Goal: Task Accomplishment & Management: Use online tool/utility

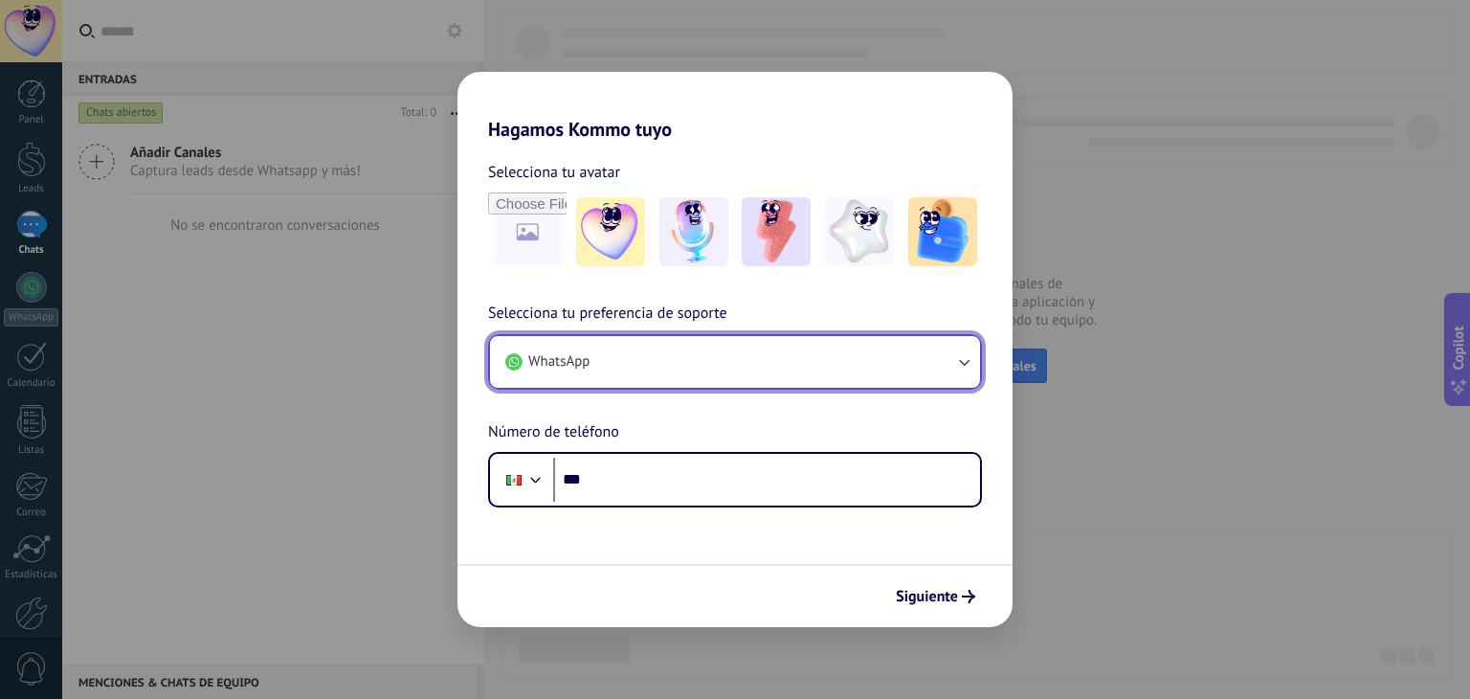
click at [936, 372] on button "WhatsApp" at bounding box center [735, 362] width 490 height 52
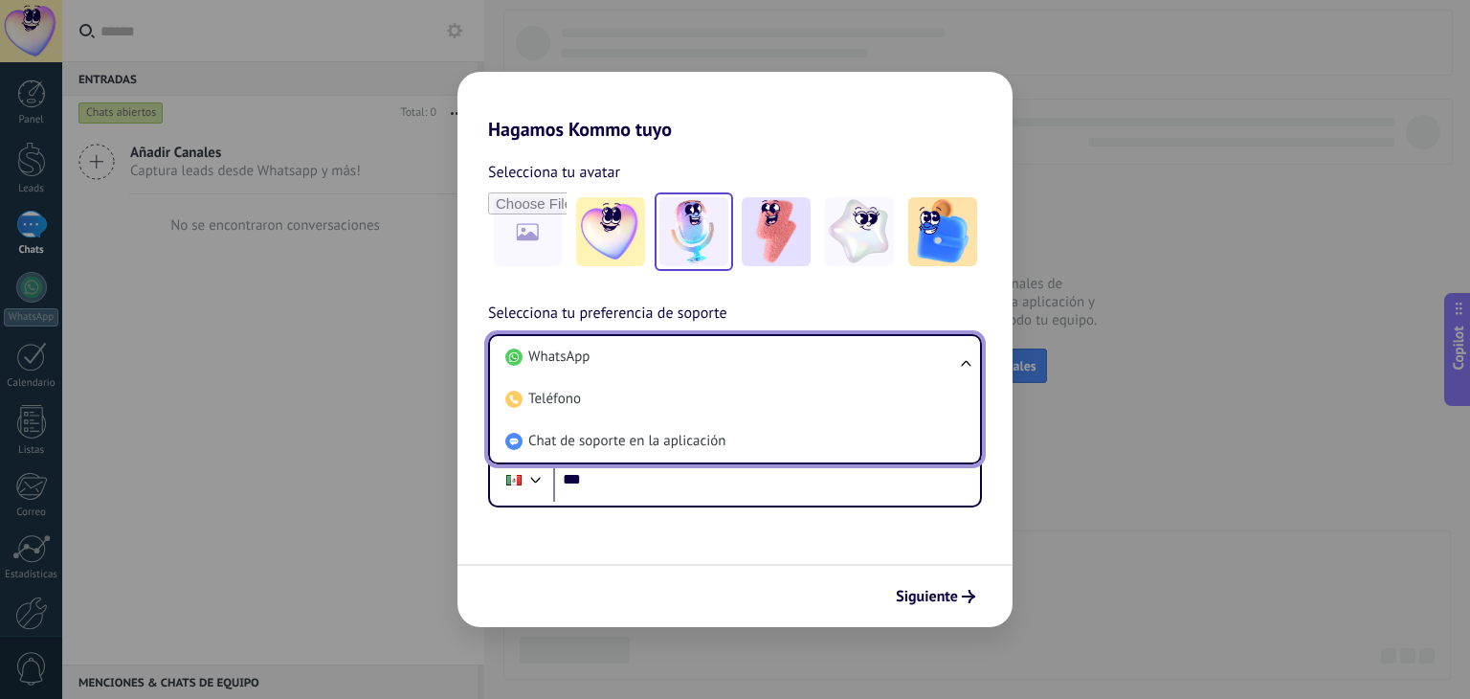
click at [678, 230] on img at bounding box center [694, 231] width 69 height 69
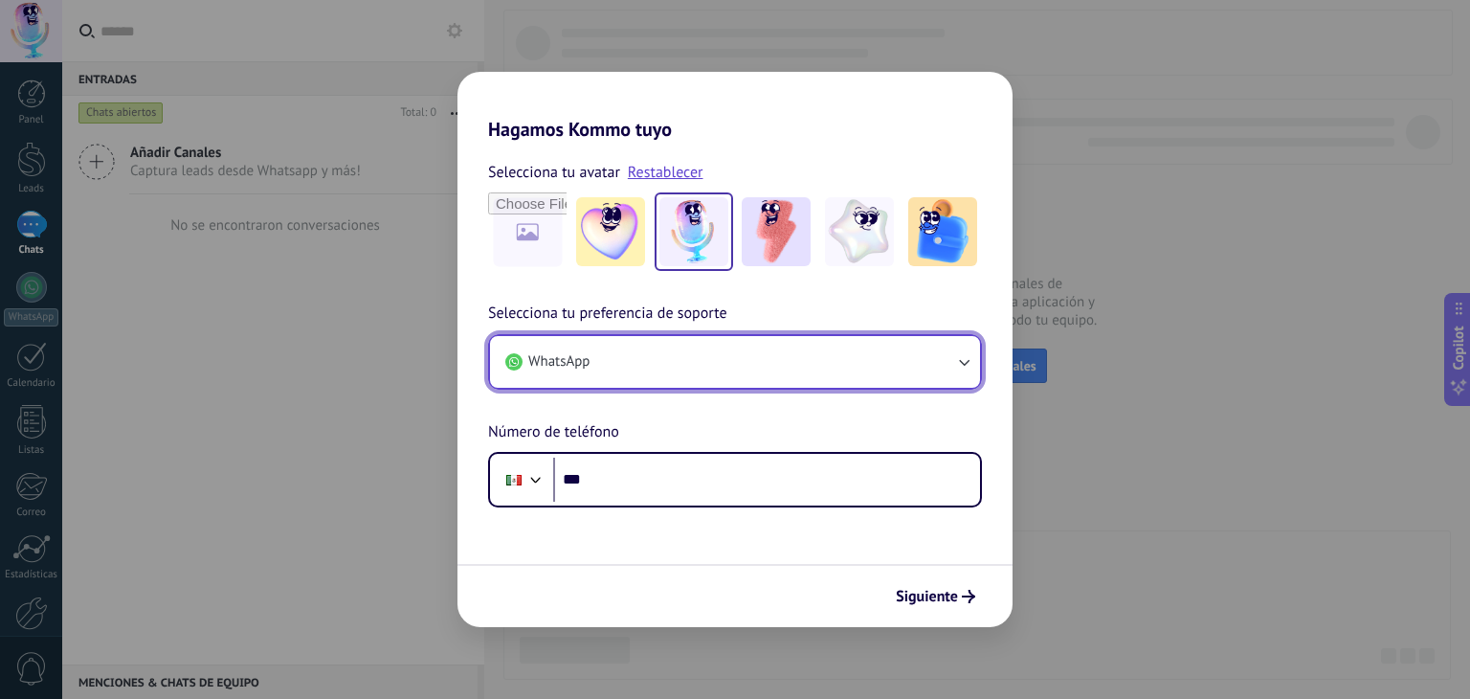
click at [961, 346] on button "WhatsApp" at bounding box center [735, 362] width 490 height 52
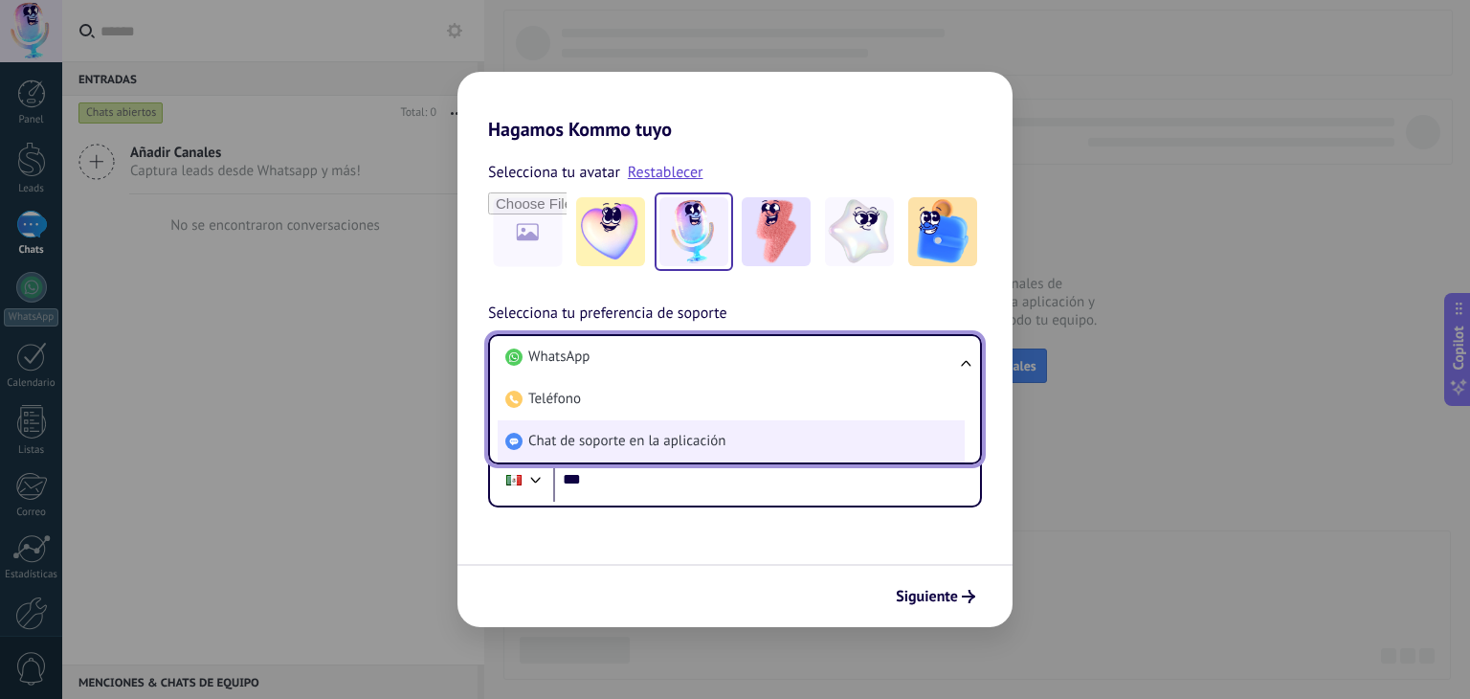
click at [684, 441] on span "Chat de soporte en la aplicación" at bounding box center [626, 441] width 197 height 19
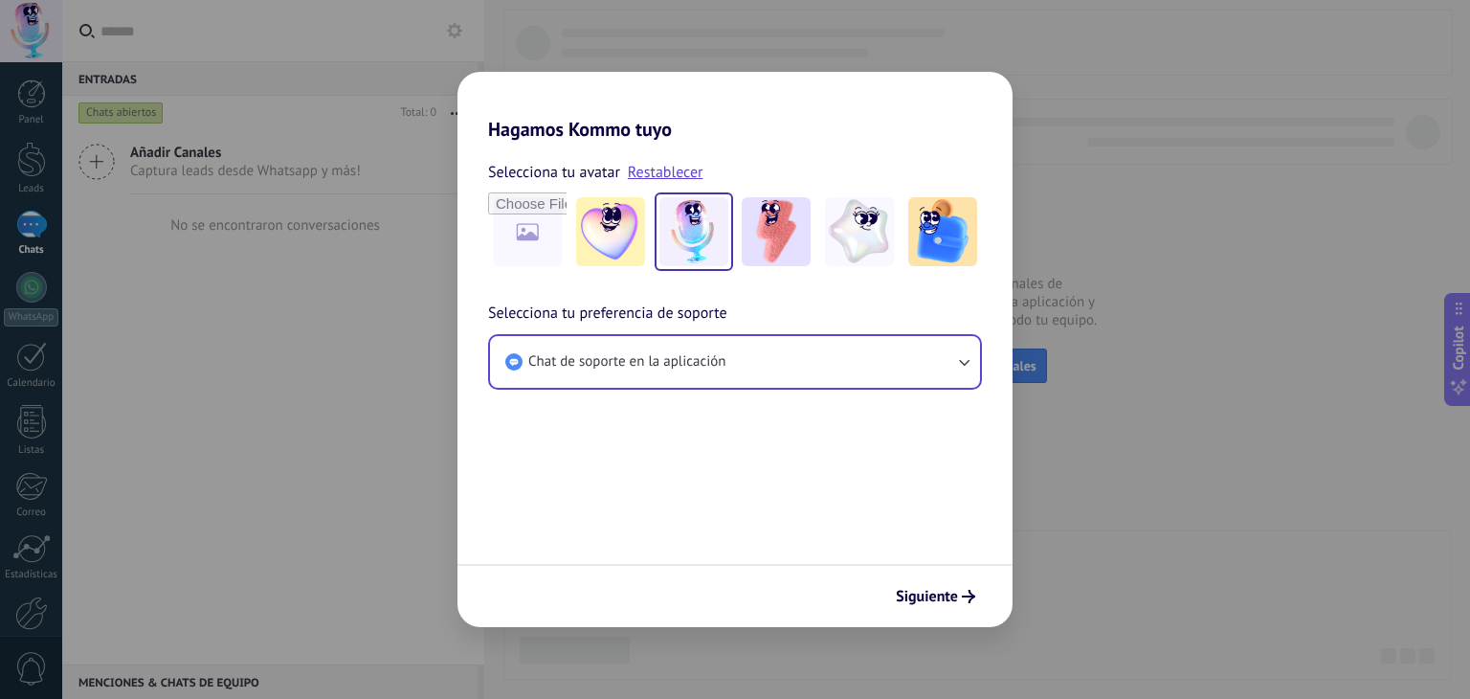
click at [1093, 608] on div "Hagamos Kommo tuyo Selecciona tu avatar Restablecer Selecciona tu preferencia d…" at bounding box center [735, 349] width 1470 height 699
drag, startPoint x: 1070, startPoint y: 495, endPoint x: 1066, endPoint y: 541, distance: 46.1
click at [1067, 541] on div "Hagamos Kommo tuyo Selecciona tu avatar Restablecer Selecciona tu preferencia d…" at bounding box center [735, 349] width 1470 height 699
click at [1066, 541] on div "Hagamos Kommo tuyo Selecciona tu avatar Restablecer Selecciona tu preferencia d…" at bounding box center [735, 349] width 1470 height 699
click at [962, 600] on icon "submit" at bounding box center [968, 596] width 13 height 13
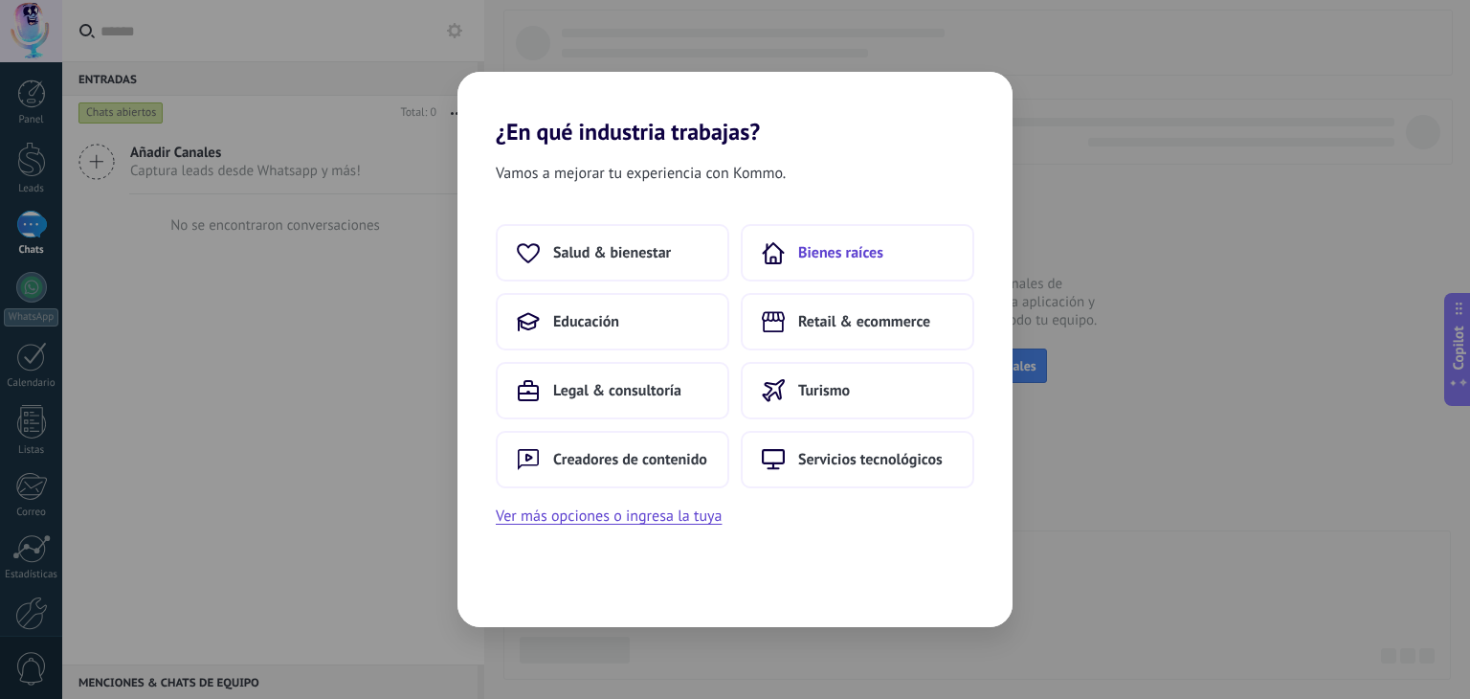
click at [843, 255] on span "Bienes raíces" at bounding box center [840, 252] width 85 height 19
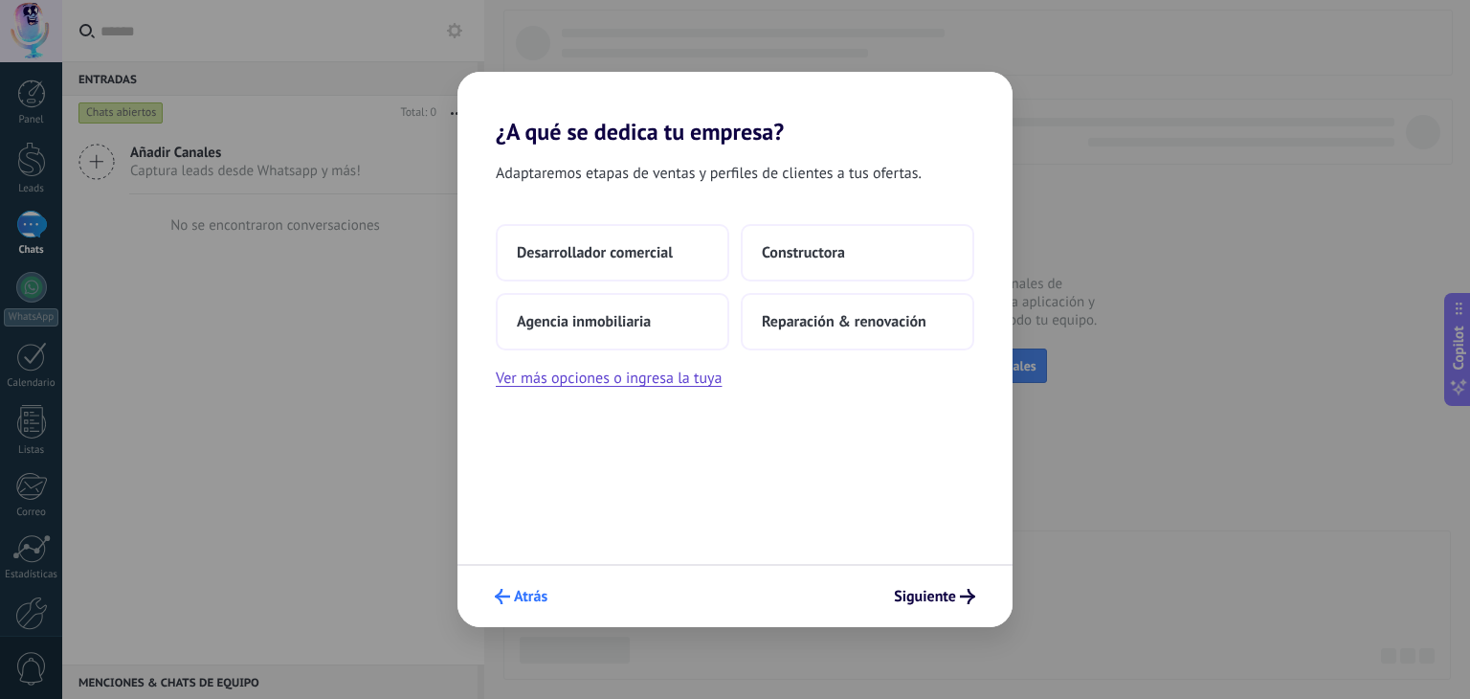
click at [542, 601] on span "Atrás" at bounding box center [531, 596] width 34 height 13
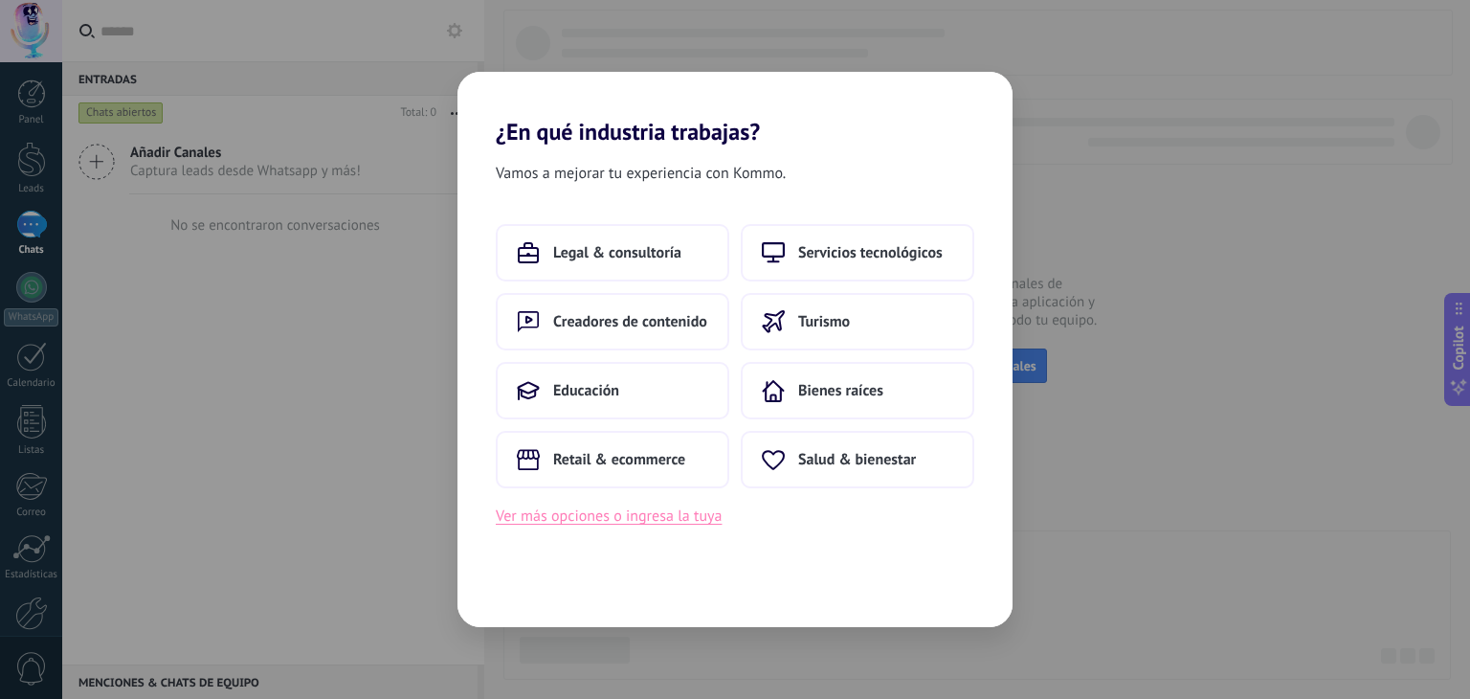
click at [651, 526] on button "Ver más opciones o ingresa la tuya" at bounding box center [609, 516] width 226 height 25
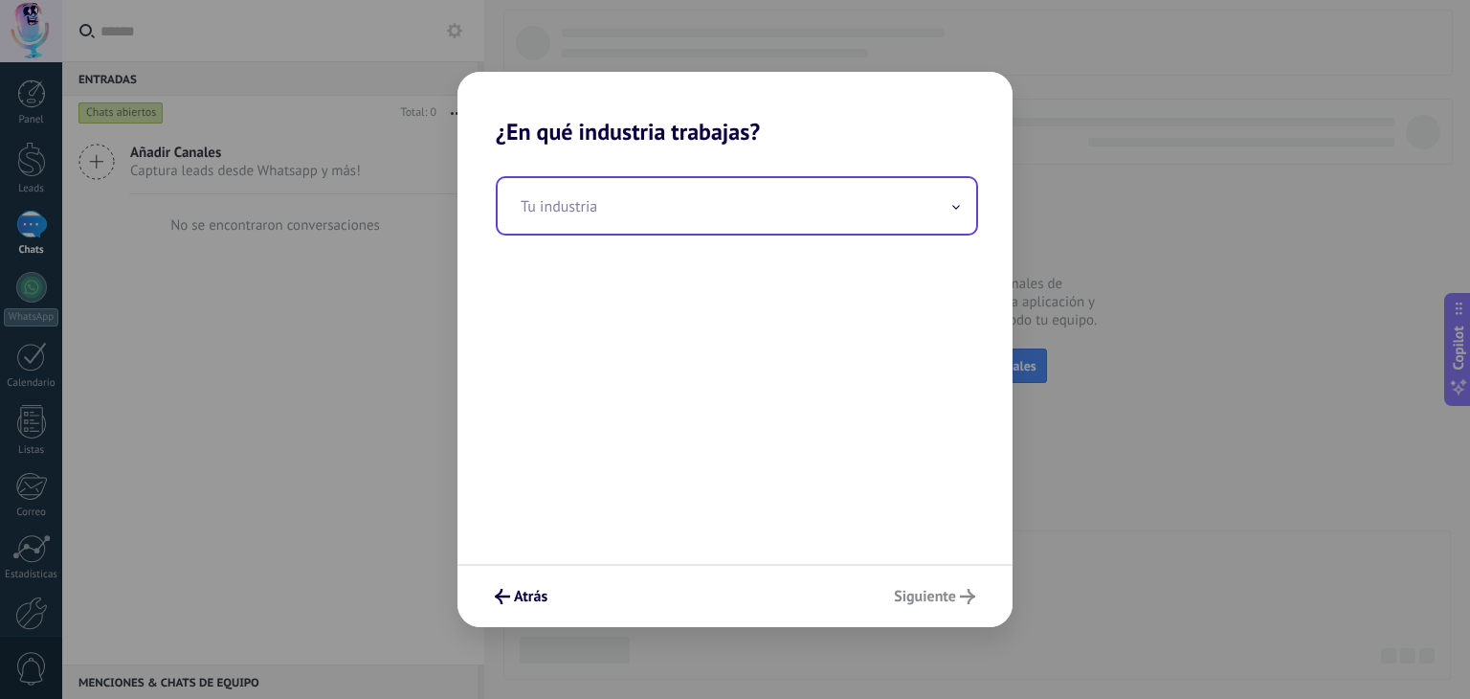
drag, startPoint x: 668, startPoint y: 207, endPoint x: 681, endPoint y: 212, distance: 13.3
click at [670, 210] on input "text" at bounding box center [737, 206] width 479 height 56
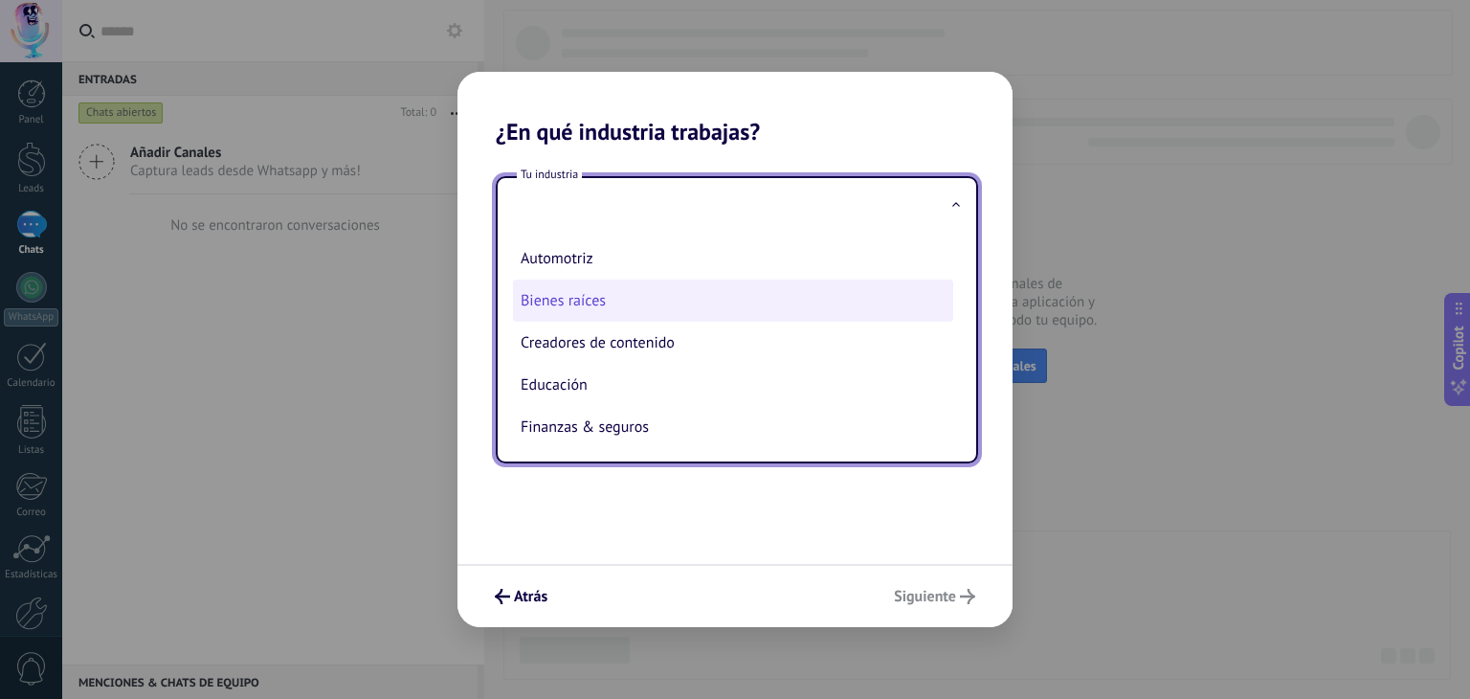
click at [665, 302] on li "Bienes raíces" at bounding box center [733, 301] width 440 height 42
type input "**********"
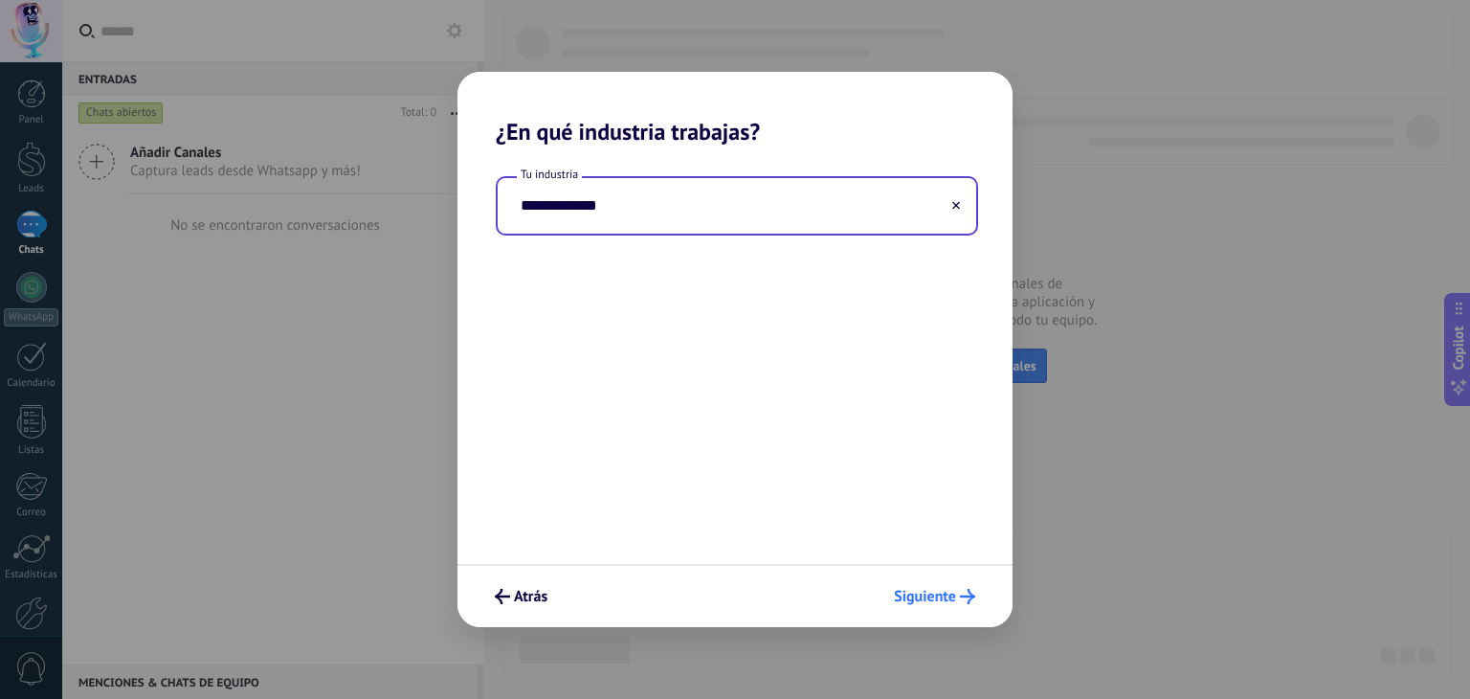
click at [930, 600] on span "Siguiente" at bounding box center [925, 596] width 62 height 13
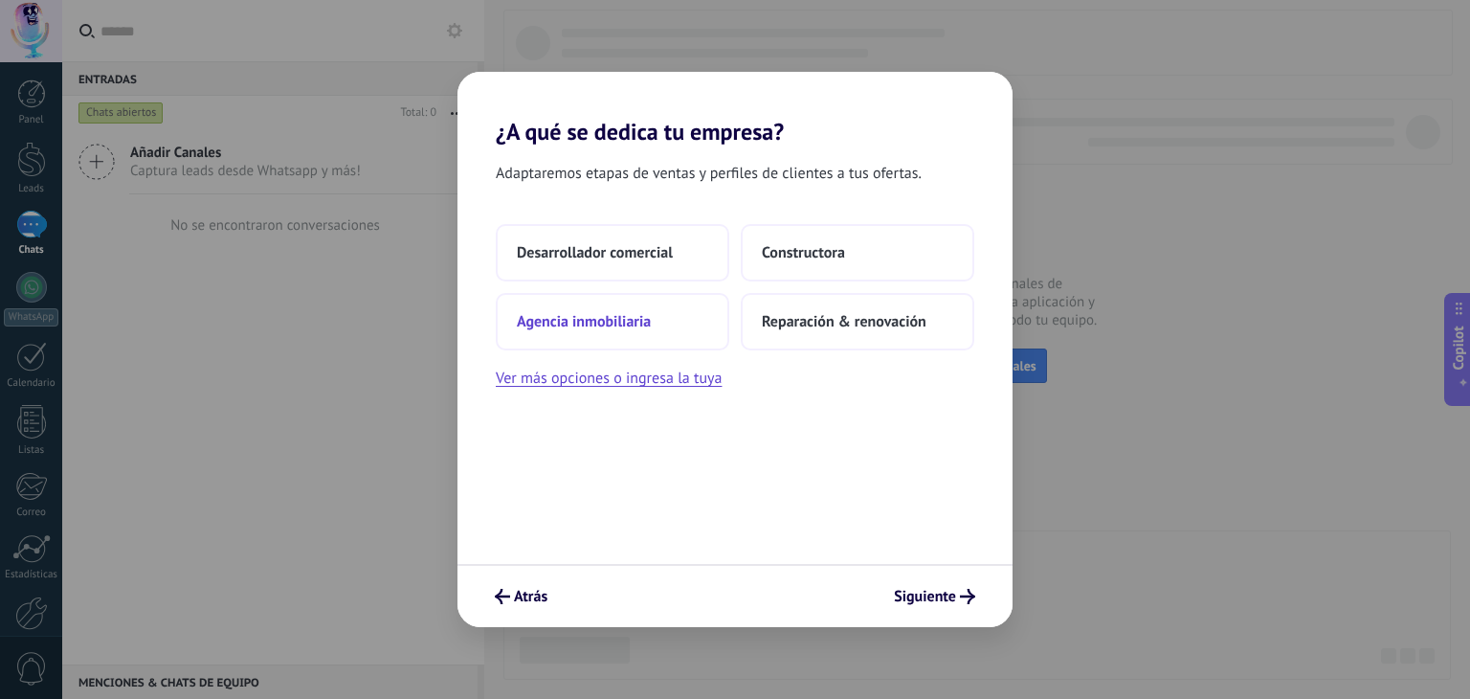
click at [617, 320] on span "Agencia inmobiliaria" at bounding box center [584, 321] width 134 height 19
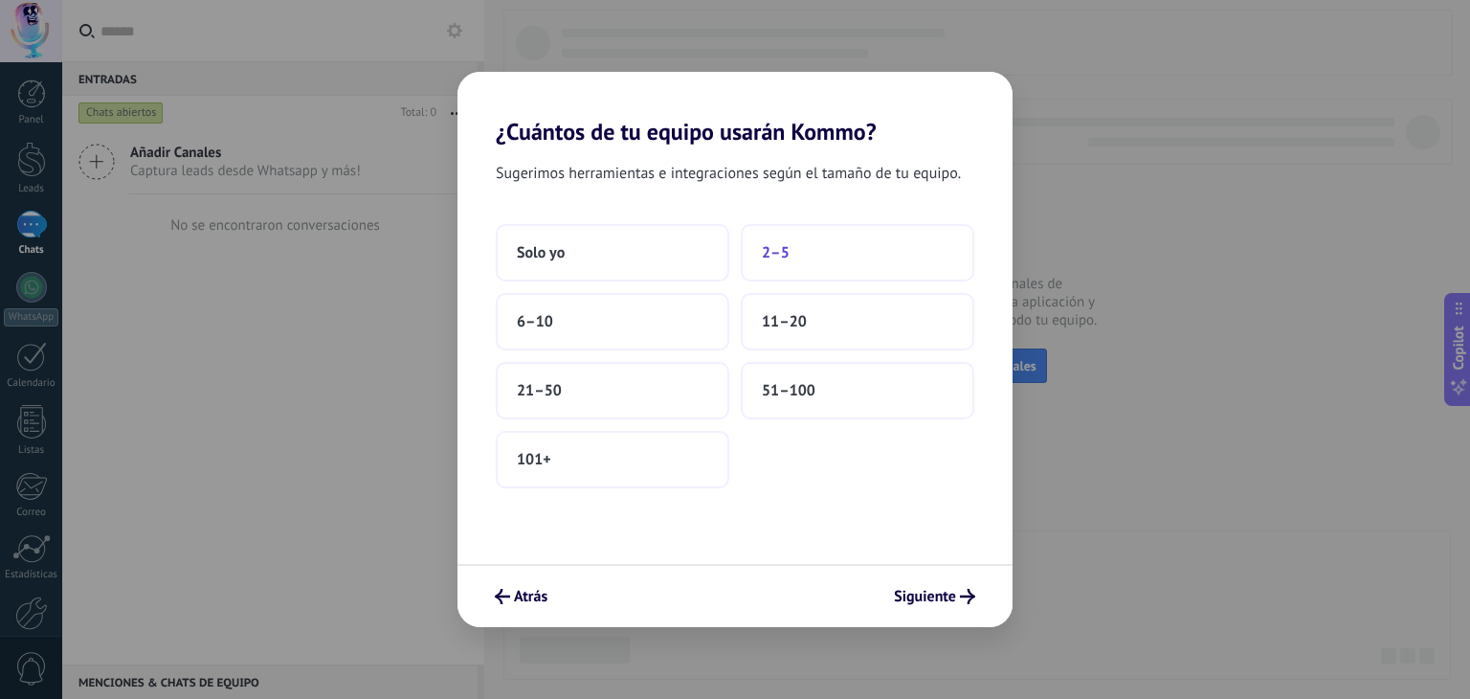
click at [860, 277] on button "2–5" at bounding box center [858, 252] width 234 height 57
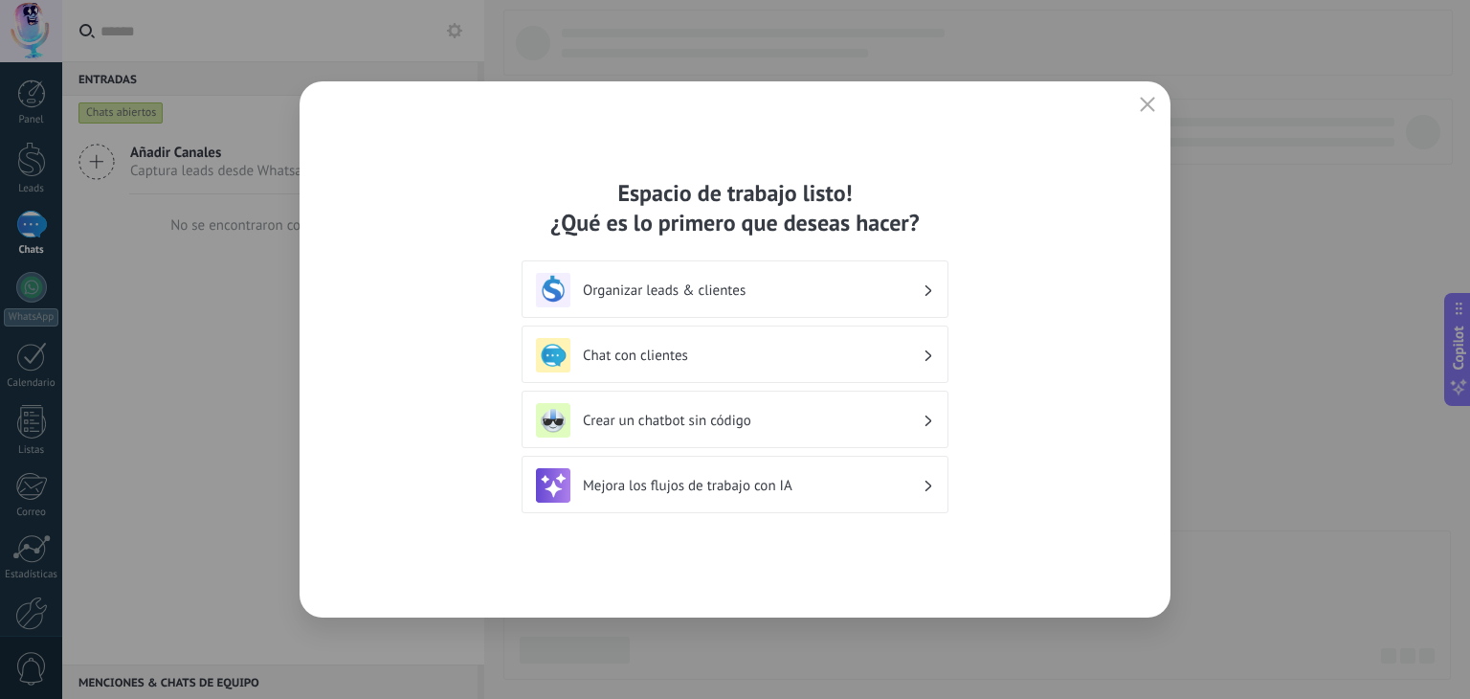
click at [919, 299] on div "Organizar leads & clientes" at bounding box center [735, 290] width 398 height 34
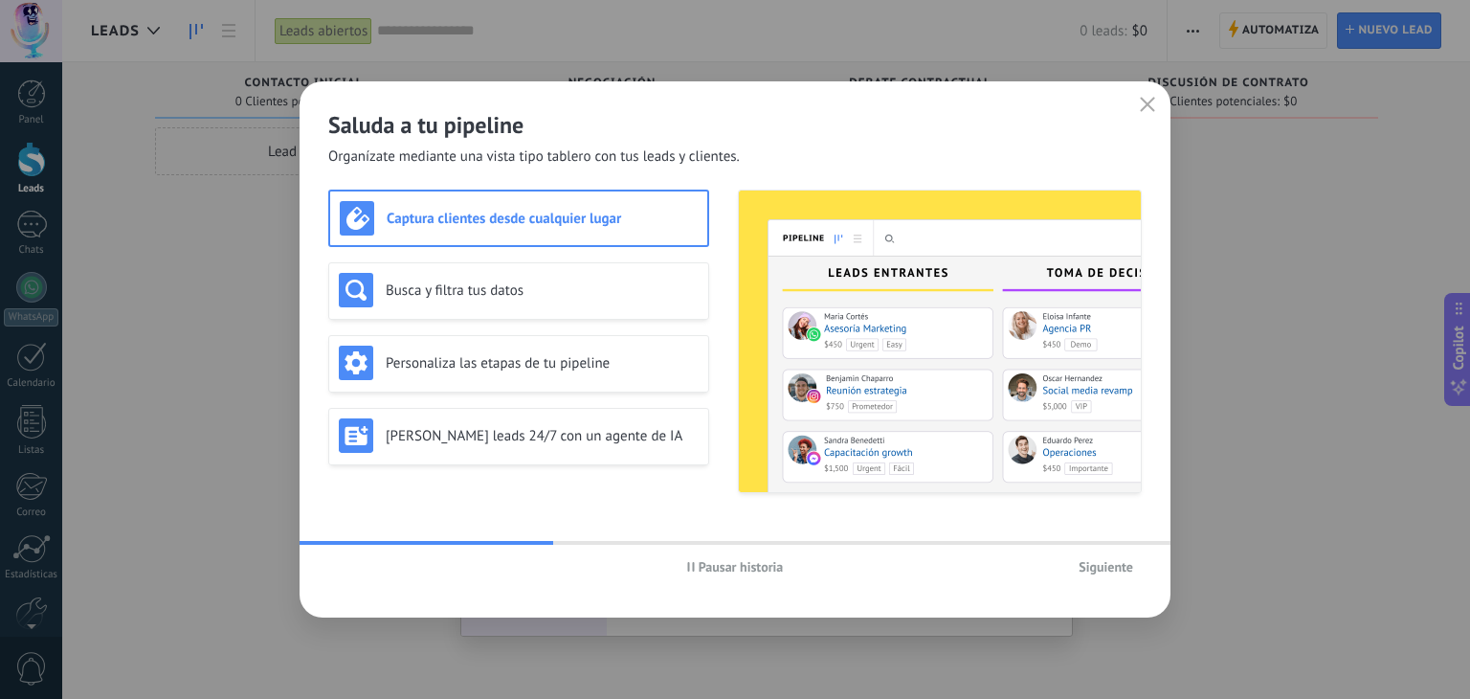
click at [687, 567] on icon "button" at bounding box center [691, 567] width 8 height 10
click at [494, 296] on h3 "Busca y filtra tus datos" at bounding box center [542, 290] width 313 height 18
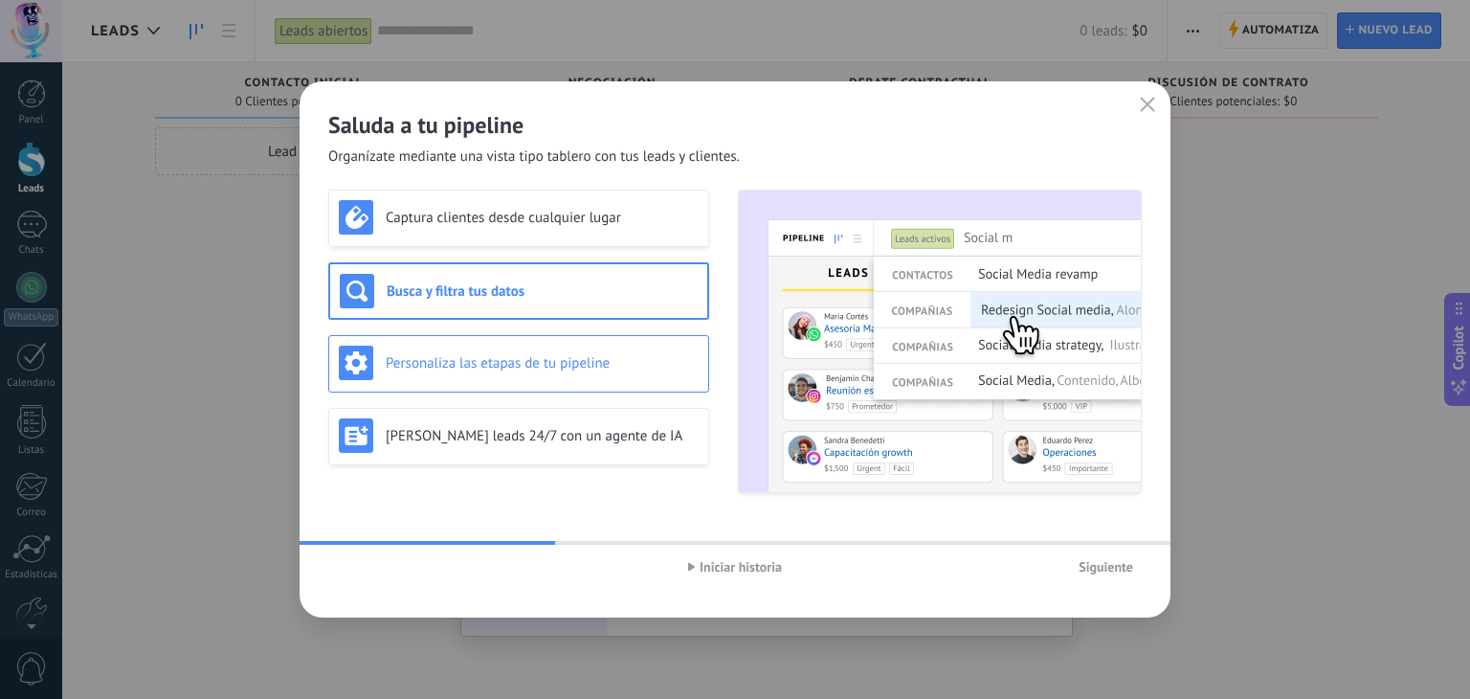
click at [563, 355] on h3 "Personaliza las etapas de tu pipeline" at bounding box center [542, 363] width 313 height 18
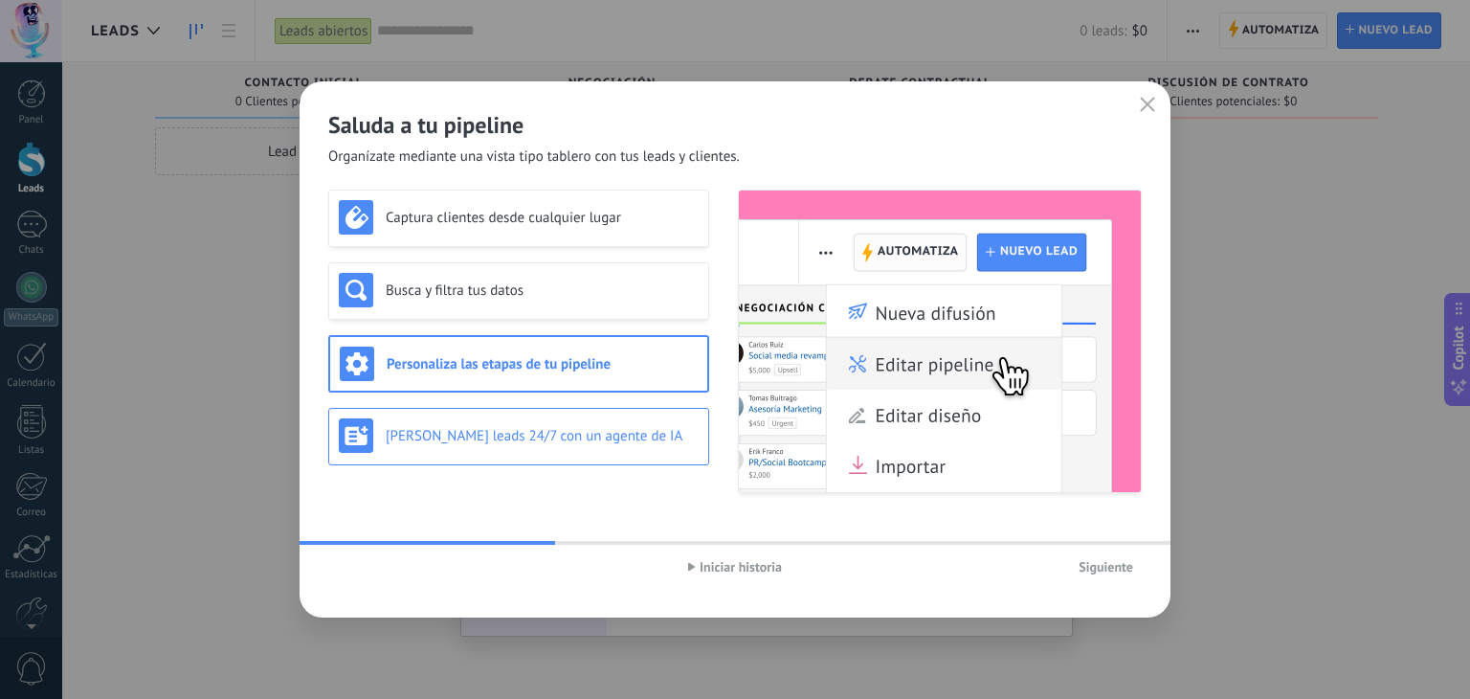
click at [554, 437] on h3 "[PERSON_NAME] leads 24/7 con un agente de IA" at bounding box center [542, 436] width 313 height 18
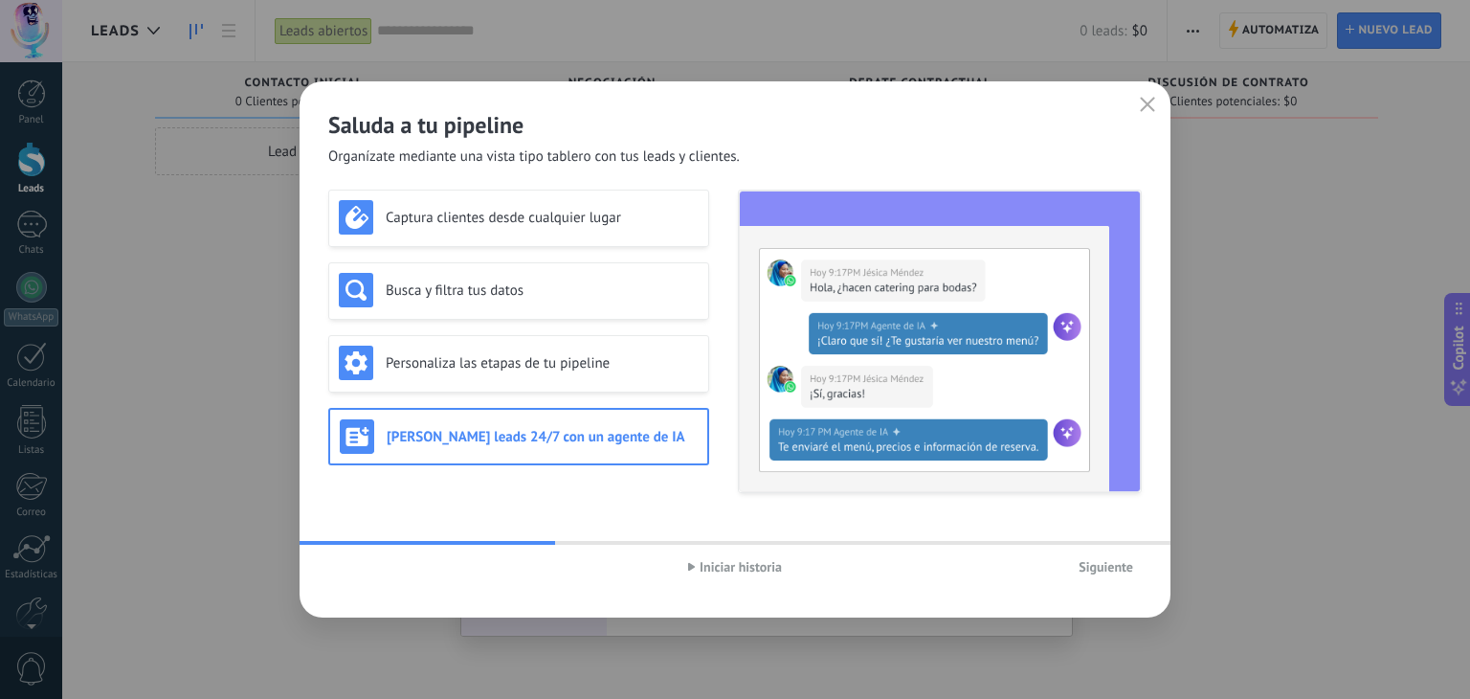
click at [1090, 575] on button "Siguiente" at bounding box center [1106, 566] width 72 height 29
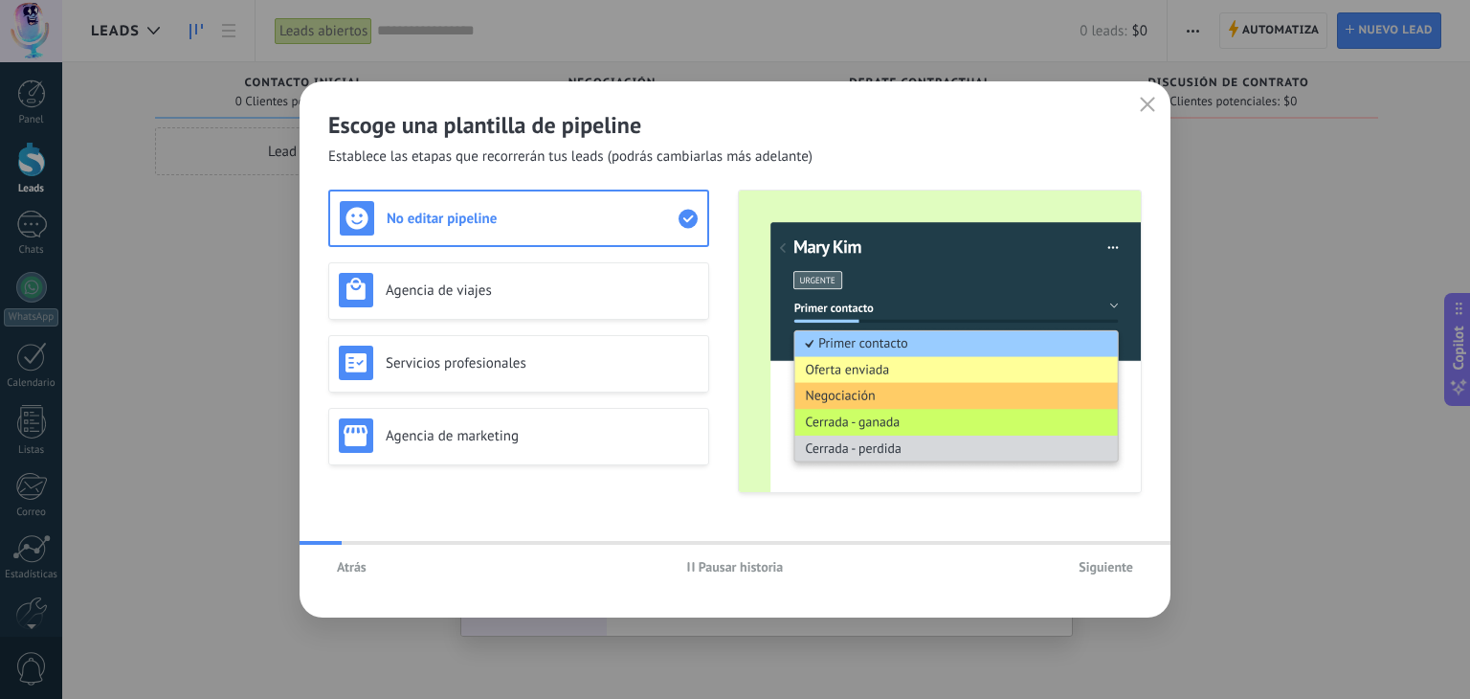
click at [1089, 568] on span "Siguiente" at bounding box center [1106, 566] width 55 height 13
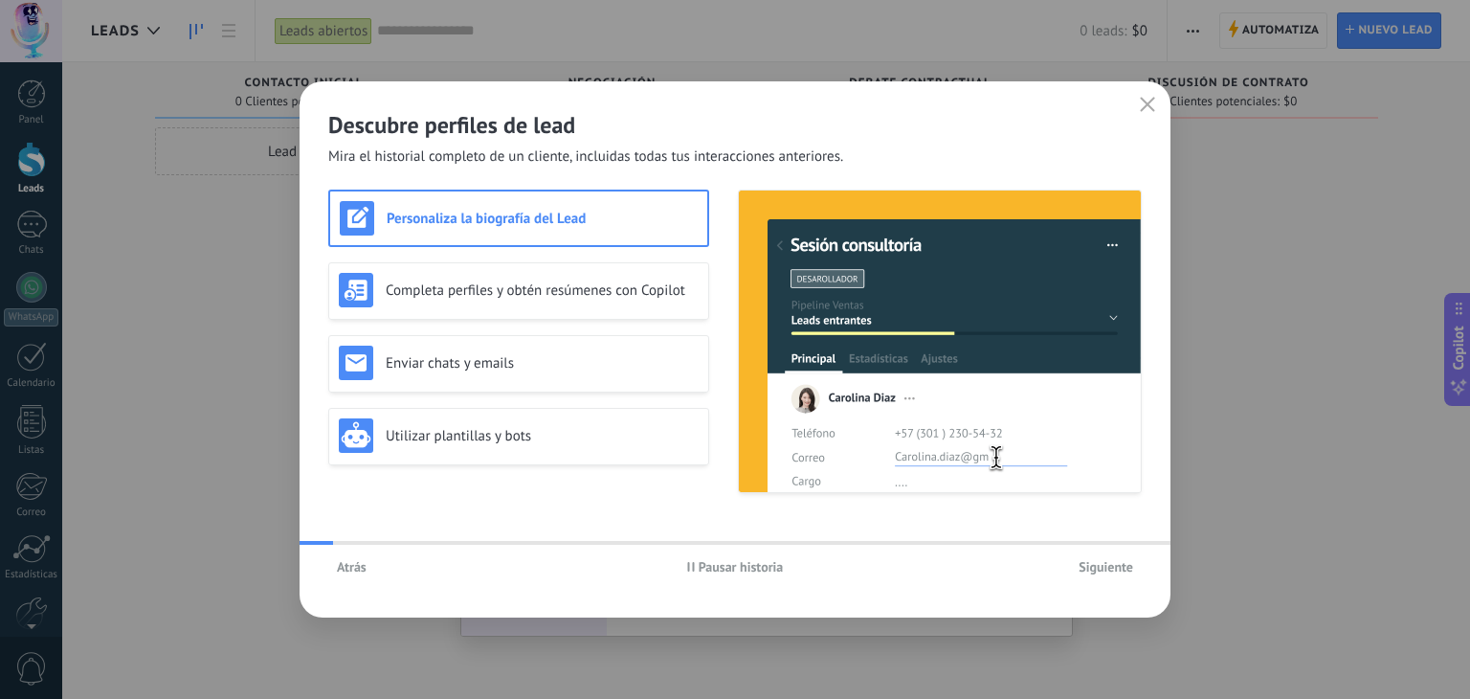
click at [1089, 568] on span "Siguiente" at bounding box center [1106, 566] width 55 height 13
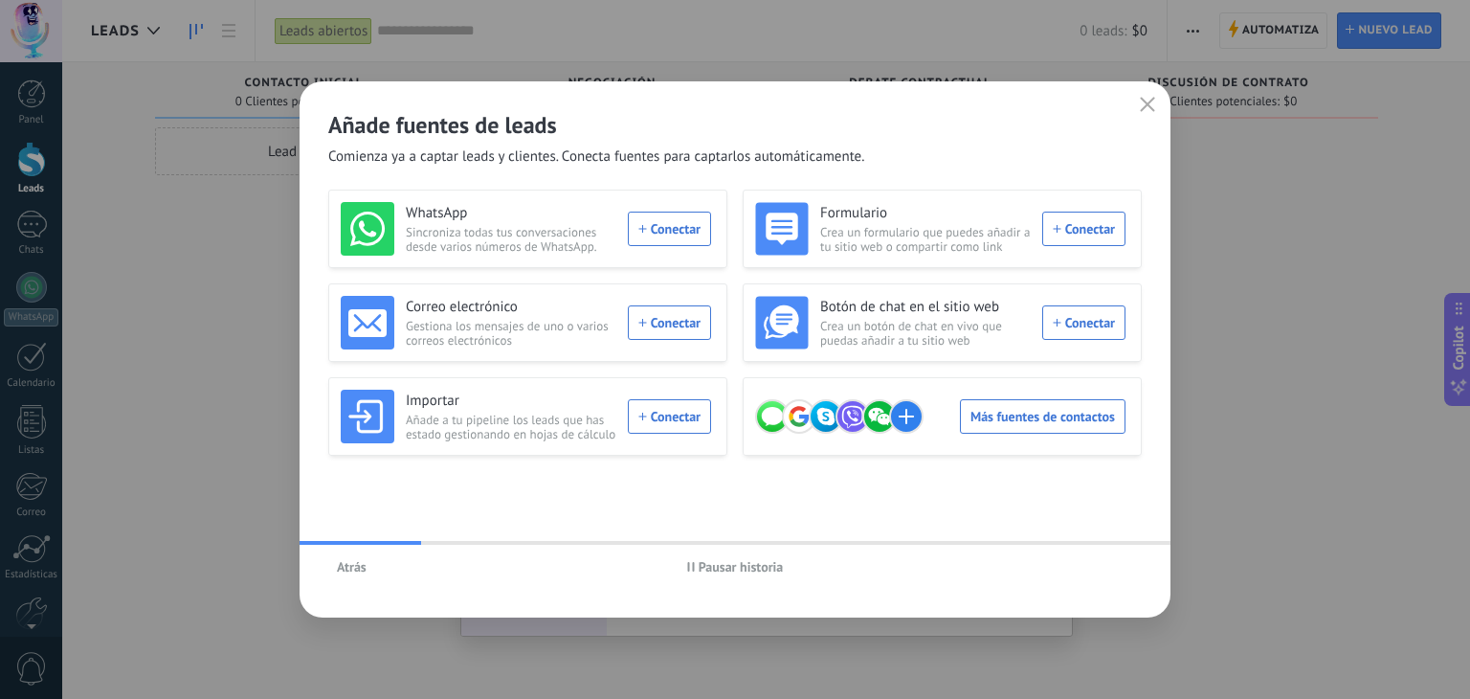
click at [1089, 568] on div "Atrás Pausar historia" at bounding box center [735, 567] width 871 height 44
click at [1145, 103] on icon "button" at bounding box center [1147, 104] width 15 height 15
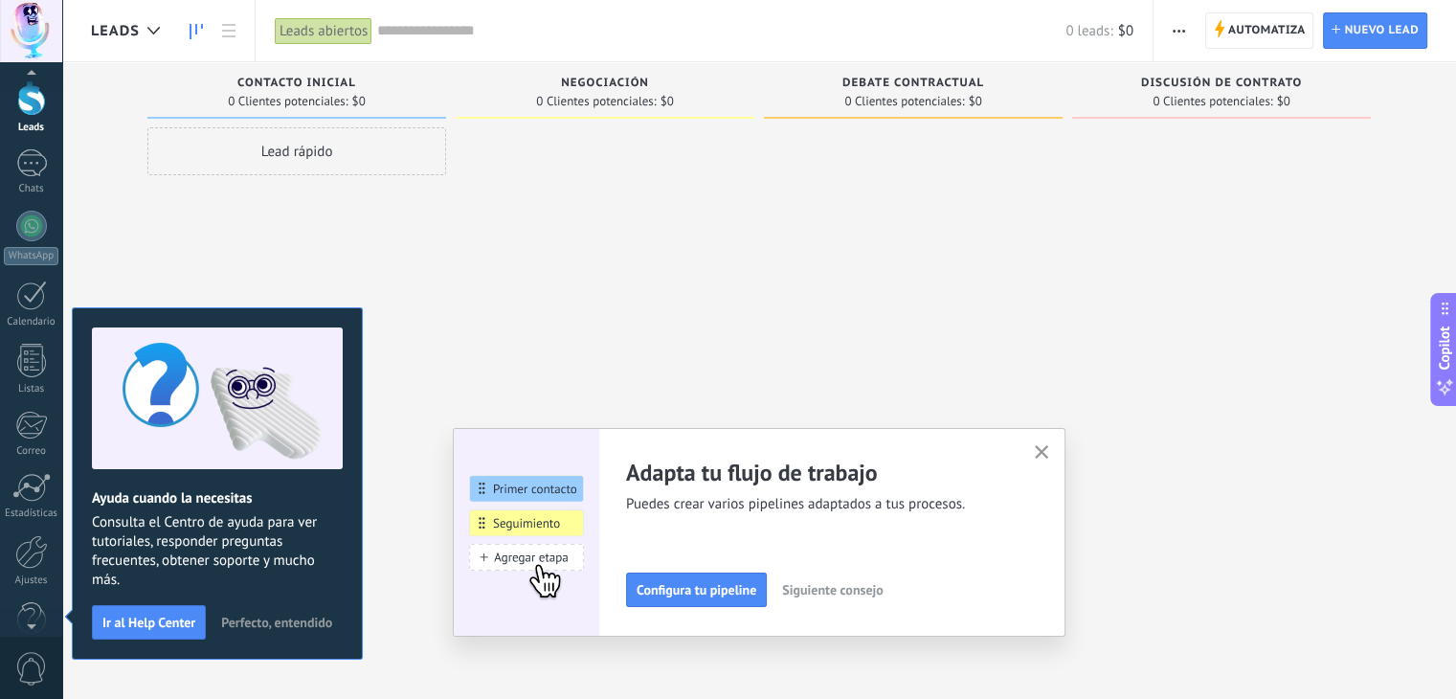
scroll to position [96, 0]
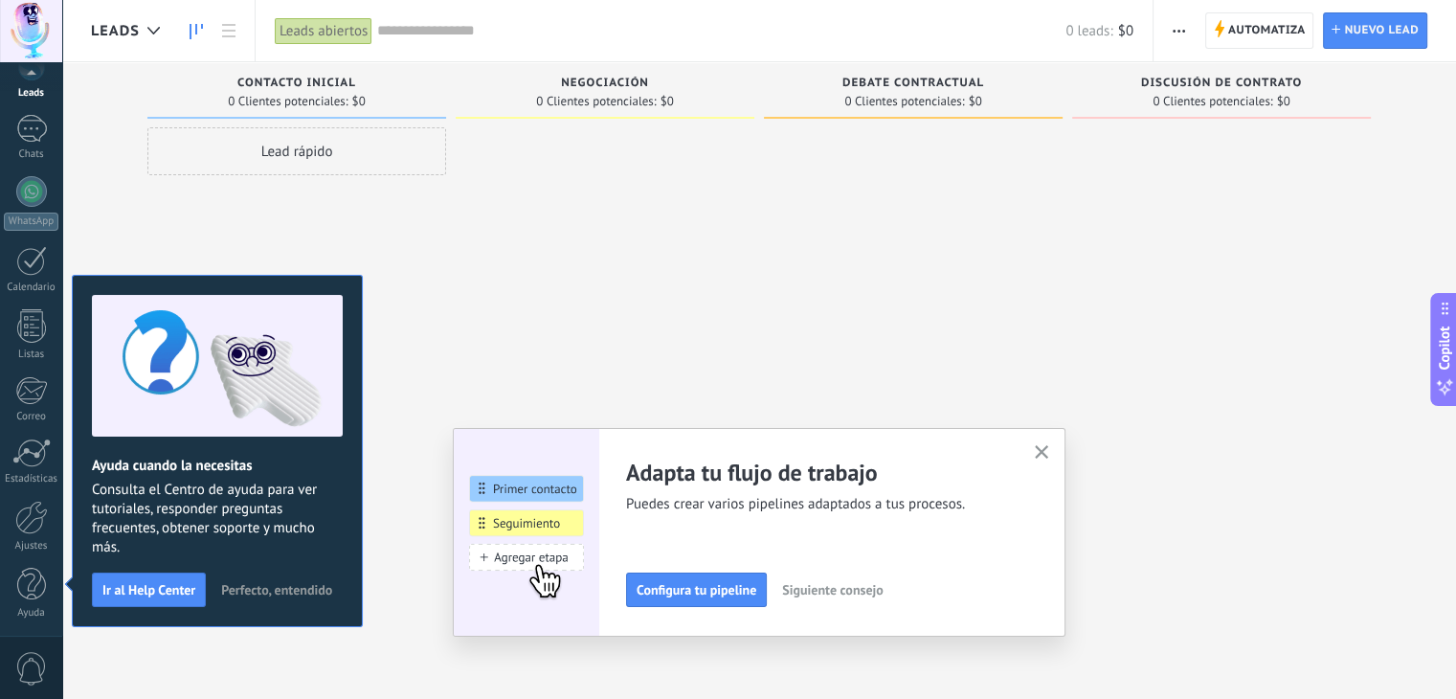
click at [247, 594] on span "Perfecto, entendido" at bounding box center [276, 589] width 111 height 13
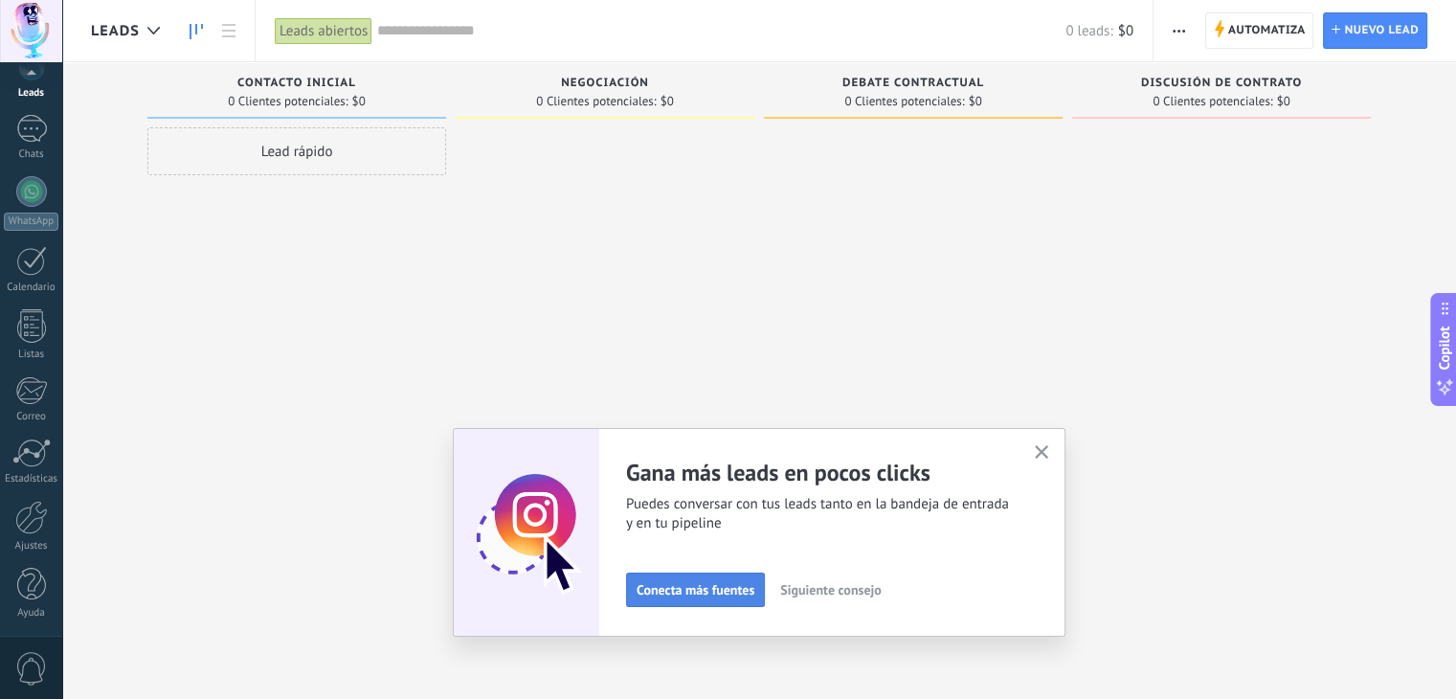
click at [678, 584] on span "Conecta más fuentes" at bounding box center [696, 589] width 118 height 13
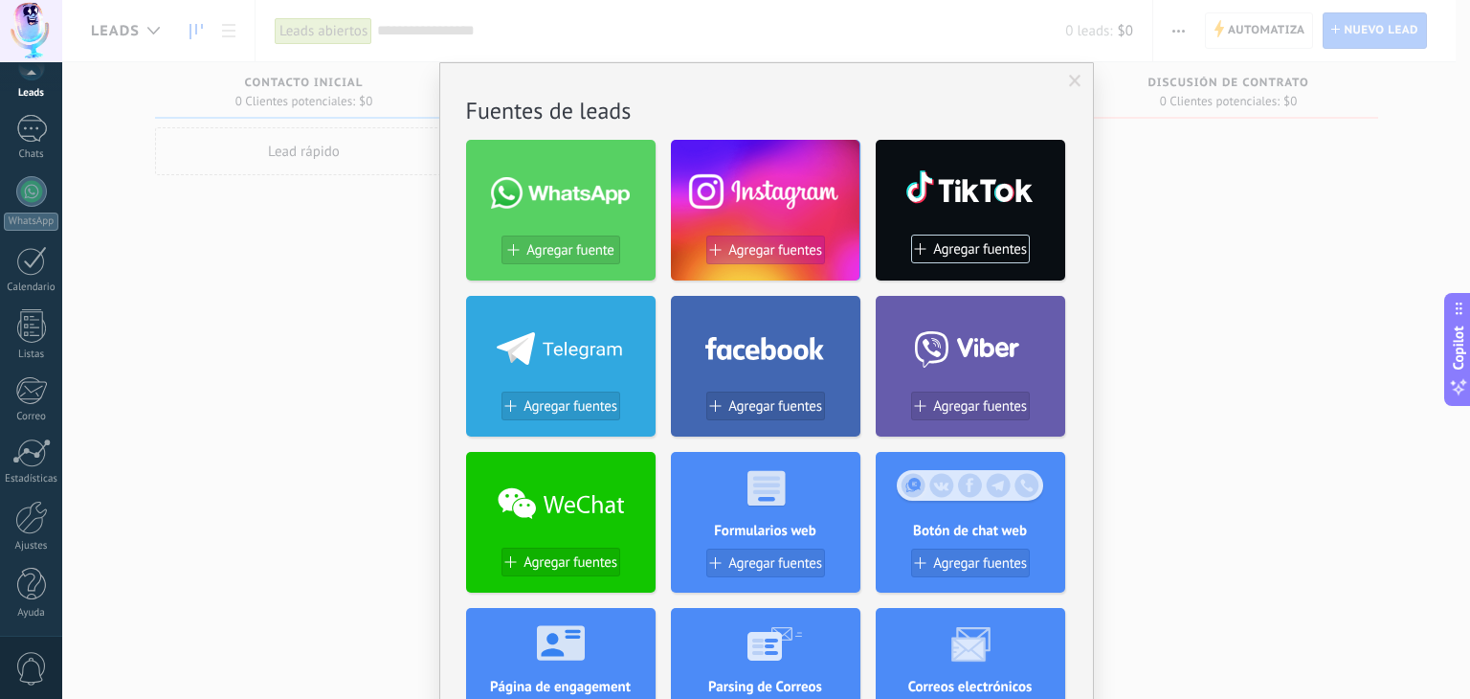
click at [784, 242] on span "Agregar fuentes" at bounding box center [775, 250] width 94 height 16
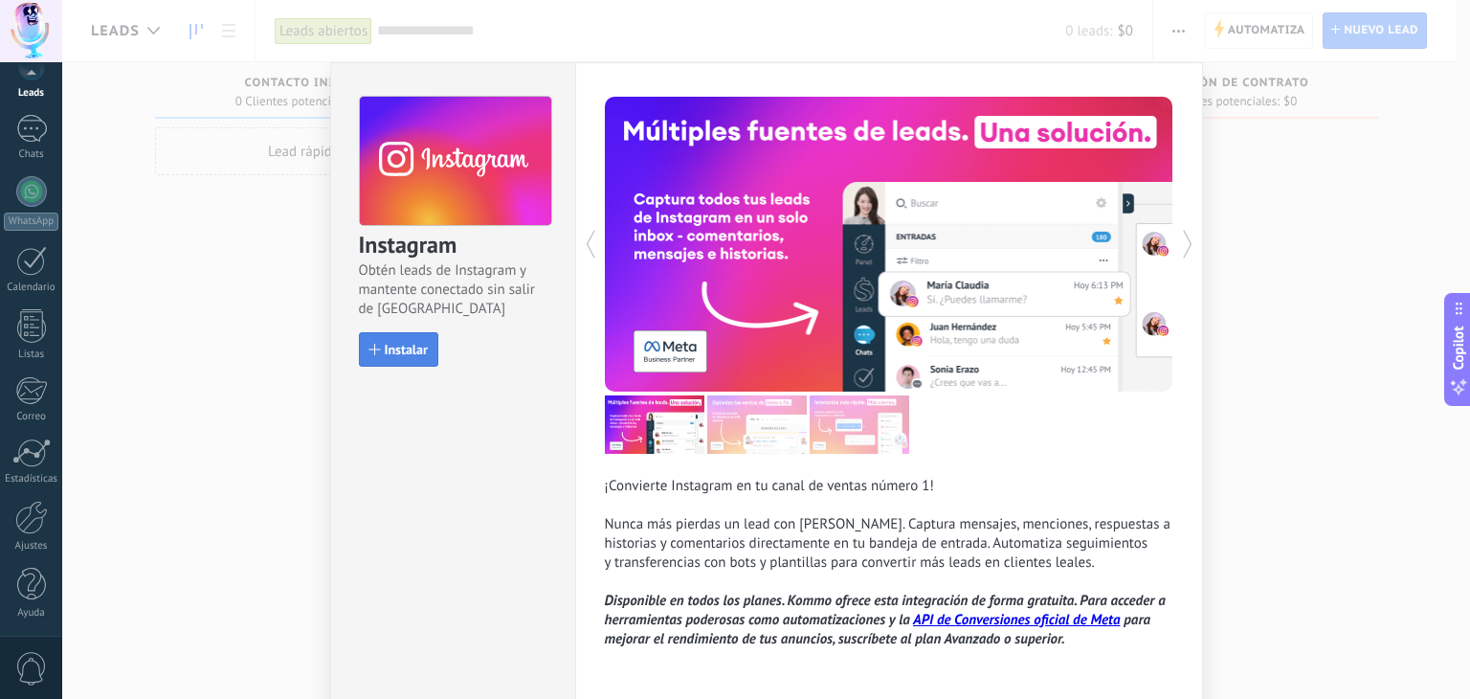
click at [402, 343] on span "Instalar" at bounding box center [406, 349] width 43 height 13
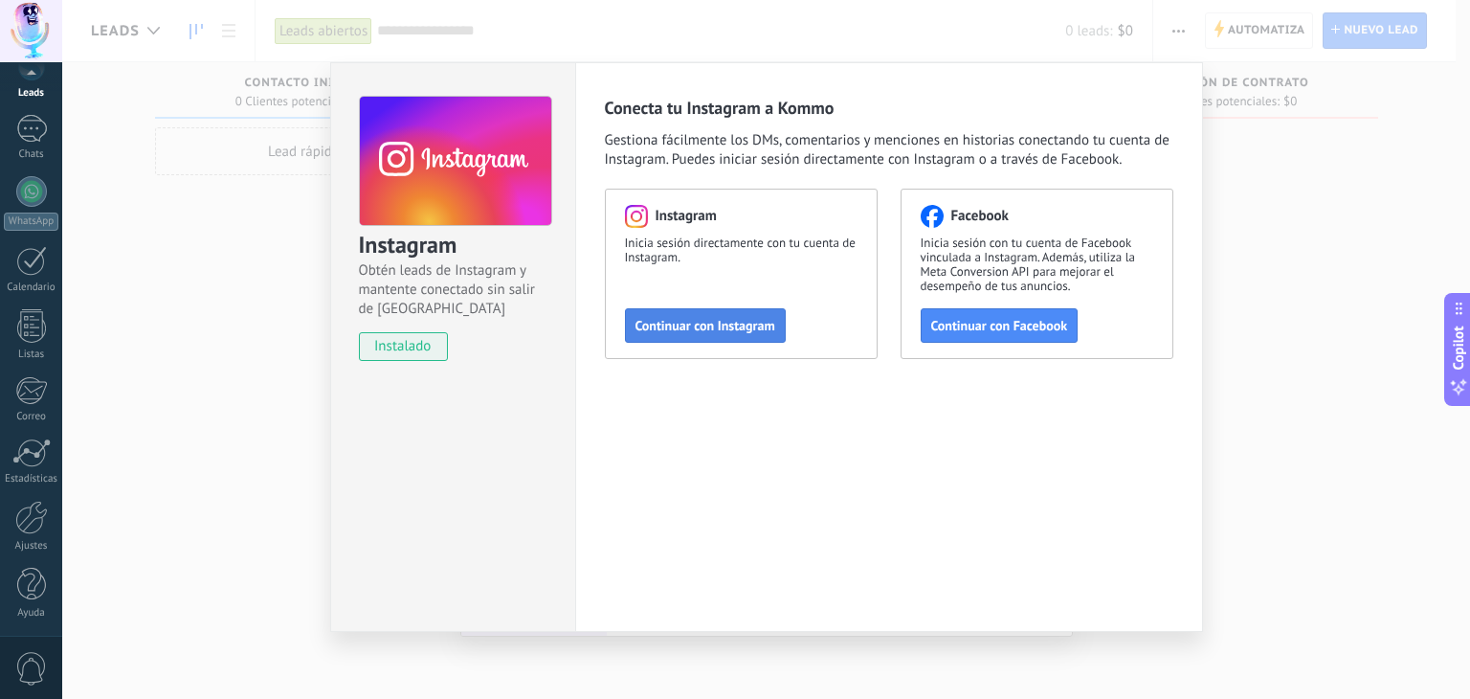
click at [731, 324] on span "Continuar con Instagram" at bounding box center [706, 325] width 140 height 13
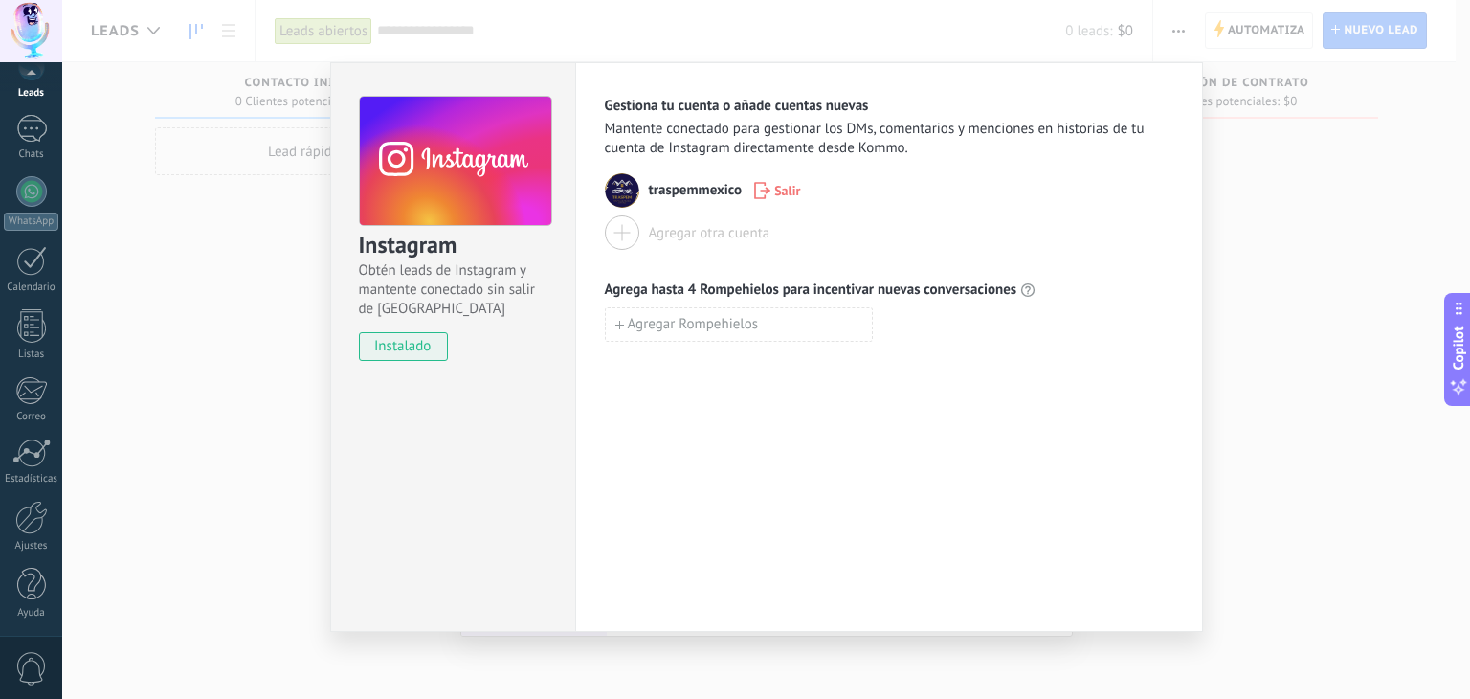
click at [1007, 265] on div "Gestiona tu cuenta o añade cuentas nuevas Mantente conectado para gestionar los…" at bounding box center [889, 219] width 569 height 245
click at [1275, 422] on div "Instagram Obtén leads de Instagram y mantente conectado sin salir de Kommo inst…" at bounding box center [766, 349] width 1408 height 699
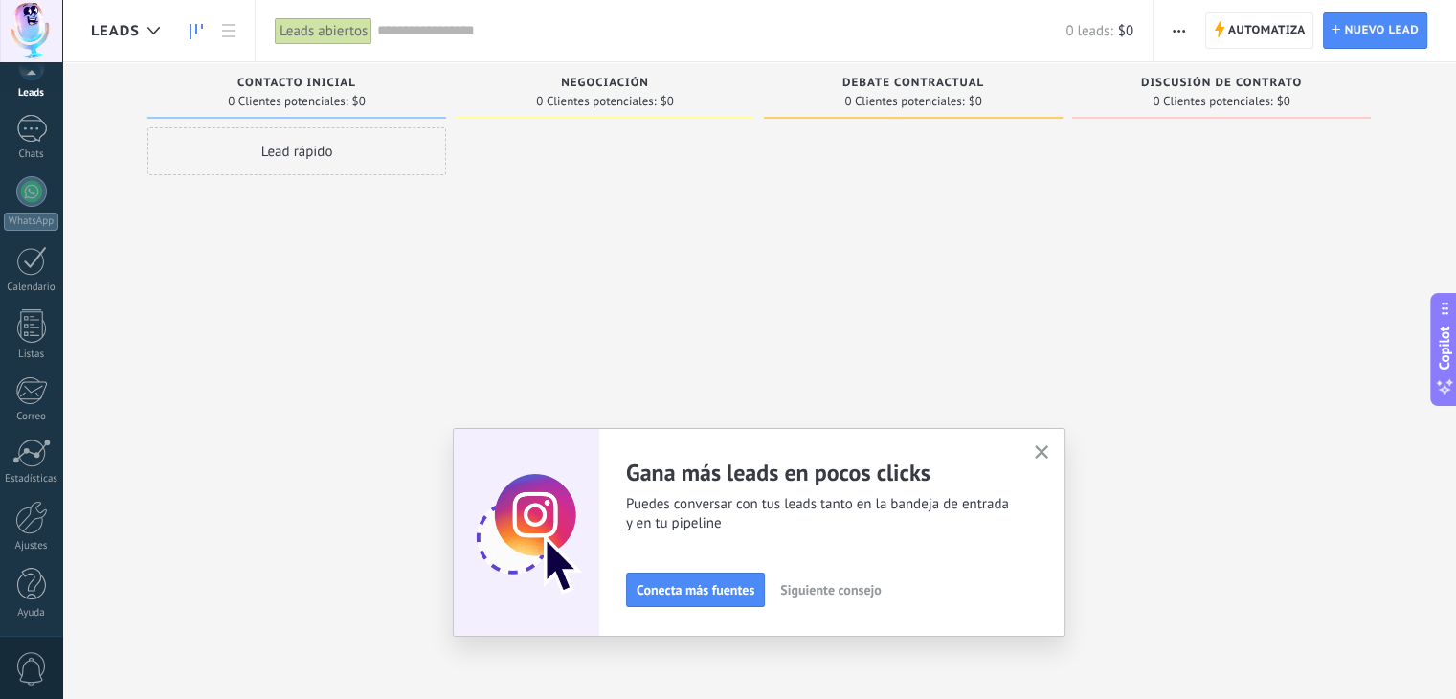
click at [1046, 458] on icon "button" at bounding box center [1042, 452] width 14 height 14
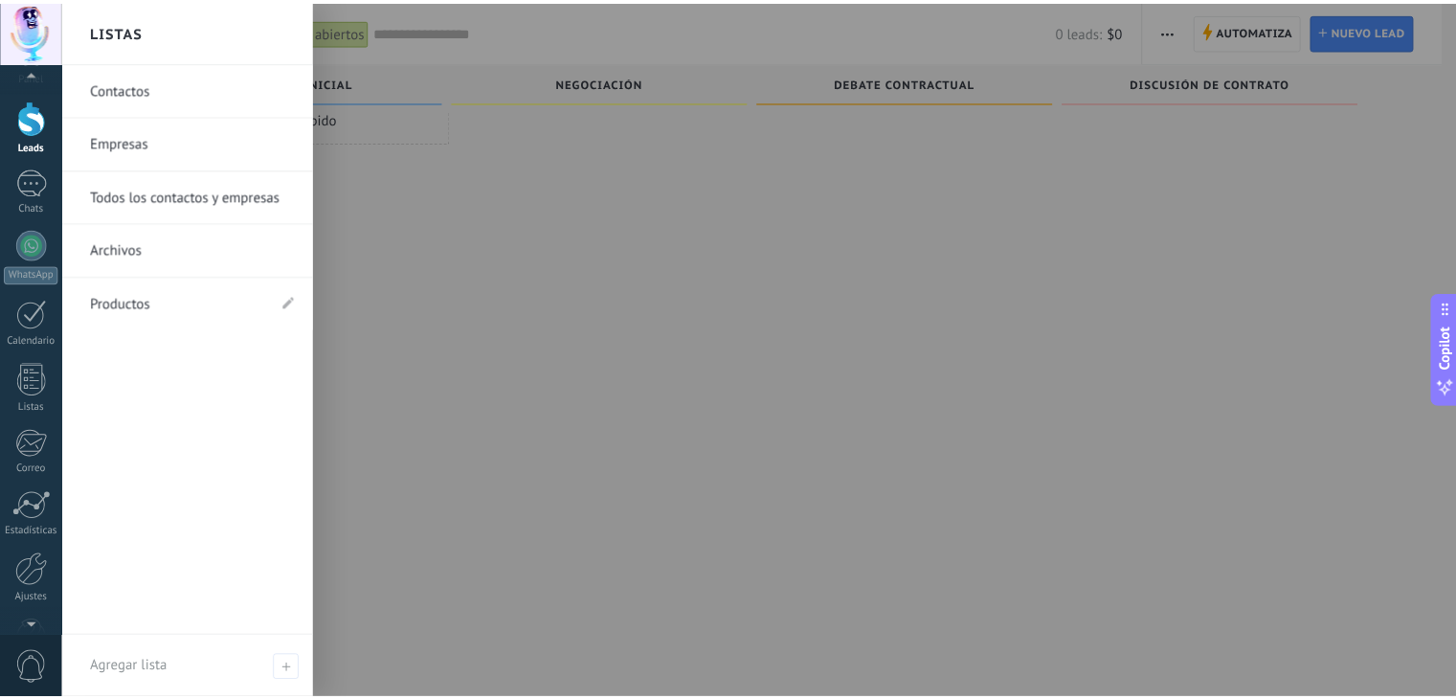
scroll to position [0, 0]
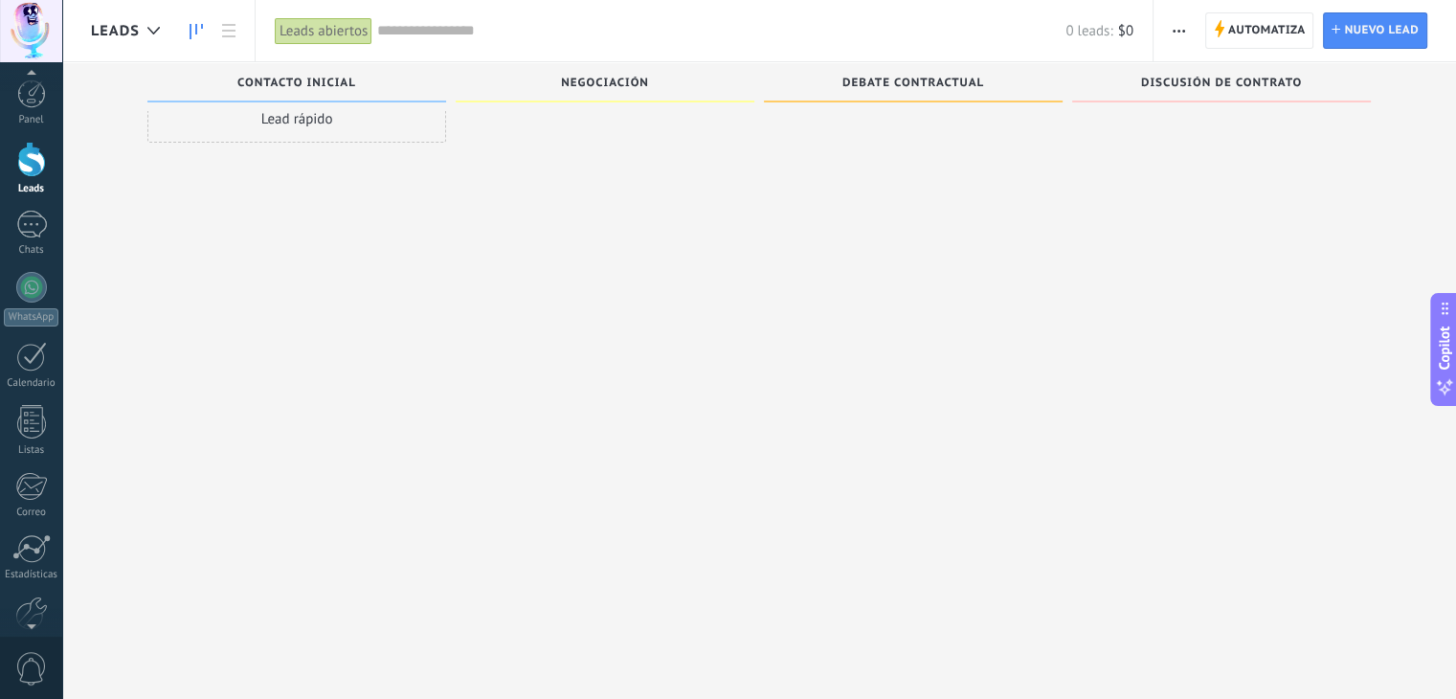
click at [642, 425] on div at bounding box center [605, 319] width 299 height 449
click at [226, 34] on icon at bounding box center [228, 30] width 13 height 13
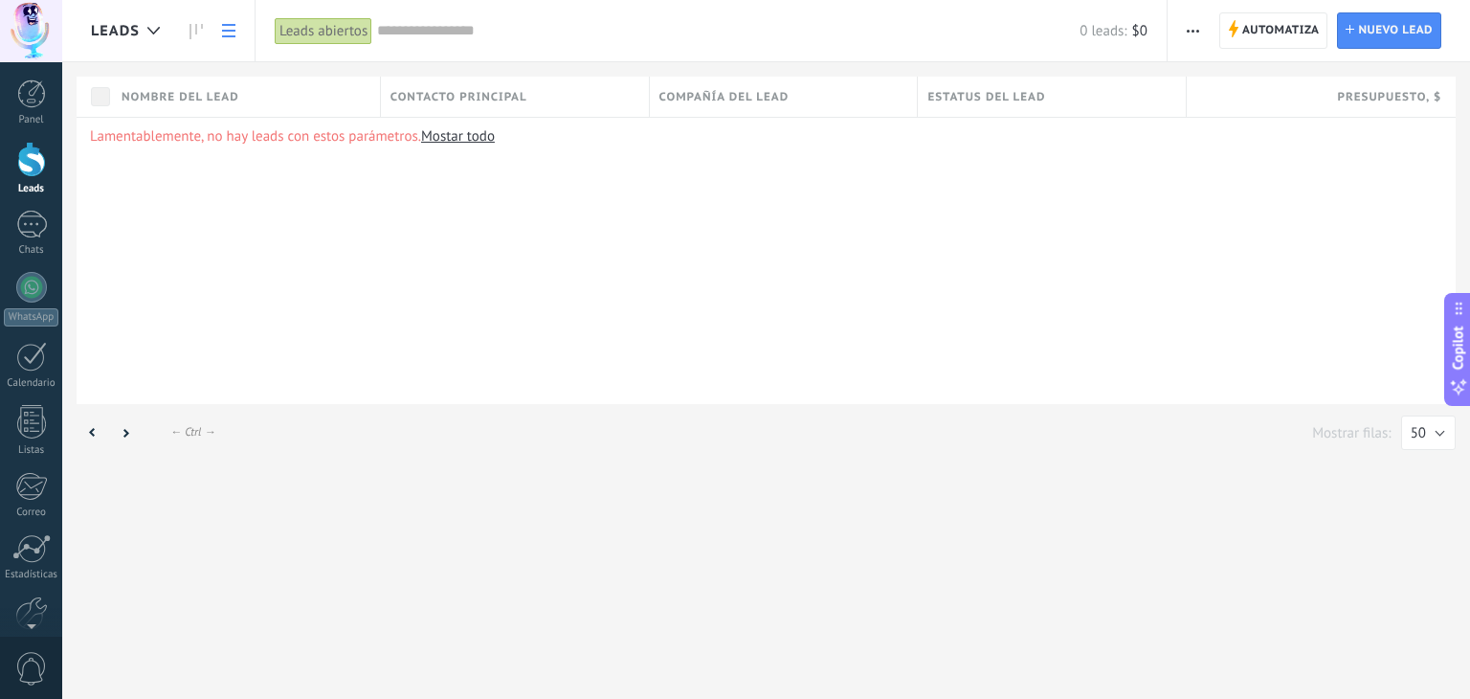
click at [232, 39] on link at bounding box center [229, 30] width 33 height 37
click at [203, 36] on link at bounding box center [196, 30] width 33 height 37
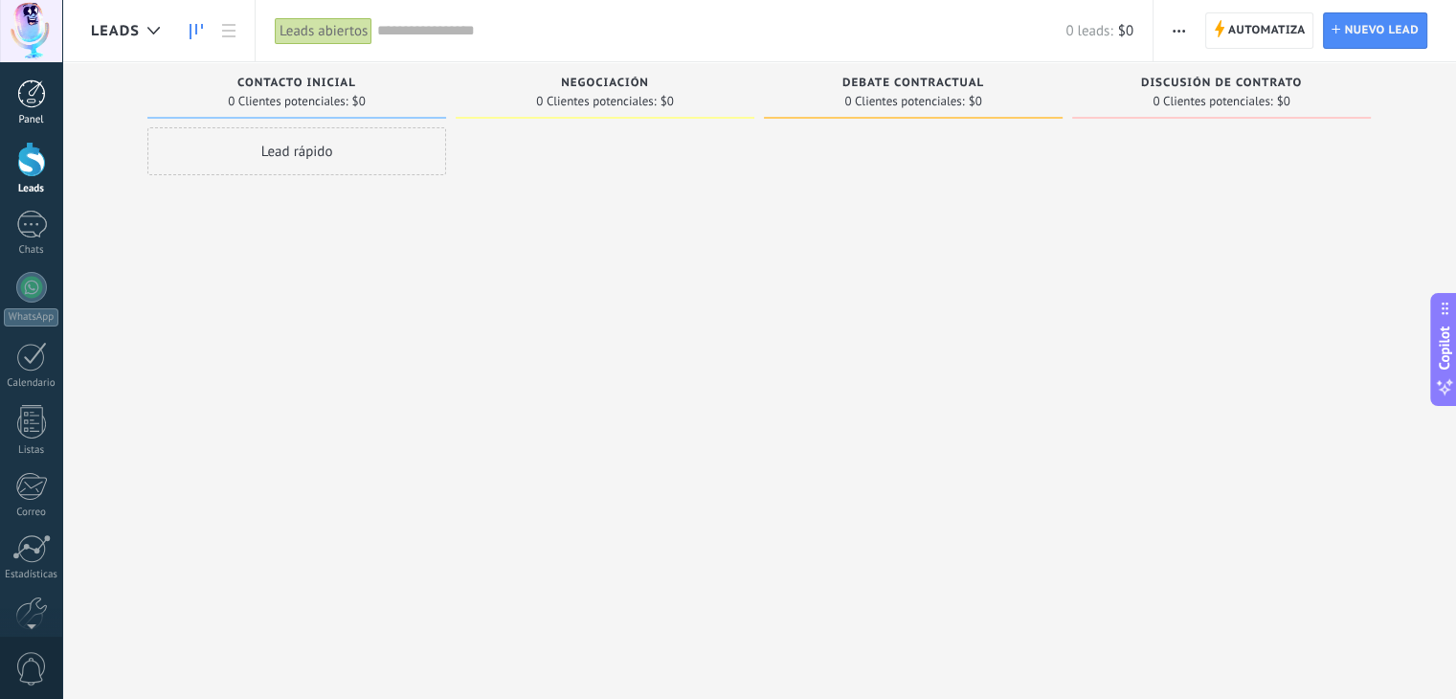
click at [24, 112] on link "Panel" at bounding box center [31, 102] width 62 height 47
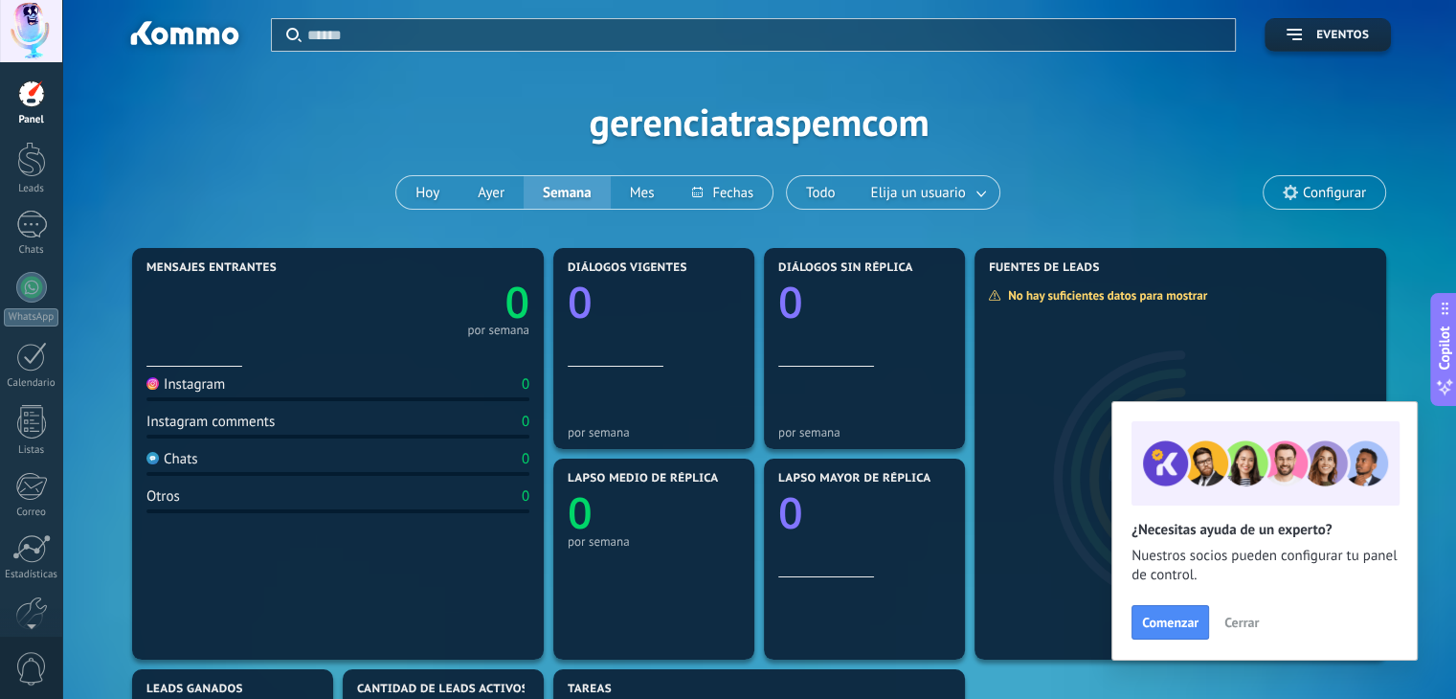
click at [1257, 628] on span "Cerrar" at bounding box center [1241, 622] width 34 height 13
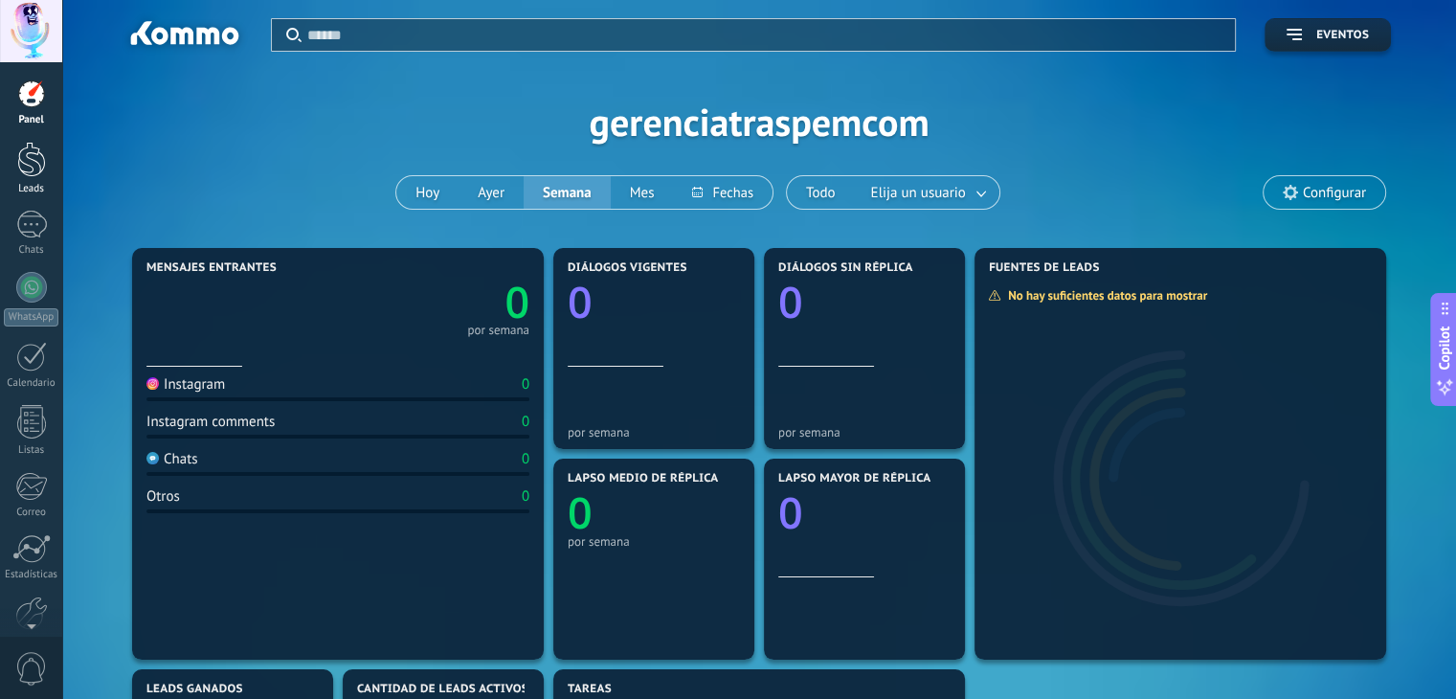
click at [27, 183] on div "Leads" at bounding box center [32, 189] width 56 height 12
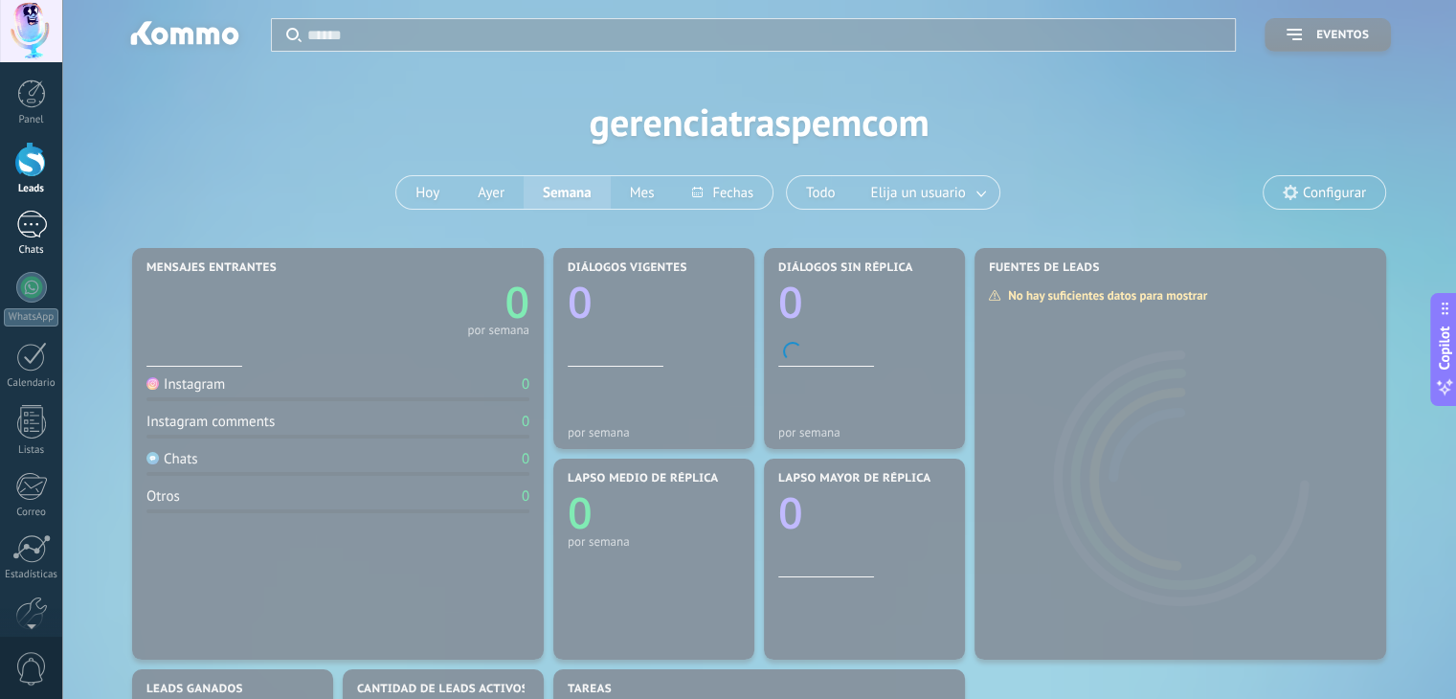
click at [29, 242] on link "Chats" at bounding box center [31, 234] width 62 height 46
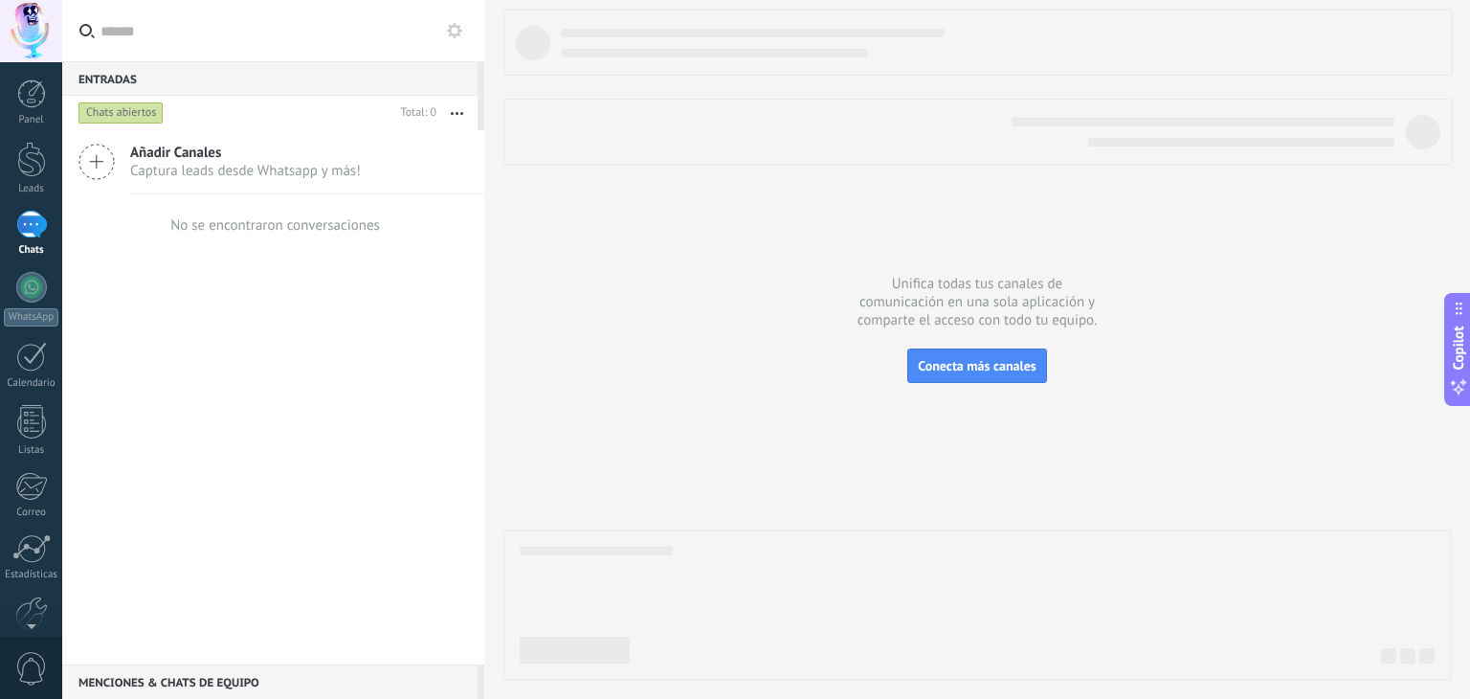
click at [307, 168] on span "Captura leads desde Whatsapp y más!" at bounding box center [245, 171] width 231 height 18
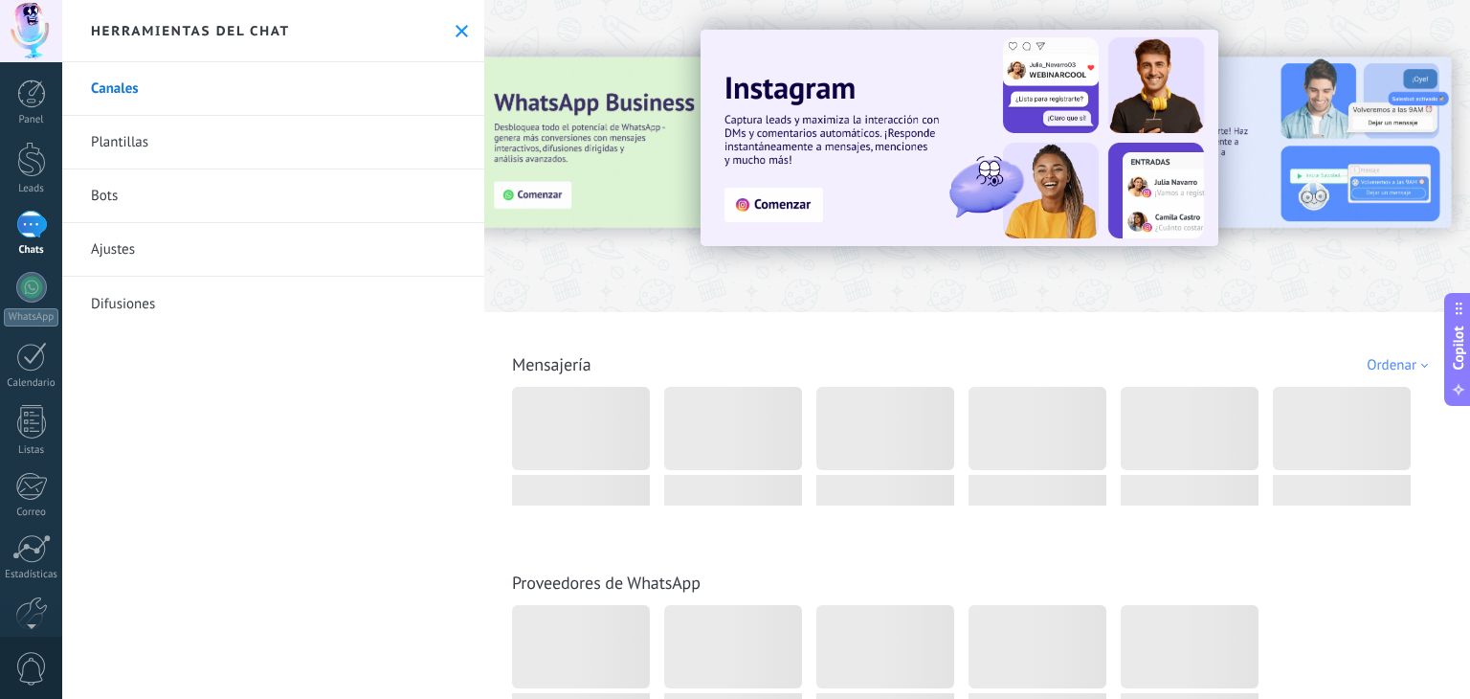
click at [456, 32] on use at bounding box center [462, 31] width 12 height 12
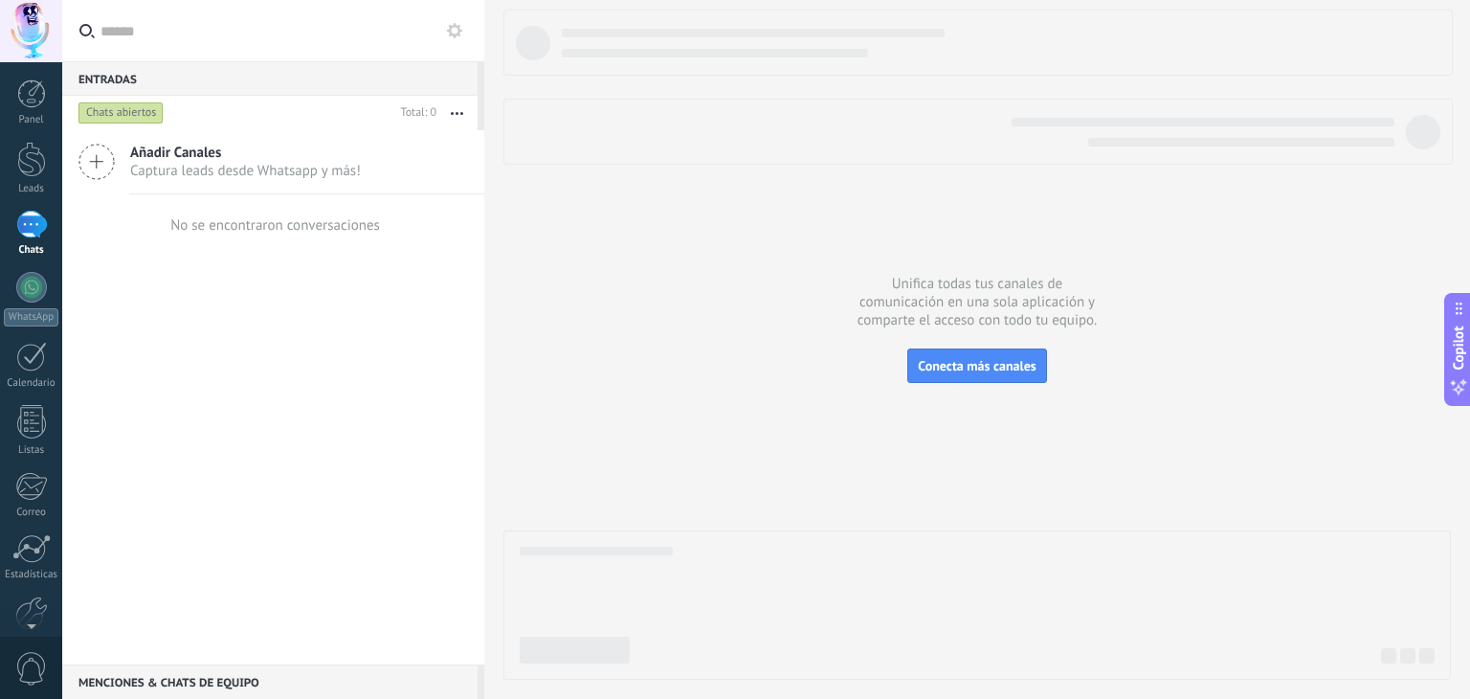
click at [250, 164] on span "Captura leads desde Whatsapp y más!" at bounding box center [245, 171] width 231 height 18
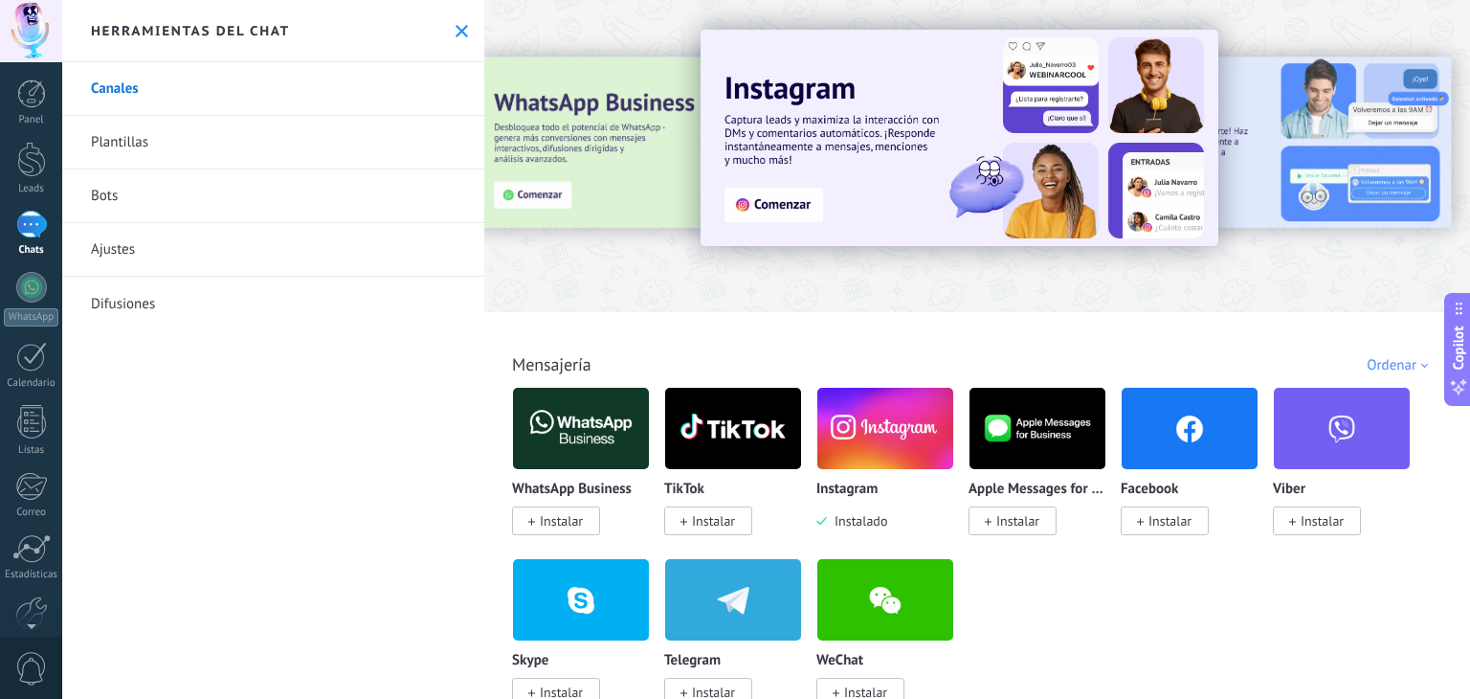
click at [859, 457] on img at bounding box center [886, 428] width 136 height 93
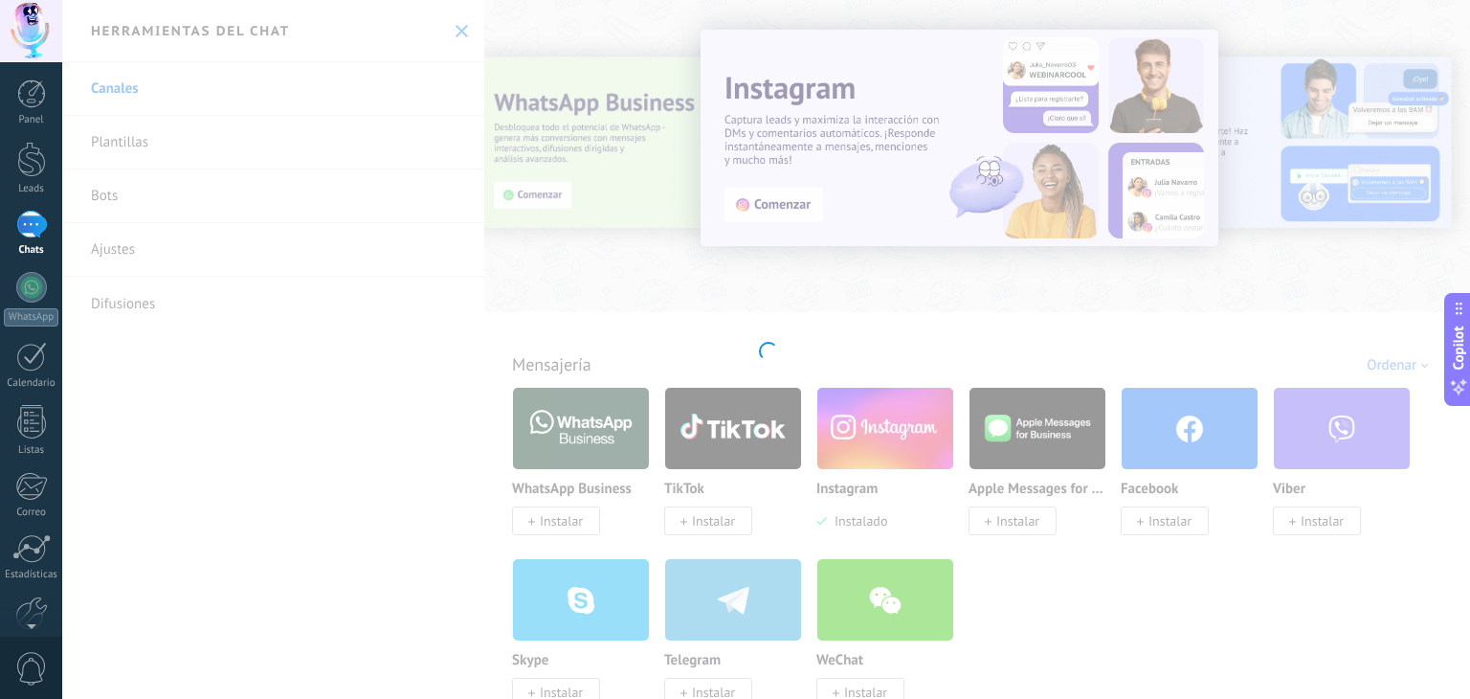
click at [856, 506] on div "Instagram Obtén leads de Instagram y mantente conectado sin salir de Kommo Inst…" at bounding box center [766, 349] width 1408 height 699
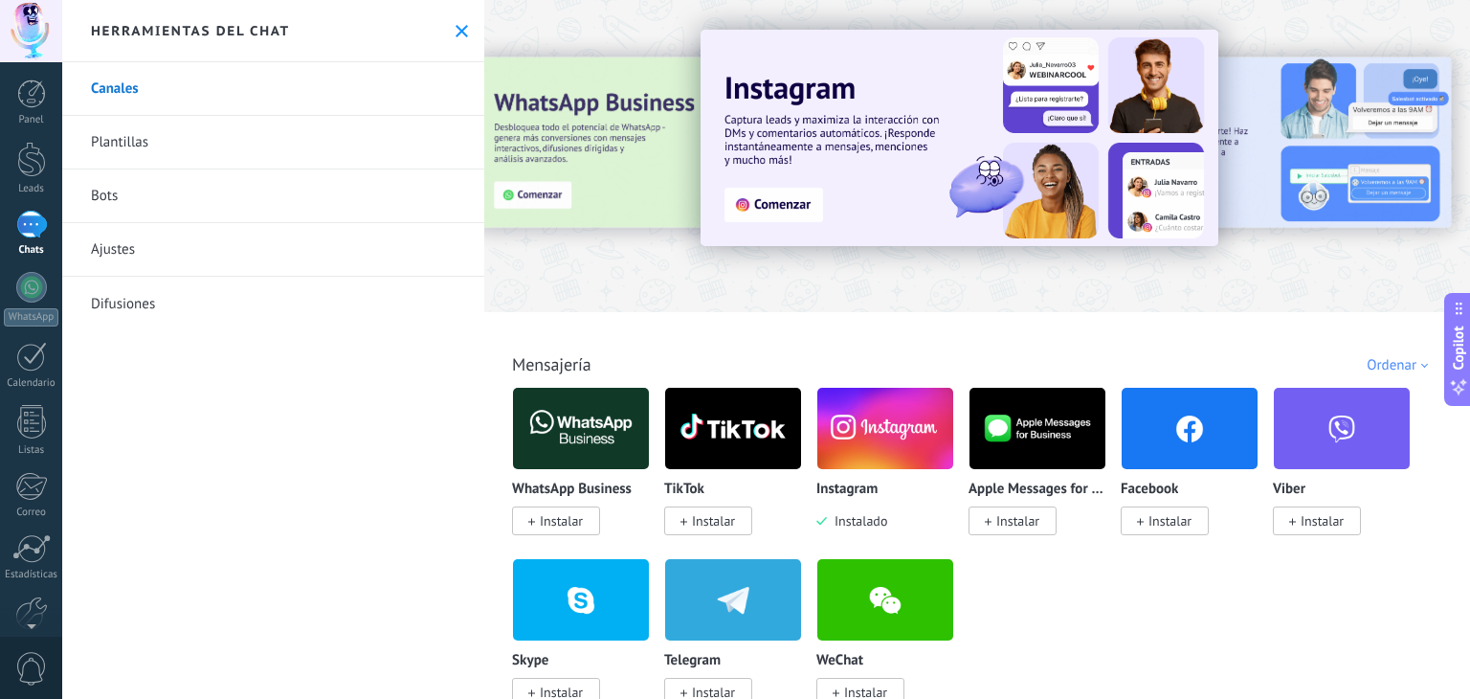
click at [840, 522] on span "Instalado" at bounding box center [857, 520] width 60 height 17
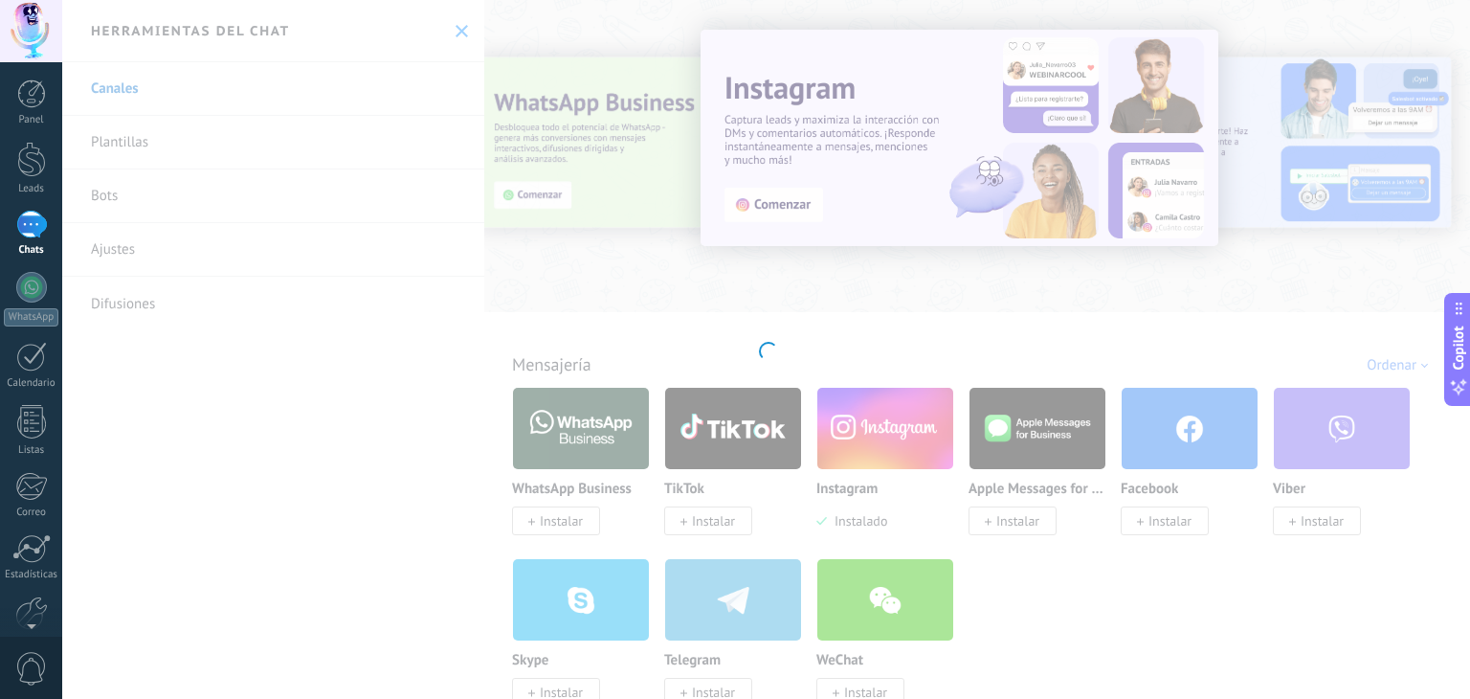
click at [857, 457] on div "Instagram Obtén leads de Instagram y mantente conectado sin salir de Kommo Inst…" at bounding box center [766, 349] width 1408 height 699
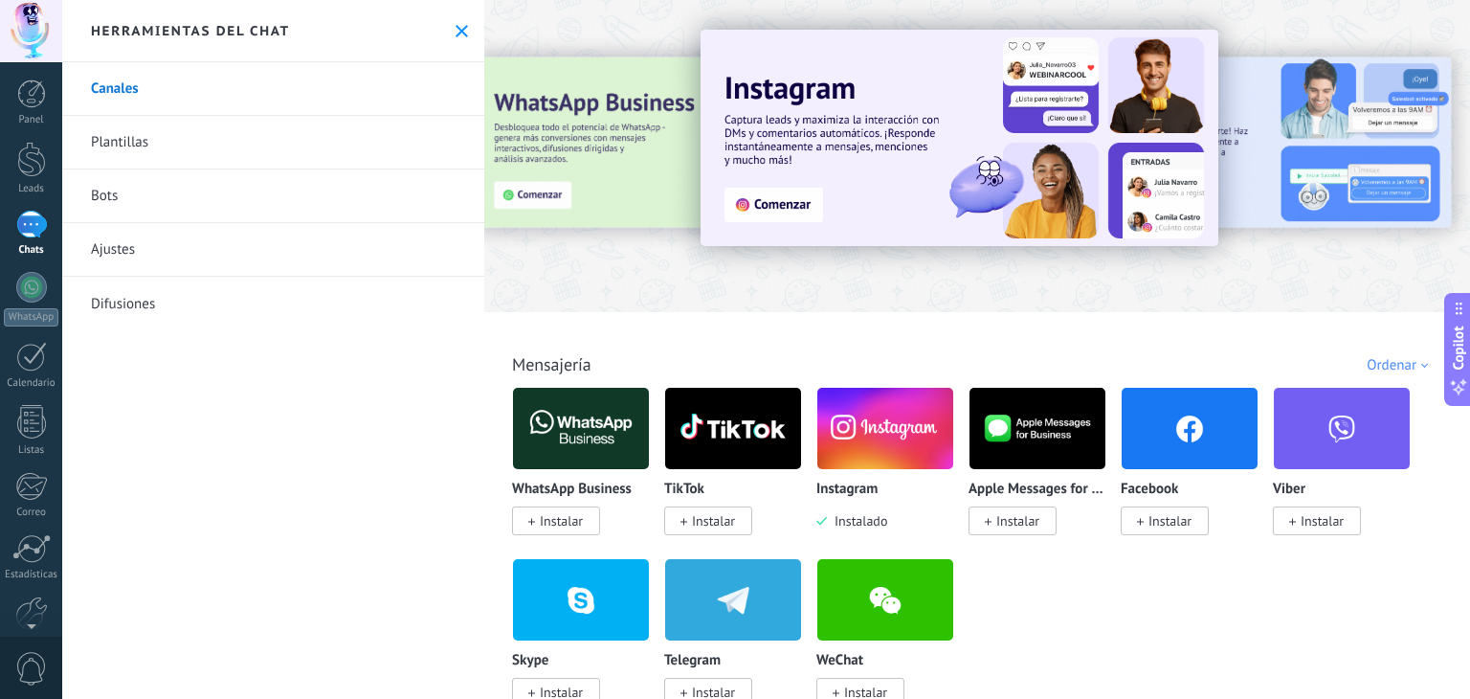
click at [857, 457] on img at bounding box center [886, 428] width 136 height 93
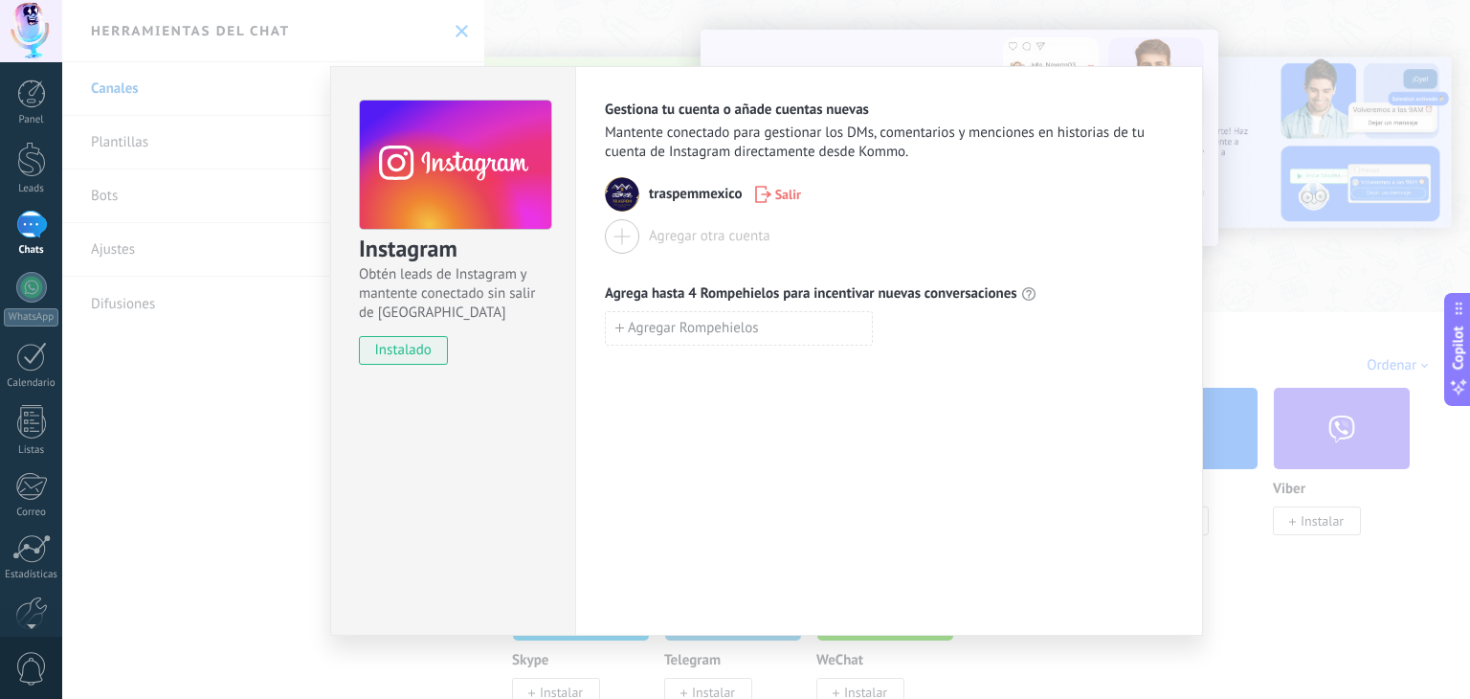
click at [426, 346] on span "instalado" at bounding box center [403, 350] width 87 height 29
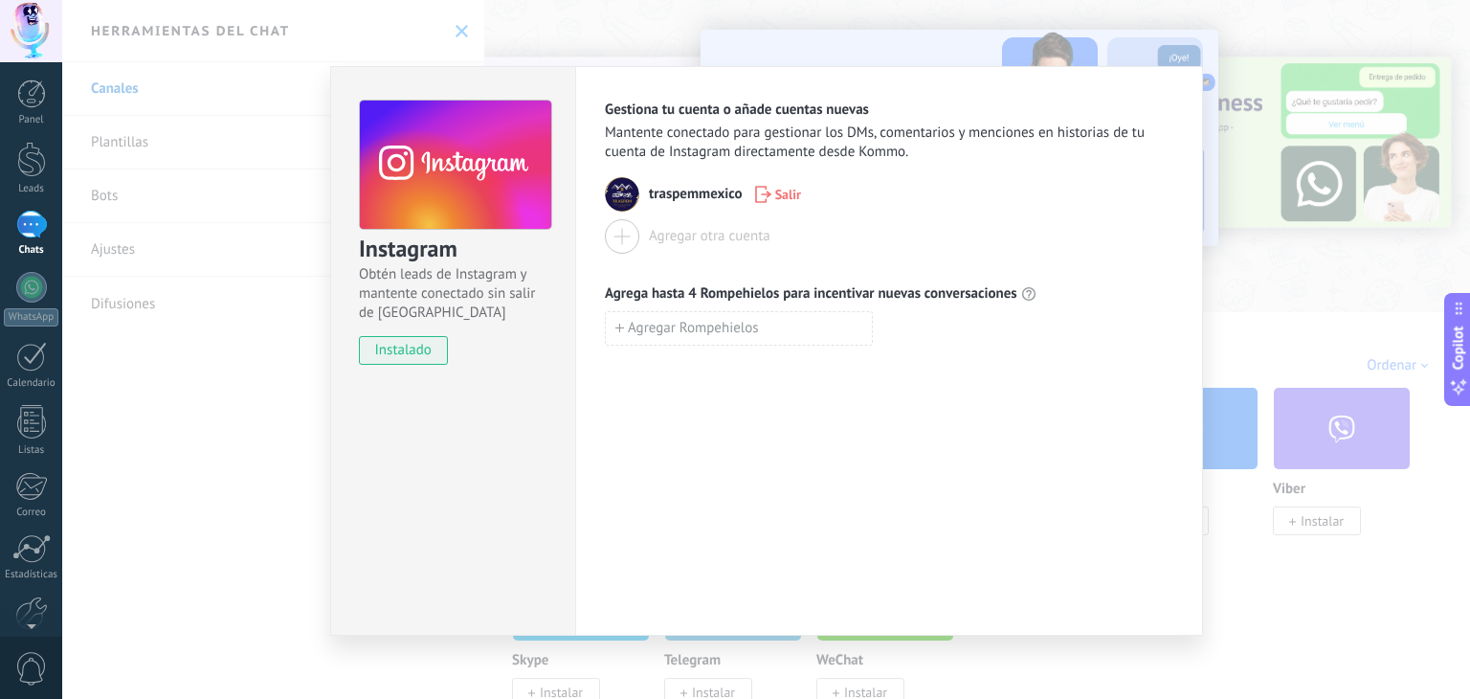
click at [1237, 222] on div "Instagram Obtén leads de Instagram y mantente conectado sin salir de Kommo inst…" at bounding box center [766, 349] width 1408 height 699
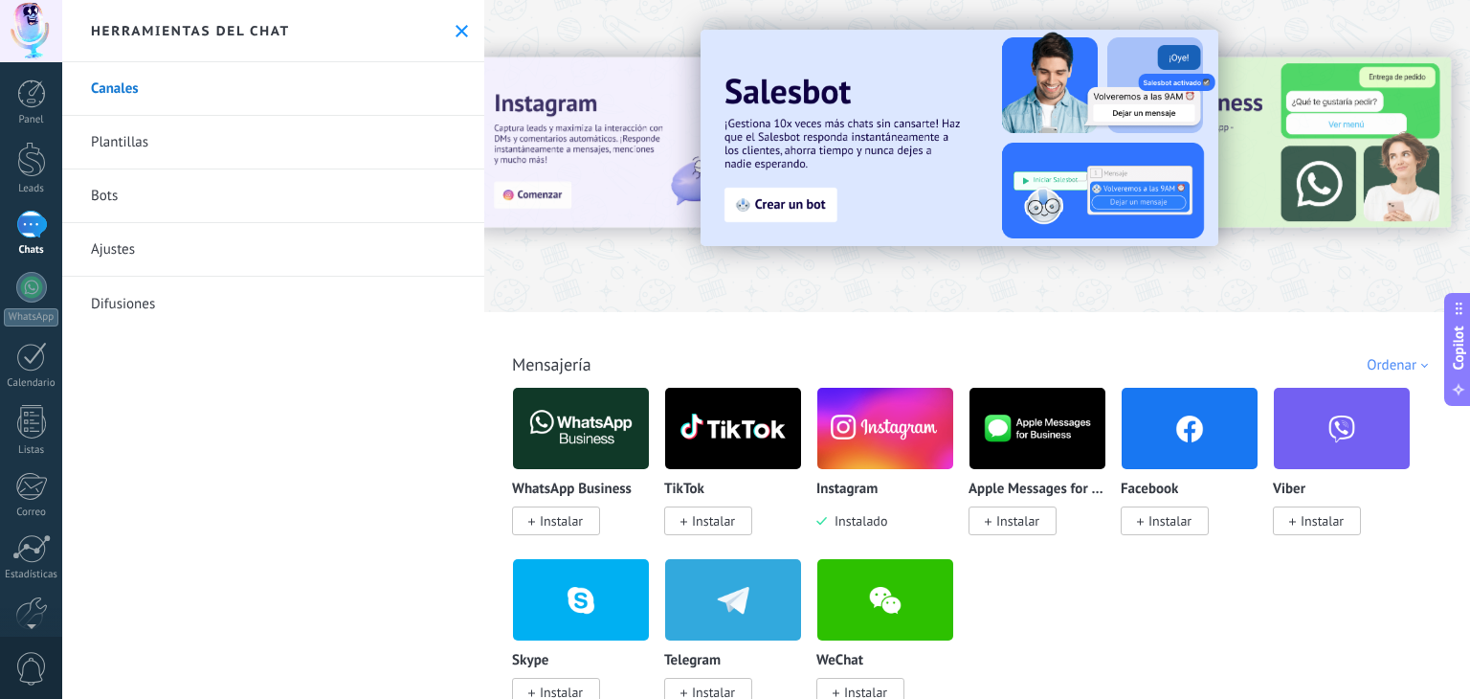
click at [454, 28] on button at bounding box center [462, 31] width 16 height 16
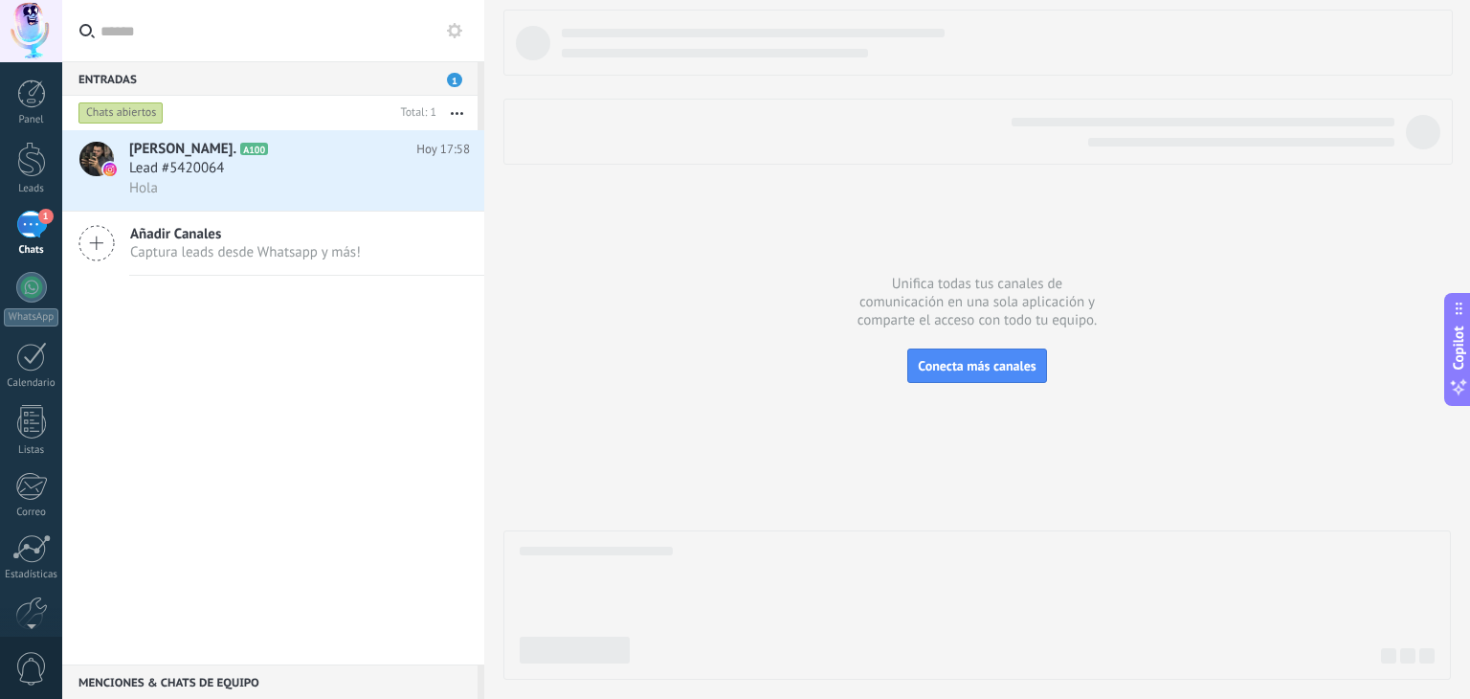
click at [41, 12] on div at bounding box center [31, 31] width 62 height 62
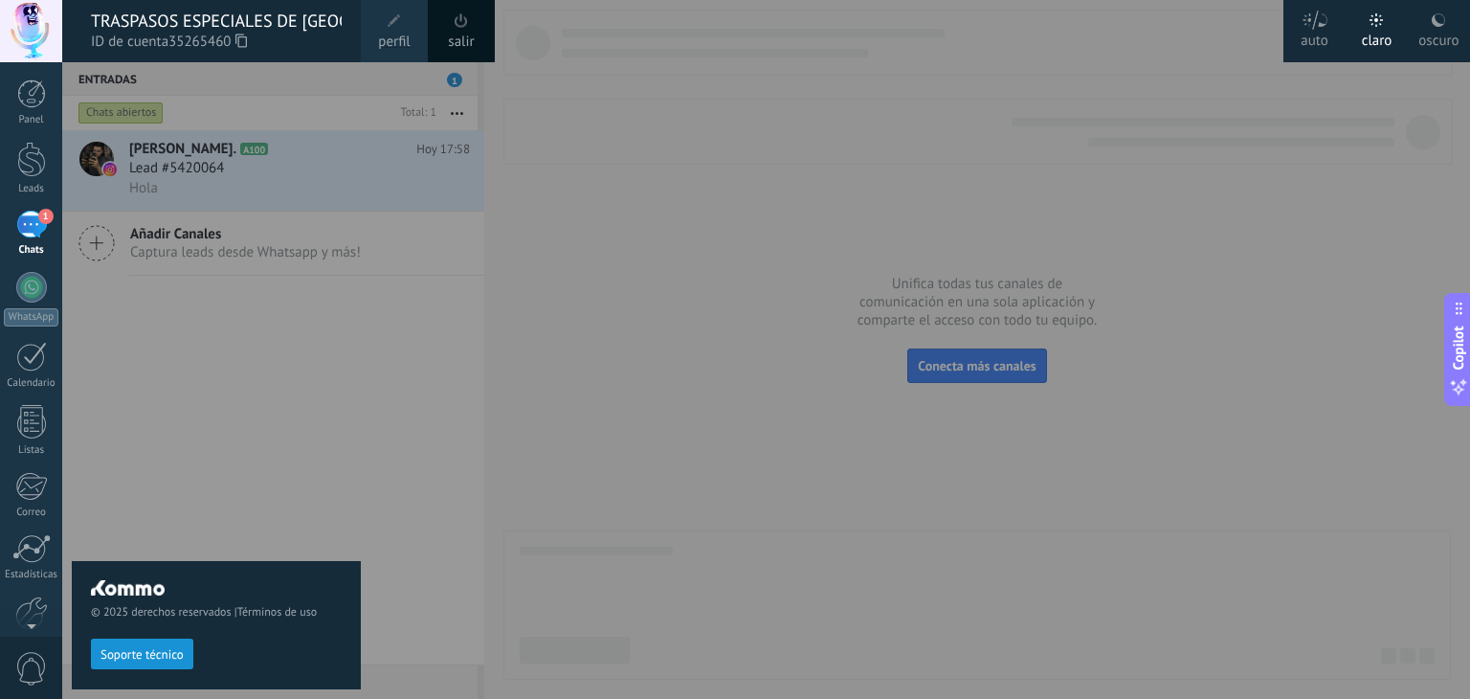
click at [37, 29] on div at bounding box center [31, 31] width 62 height 62
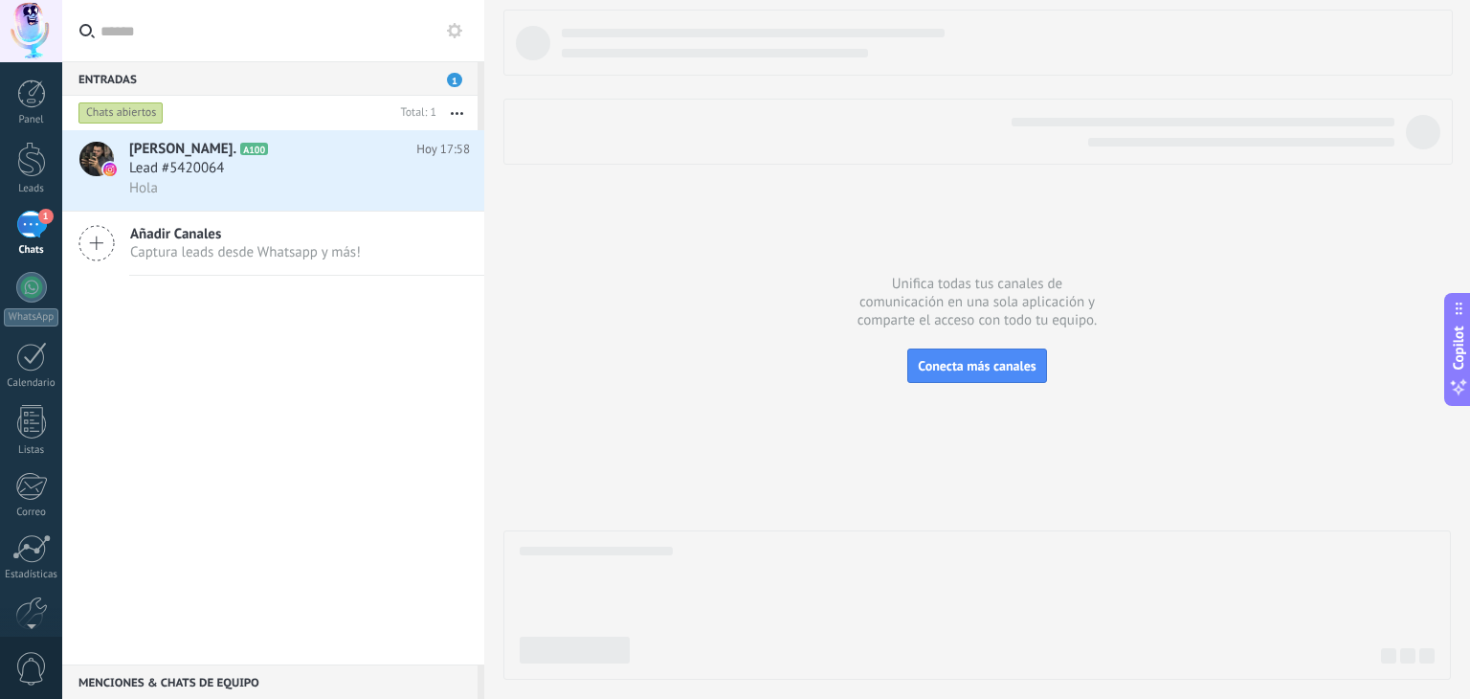
click at [31, 28] on div at bounding box center [31, 31] width 62 height 62
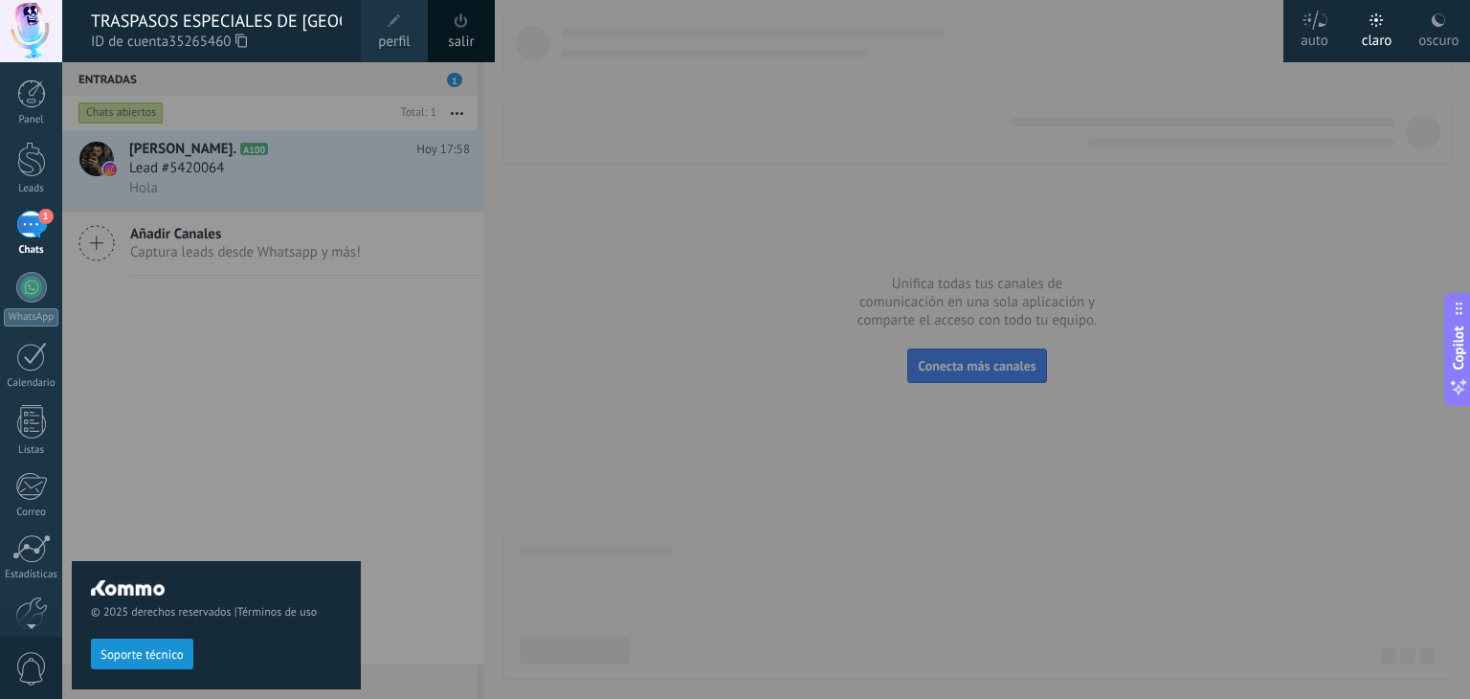
click at [23, 39] on div at bounding box center [31, 31] width 62 height 62
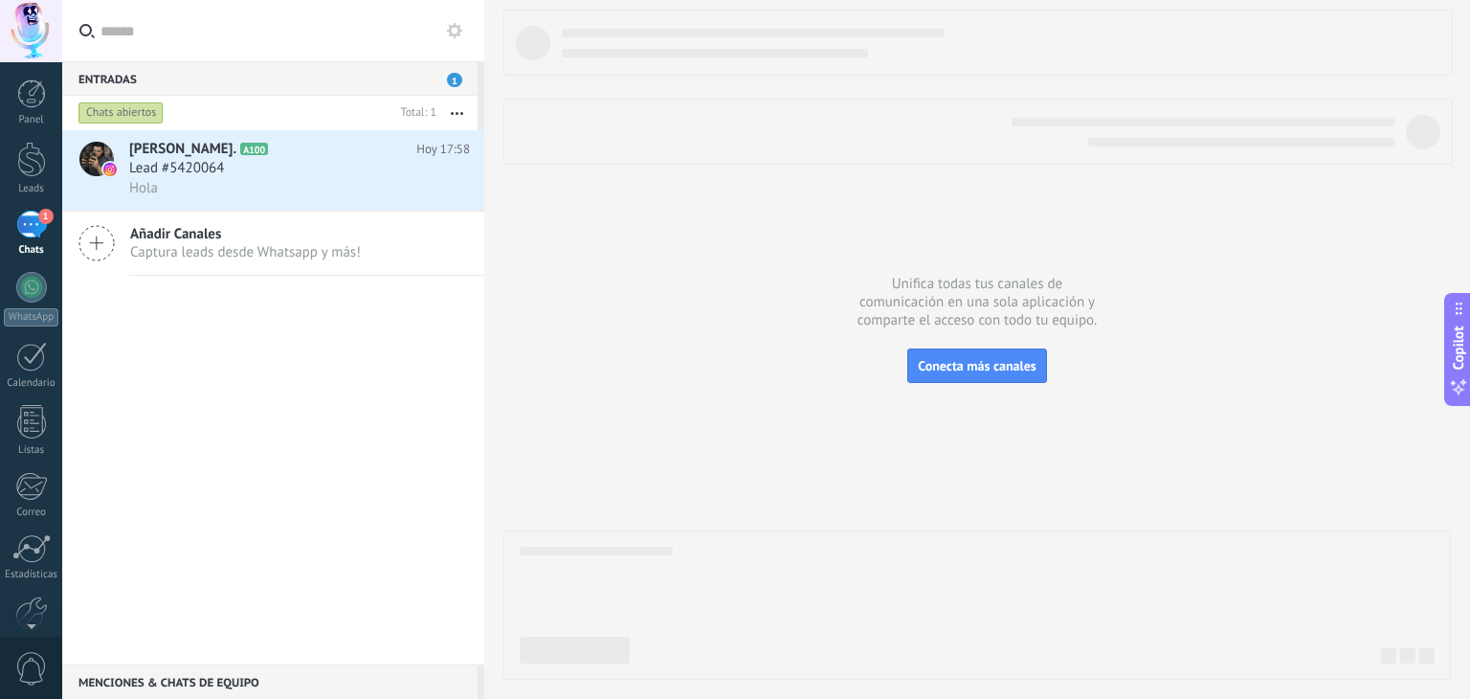
click at [827, 458] on div at bounding box center [978, 345] width 948 height 670
click at [24, 387] on div "Calendario" at bounding box center [32, 383] width 56 height 12
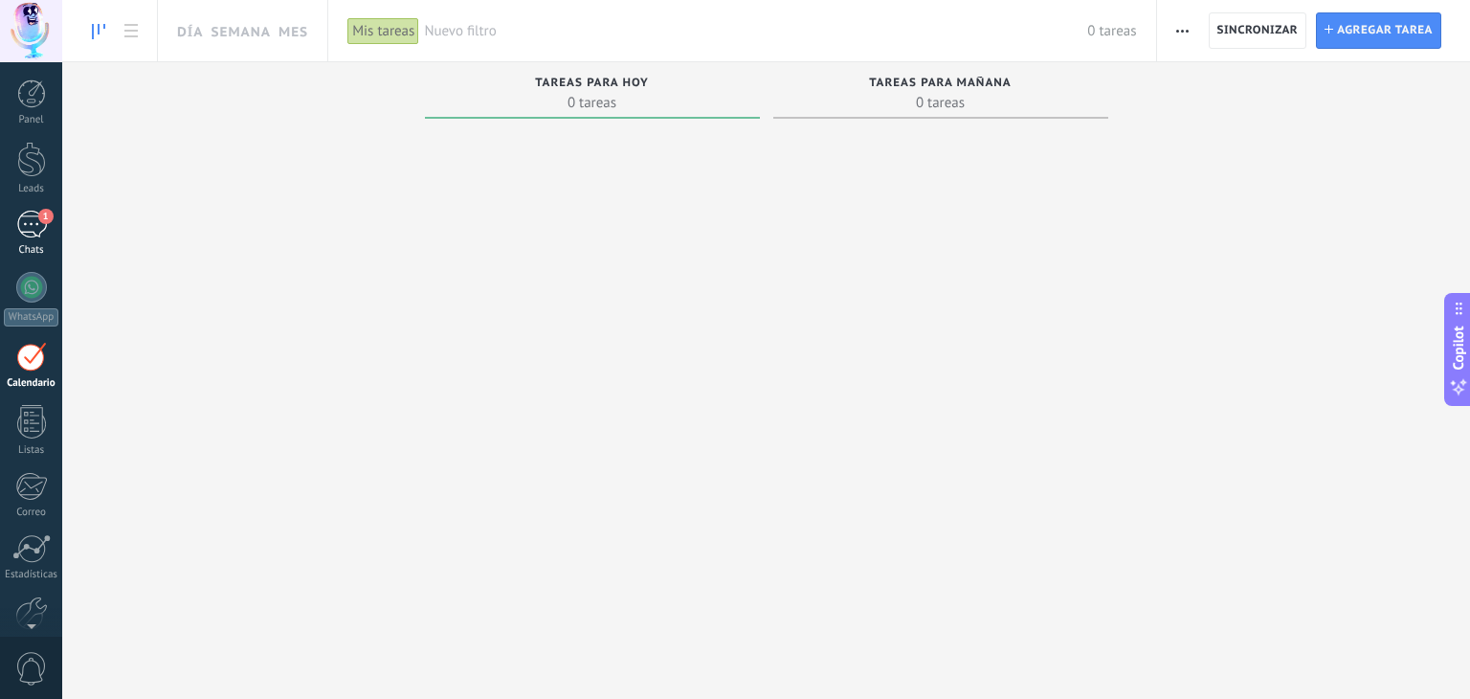
click at [19, 219] on div "1" at bounding box center [31, 225] width 31 height 28
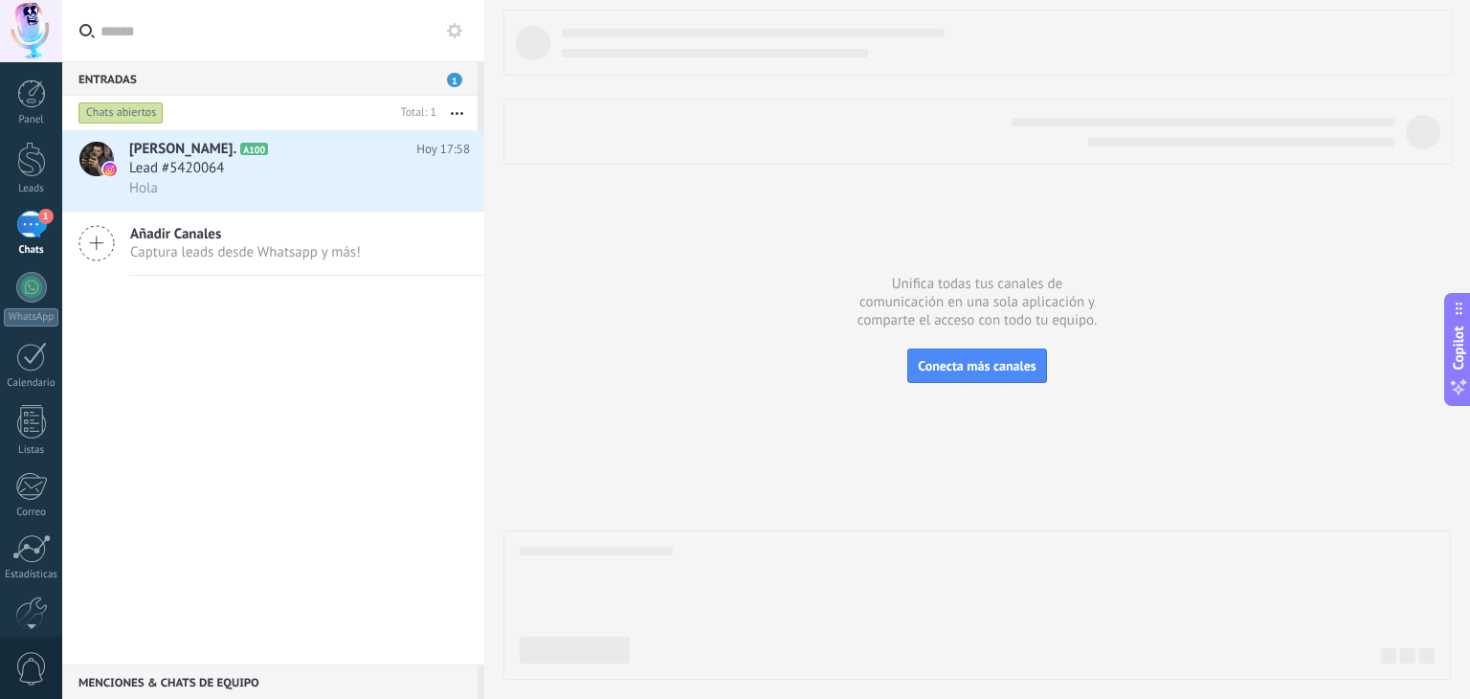
click at [648, 258] on div at bounding box center [978, 345] width 948 height 670
click at [509, 291] on div at bounding box center [978, 345] width 948 height 670
click at [9, 94] on link "Panel" at bounding box center [31, 102] width 62 height 47
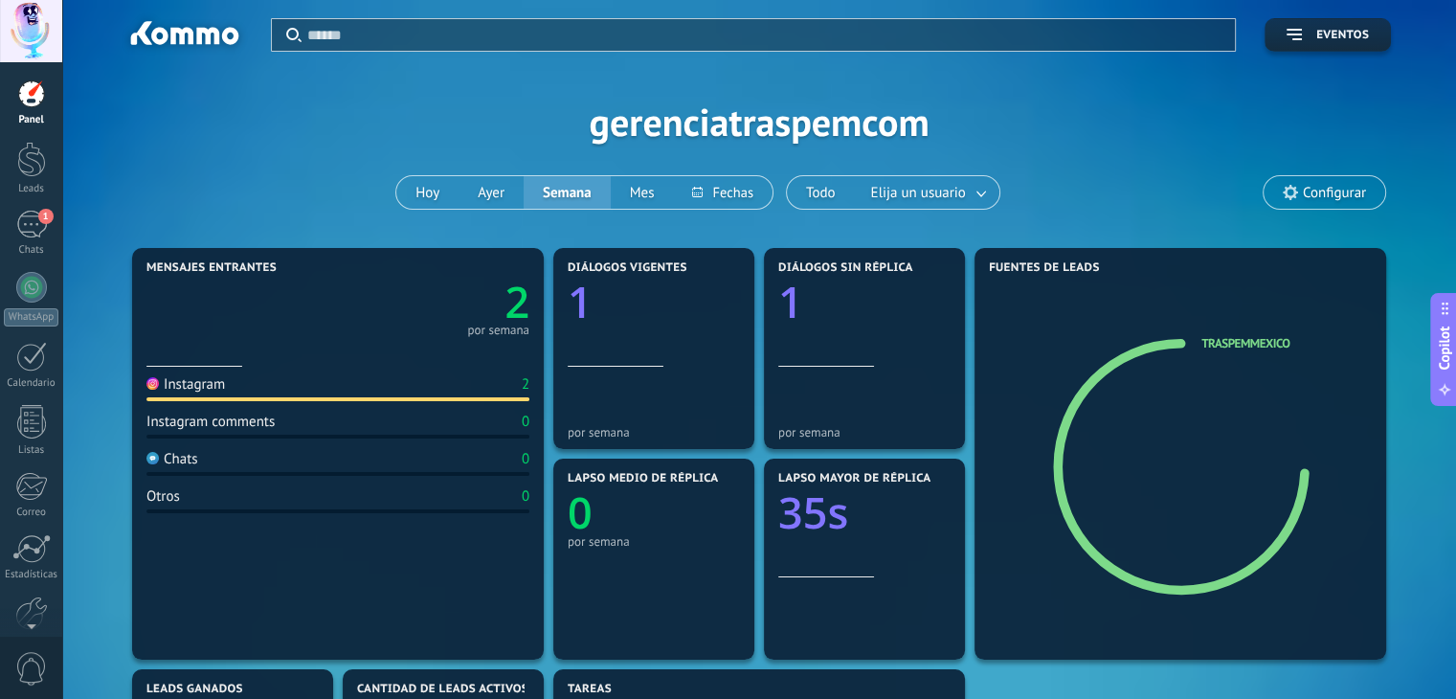
click at [30, 97] on div at bounding box center [31, 93] width 29 height 29
click at [30, 30] on div at bounding box center [31, 31] width 62 height 62
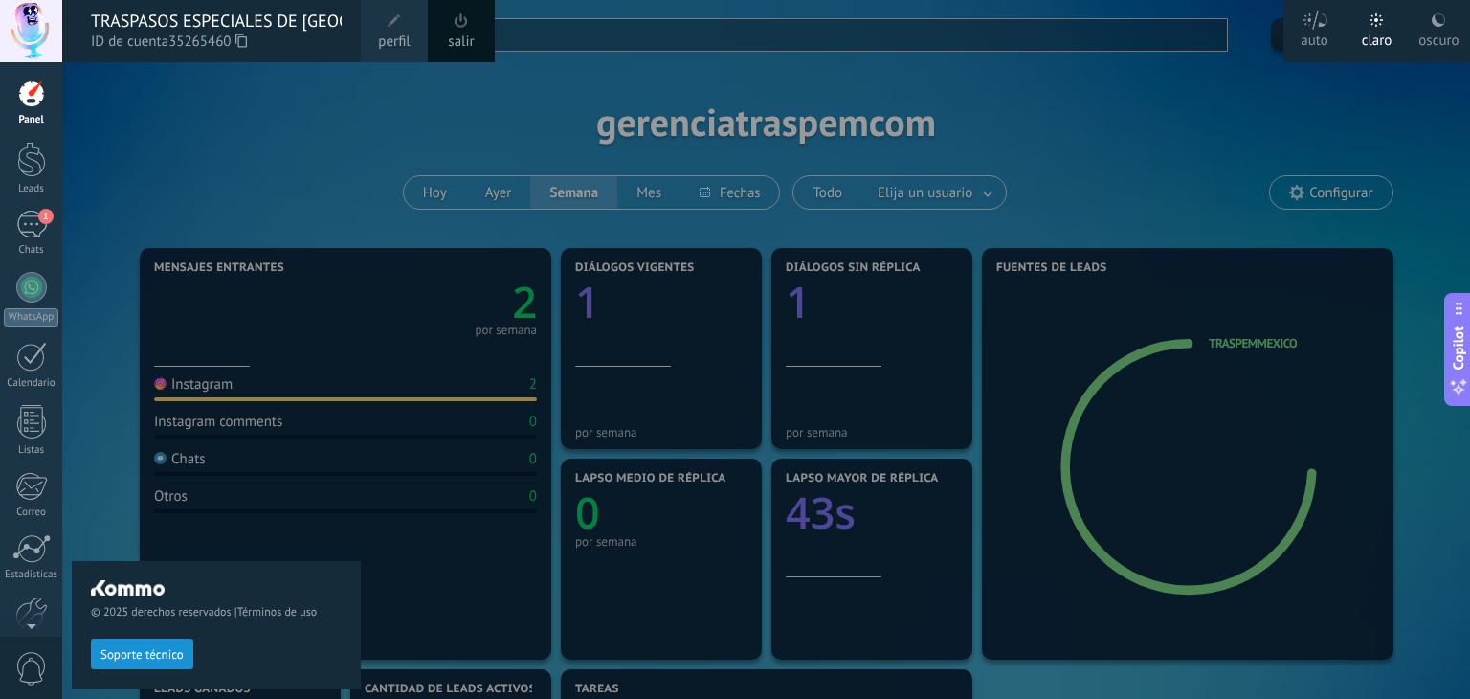
click at [30, 30] on div at bounding box center [31, 31] width 62 height 62
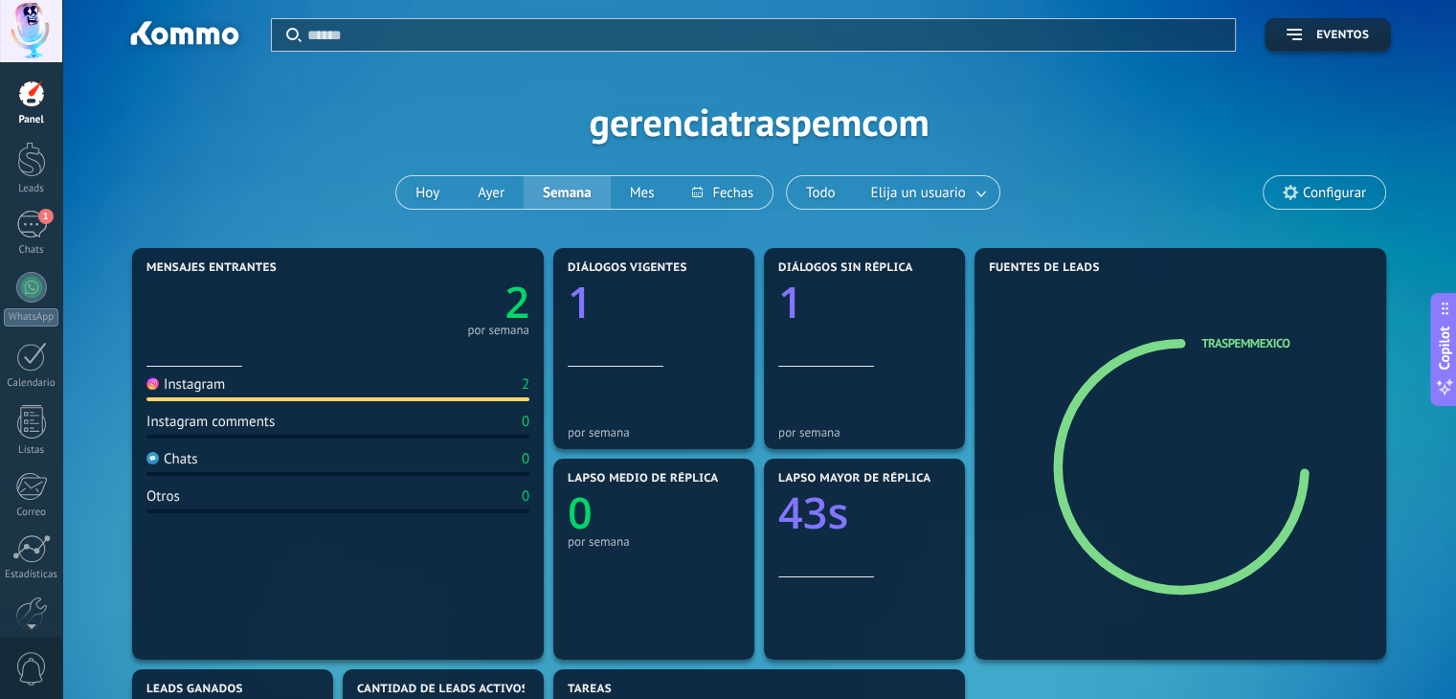
click at [36, 28] on div at bounding box center [31, 31] width 62 height 62
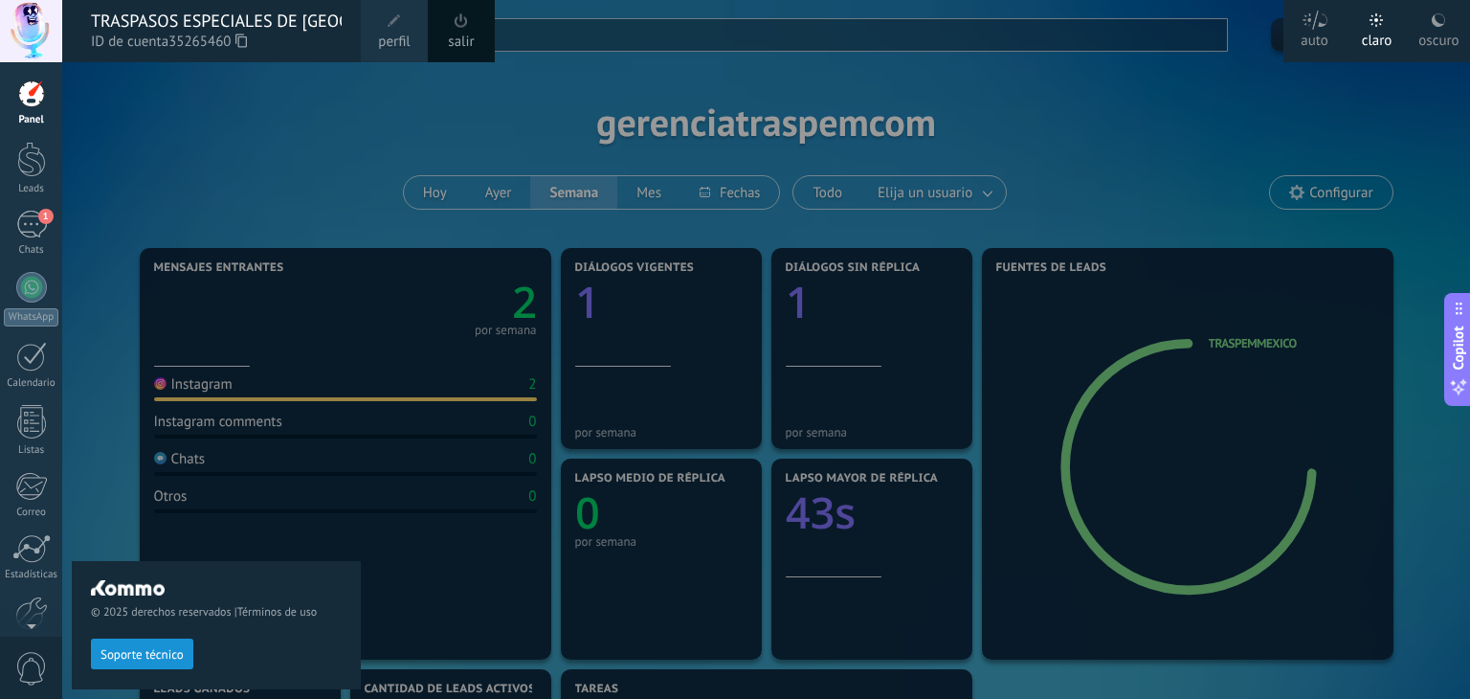
click at [1444, 29] on div "oscuro" at bounding box center [1439, 37] width 40 height 50
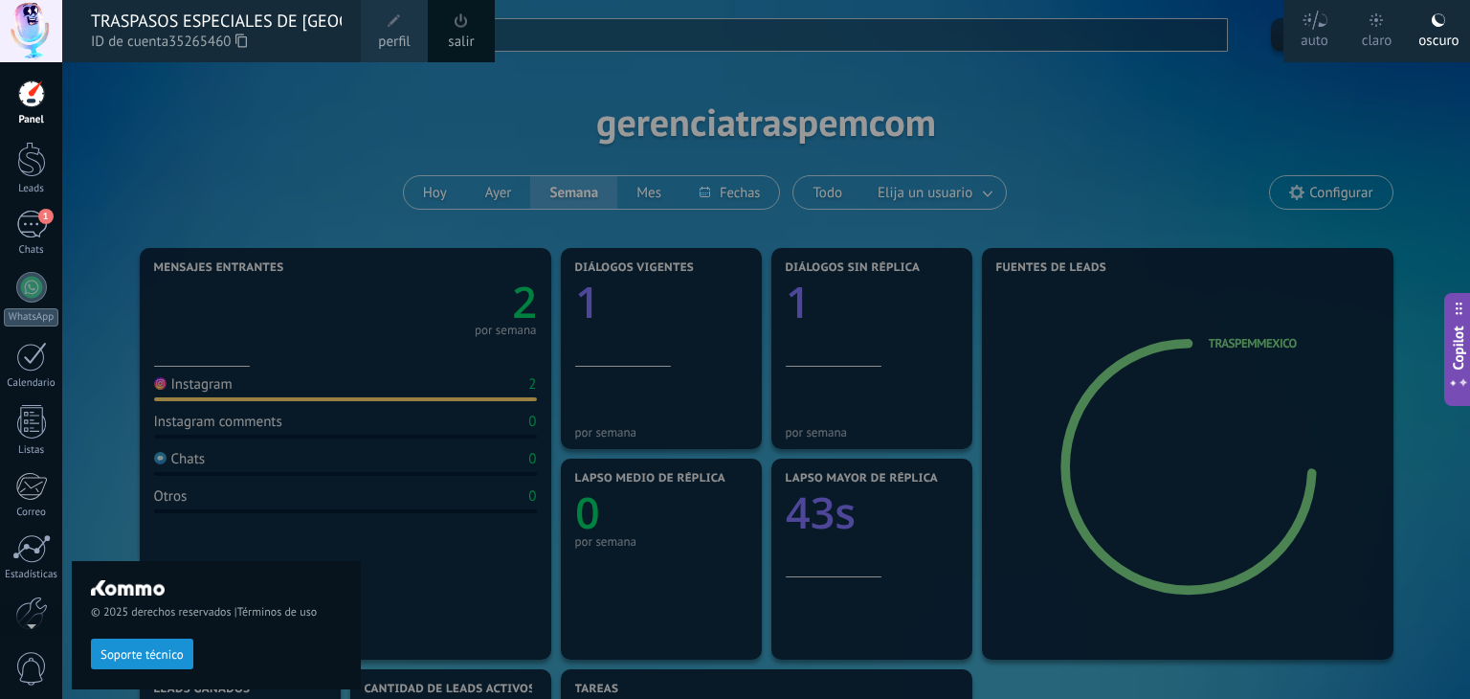
click at [1053, 139] on div at bounding box center [797, 349] width 1470 height 699
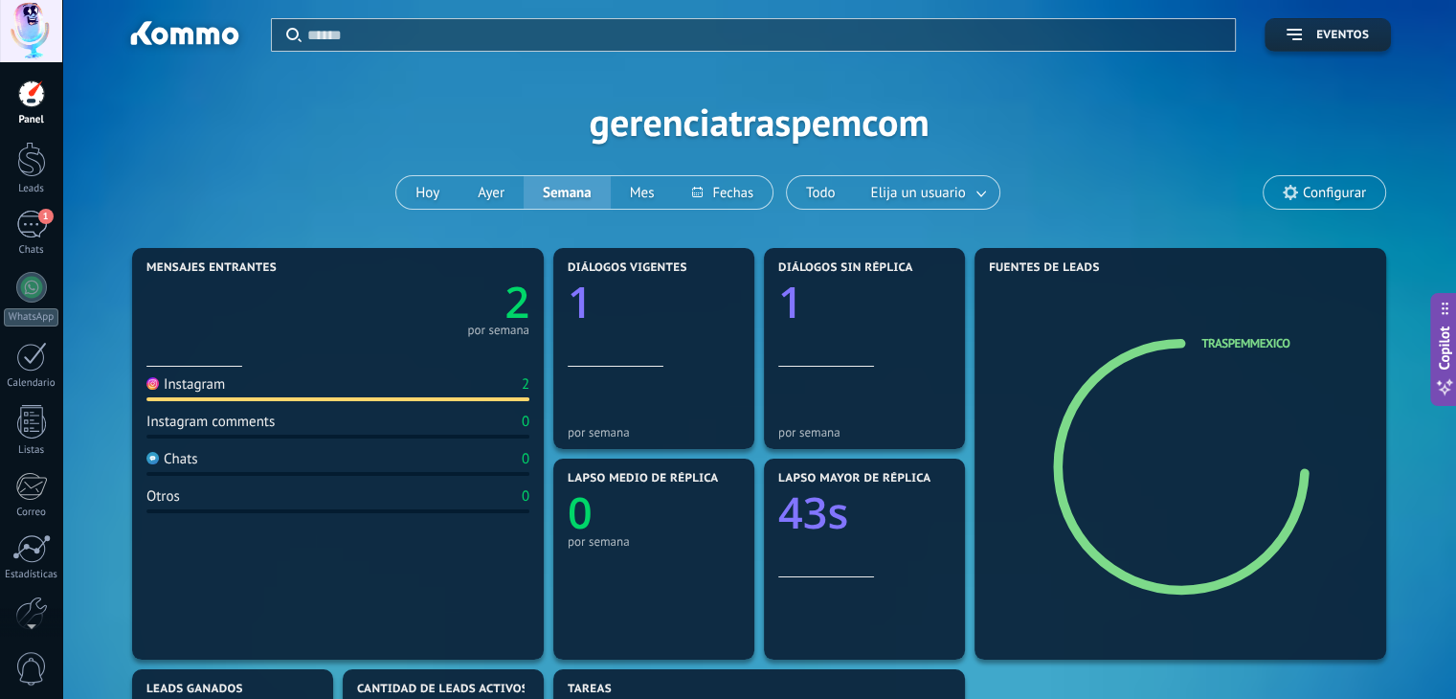
click at [26, 106] on div at bounding box center [31, 93] width 29 height 29
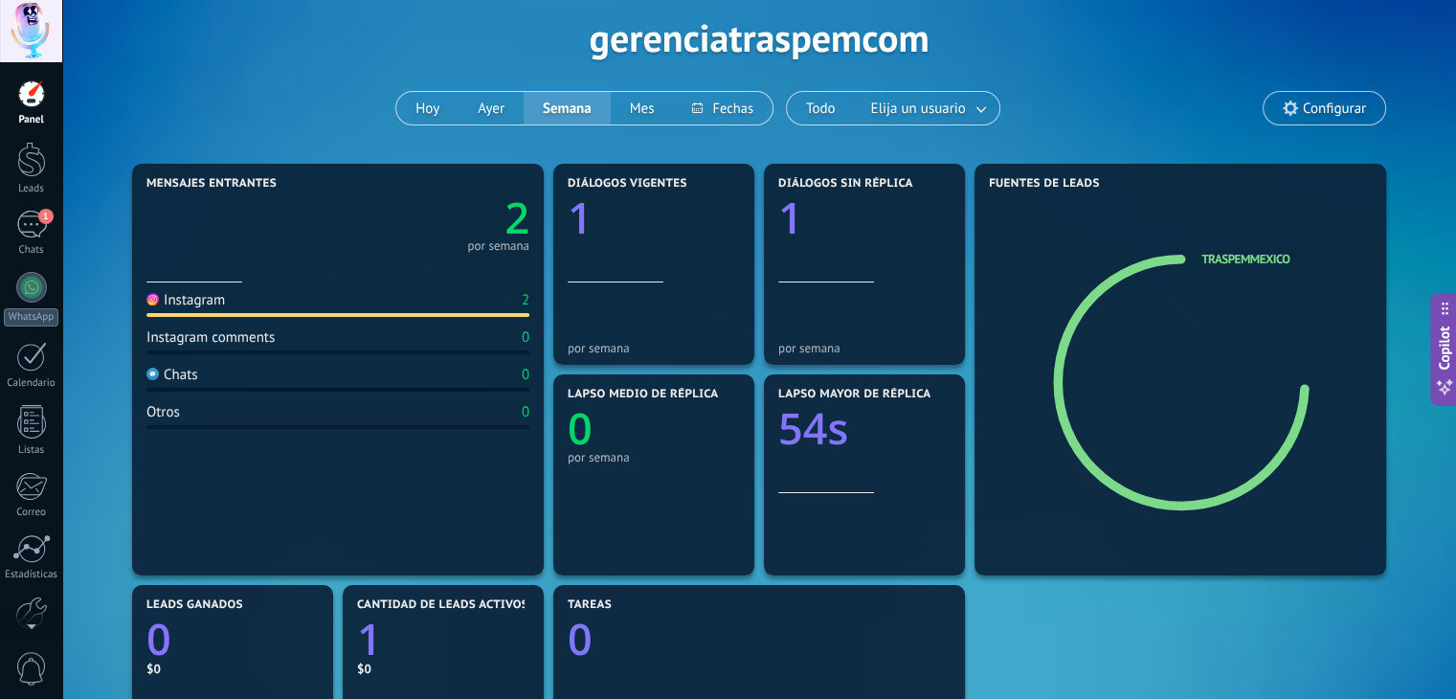
scroll to position [81, 0]
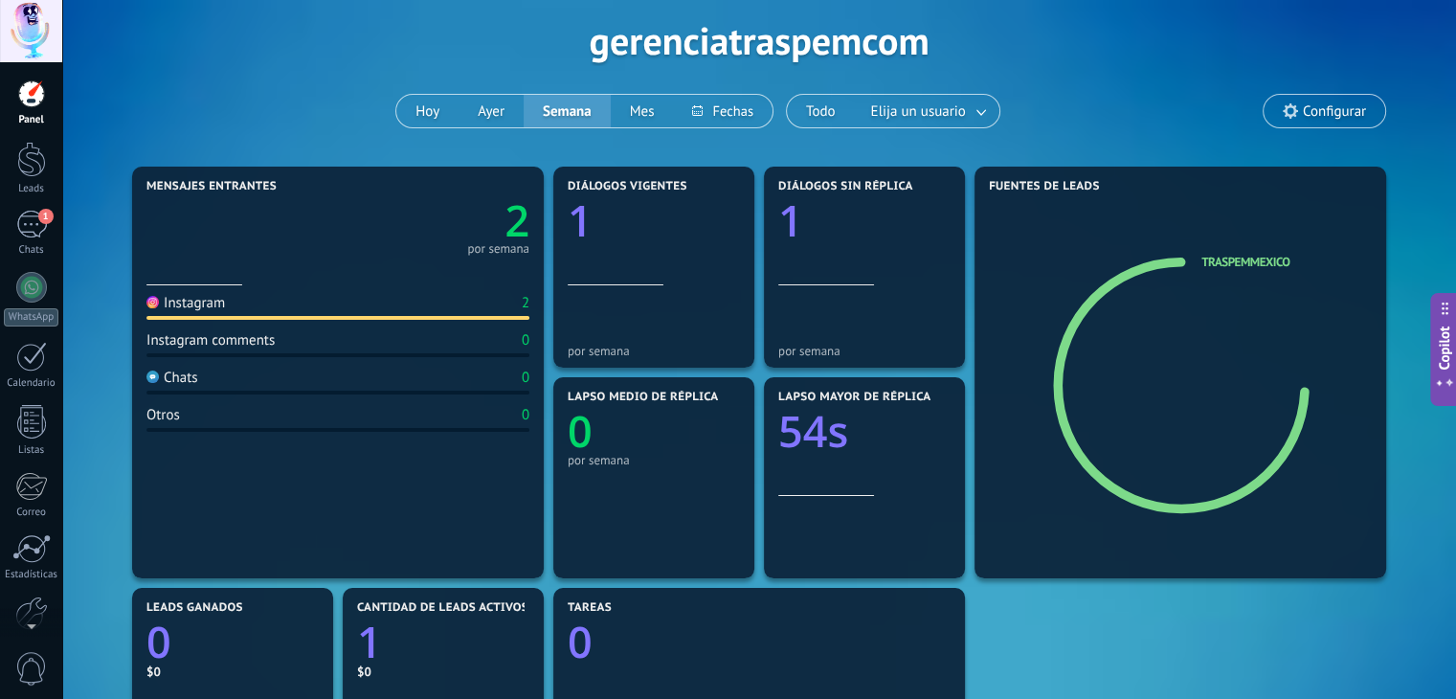
click at [1445, 344] on span "Copilot" at bounding box center [1444, 348] width 19 height 44
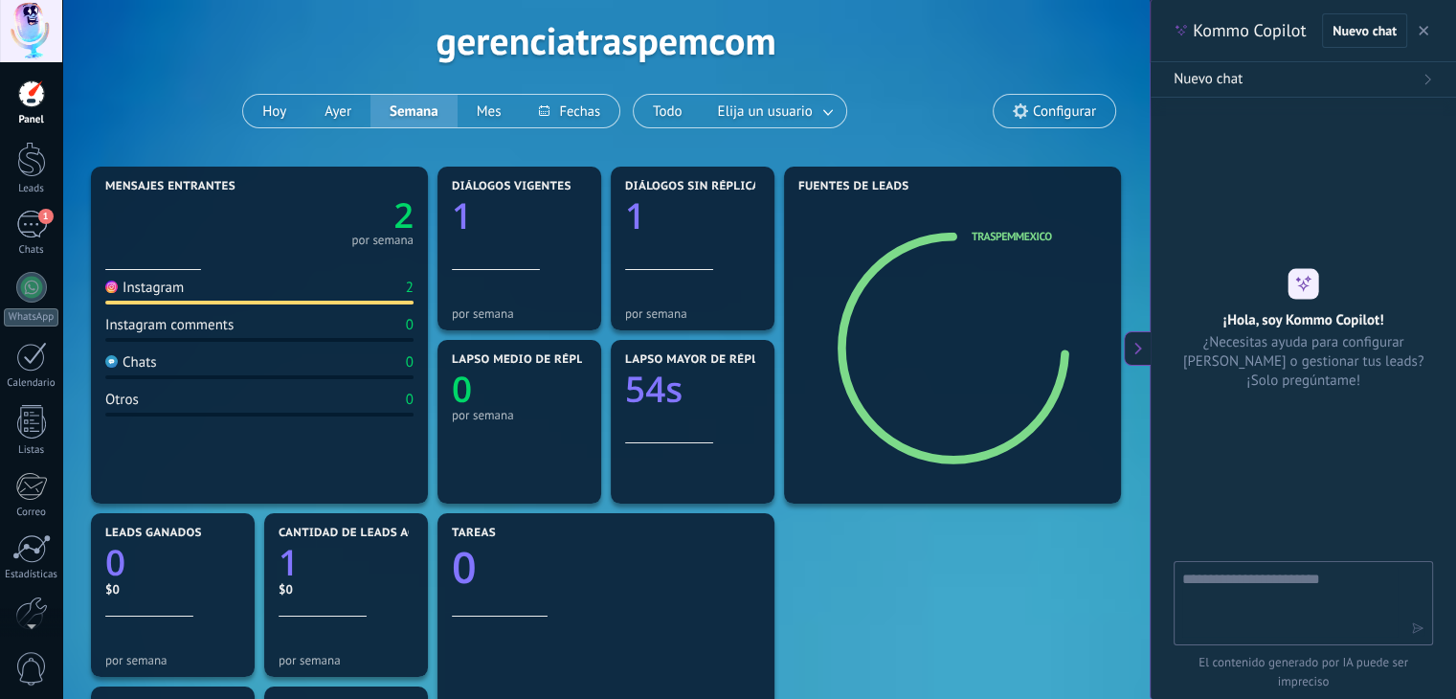
click at [1290, 589] on textarea at bounding box center [1289, 602] width 215 height 69
type textarea "**********"
click at [1414, 633] on icon "button" at bounding box center [1417, 627] width 13 height 13
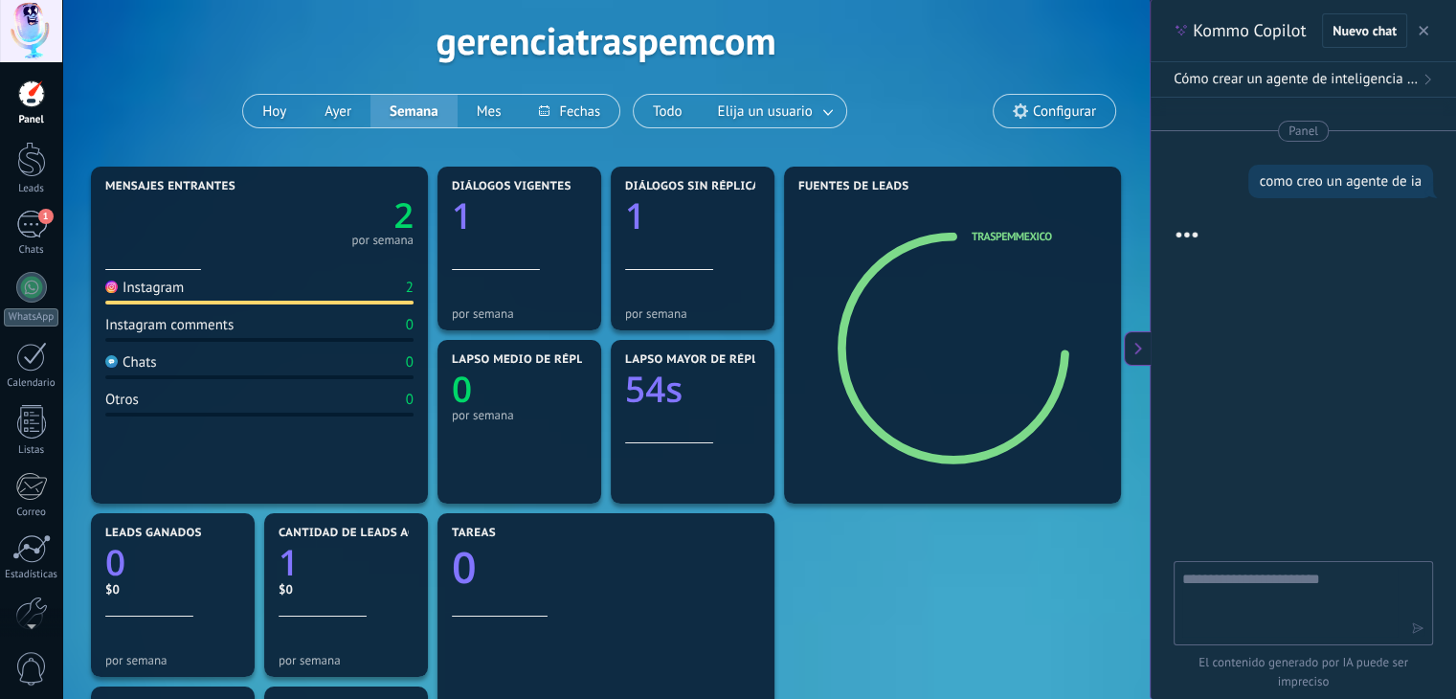
click at [1385, 74] on span "Cómo crear un agente de inteligencia artificial" at bounding box center [1296, 79] width 244 height 19
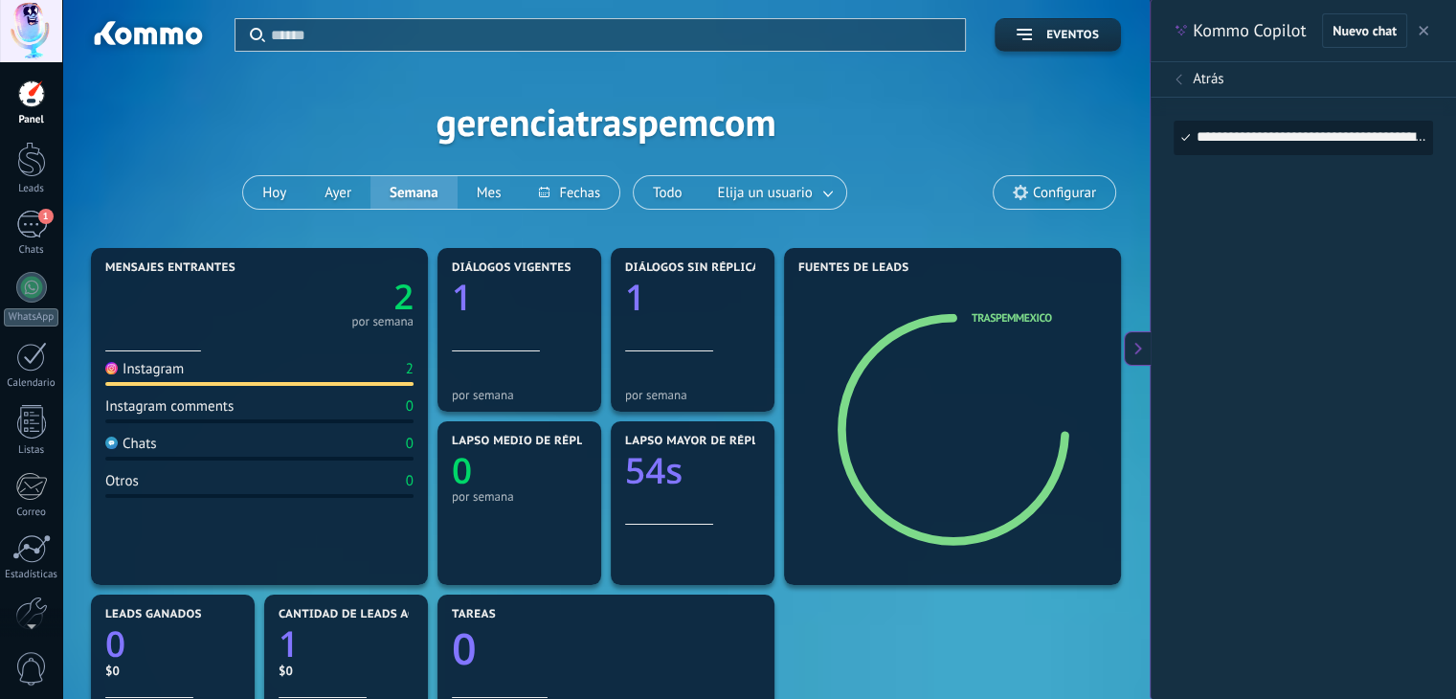
scroll to position [0, 0]
click at [1306, 138] on div "**********" at bounding box center [1291, 138] width 189 height 33
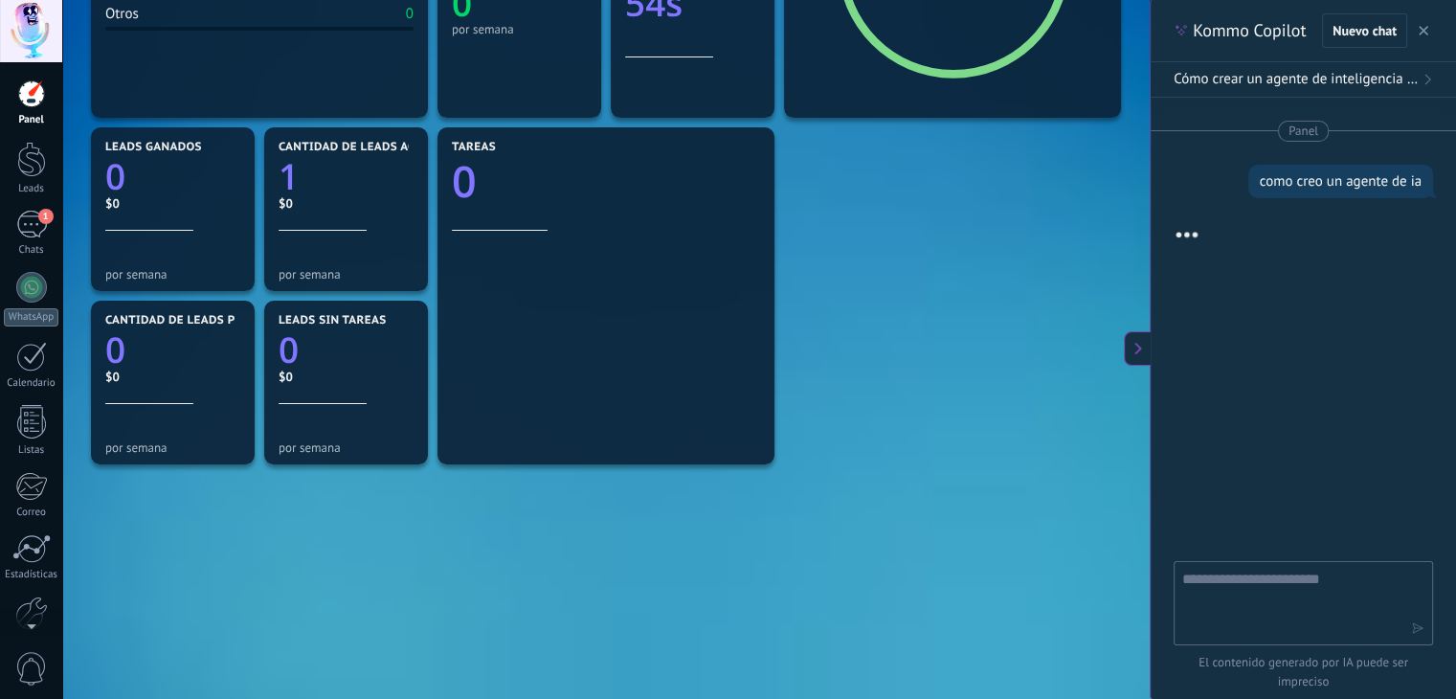
scroll to position [469, 0]
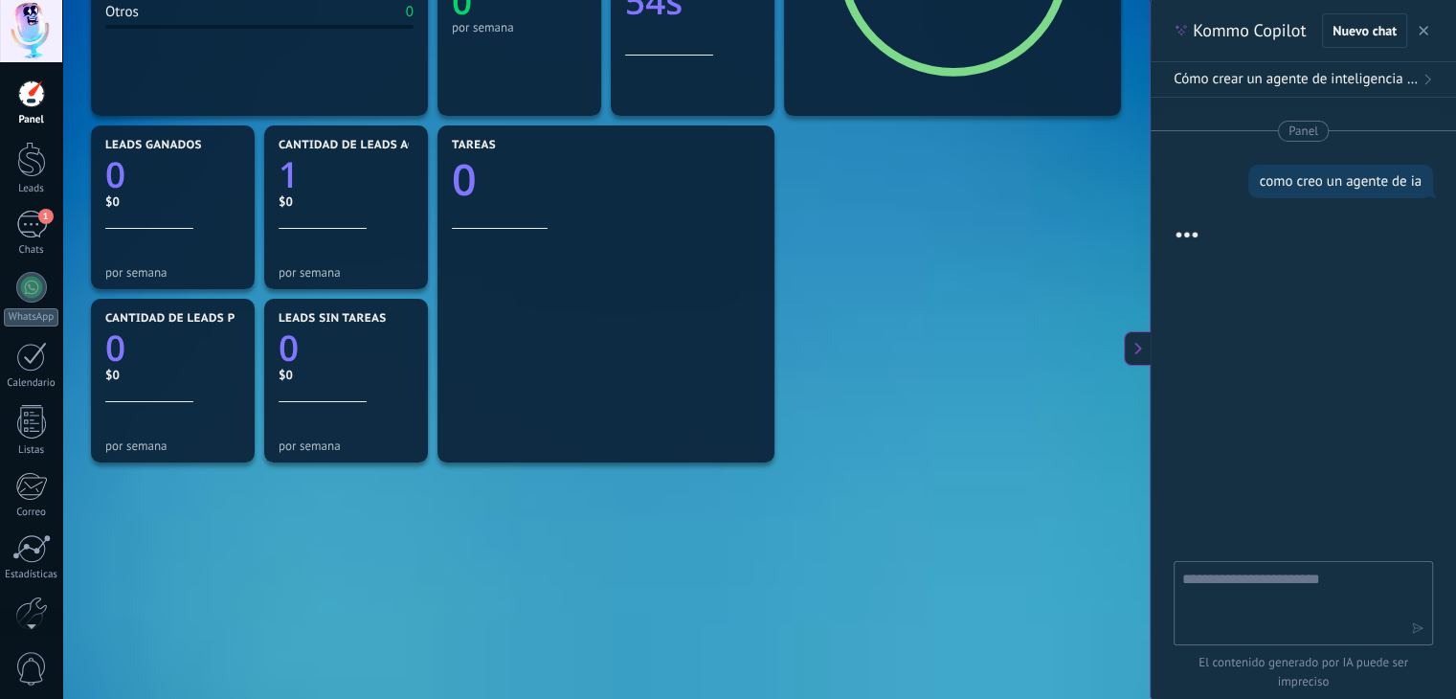
click at [23, 95] on div at bounding box center [31, 93] width 29 height 29
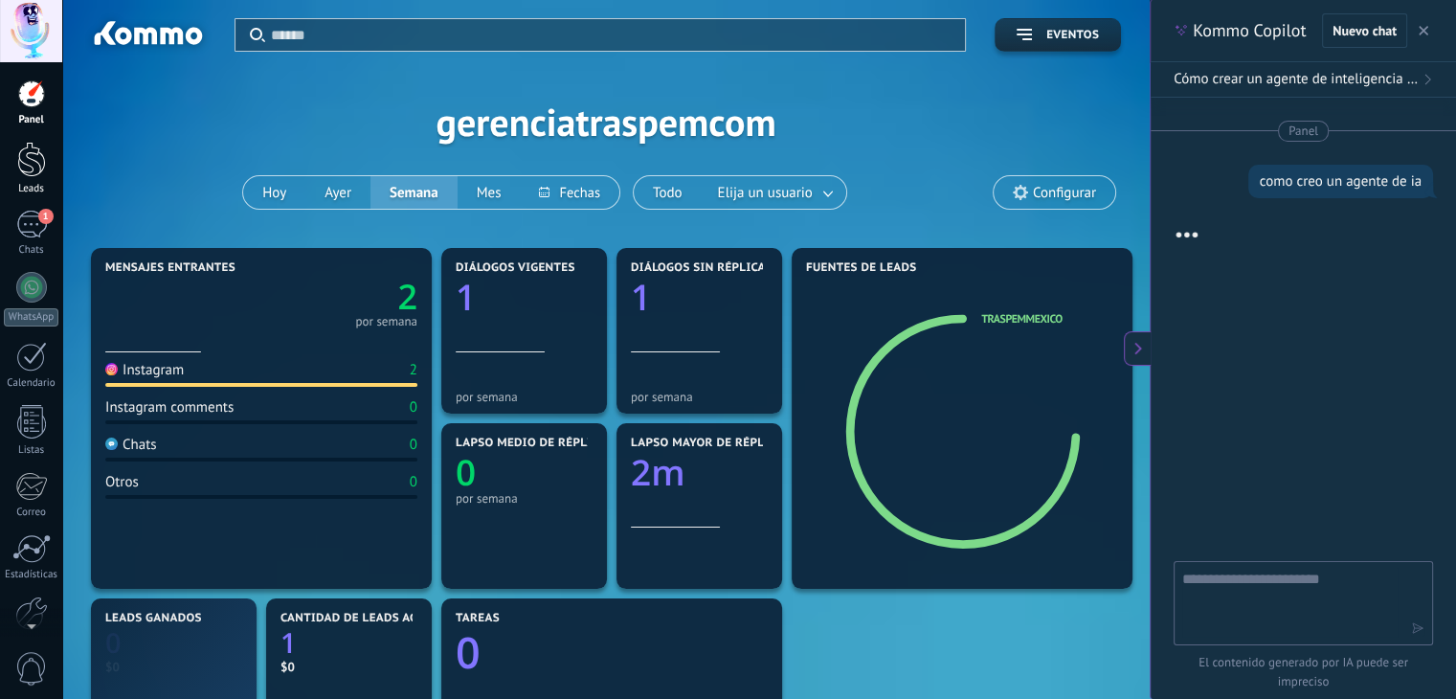
click at [37, 167] on div at bounding box center [31, 159] width 29 height 35
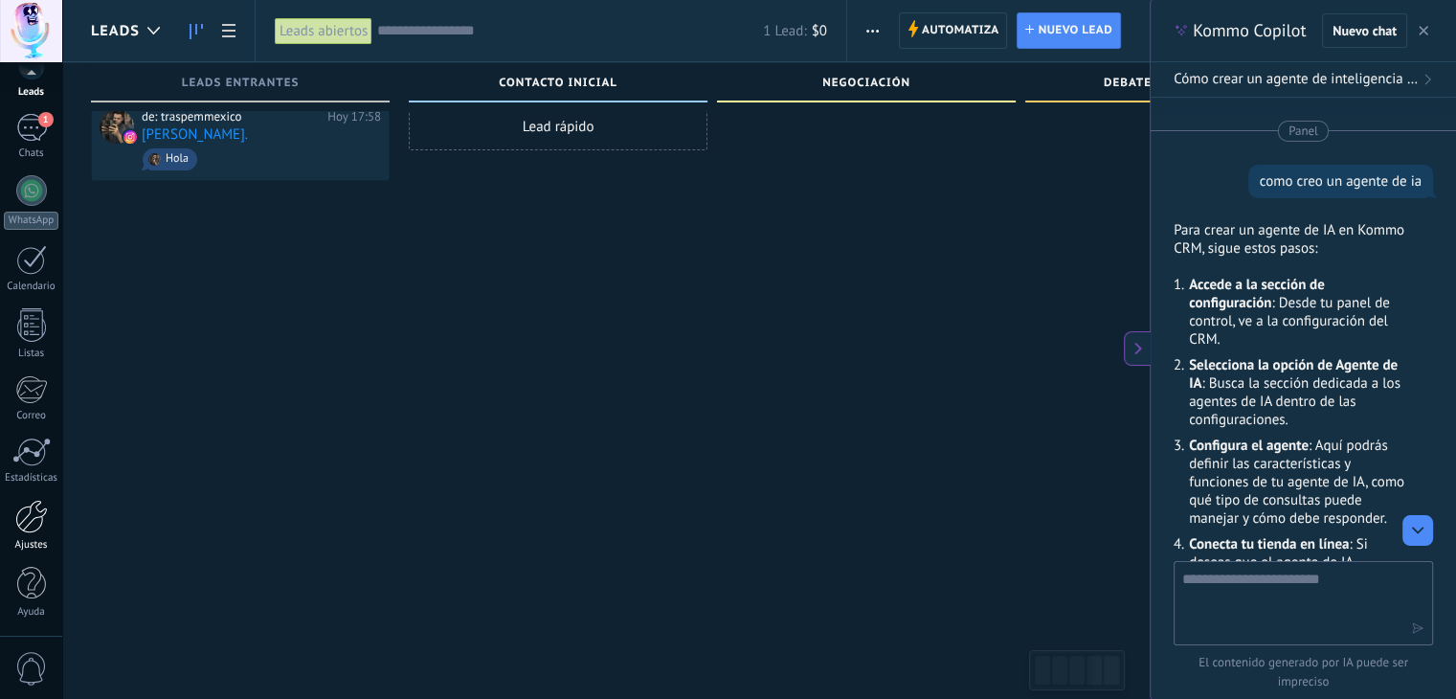
scroll to position [33, 0]
click at [32, 530] on div at bounding box center [31, 517] width 33 height 34
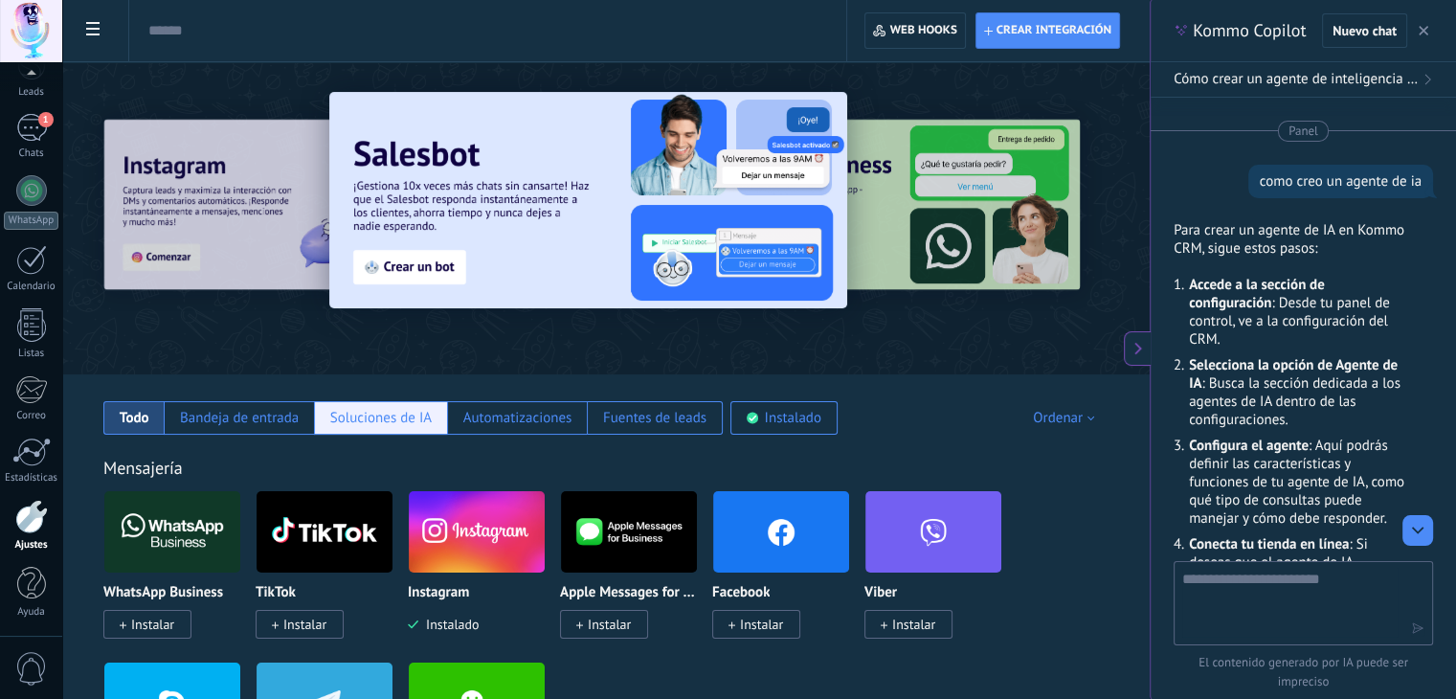
click at [399, 427] on div "Soluciones de IA" at bounding box center [380, 418] width 133 height 34
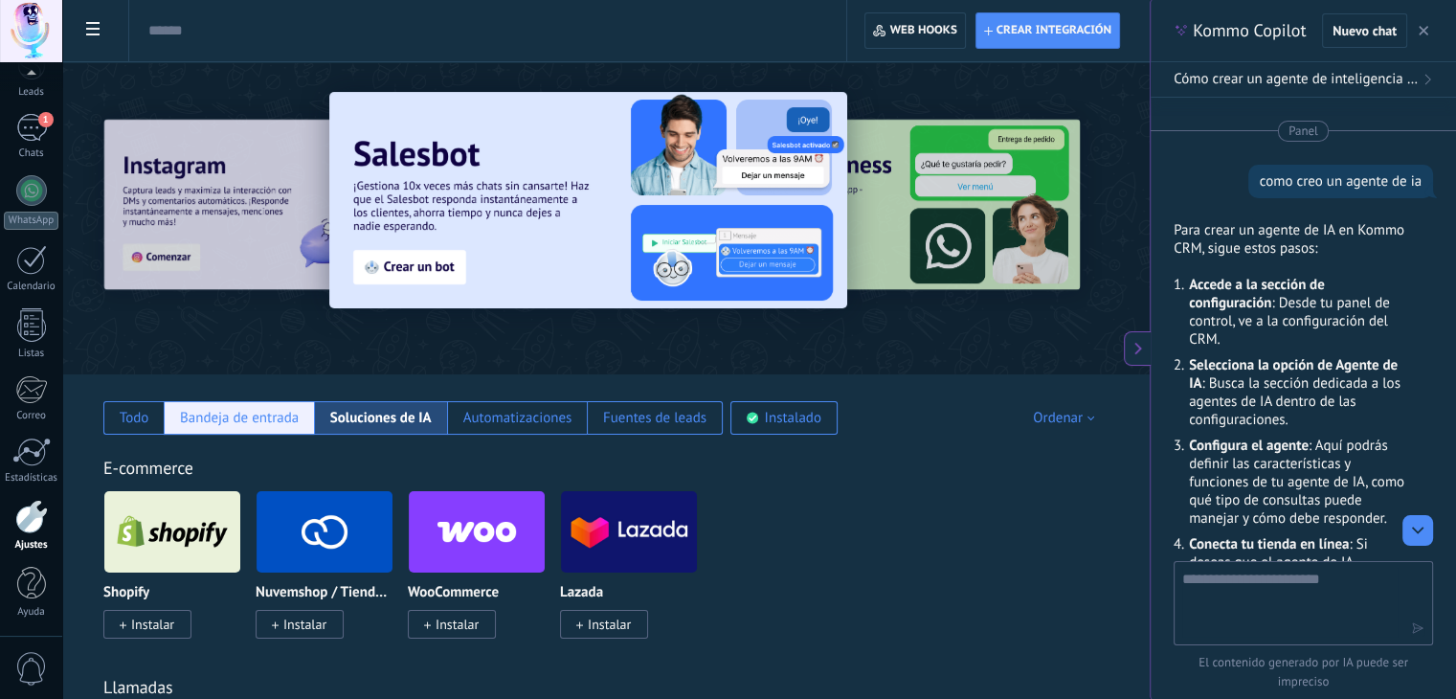
click at [283, 427] on div "Bandeja de entrada" at bounding box center [239, 418] width 150 height 34
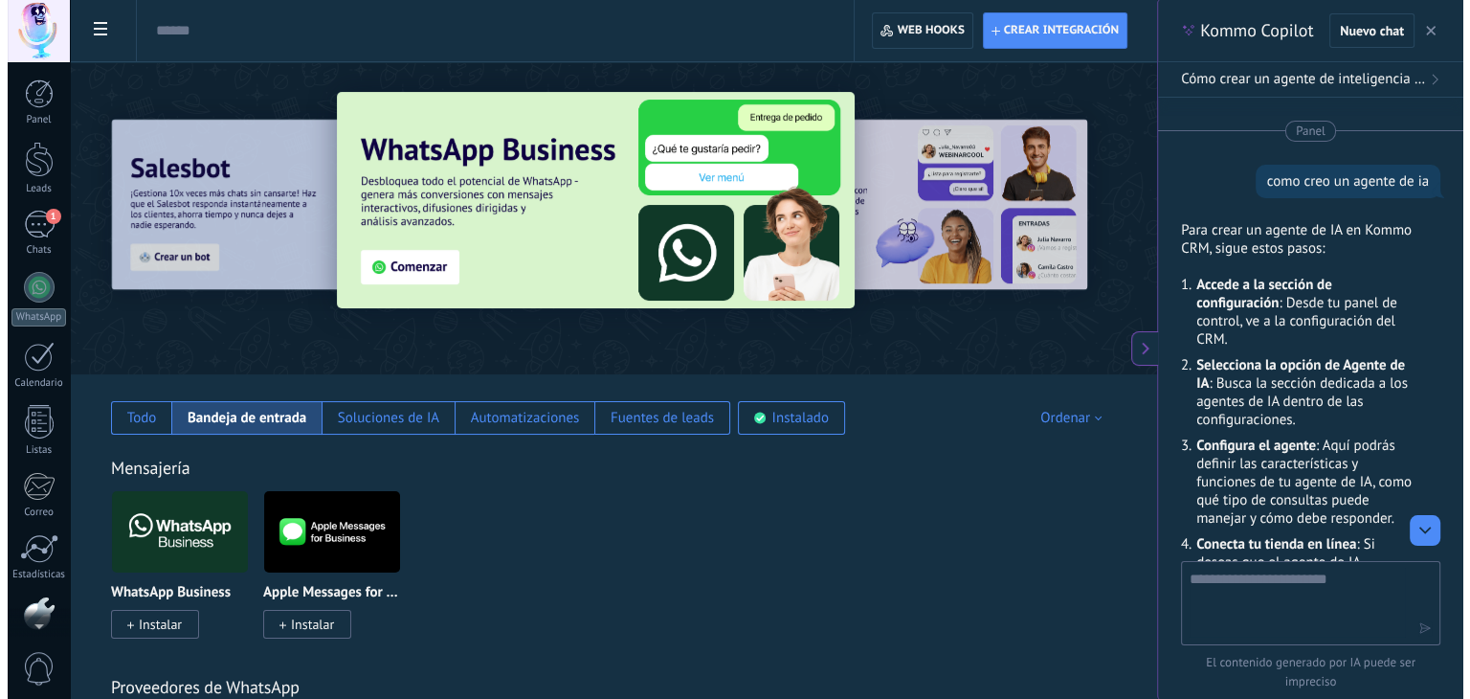
scroll to position [97, 0]
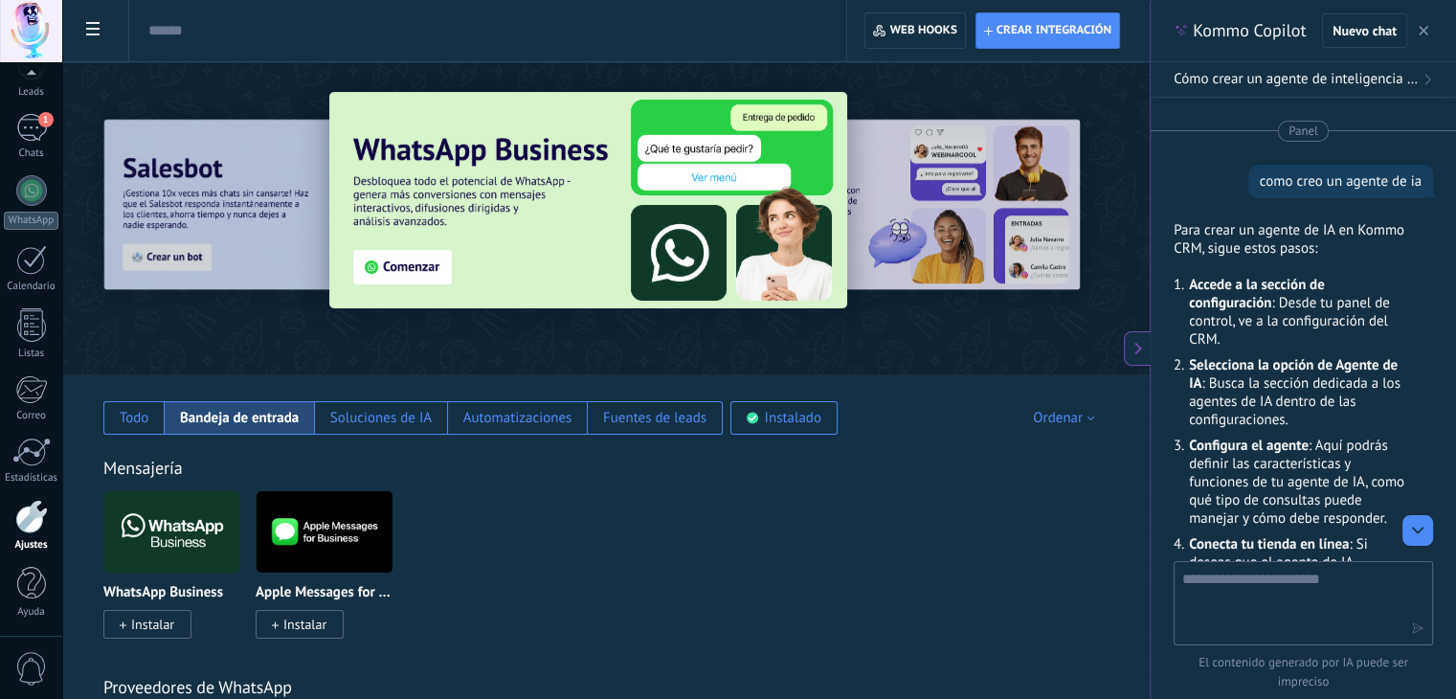
click at [92, 39] on span at bounding box center [93, 30] width 33 height 37
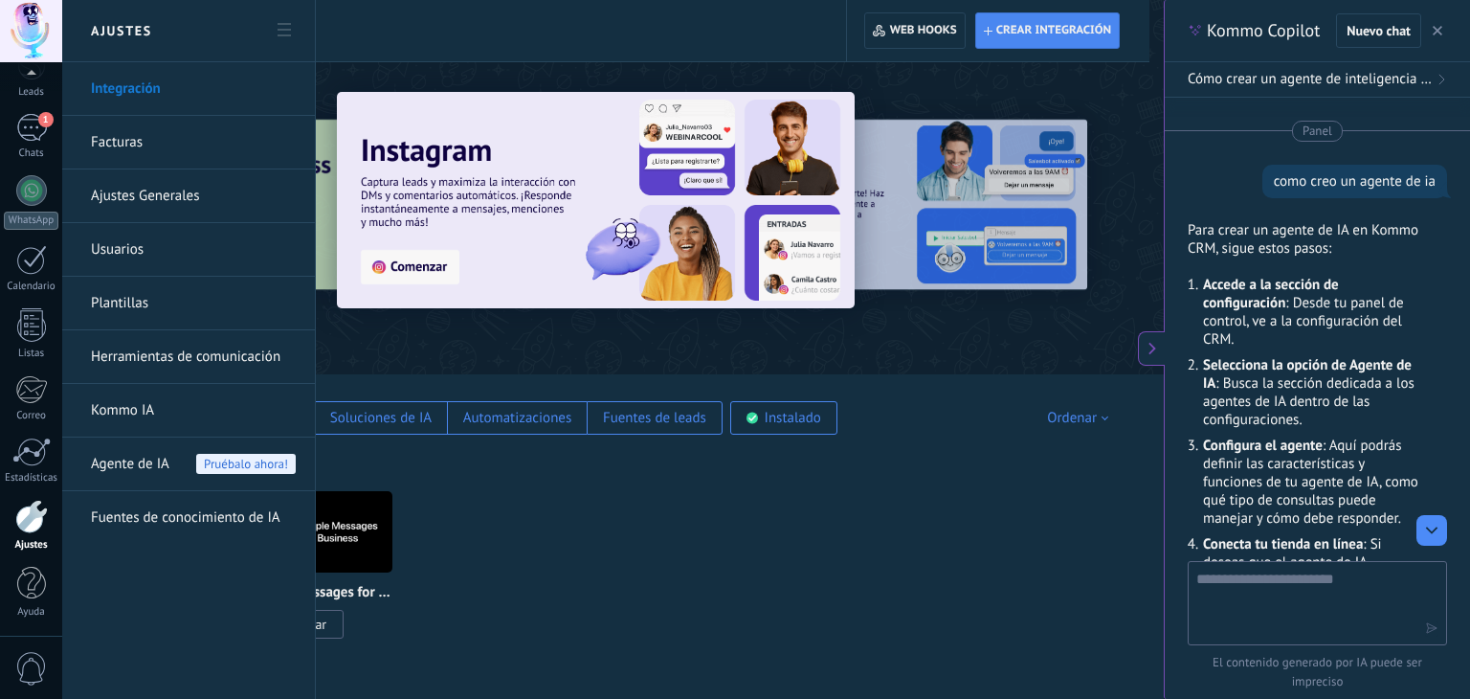
click at [174, 468] on div "Agente de IA Pruébalo ahora!" at bounding box center [193, 464] width 205 height 54
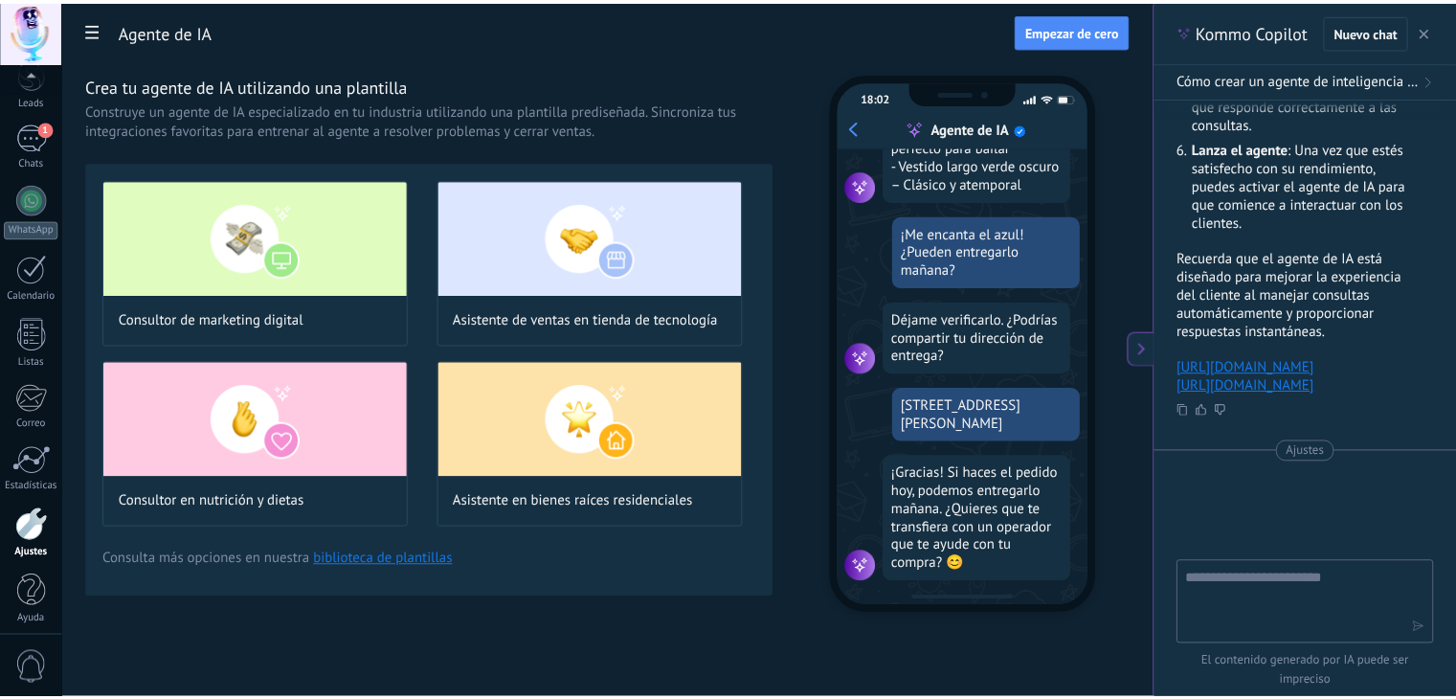
scroll to position [97, 0]
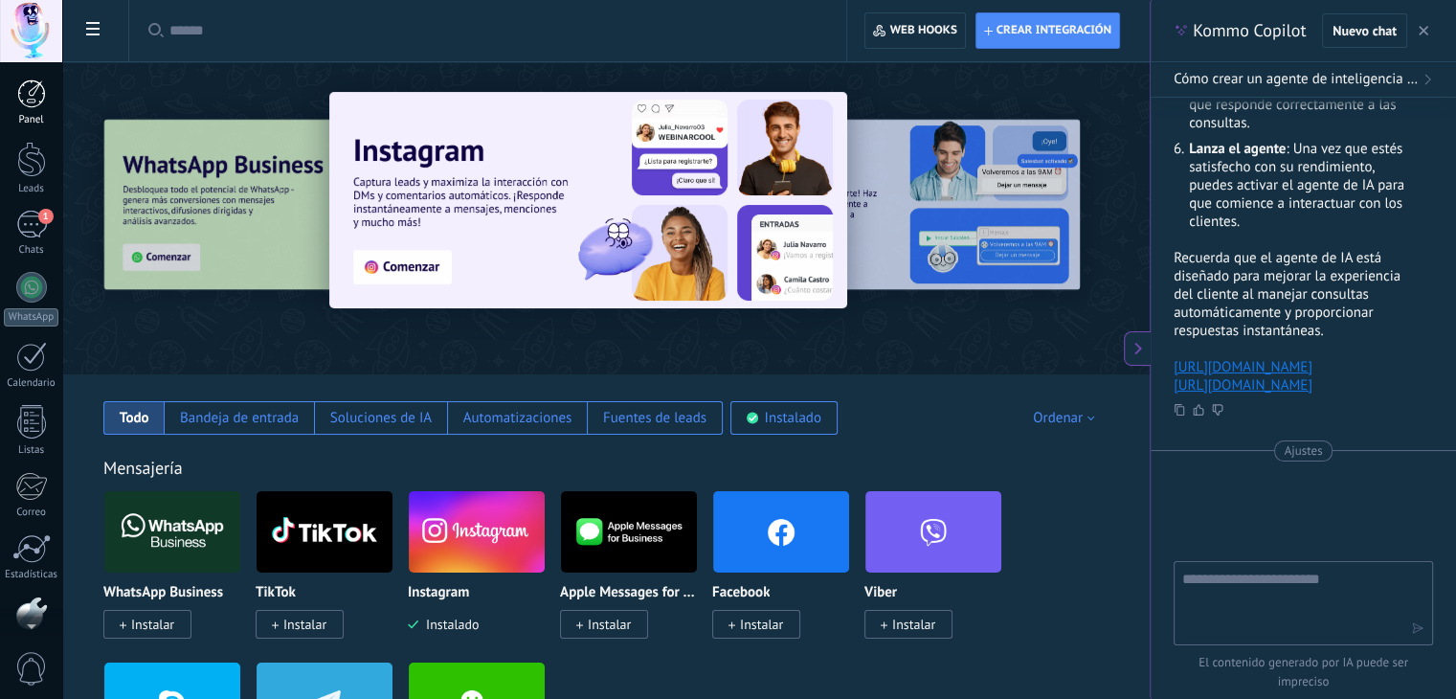
click at [36, 101] on div at bounding box center [31, 93] width 29 height 29
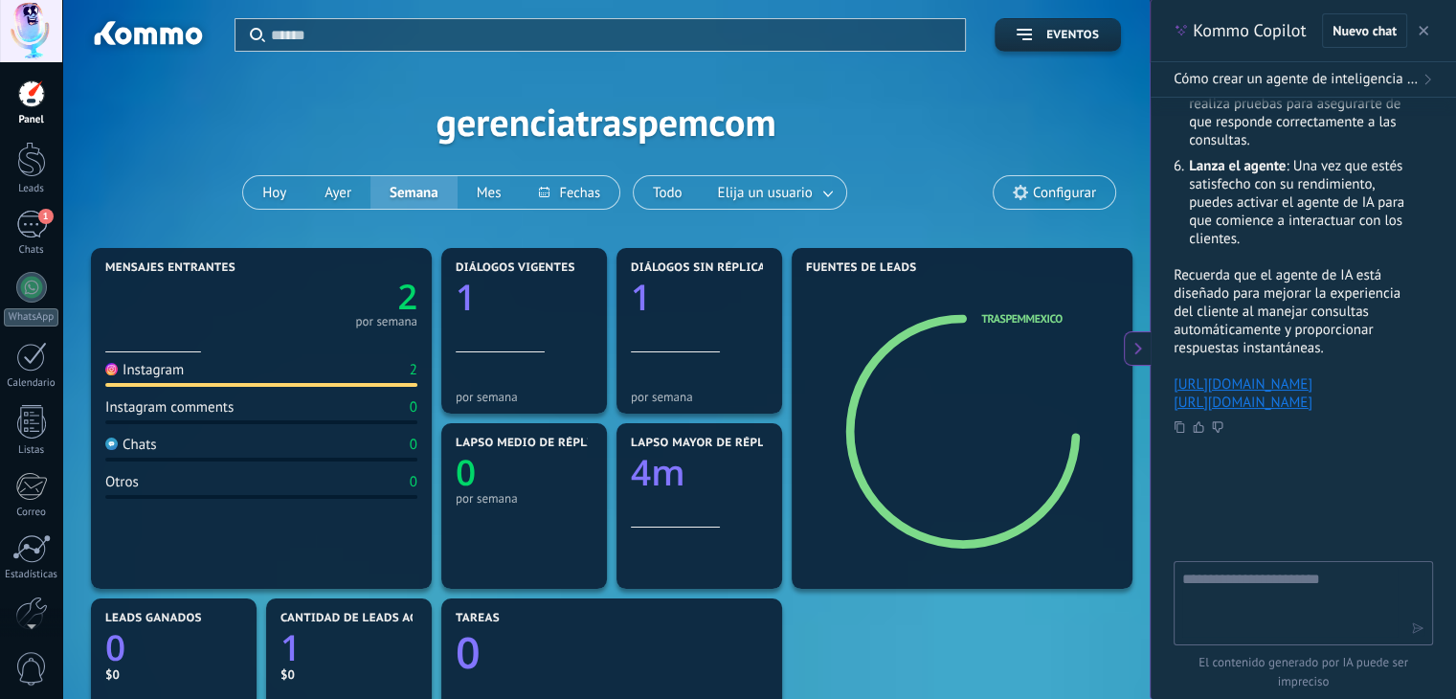
click at [13, 32] on div at bounding box center [31, 31] width 62 height 62
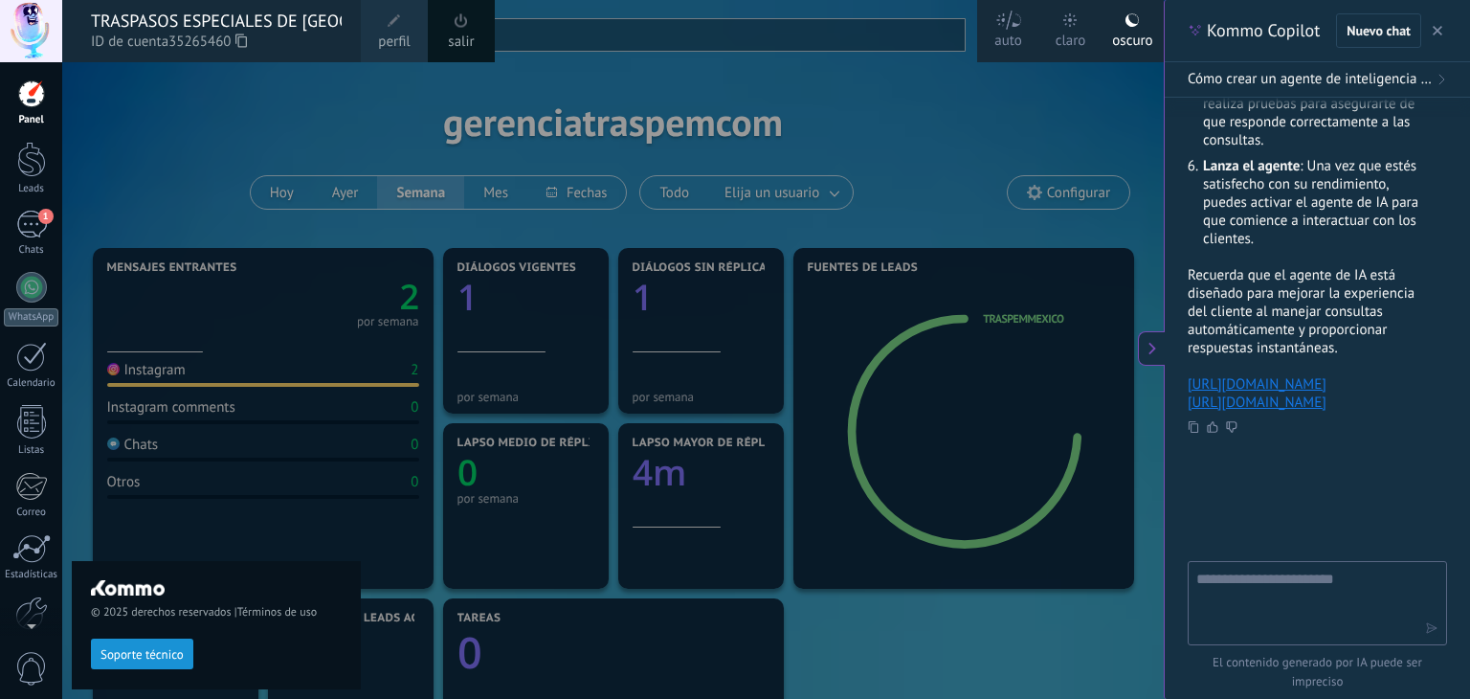
click at [203, 28] on div "TRASPASOS ESPECIALES DE [GEOGRAPHIC_DATA]" at bounding box center [216, 21] width 251 height 21
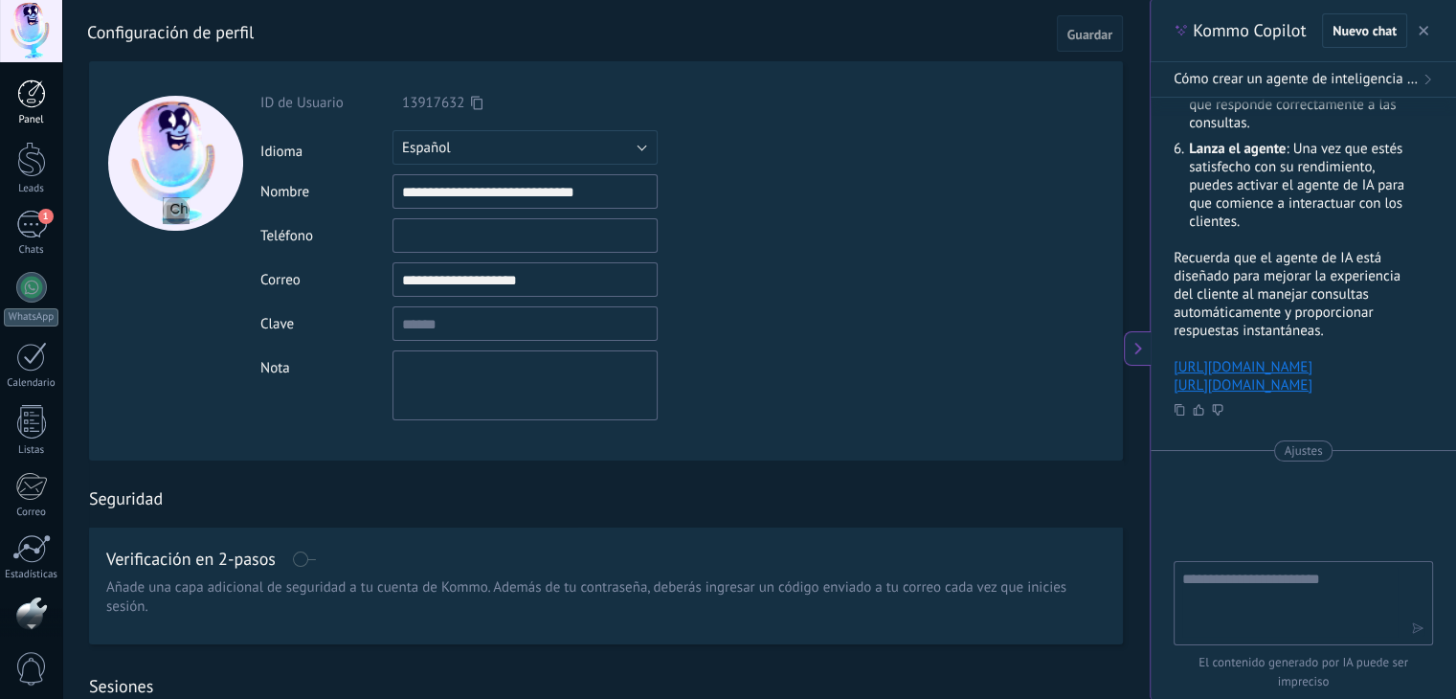
click at [35, 103] on div at bounding box center [31, 93] width 29 height 29
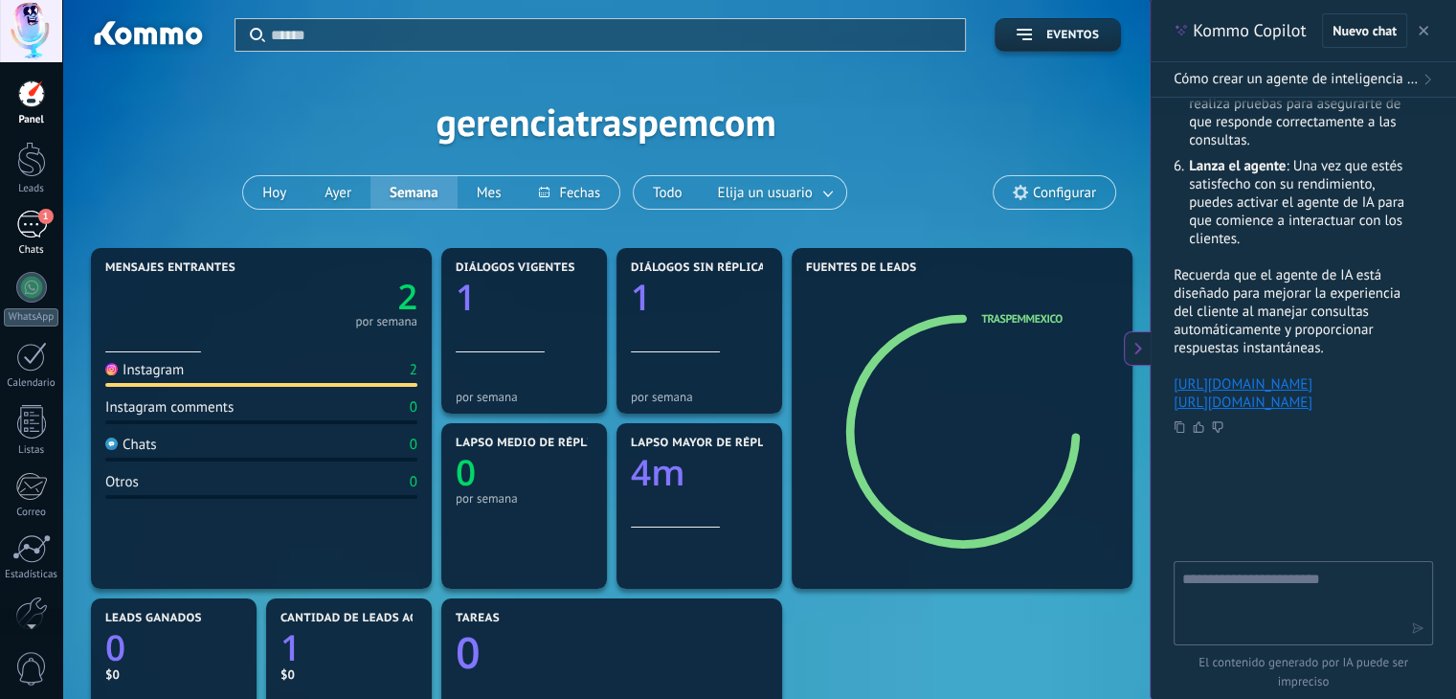
click at [46, 228] on link "1 Chats" at bounding box center [31, 234] width 62 height 46
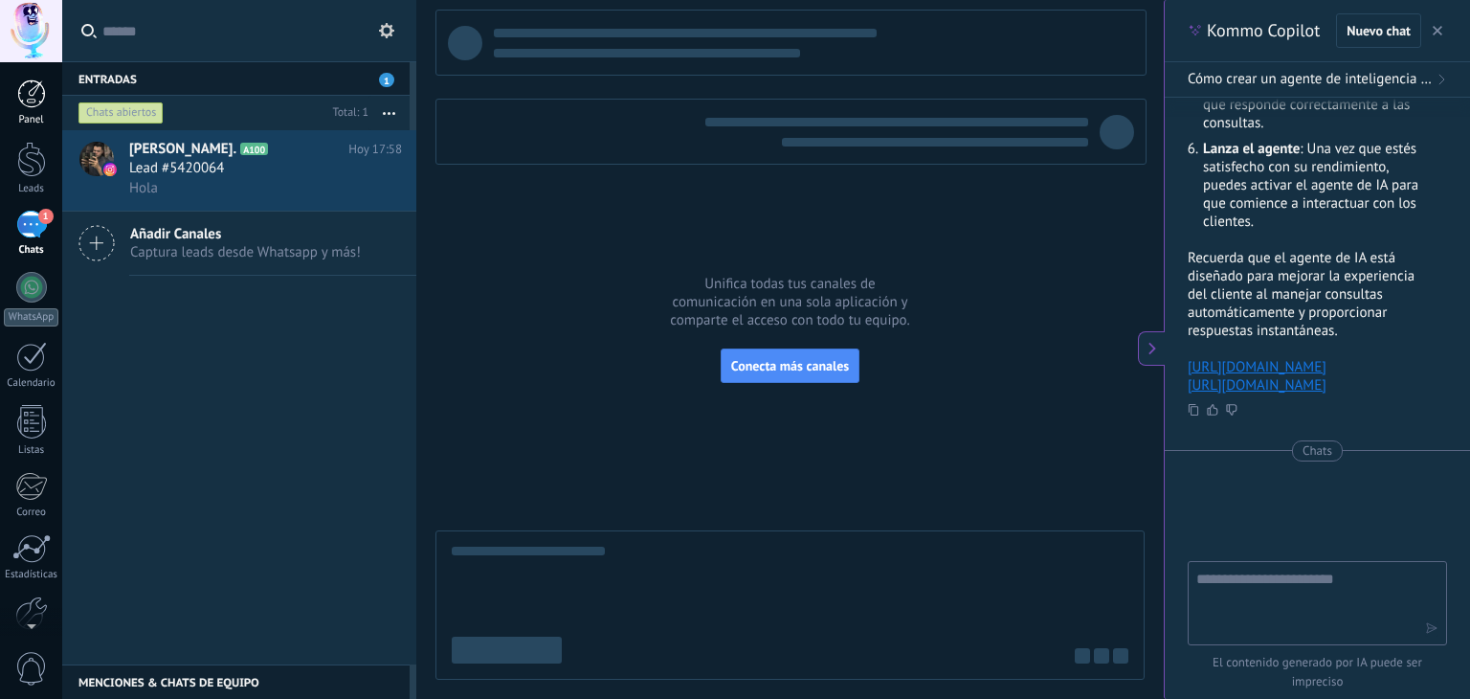
click at [37, 97] on div at bounding box center [31, 93] width 29 height 29
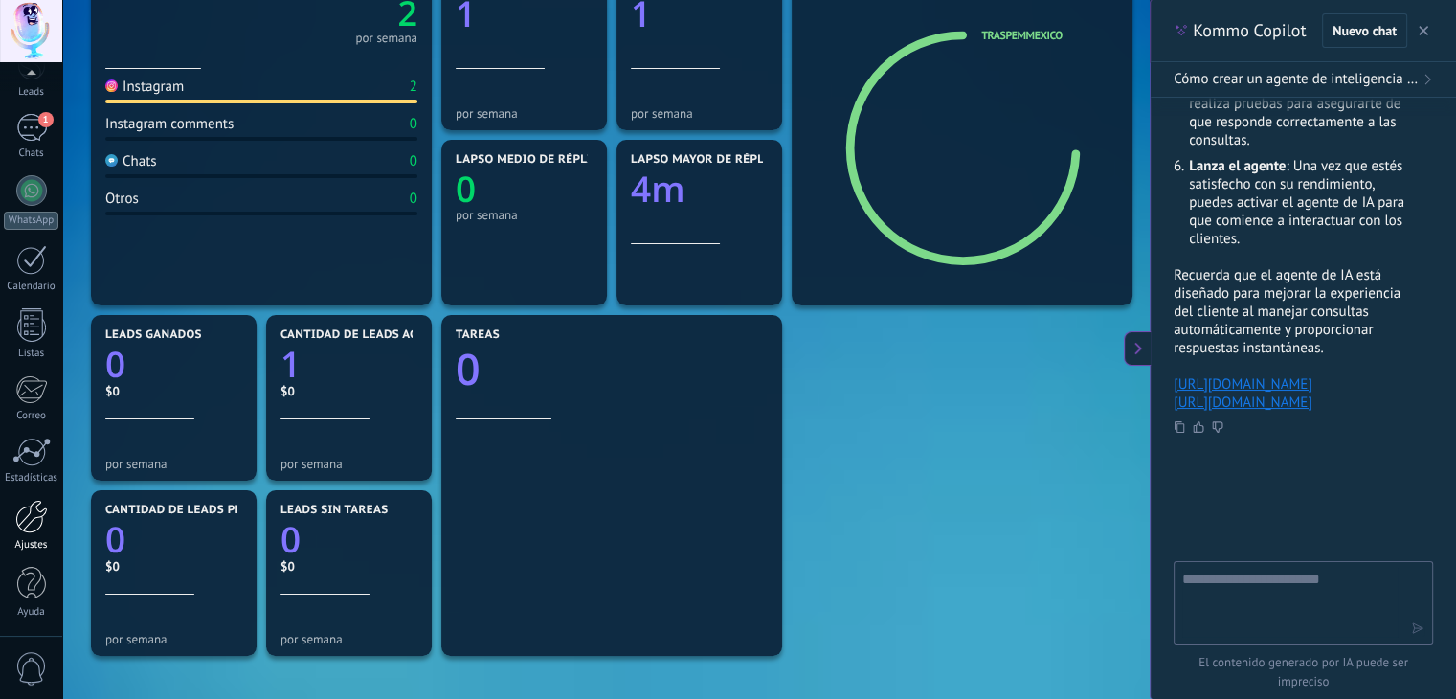
scroll to position [287, 0]
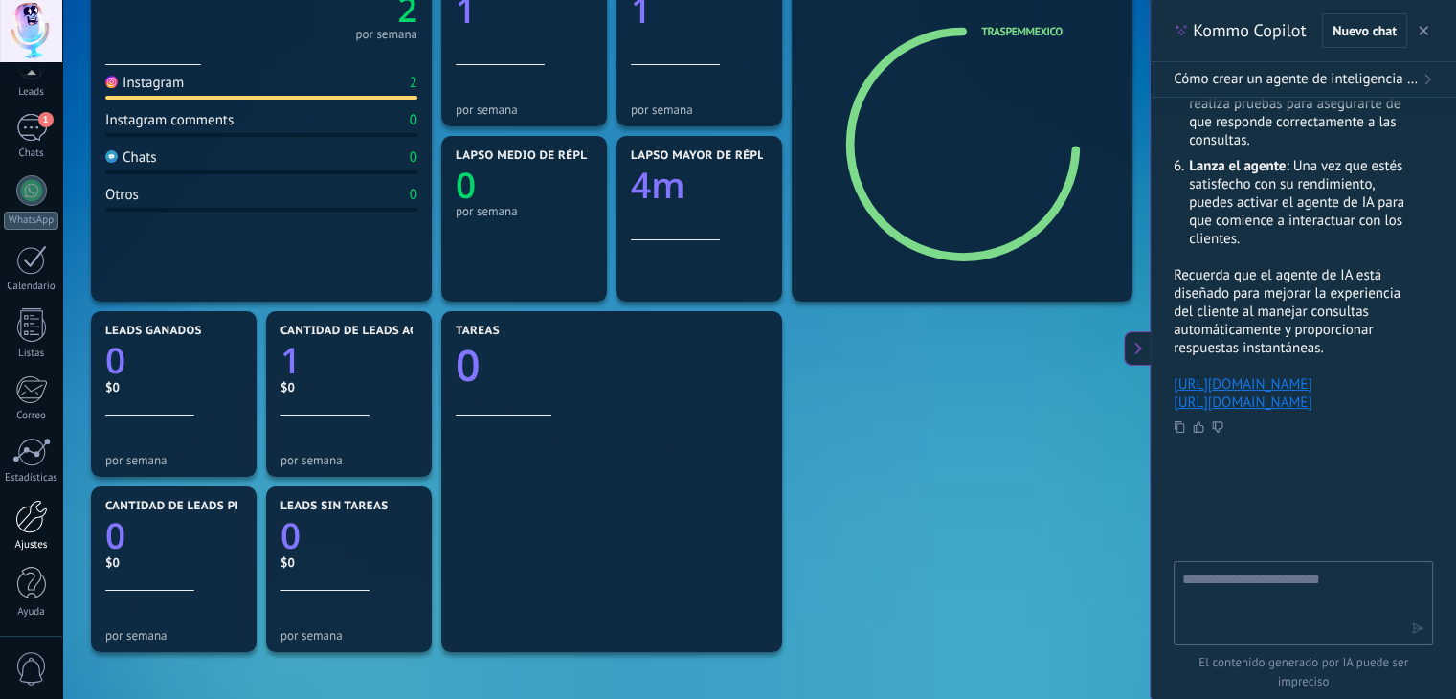
click at [46, 527] on div at bounding box center [31, 517] width 33 height 34
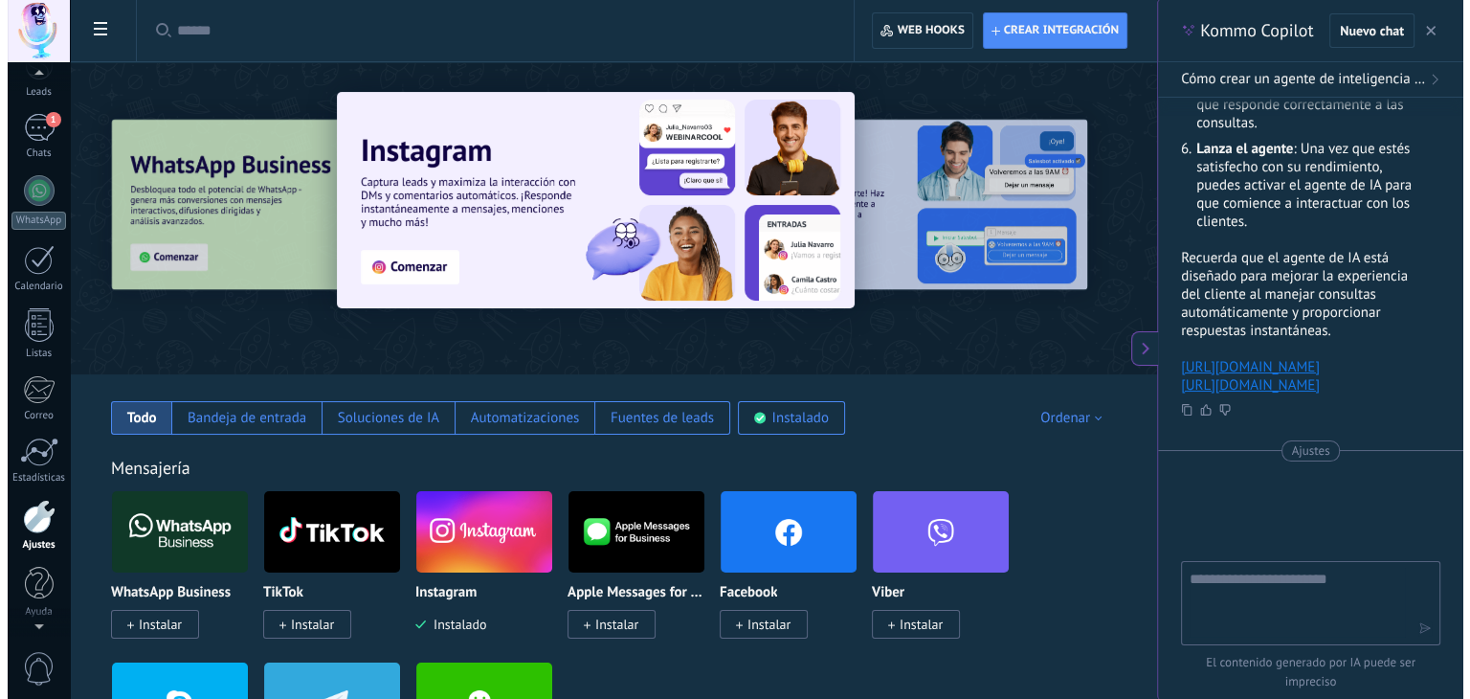
scroll to position [97, 0]
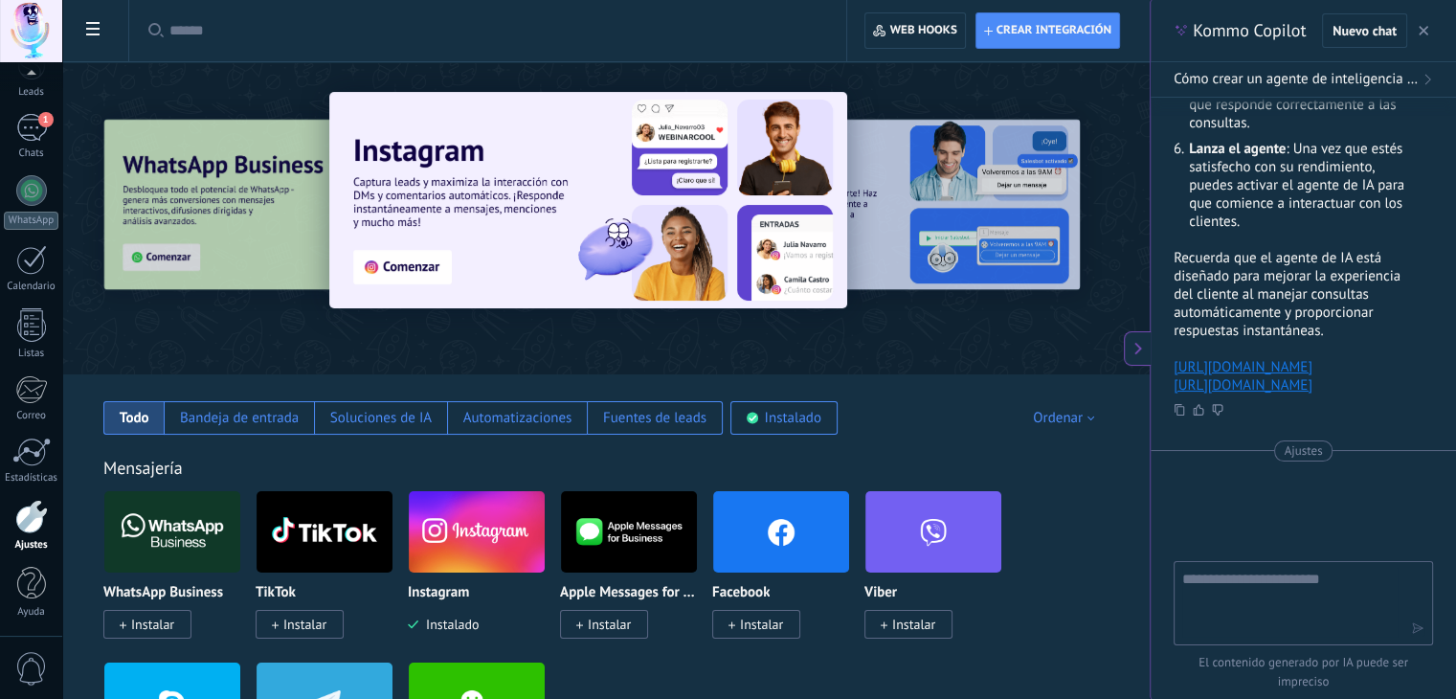
click at [97, 23] on icon at bounding box center [92, 28] width 13 height 13
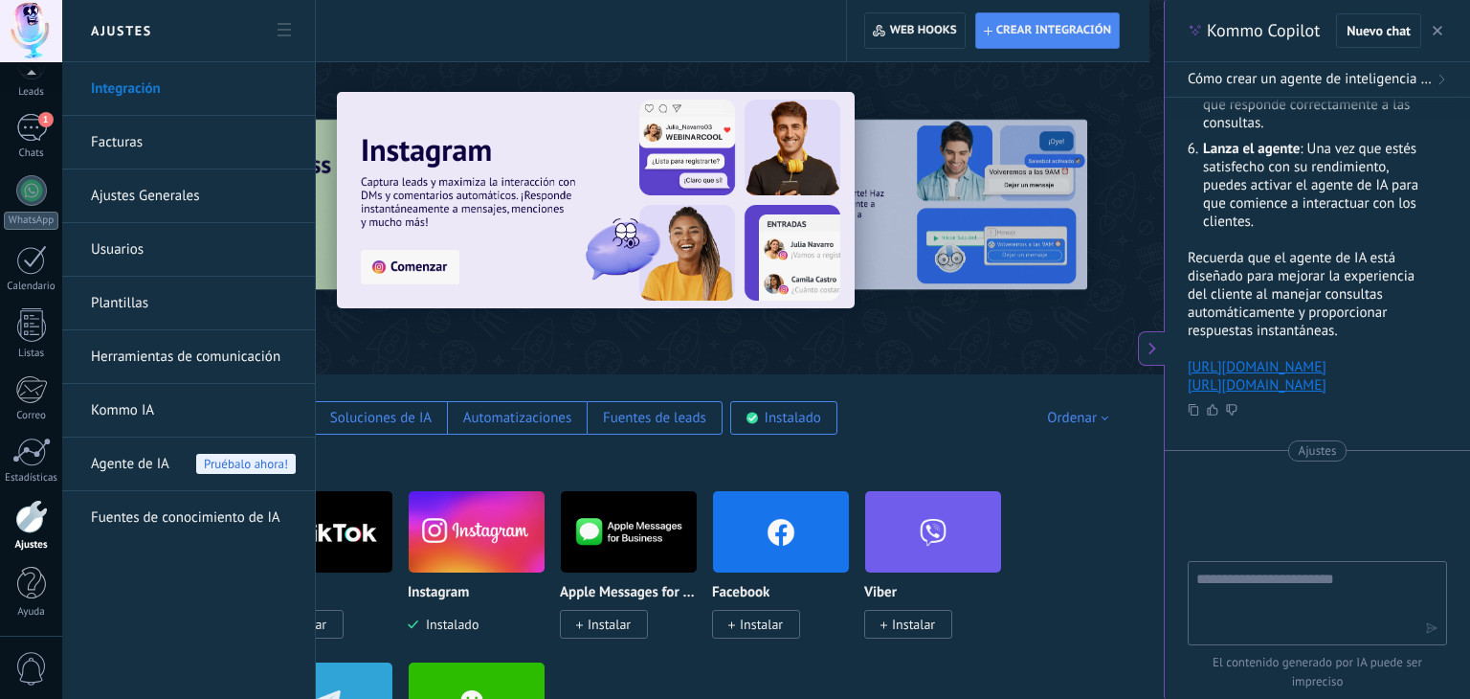
click at [255, 467] on span "Pruébalo ahora!" at bounding box center [246, 464] width 100 height 20
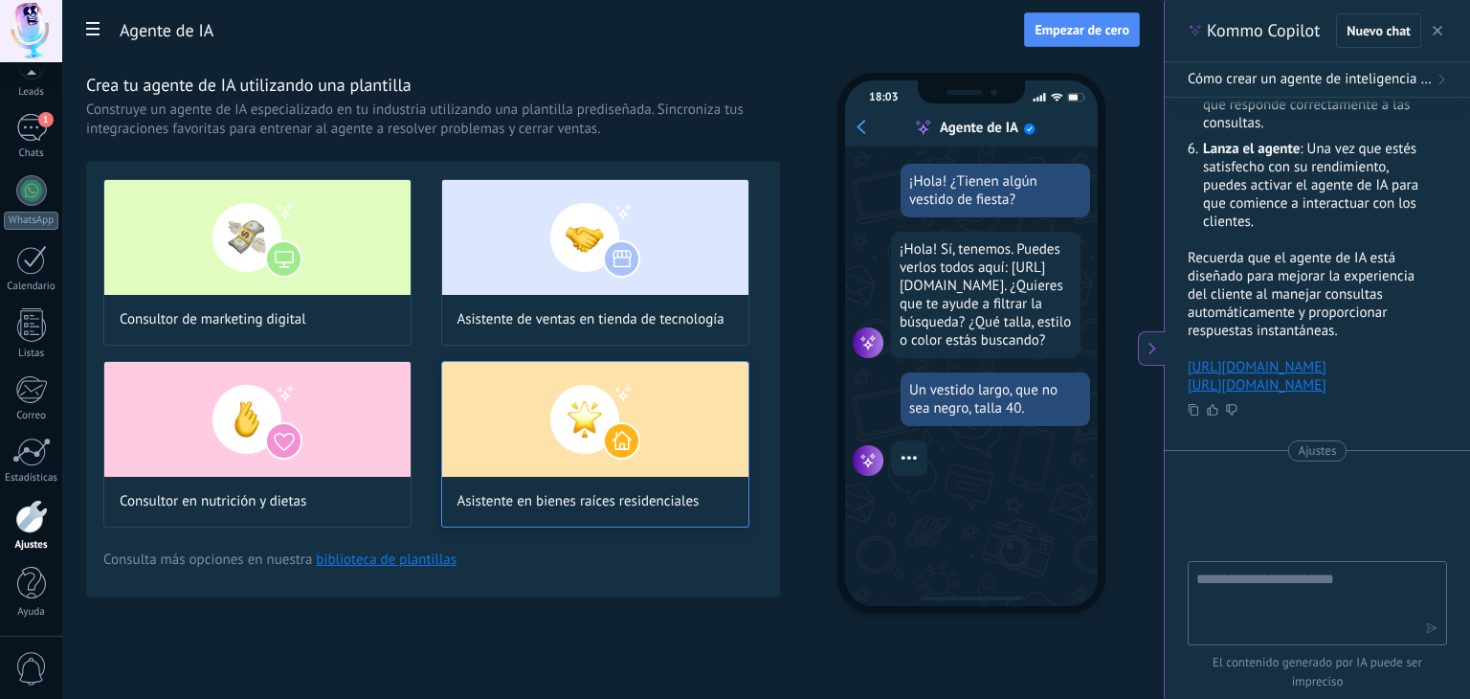
click at [509, 445] on img at bounding box center [595, 419] width 306 height 115
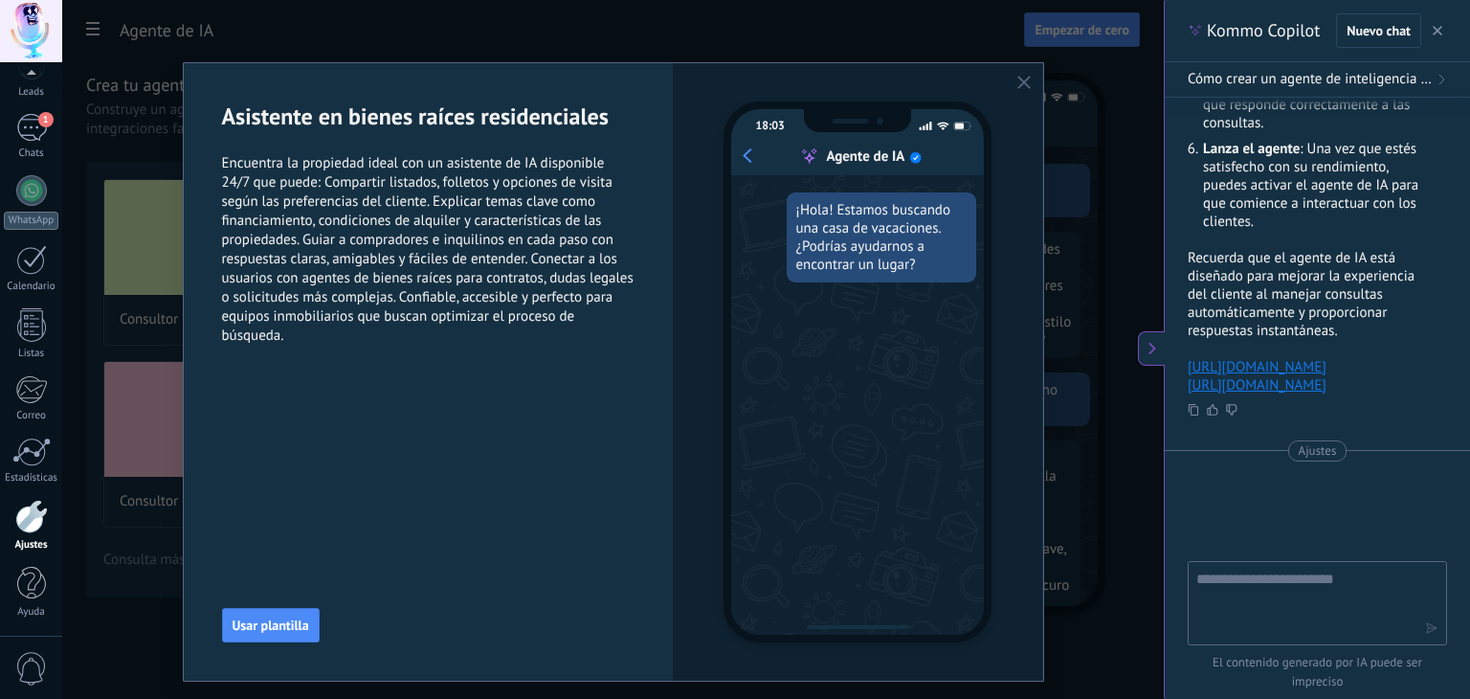
scroll to position [61, 0]
click at [258, 621] on span "Usar plantilla" at bounding box center [271, 624] width 77 height 13
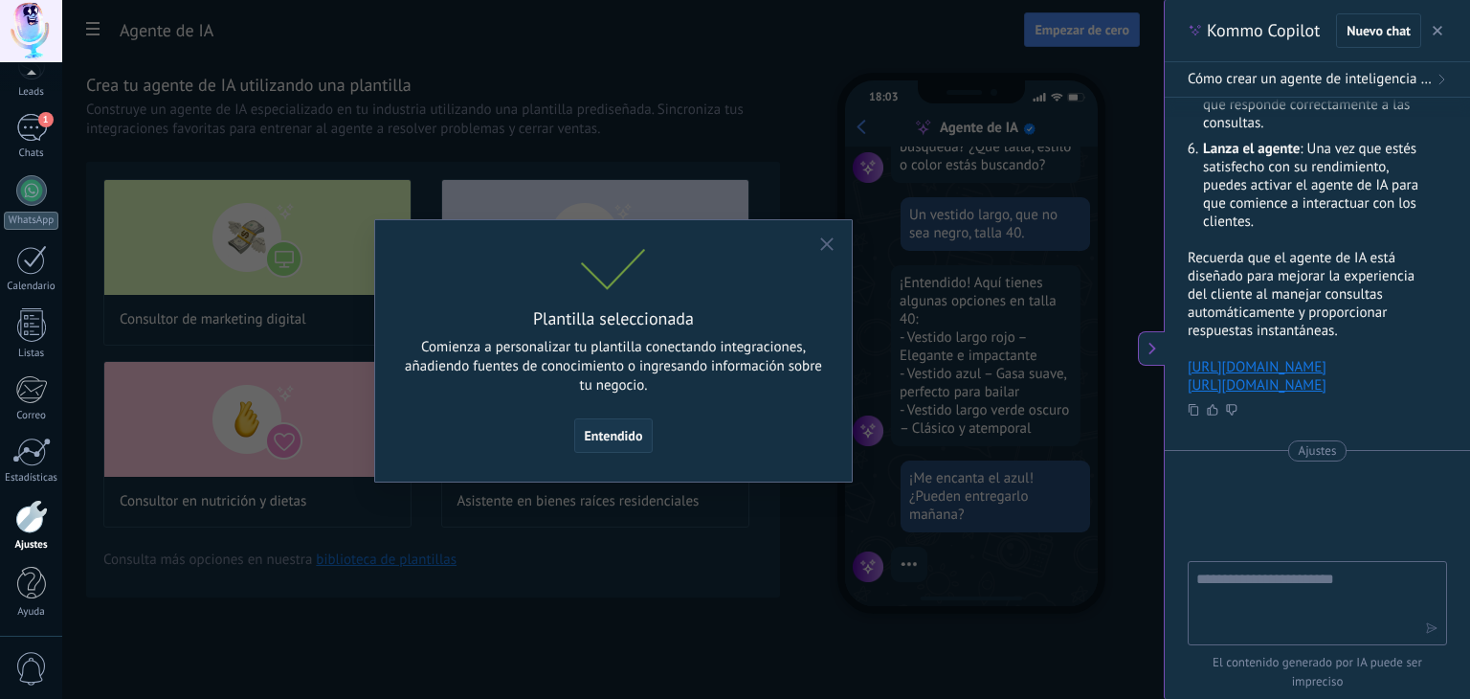
scroll to position [198, 0]
click at [630, 429] on span "Entendido" at bounding box center [614, 435] width 58 height 13
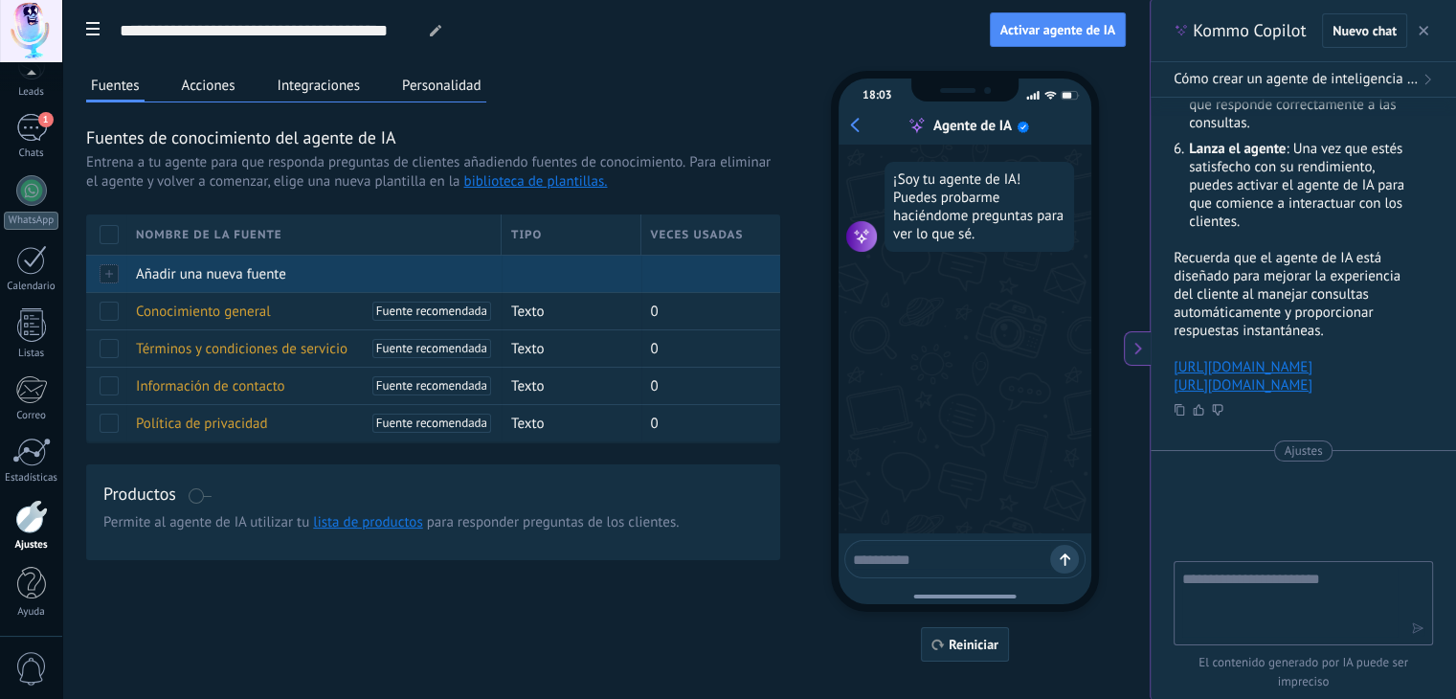
click at [111, 277] on div at bounding box center [106, 273] width 40 height 37
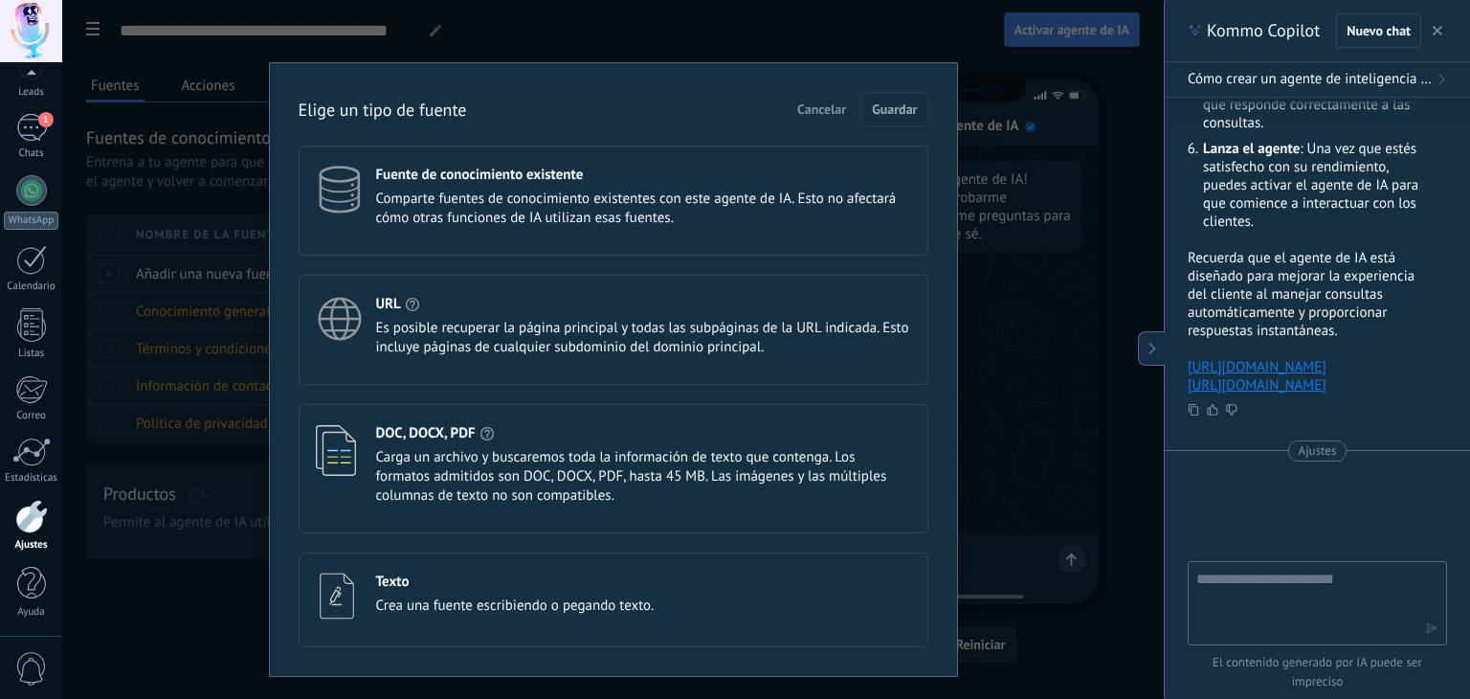
click at [540, 323] on span "Es posible recuperar la página principal y todas las subpáginas de la URL indic…" at bounding box center [643, 338] width 535 height 38
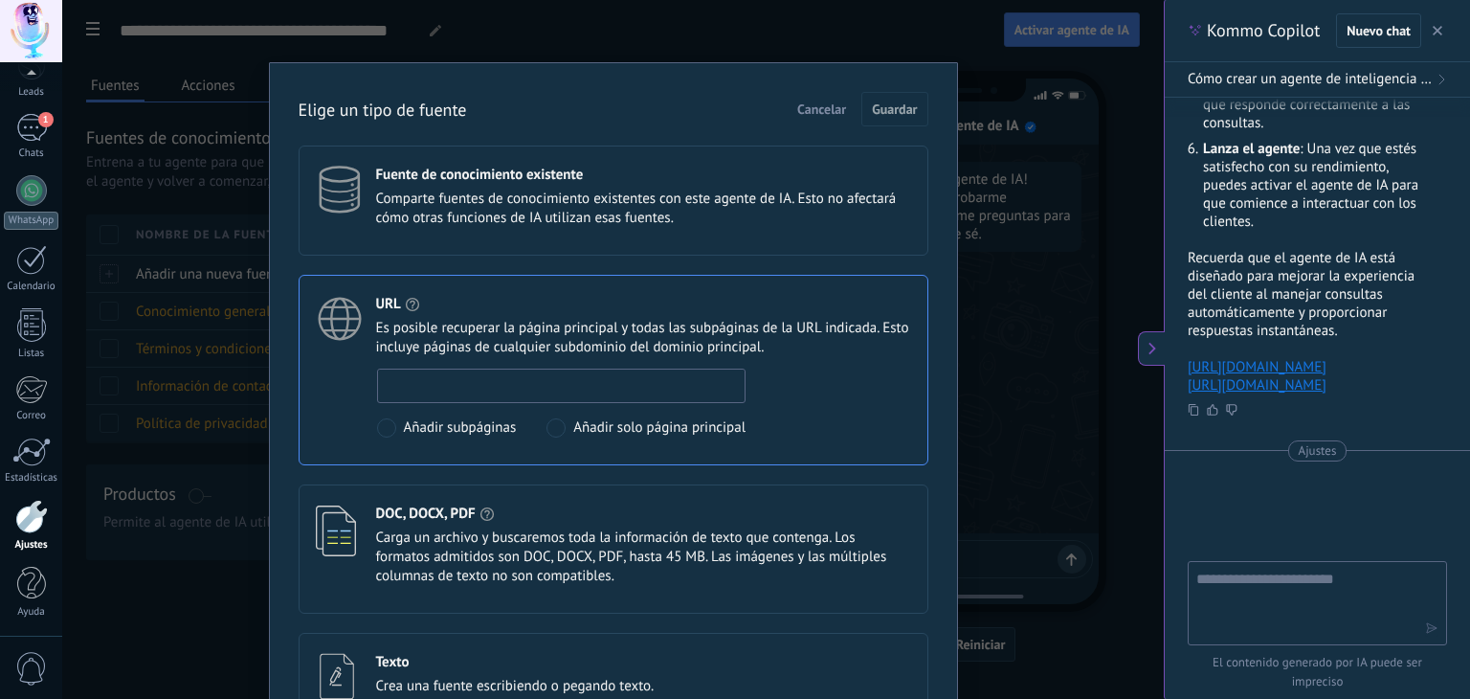
click at [437, 375] on input at bounding box center [562, 385] width 368 height 31
paste input "**********"
type input "**********"
click at [887, 102] on span "Guardar" at bounding box center [894, 108] width 45 height 13
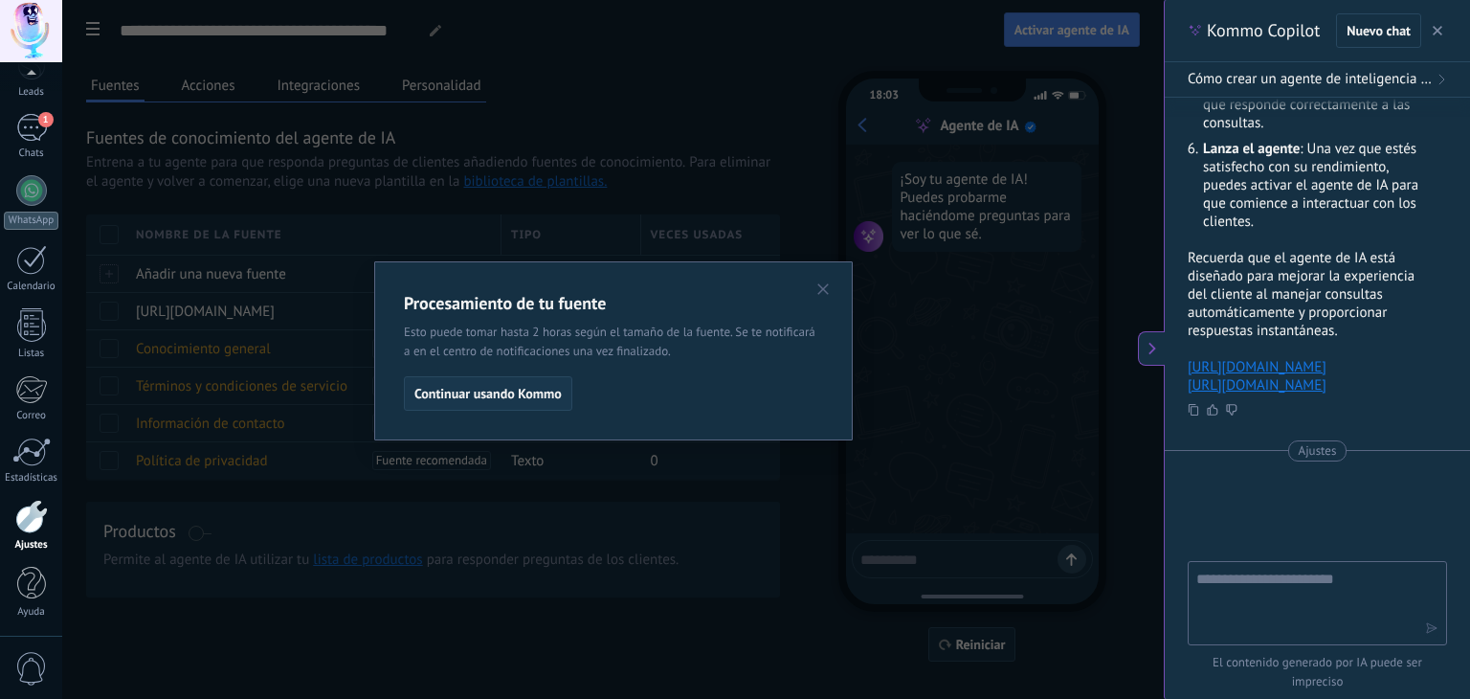
click at [521, 395] on span "Continuar usando Kommo" at bounding box center [487, 393] width 147 height 13
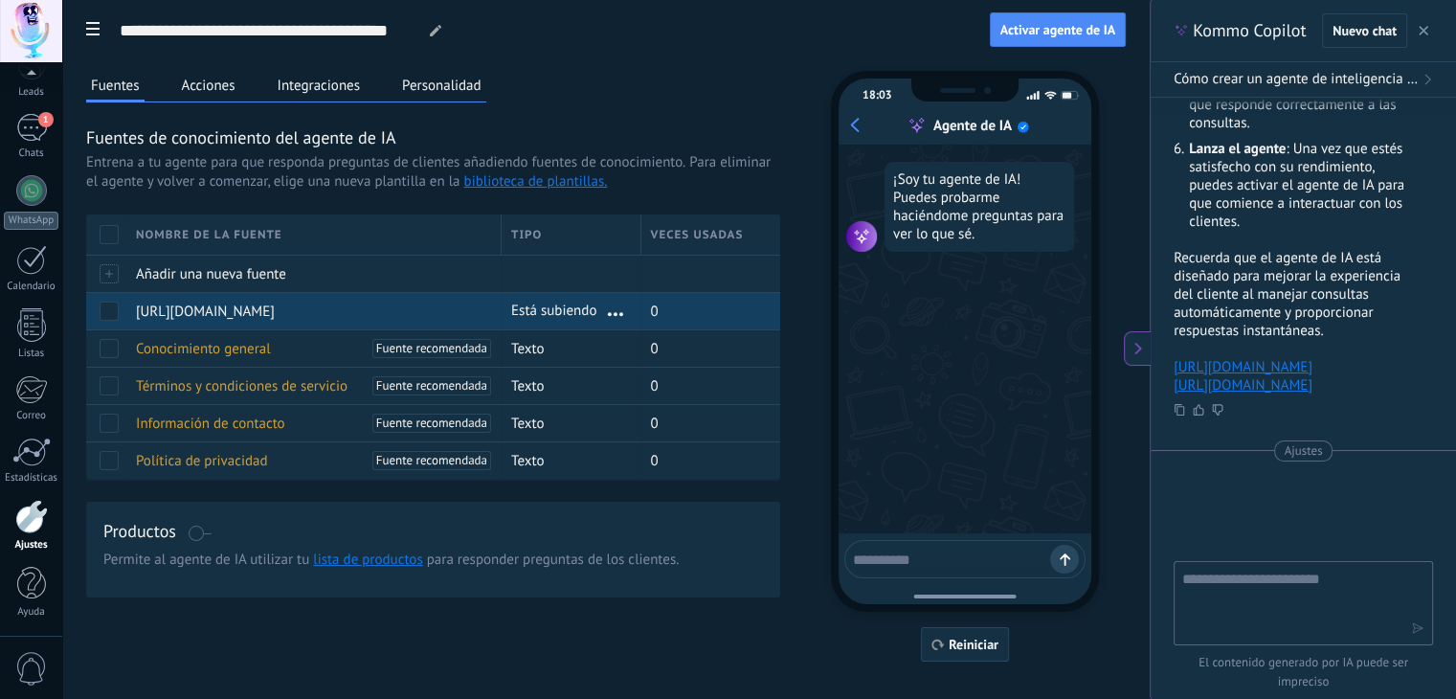
click at [199, 310] on span "[URL][DOMAIN_NAME]" at bounding box center [205, 311] width 139 height 18
click at [106, 315] on span at bounding box center [109, 311] width 19 height 19
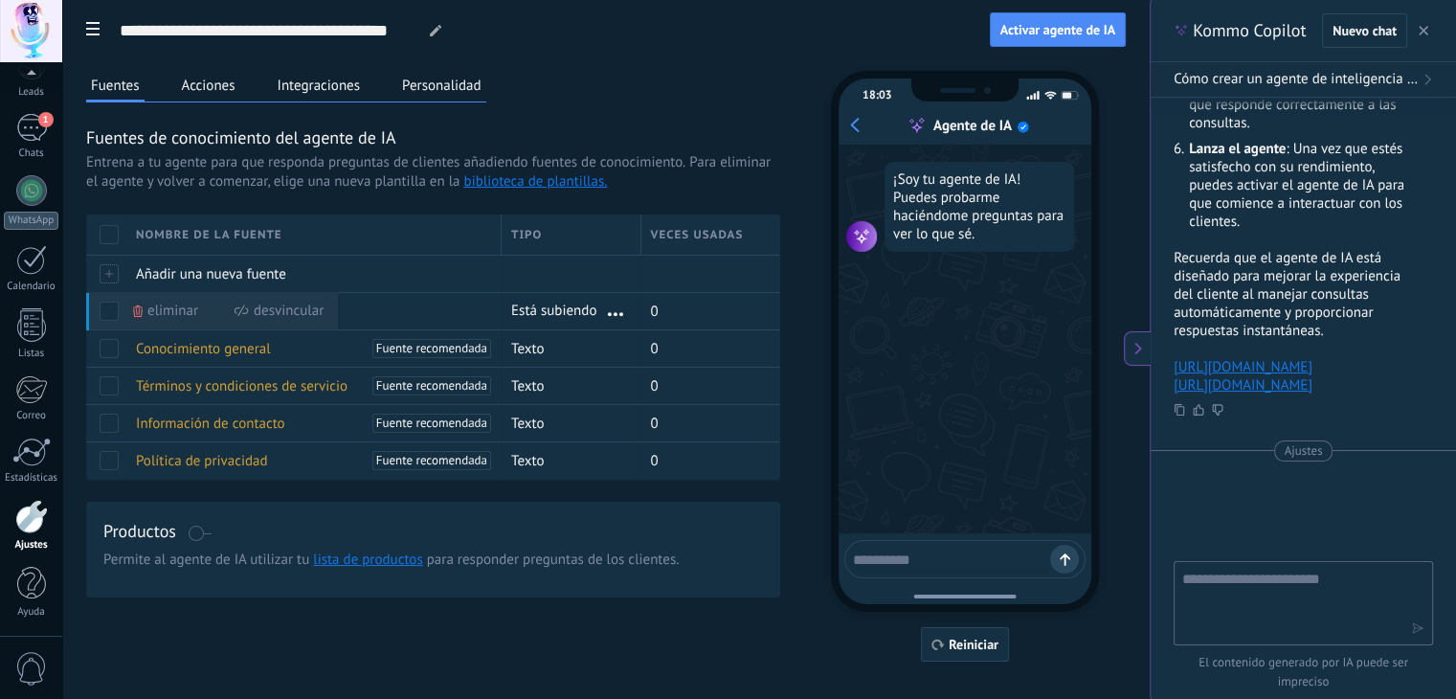
click at [728, 85] on div "Fuentes Acciones Integraciones Personalidad Fuentes de conocimiento del agente …" at bounding box center [433, 334] width 694 height 526
click at [1091, 33] on span "Activar agente de IA" at bounding box center [1057, 29] width 115 height 13
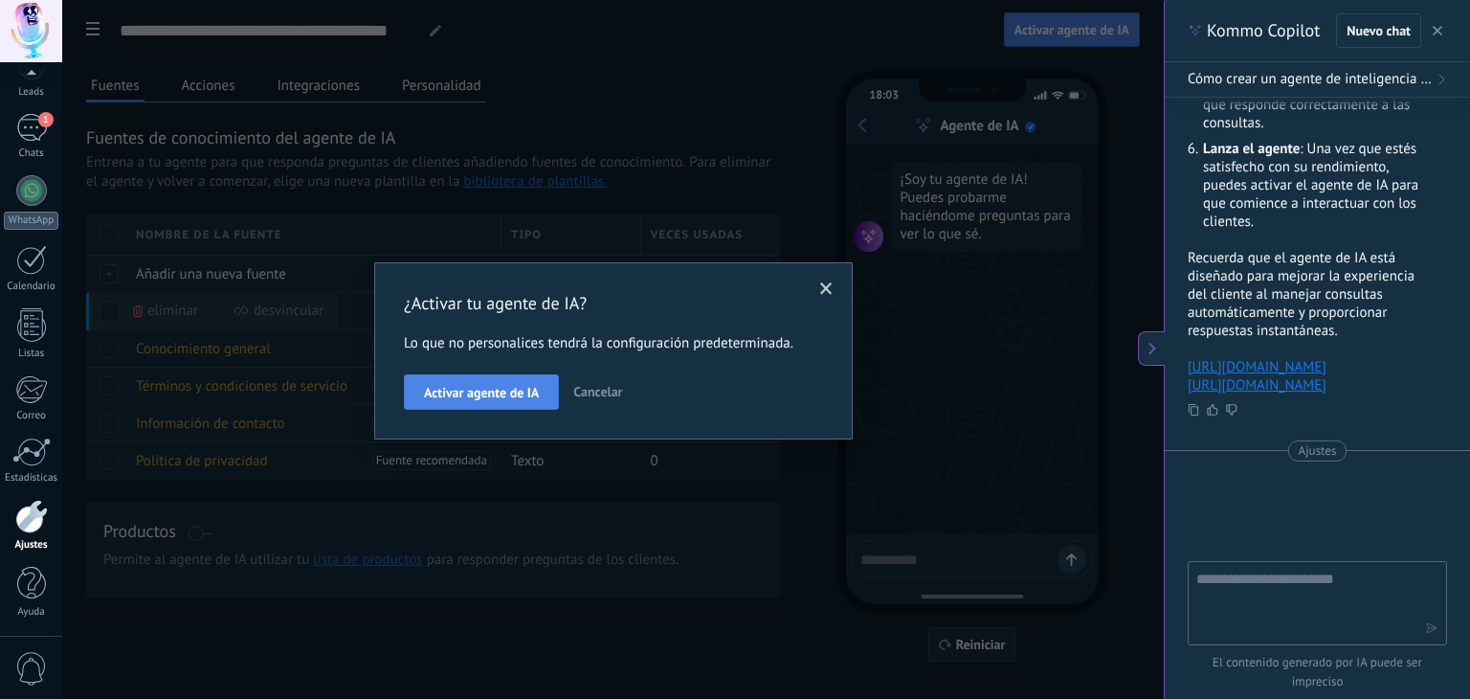
click at [465, 392] on span "Activar agente de IA" at bounding box center [481, 392] width 115 height 13
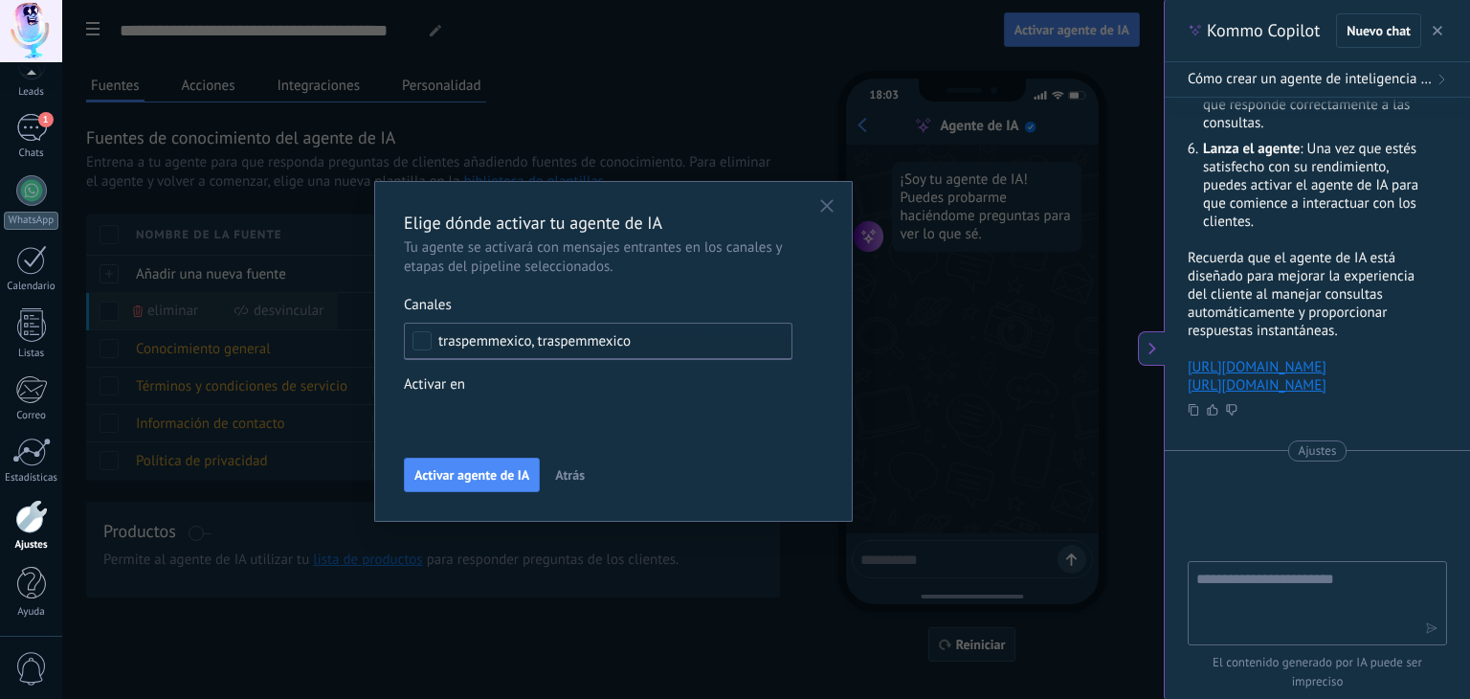
click at [0, 0] on div "Incoming leads Contacto inicial Negociación Debate contractual Discusión de con…" at bounding box center [0, 0] width 0 height 0
click at [0, 0] on label "Contacto inicial" at bounding box center [0, 0] width 0 height 0
click at [1091, 443] on div at bounding box center [766, 349] width 1408 height 699
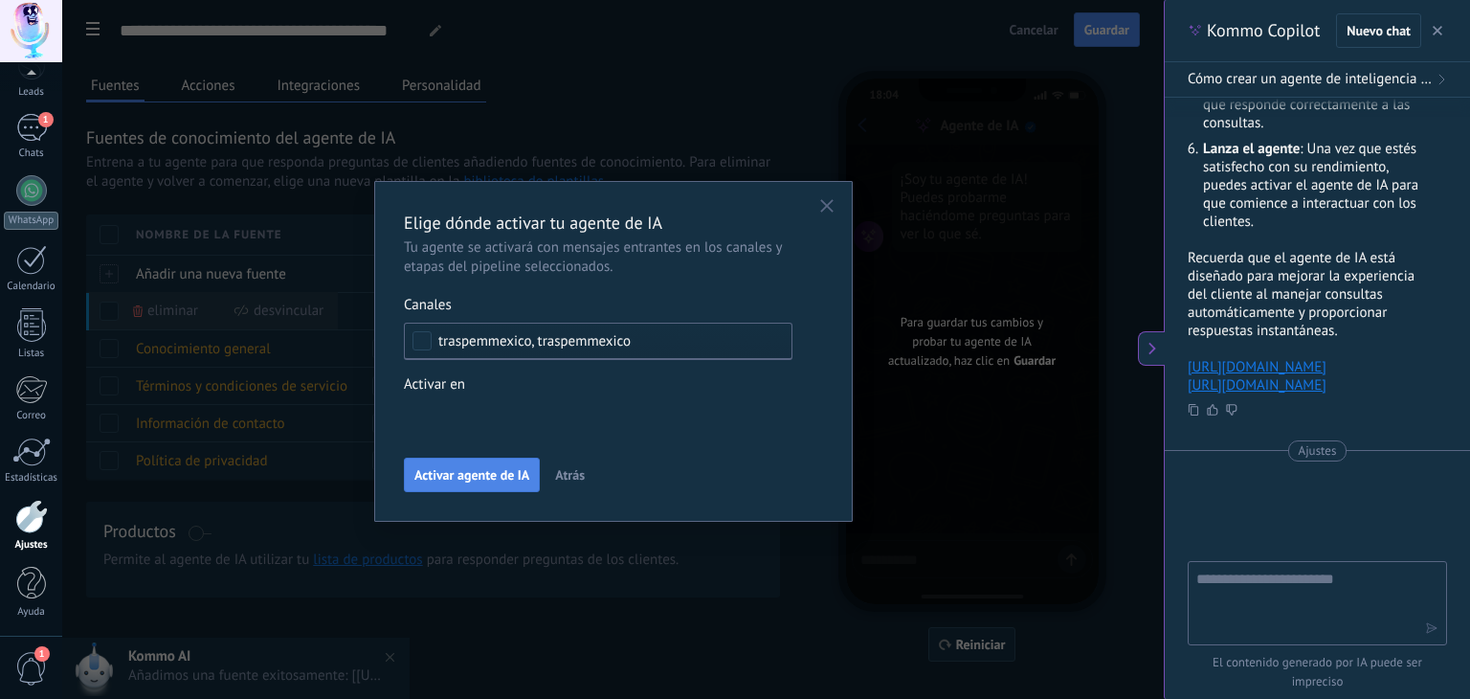
click at [482, 474] on span "Activar agente de IA" at bounding box center [471, 474] width 115 height 13
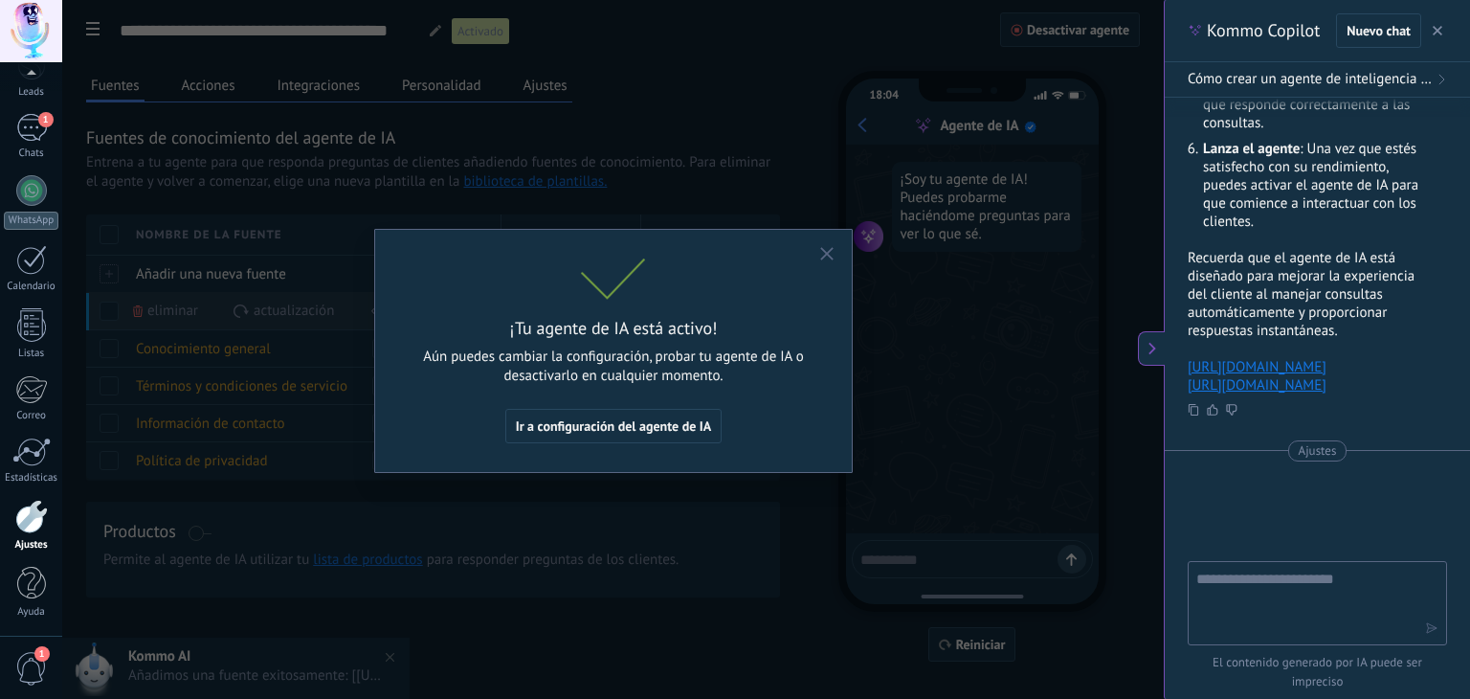
click at [821, 255] on icon "button" at bounding box center [826, 253] width 13 height 13
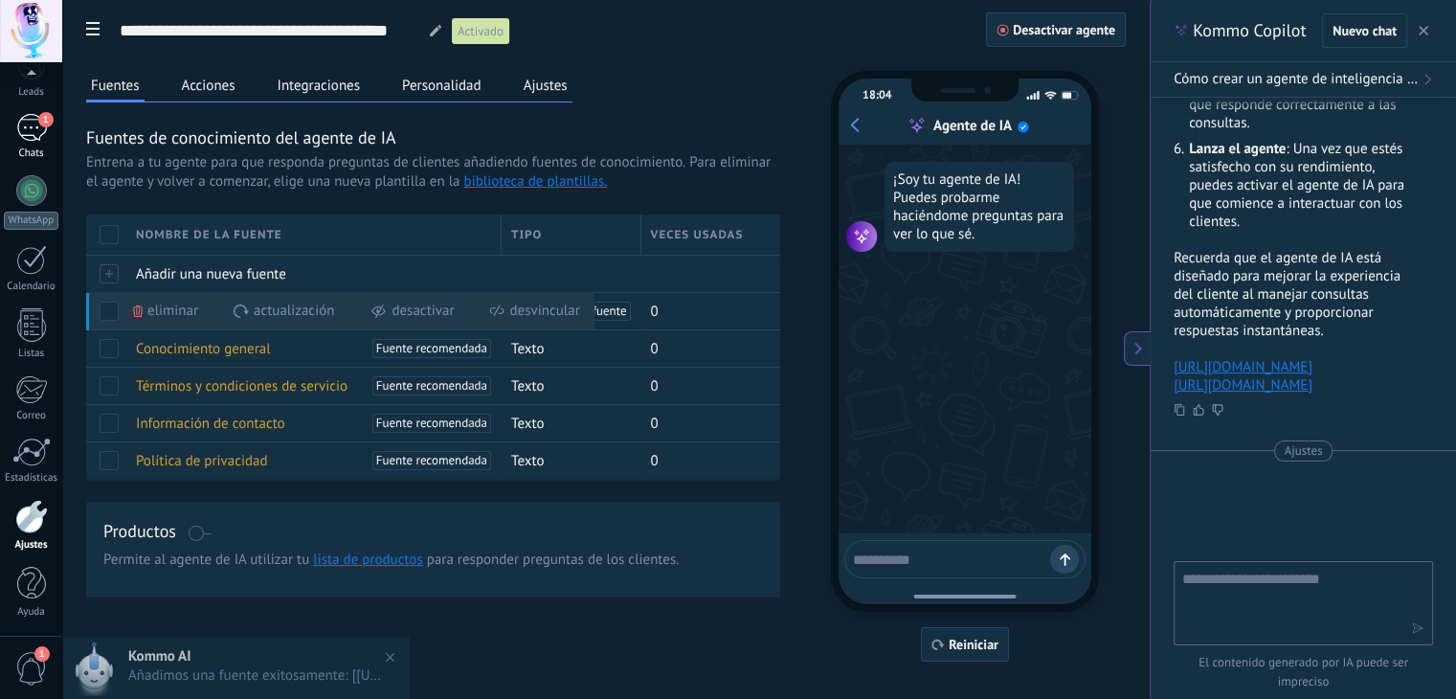
click at [34, 143] on link "1 Chats" at bounding box center [31, 137] width 62 height 46
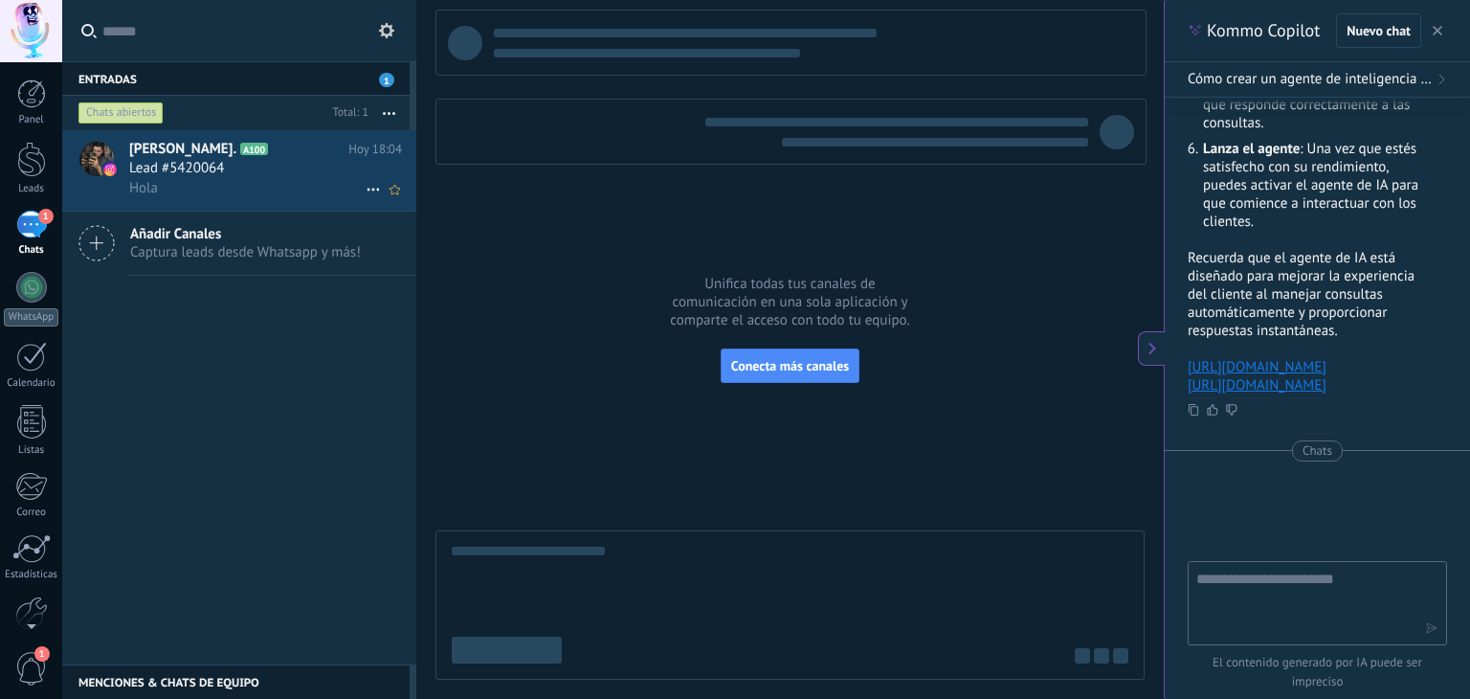
click at [184, 193] on div "Hola" at bounding box center [265, 188] width 273 height 20
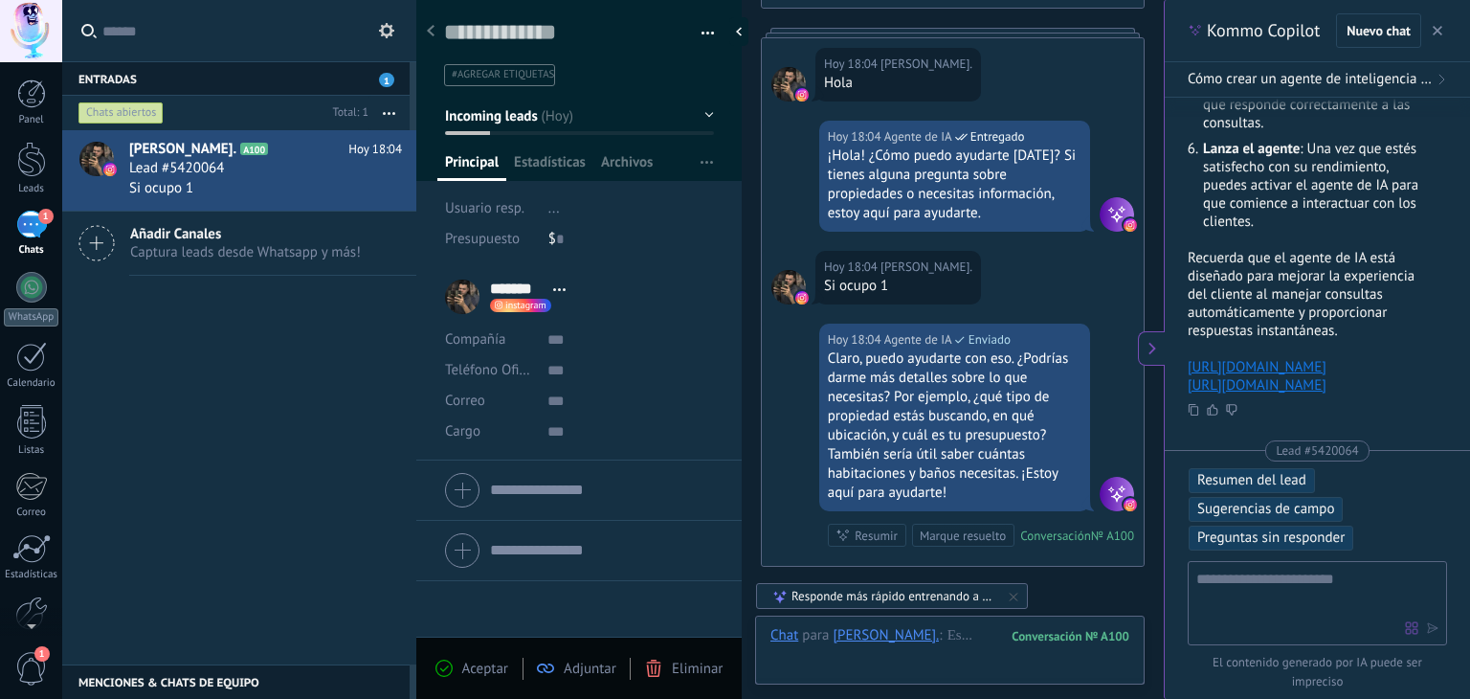
scroll to position [532, 0]
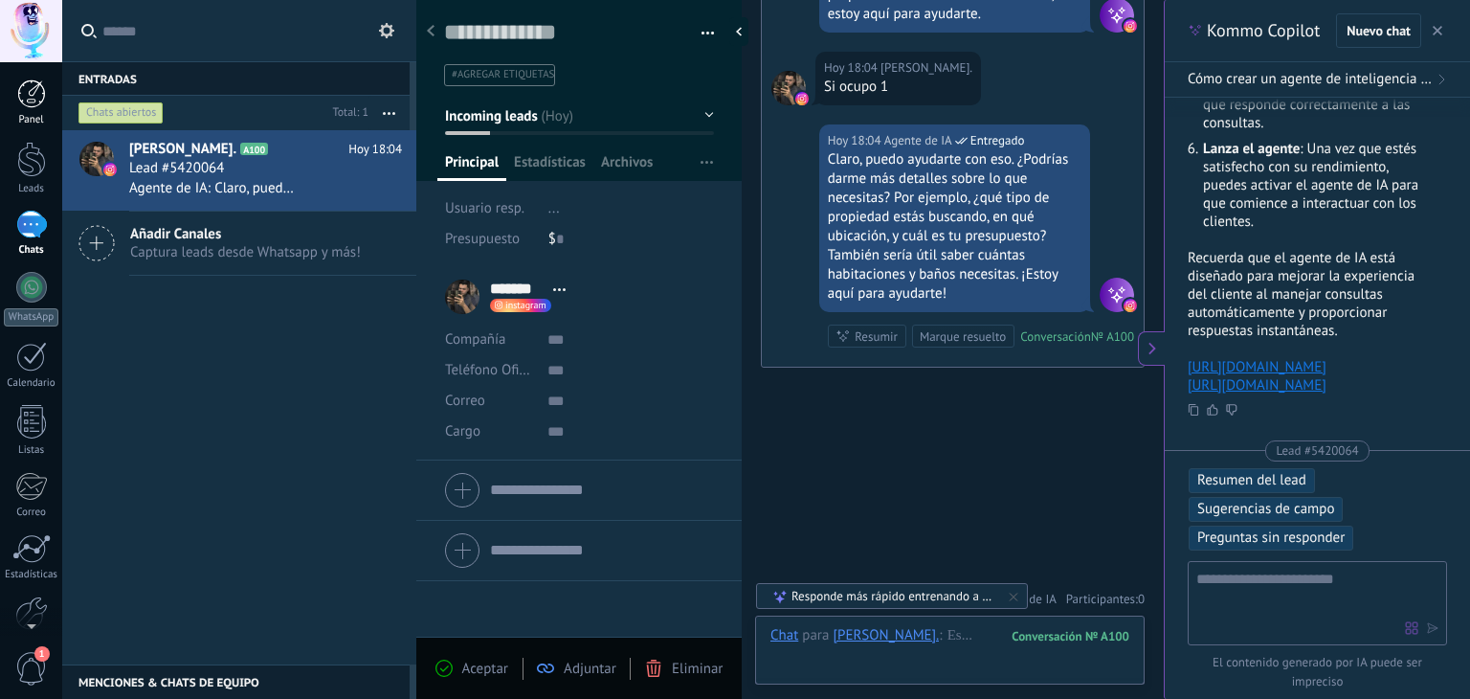
click at [32, 107] on div at bounding box center [31, 93] width 29 height 29
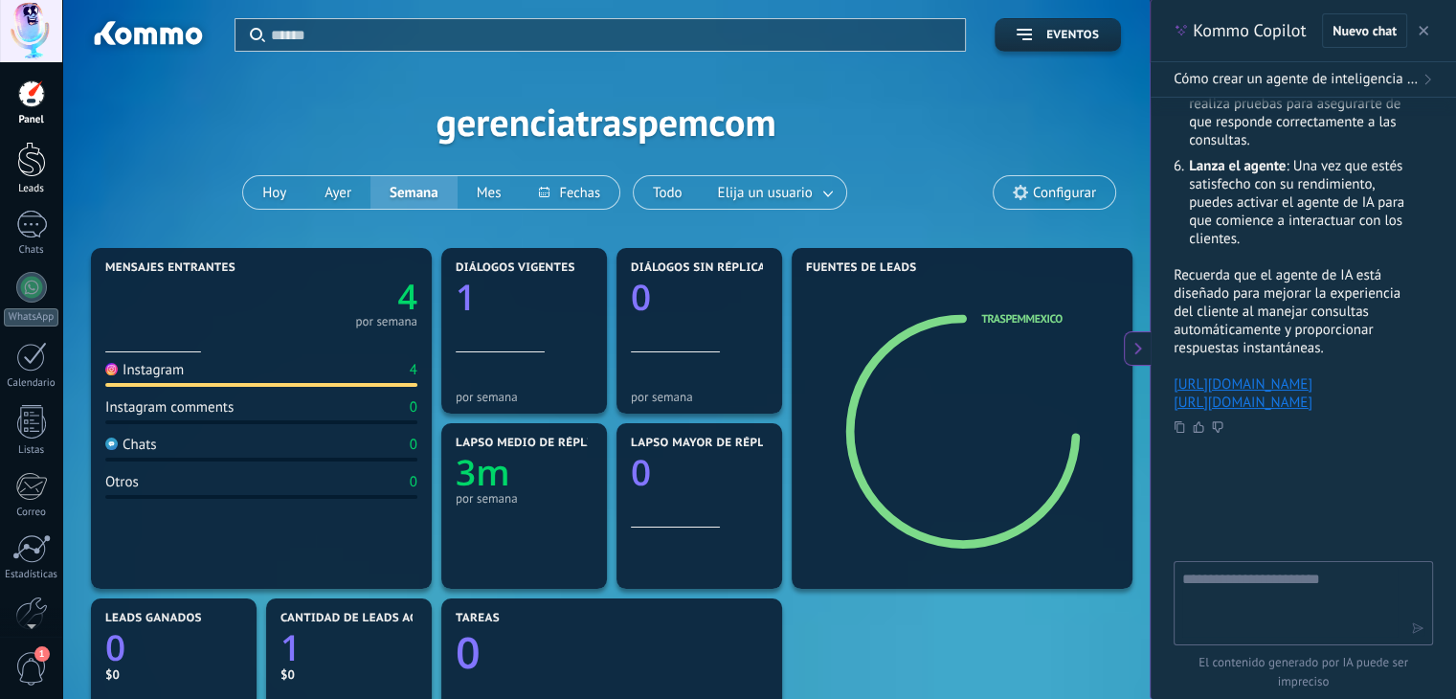
click at [27, 164] on div at bounding box center [31, 159] width 29 height 35
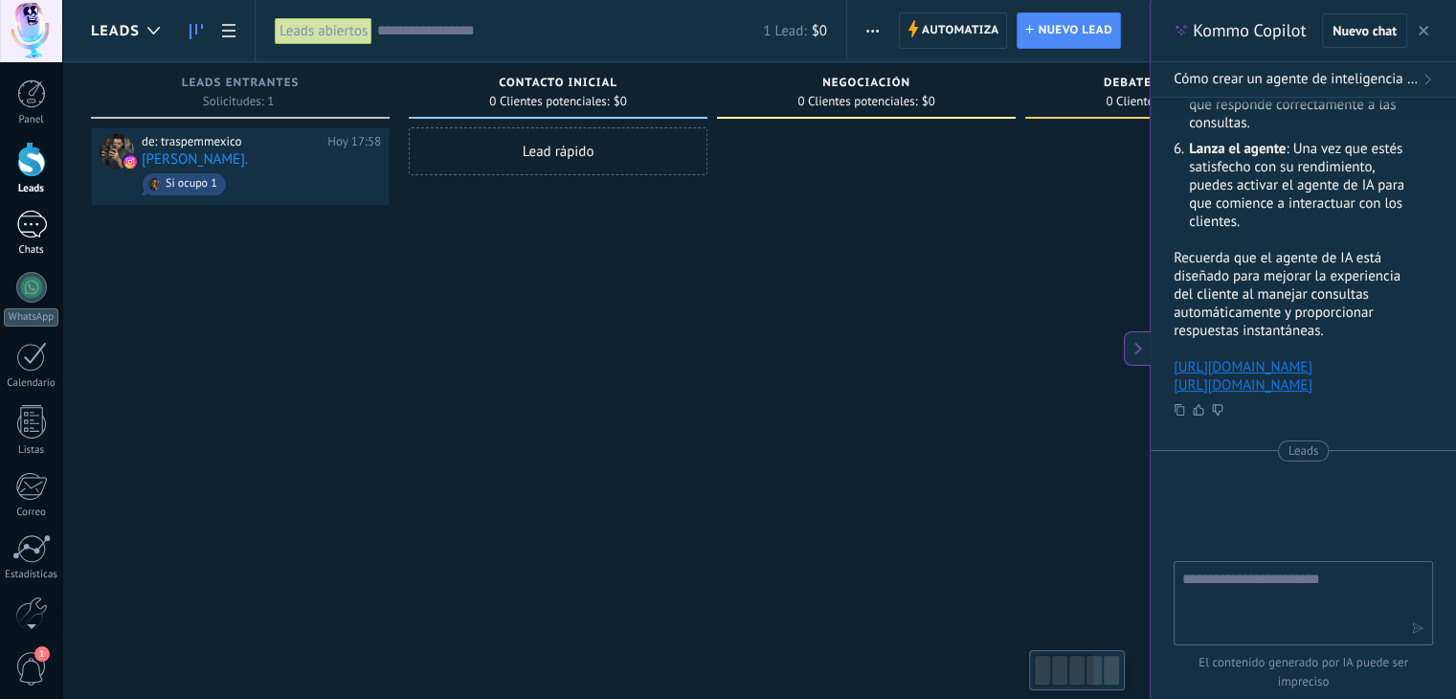
click at [19, 234] on div "1" at bounding box center [31, 225] width 31 height 28
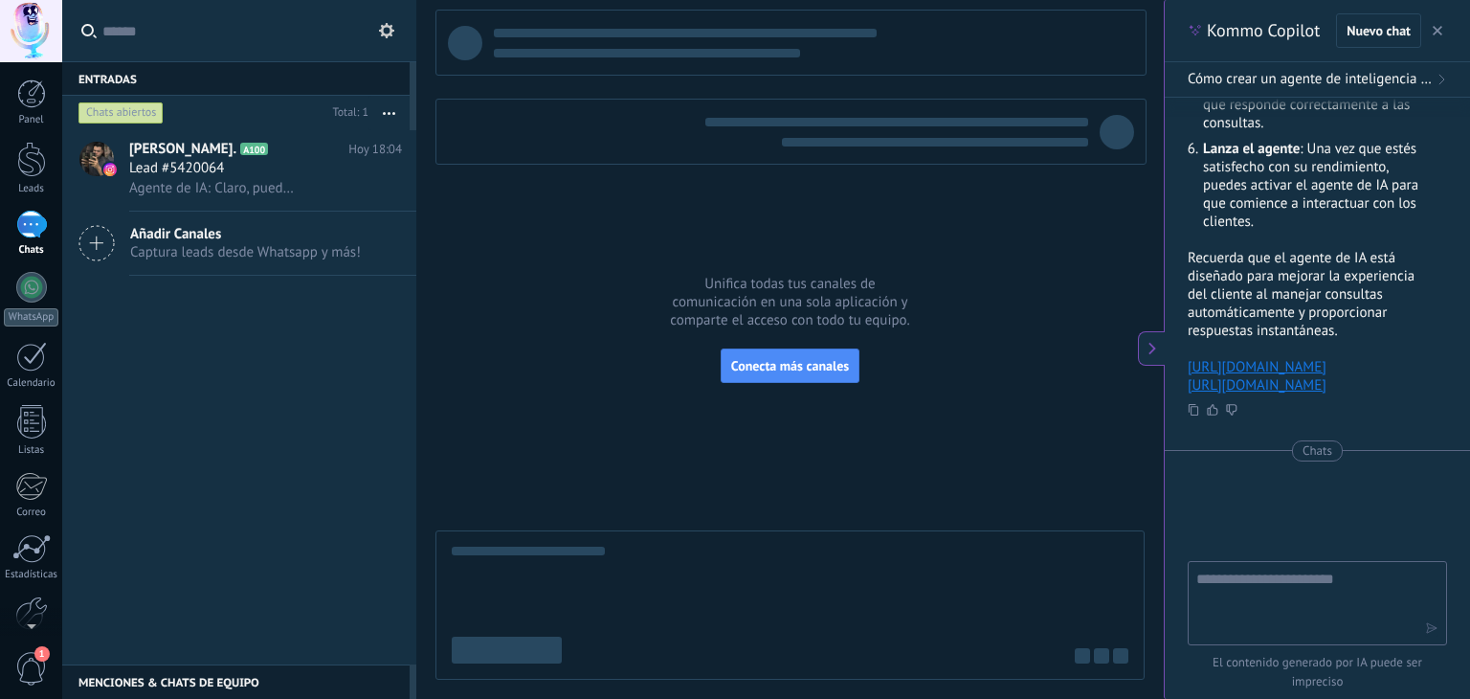
click at [133, 258] on span "Captura leads desde Whatsapp y más!" at bounding box center [245, 252] width 231 height 18
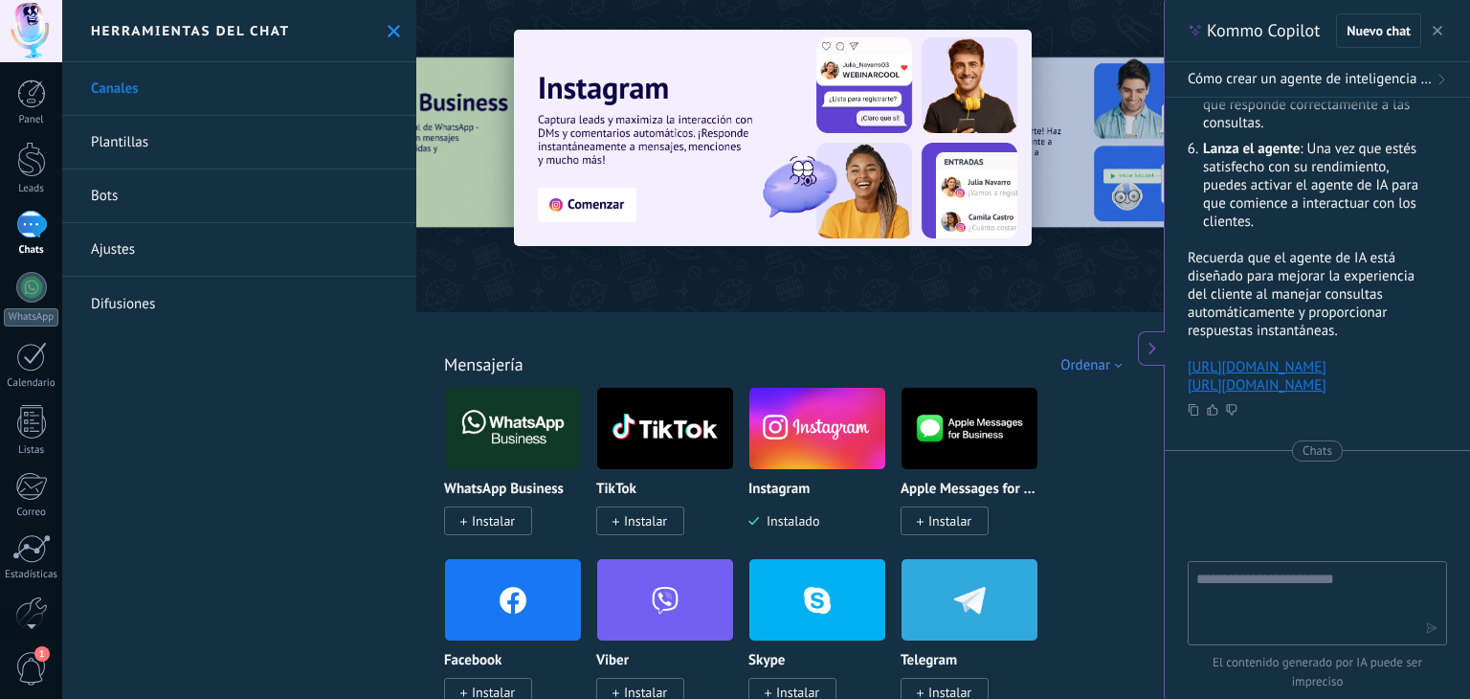
click at [491, 517] on span "Instalar" at bounding box center [493, 520] width 43 height 17
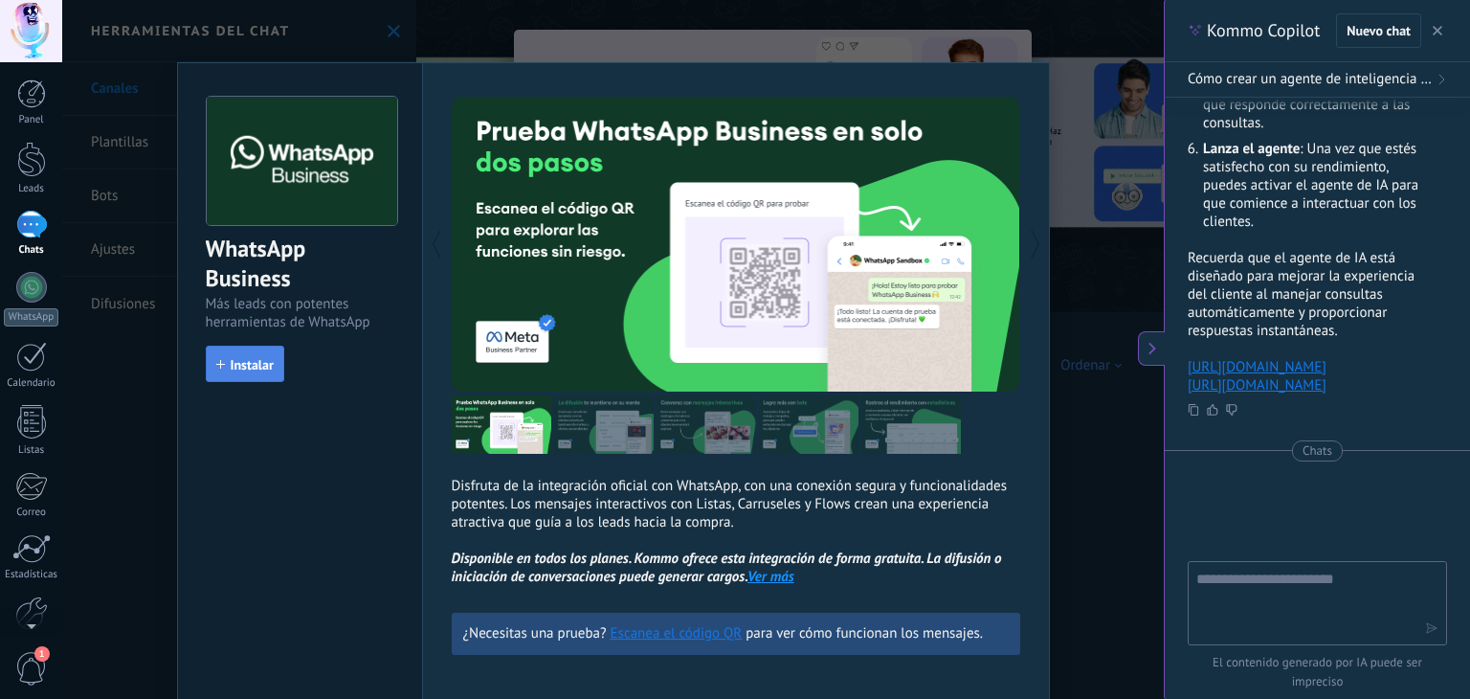
click at [216, 365] on icon "button" at bounding box center [220, 364] width 9 height 9
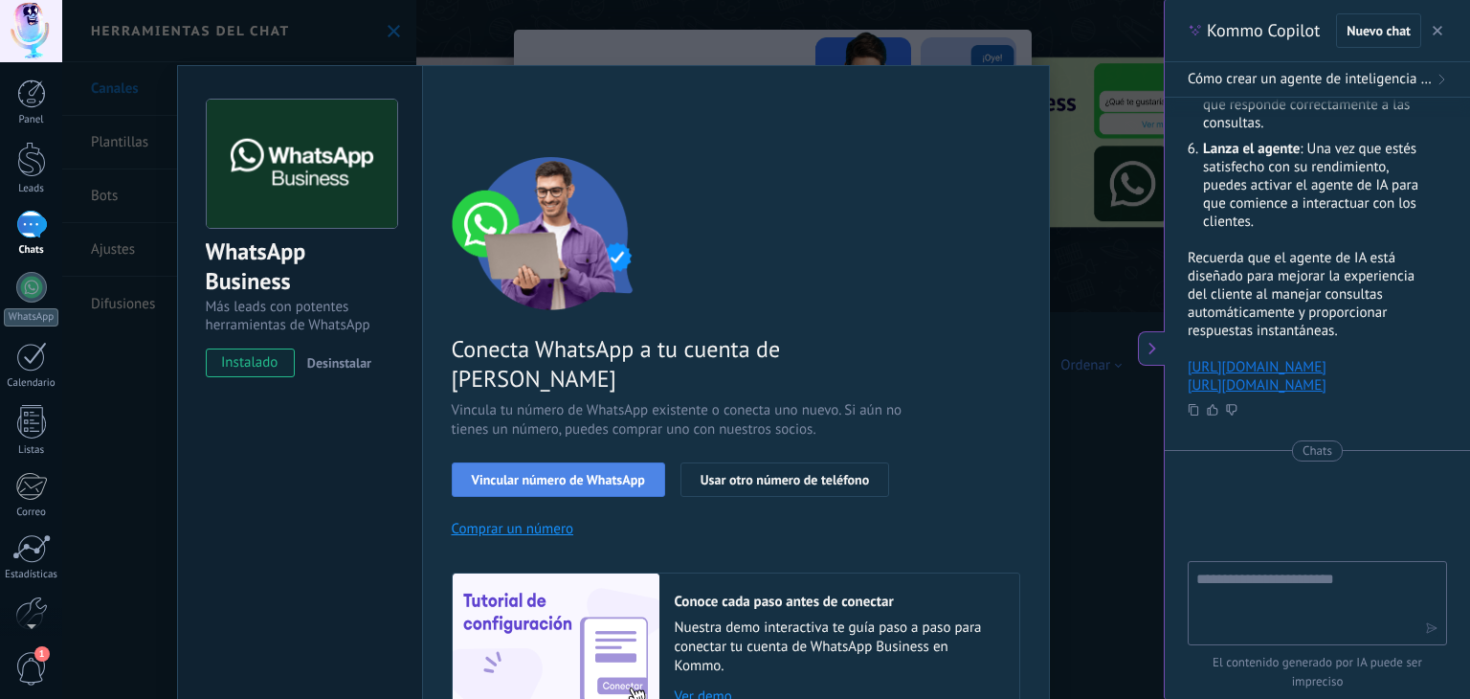
click at [551, 473] on span "Vincular número de WhatsApp" at bounding box center [558, 479] width 173 height 13
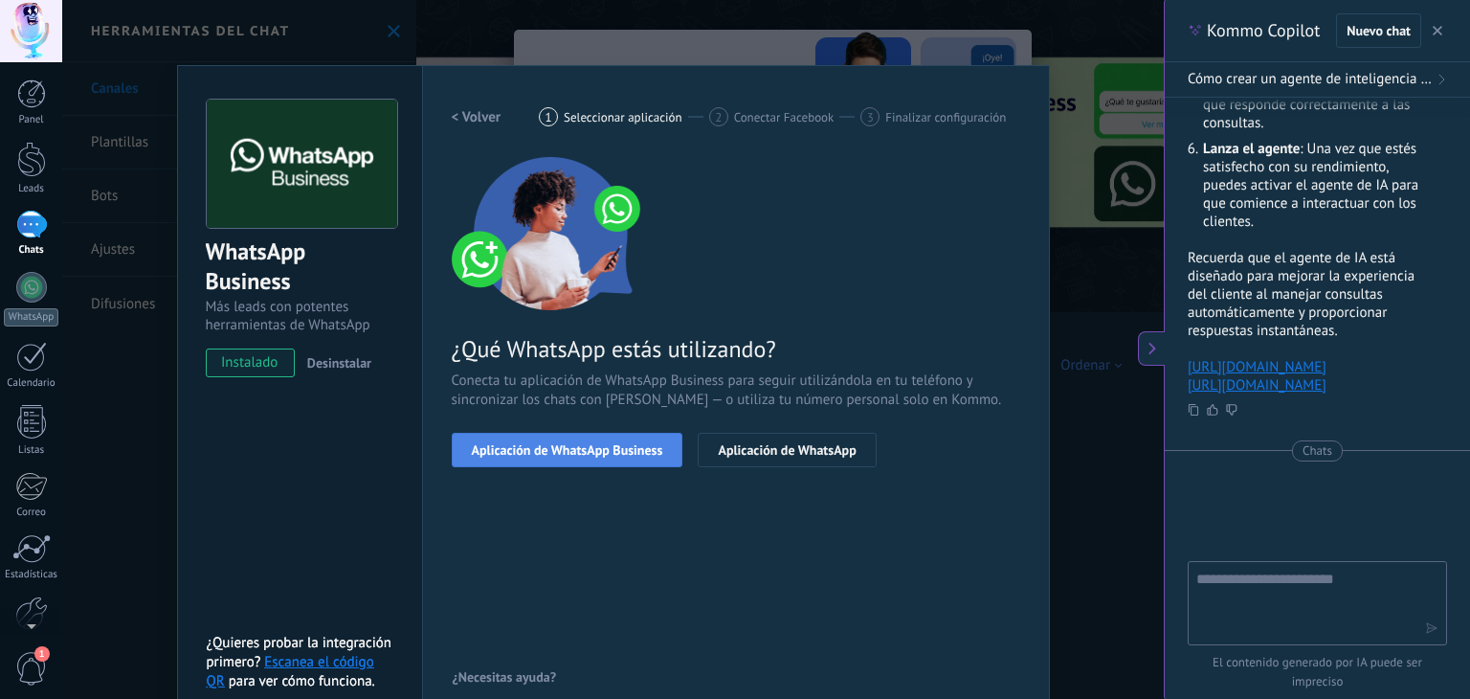
click at [584, 447] on span "Aplicación de WhatsApp Business" at bounding box center [567, 449] width 191 height 13
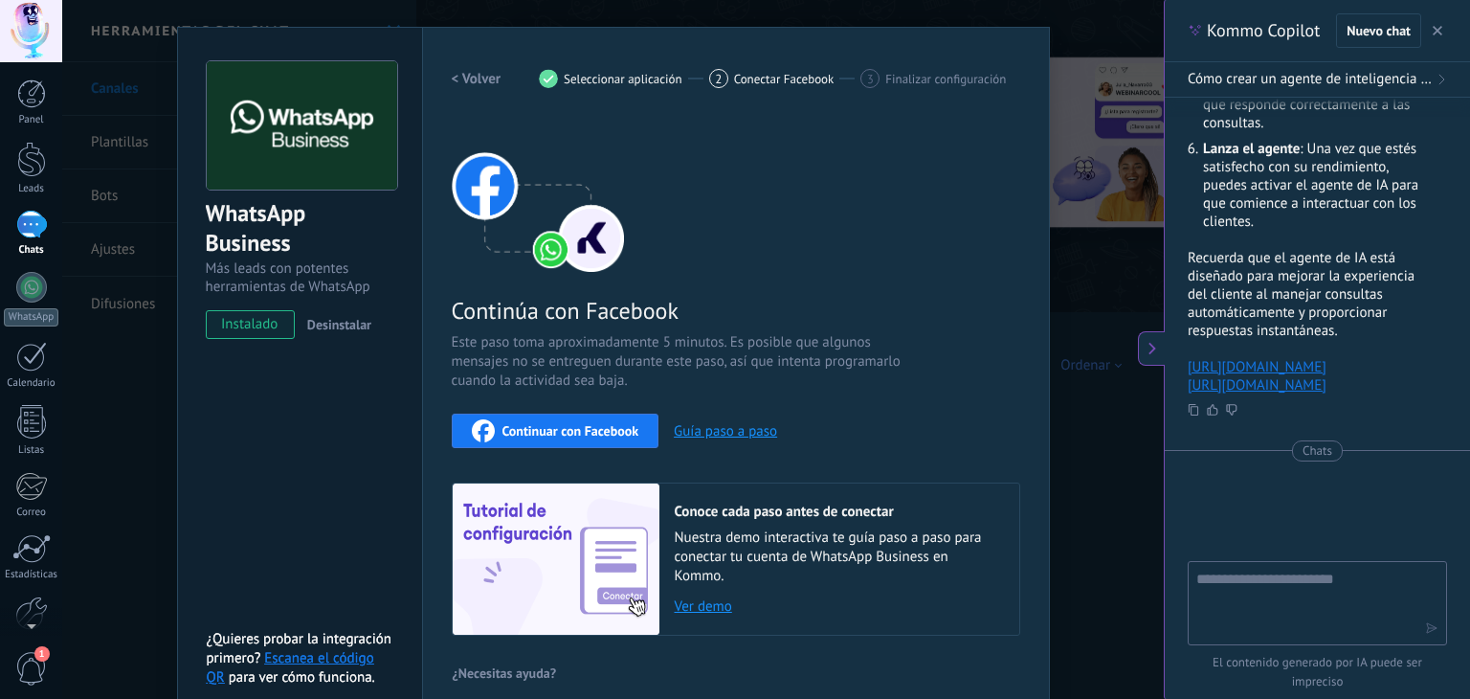
scroll to position [59, 0]
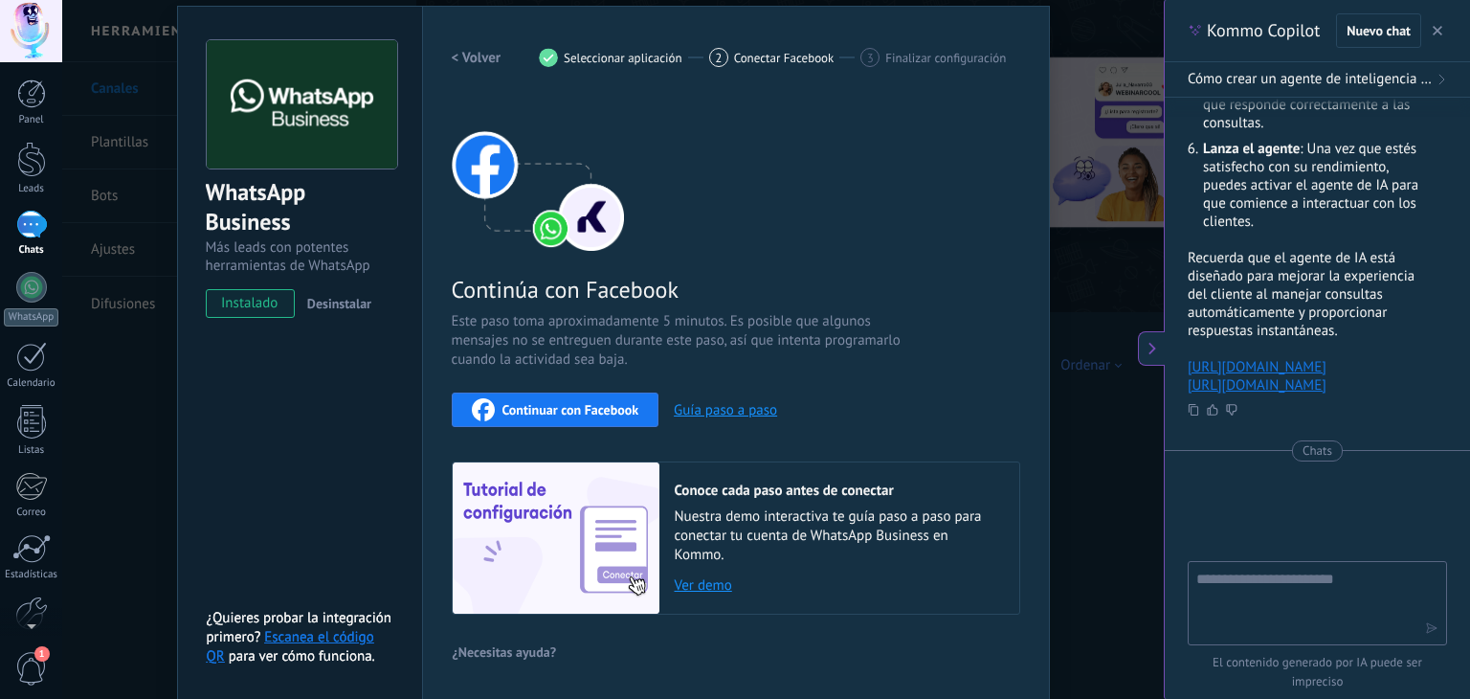
click at [607, 406] on span "Continuar con Facebook" at bounding box center [571, 409] width 137 height 13
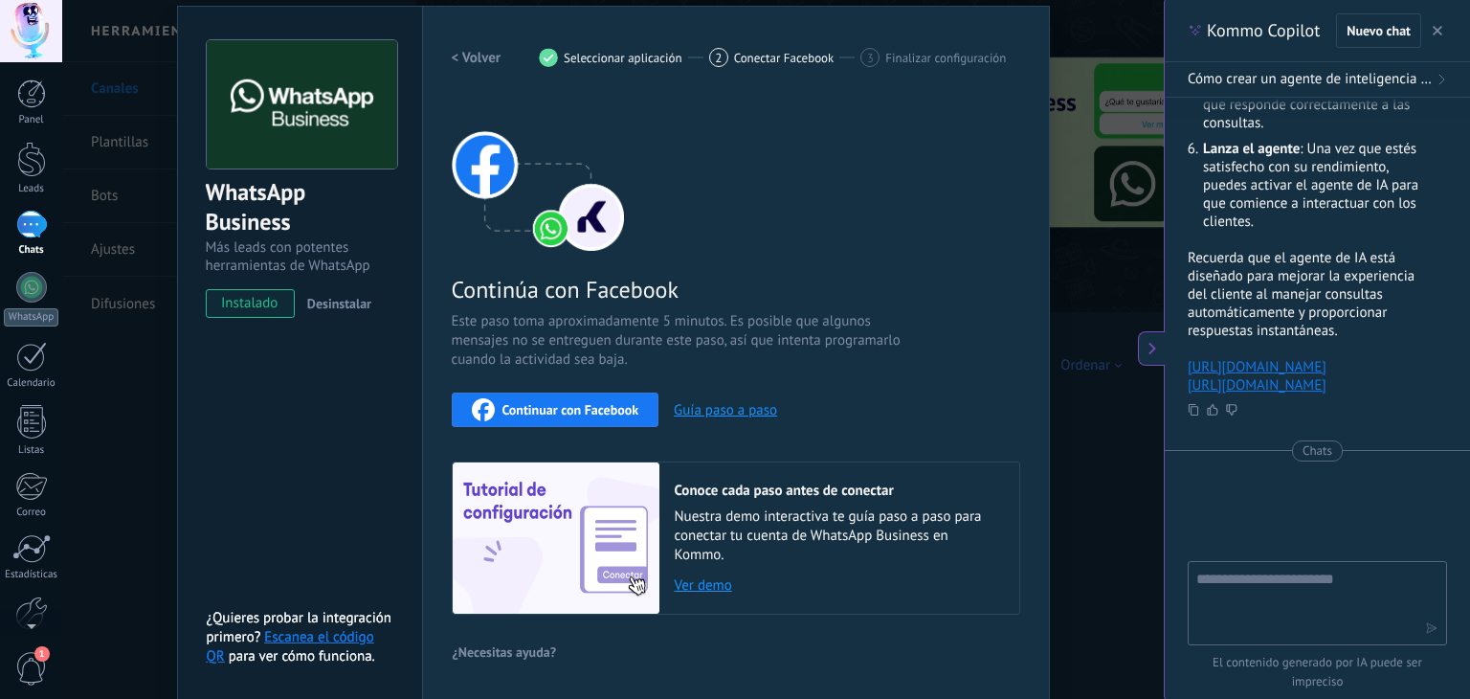
click at [714, 405] on button "Guía paso a paso" at bounding box center [725, 410] width 103 height 18
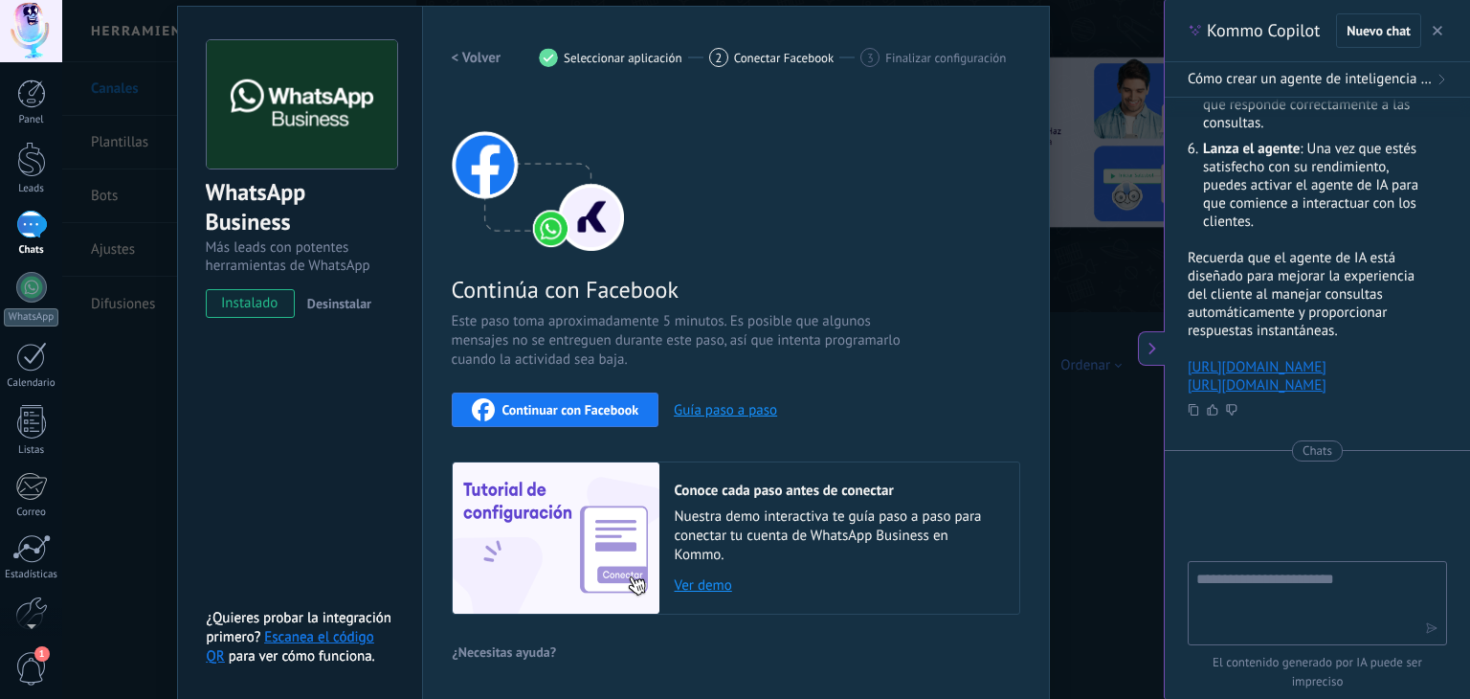
click at [1084, 284] on div "WhatsApp Business Más leads con potentes herramientas de WhatsApp instalado Des…" at bounding box center [613, 349] width 1102 height 699
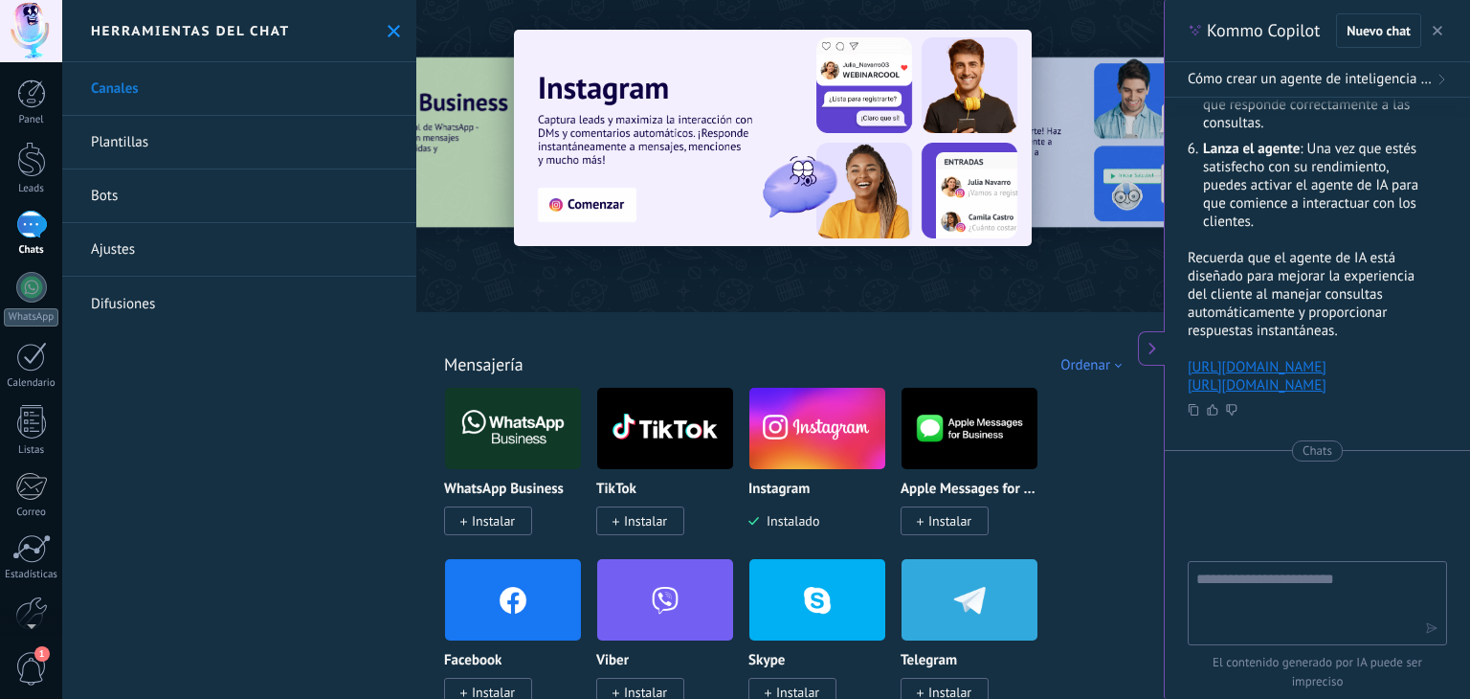
click at [482, 525] on span "Instalar" at bounding box center [493, 520] width 43 height 17
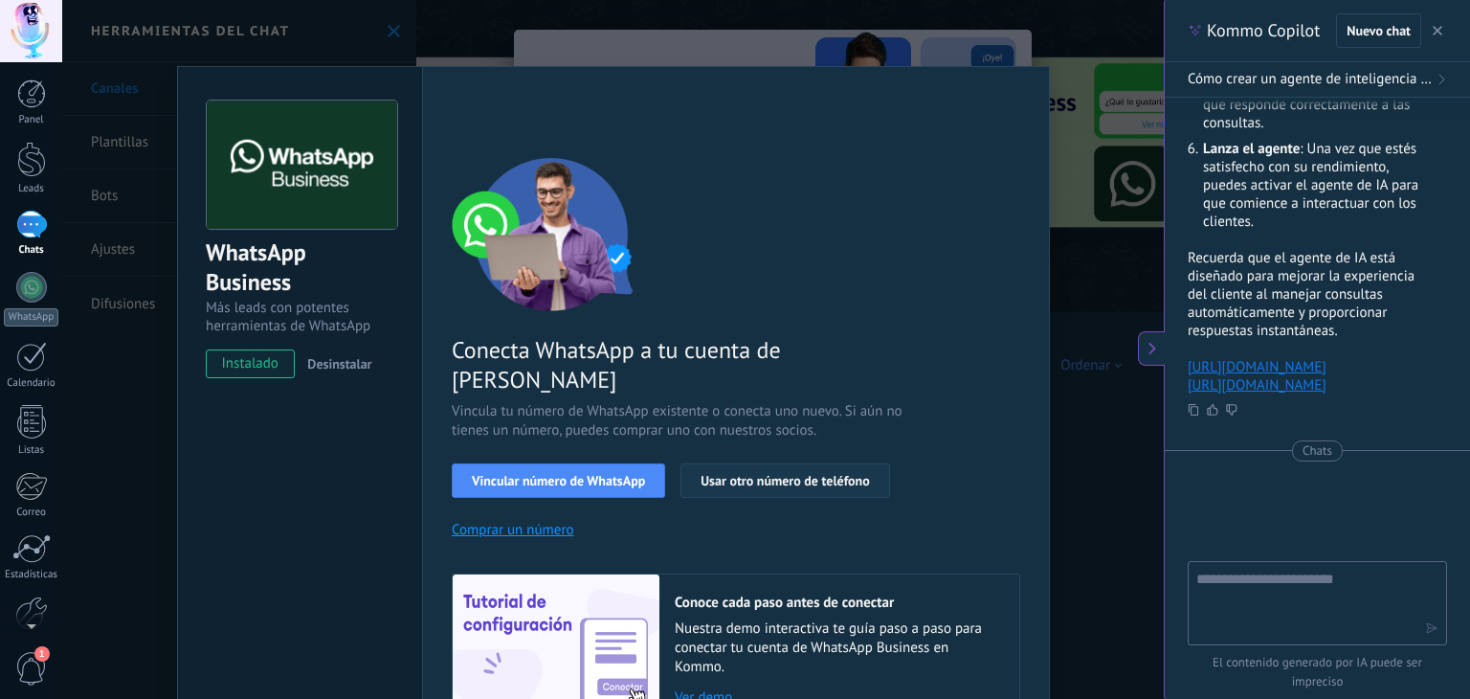
scroll to position [82, 0]
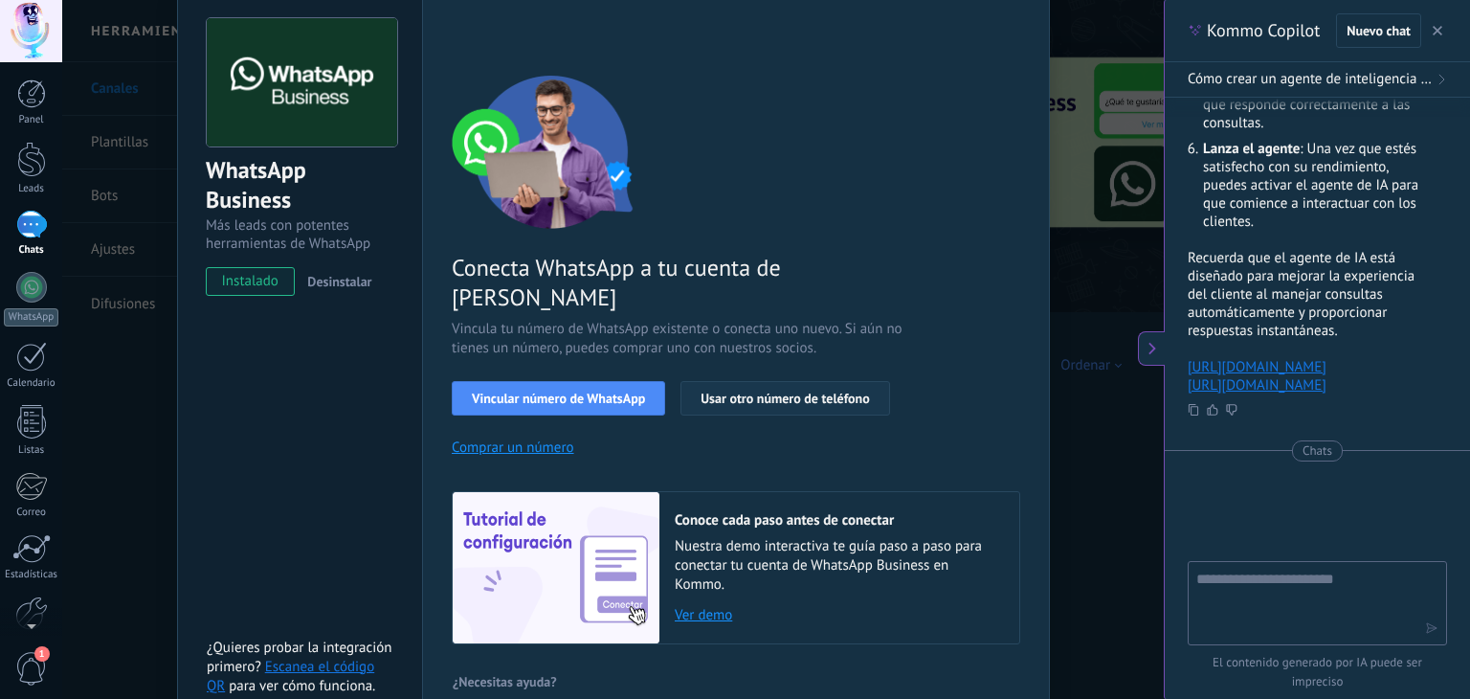
click at [797, 392] on span "Usar otro número de teléfono" at bounding box center [785, 398] width 168 height 13
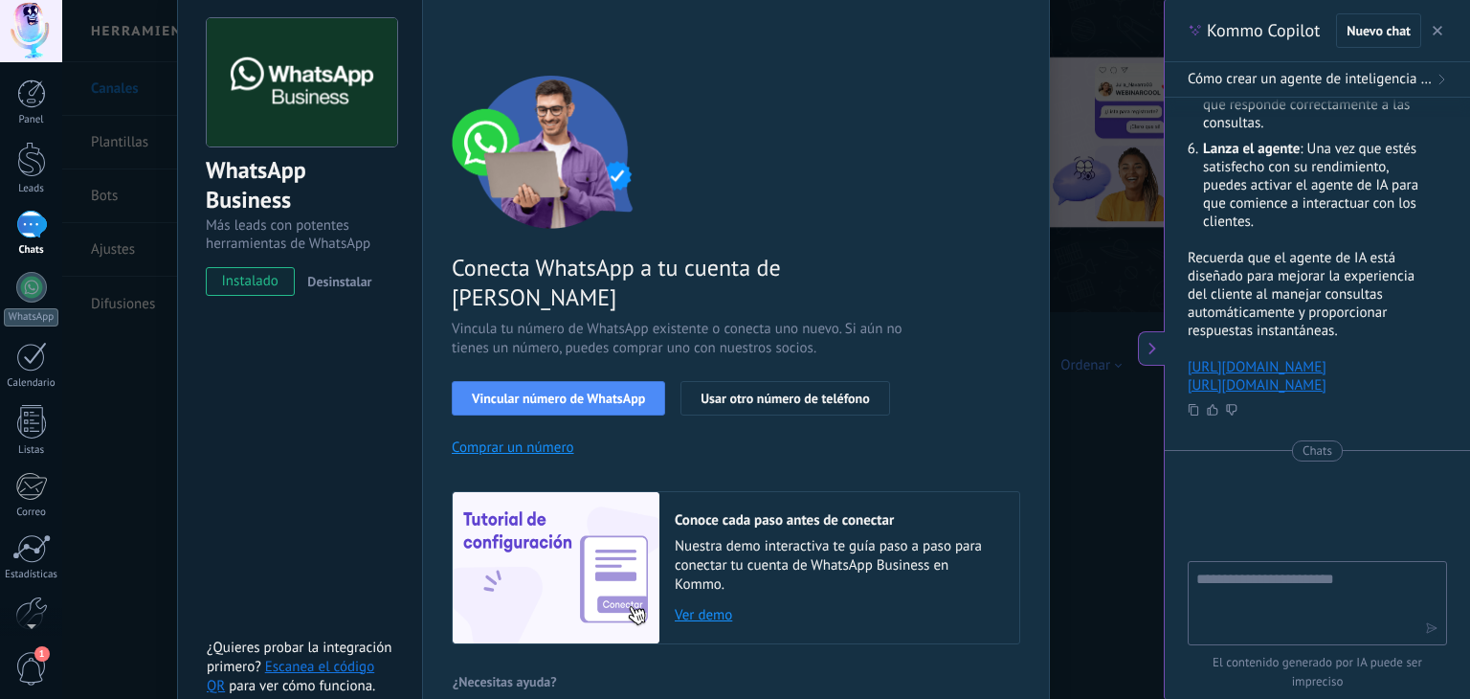
click at [1072, 243] on div "WhatsApp Business Más leads con potentes herramientas de WhatsApp instalado Des…" at bounding box center [613, 349] width 1102 height 699
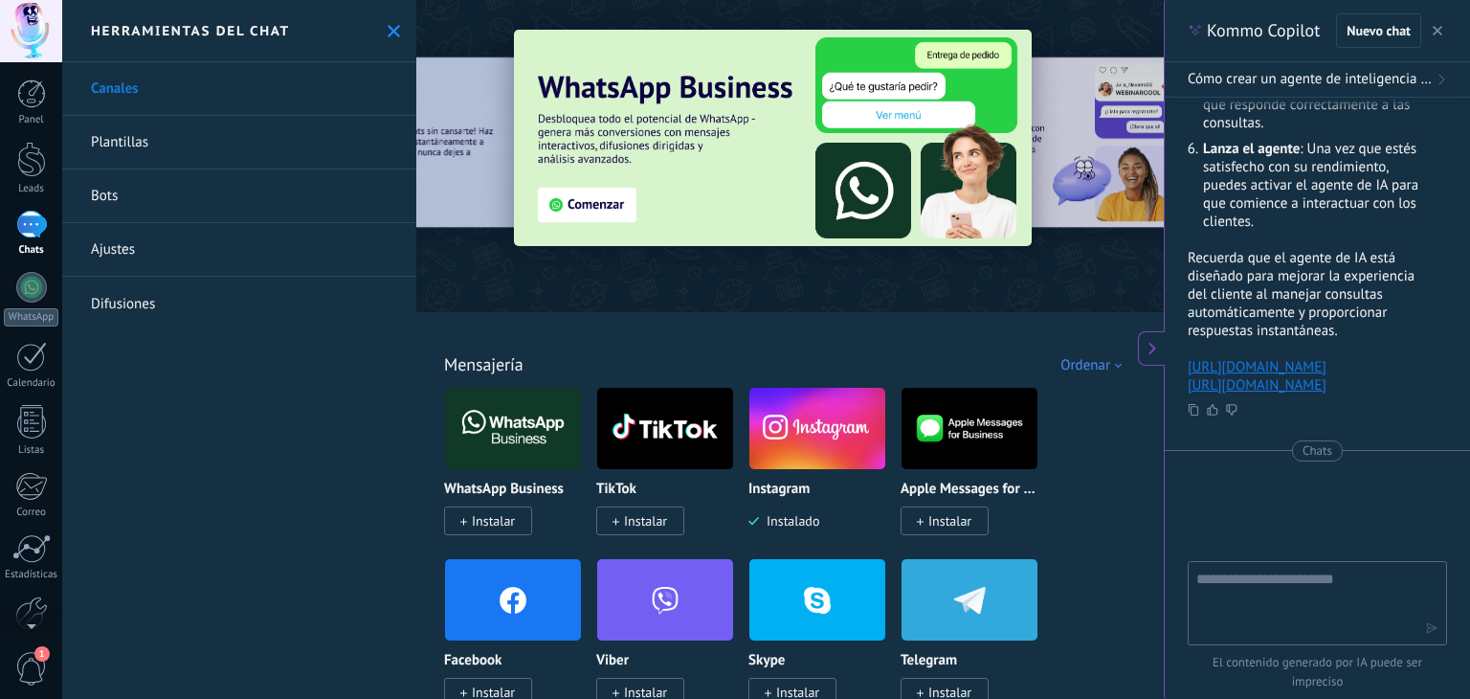
click at [1149, 346] on icon at bounding box center [1152, 348] width 15 height 15
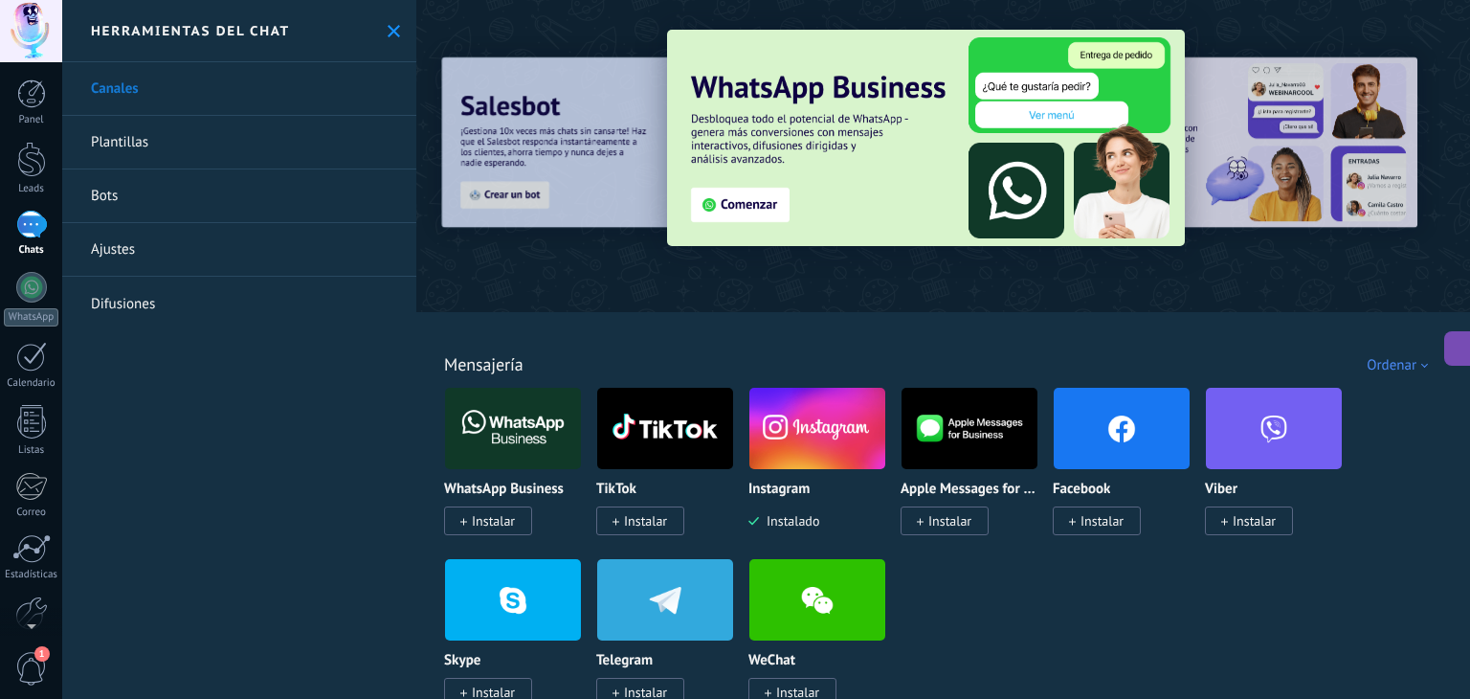
type textarea "**********"
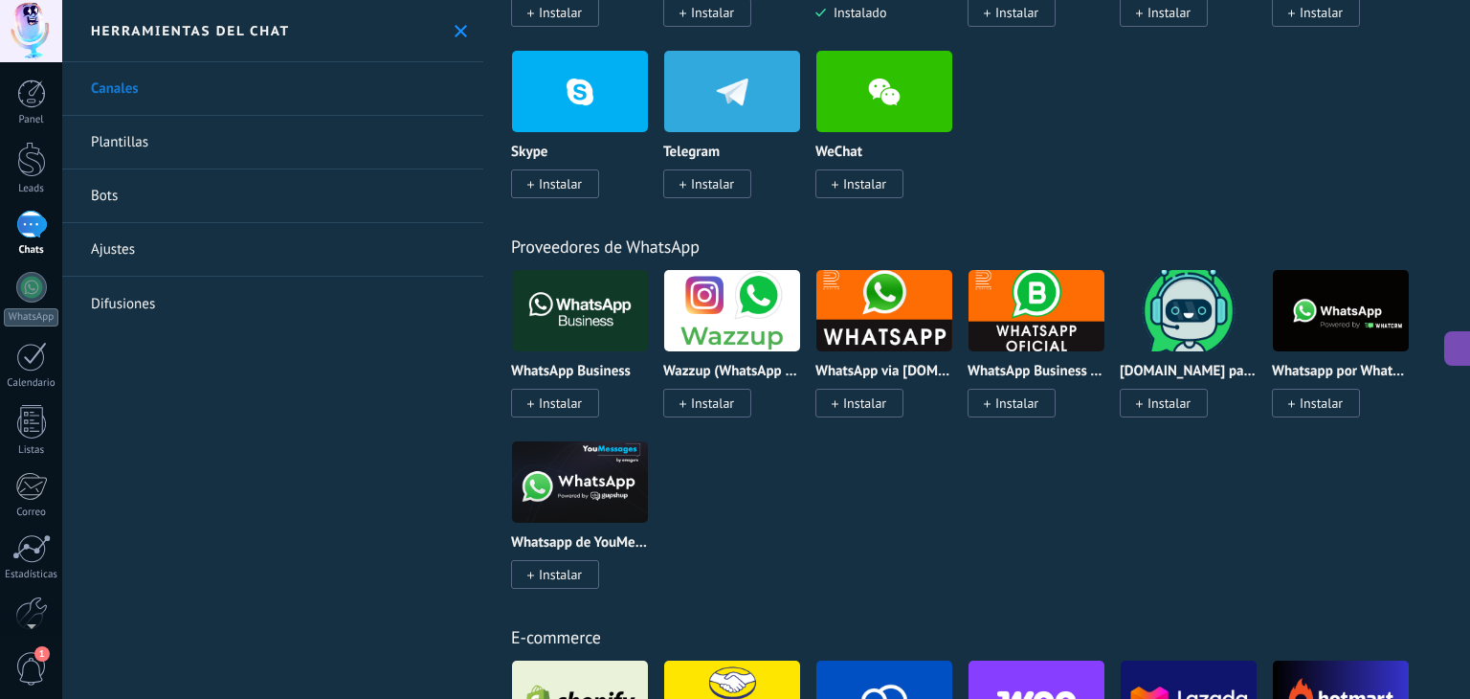
scroll to position [670, 0]
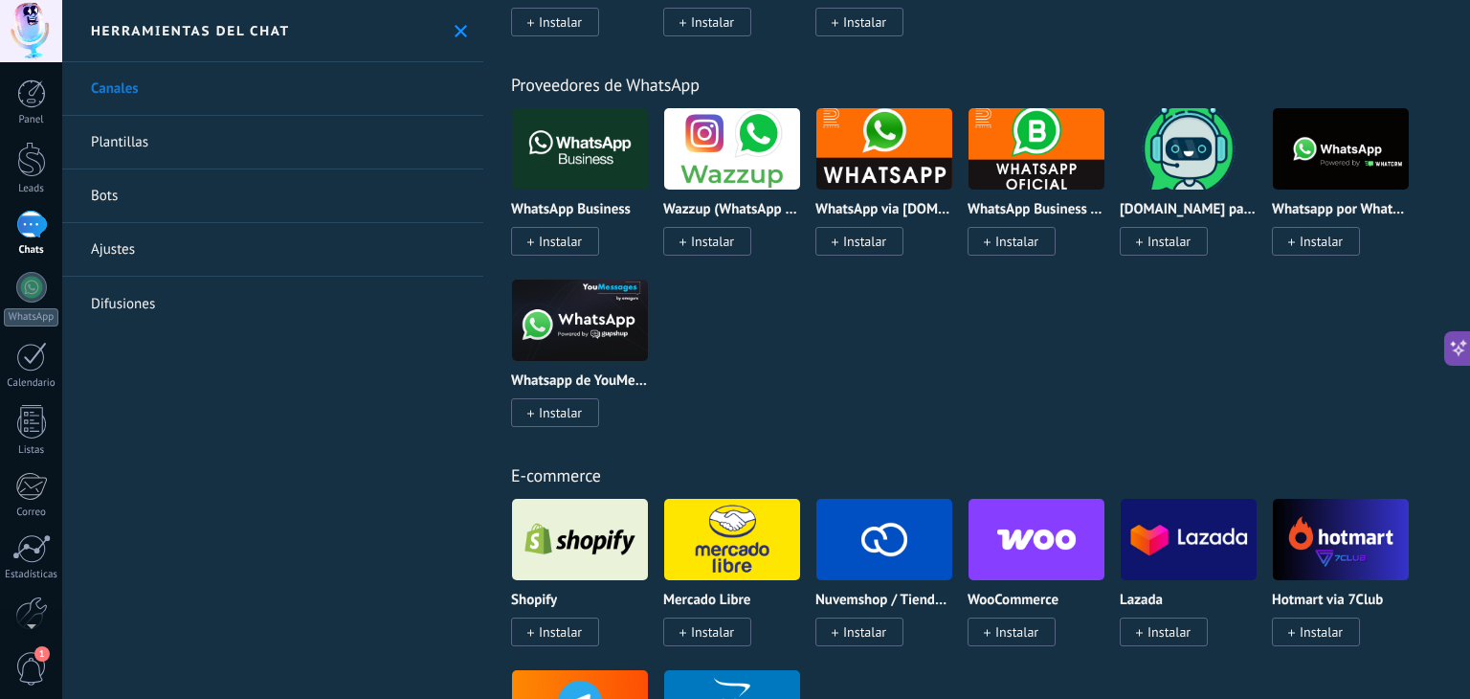
click at [571, 237] on span "Instalar" at bounding box center [560, 241] width 43 height 17
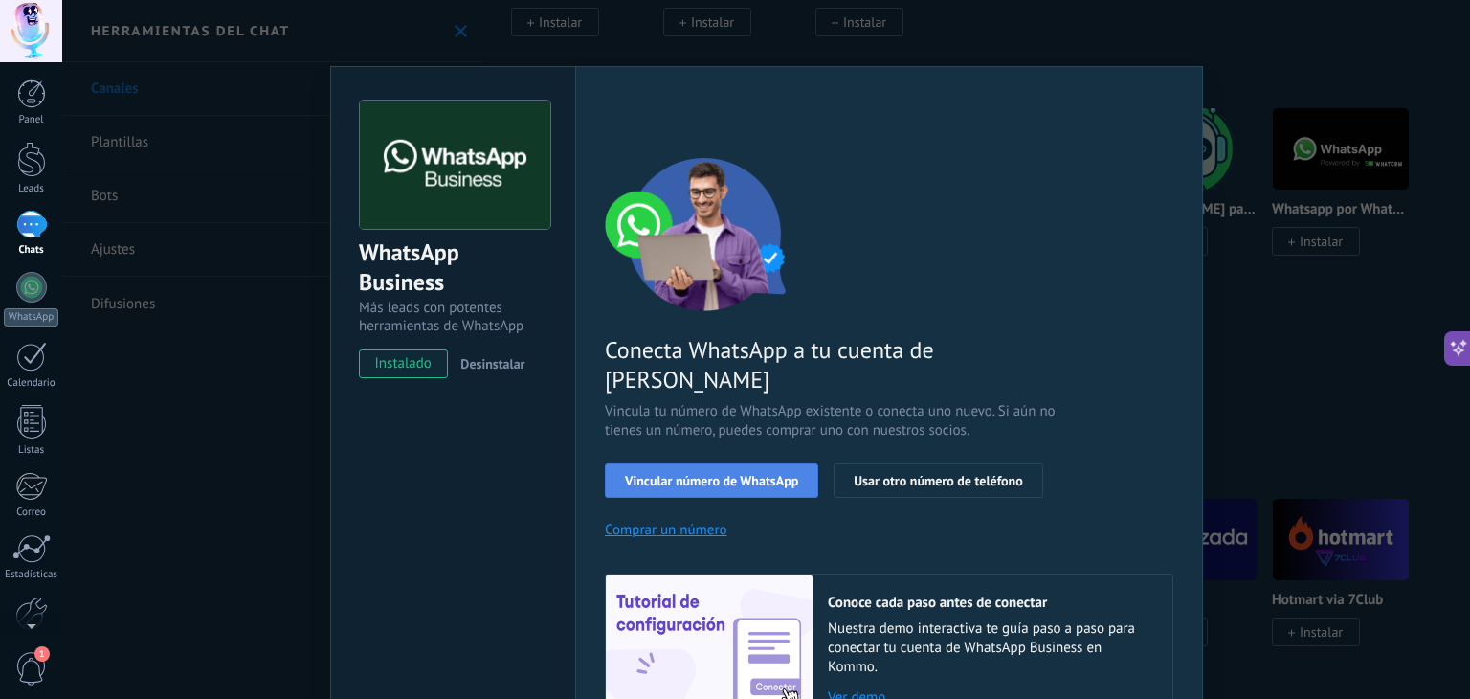
click at [727, 474] on span "Vincular número de WhatsApp" at bounding box center [711, 480] width 173 height 13
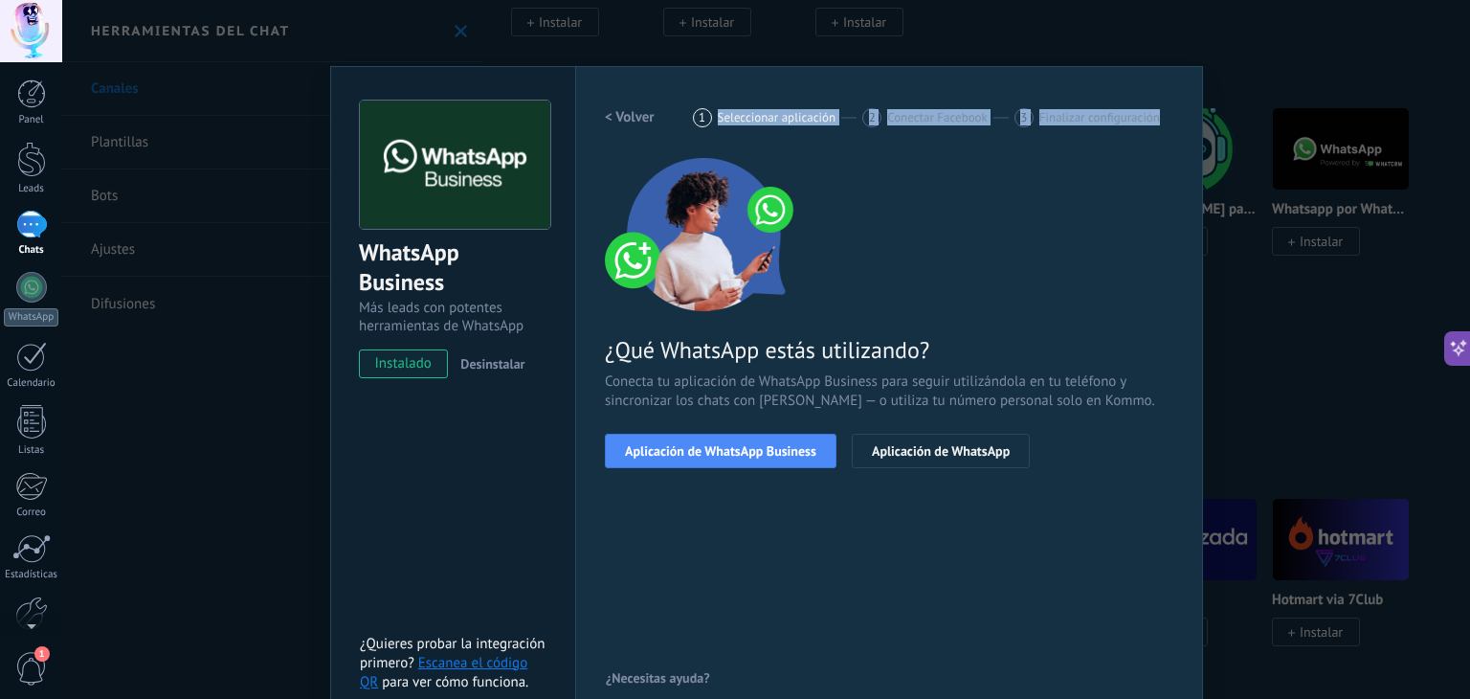
drag, startPoint x: 702, startPoint y: 123, endPoint x: 963, endPoint y: 127, distance: 261.4
click at [1173, 126] on div "Configuraciones Autorizaciones Esta pestaña registra a los usuarios que han con…" at bounding box center [889, 396] width 628 height 661
click at [904, 122] on span "Conectar Facebook" at bounding box center [937, 117] width 101 height 14
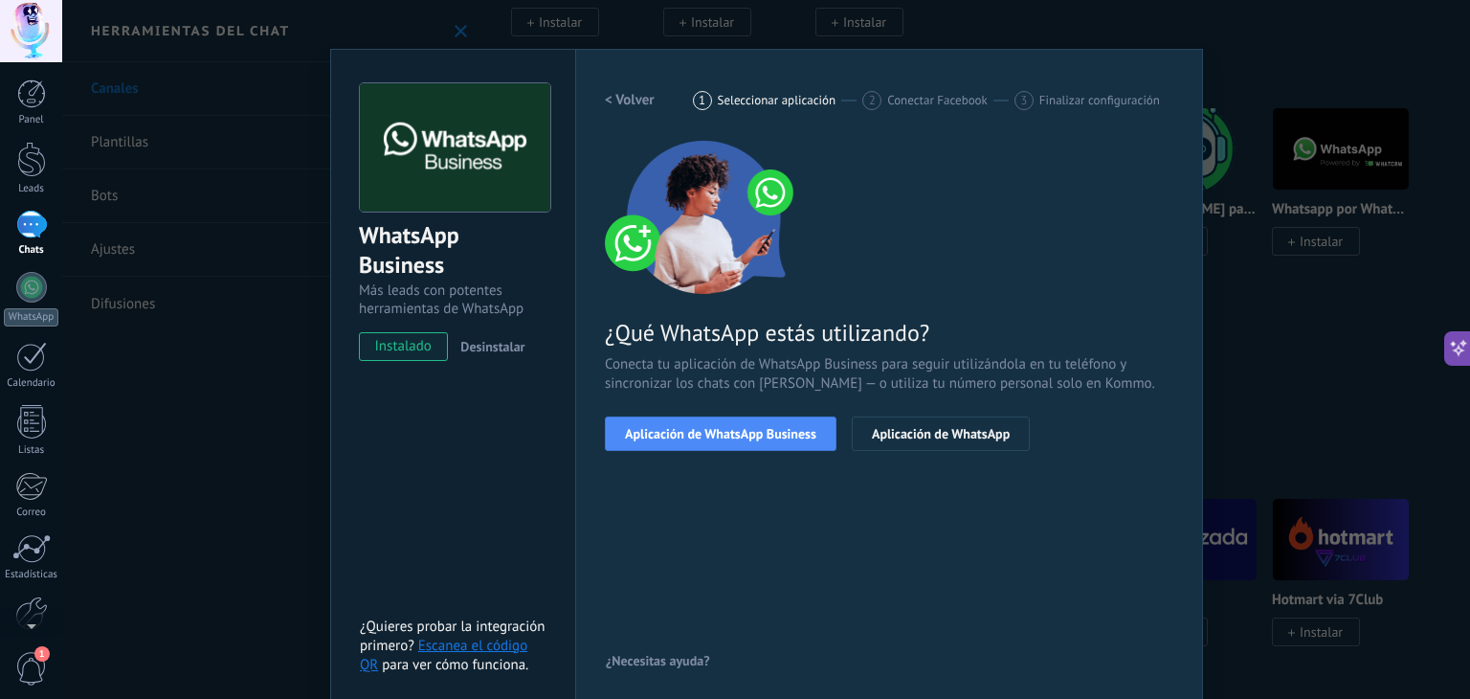
scroll to position [27, 0]
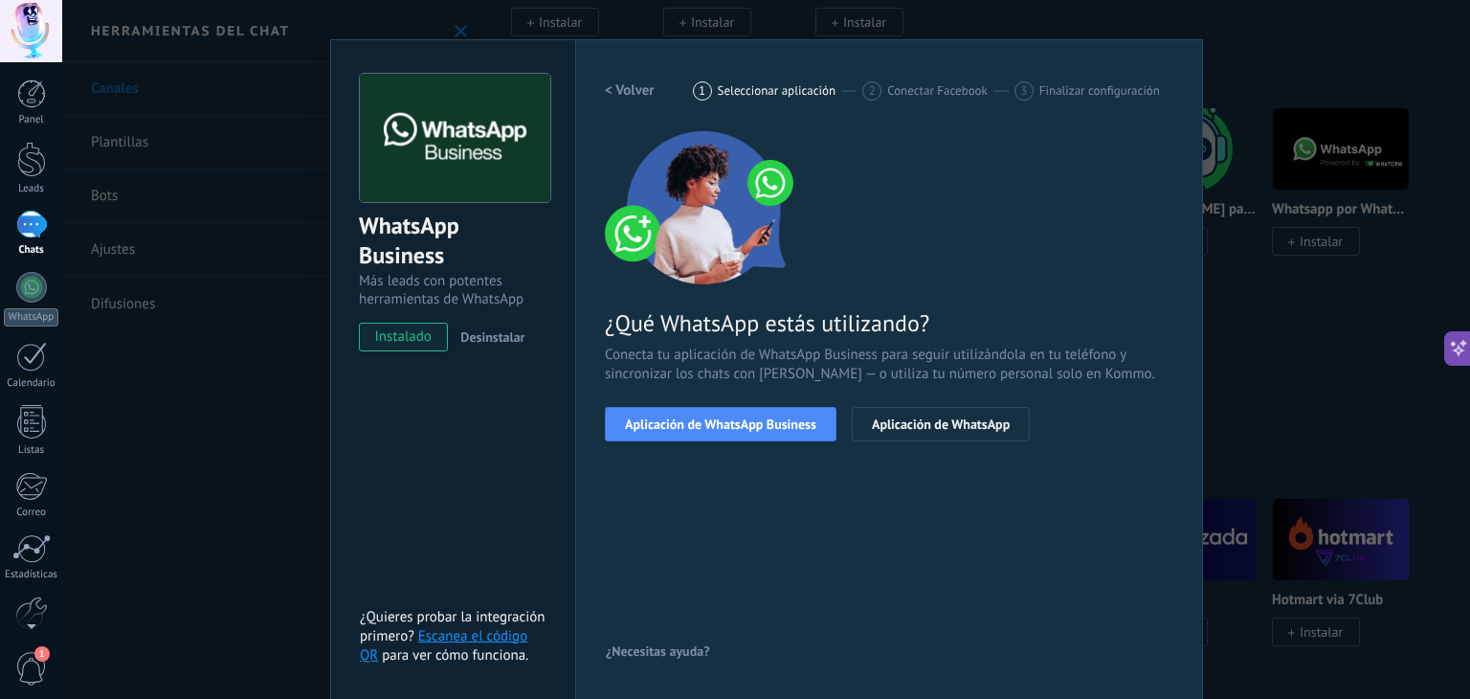
click at [498, 640] on link "Escanea el código QR" at bounding box center [444, 645] width 168 height 37
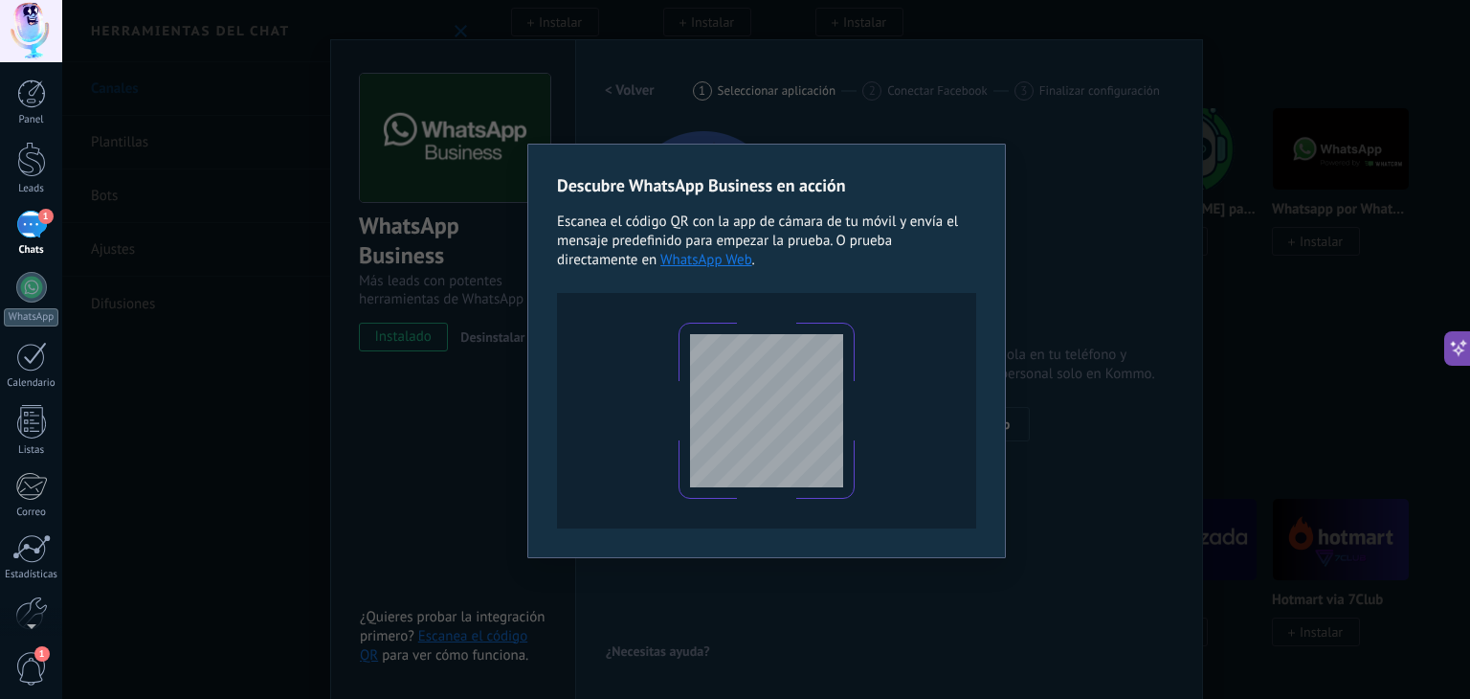
click at [1214, 407] on div "Descubre WhatsApp Business en acción Escanea el código QR con la app [PERSON_NA…" at bounding box center [766, 349] width 1408 height 699
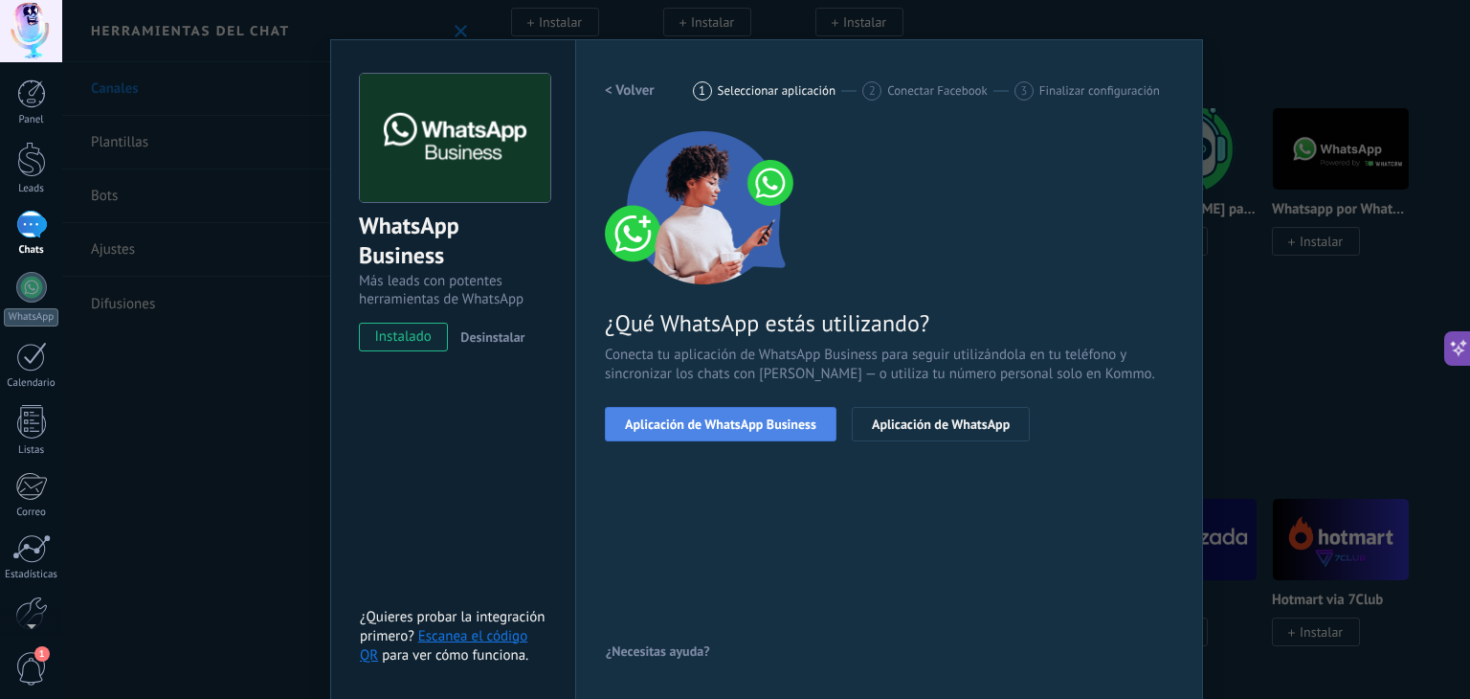
click at [785, 430] on span "Aplicación de WhatsApp Business" at bounding box center [720, 423] width 191 height 13
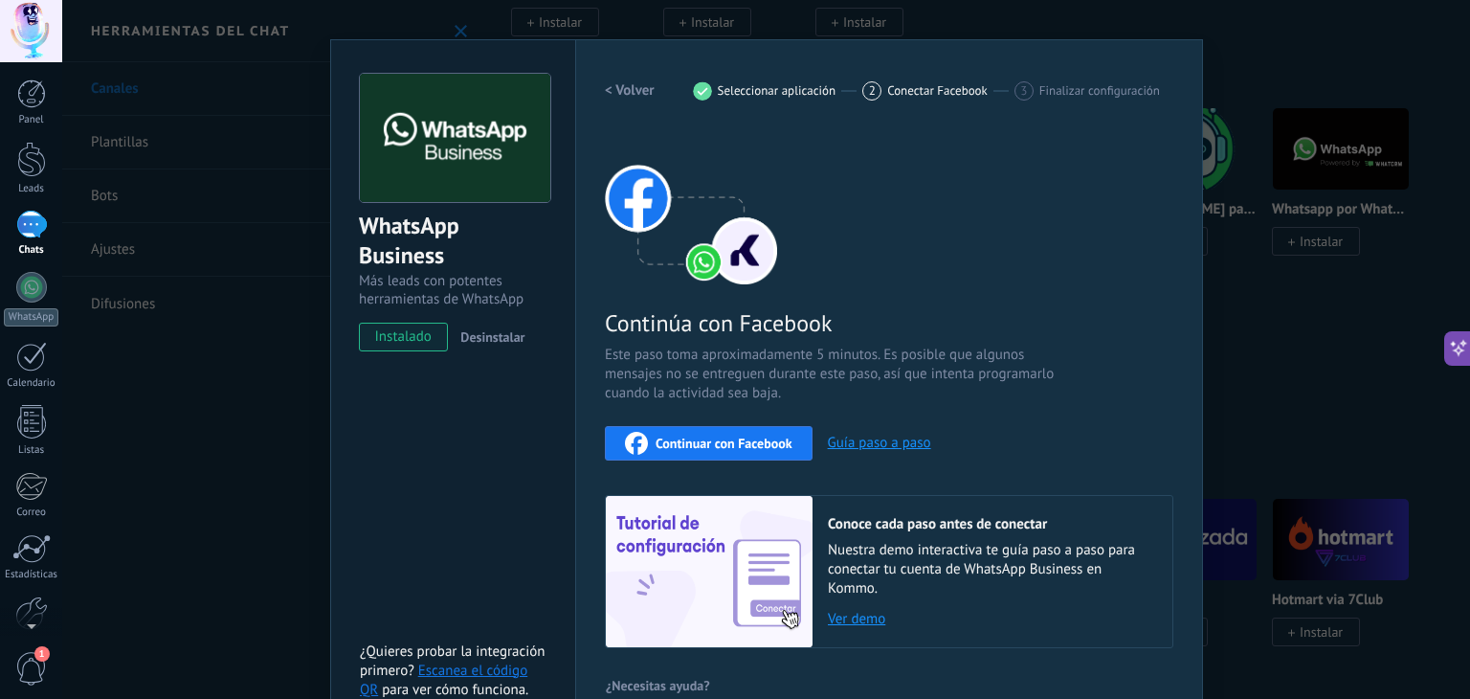
click at [721, 451] on div "Continuar con Facebook" at bounding box center [709, 443] width 168 height 23
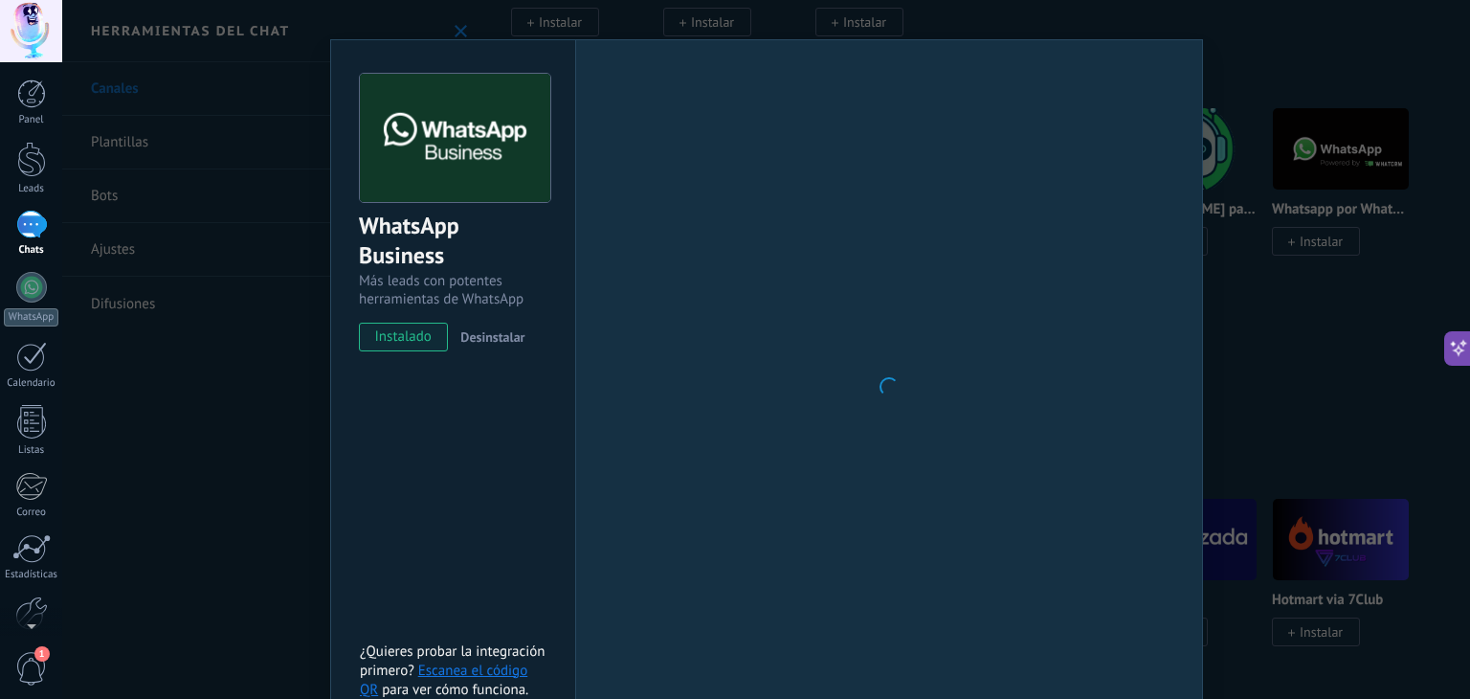
click at [1294, 227] on div "WhatsApp Business Más leads con potentes herramientas de WhatsApp instalado Des…" at bounding box center [766, 349] width 1408 height 699
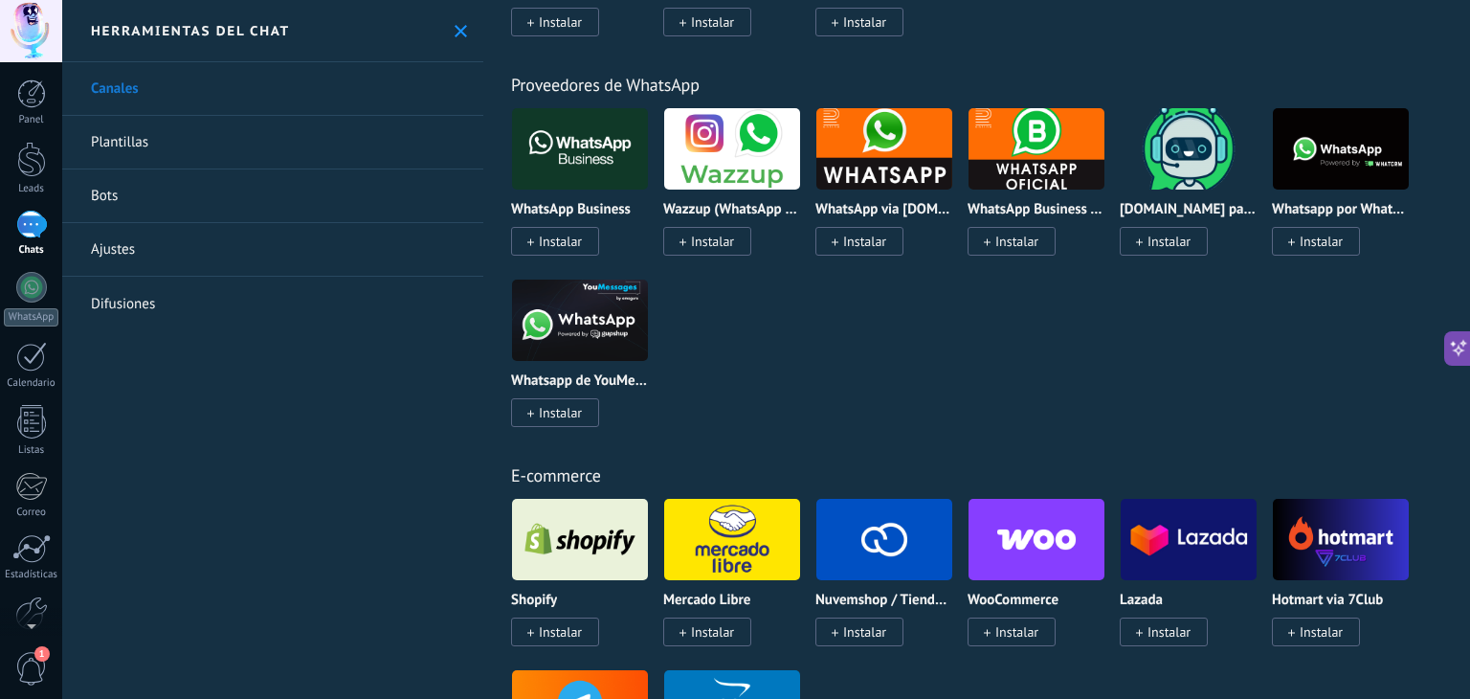
click at [586, 165] on img at bounding box center [580, 148] width 136 height 93
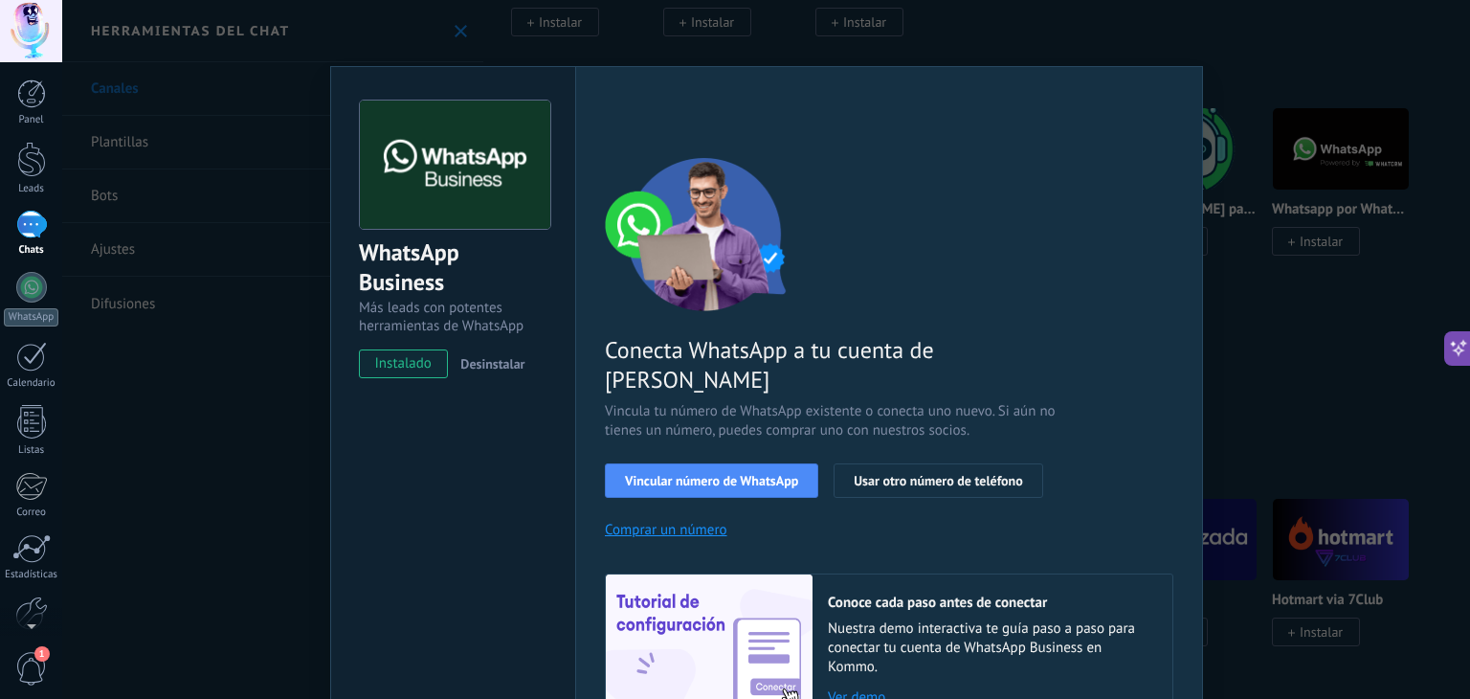
click at [582, 119] on div "Configuraciones Autorizaciones Esta pestaña registra a los usuarios que han con…" at bounding box center [889, 439] width 628 height 747
click at [735, 474] on span "Vincular número de WhatsApp" at bounding box center [711, 480] width 173 height 13
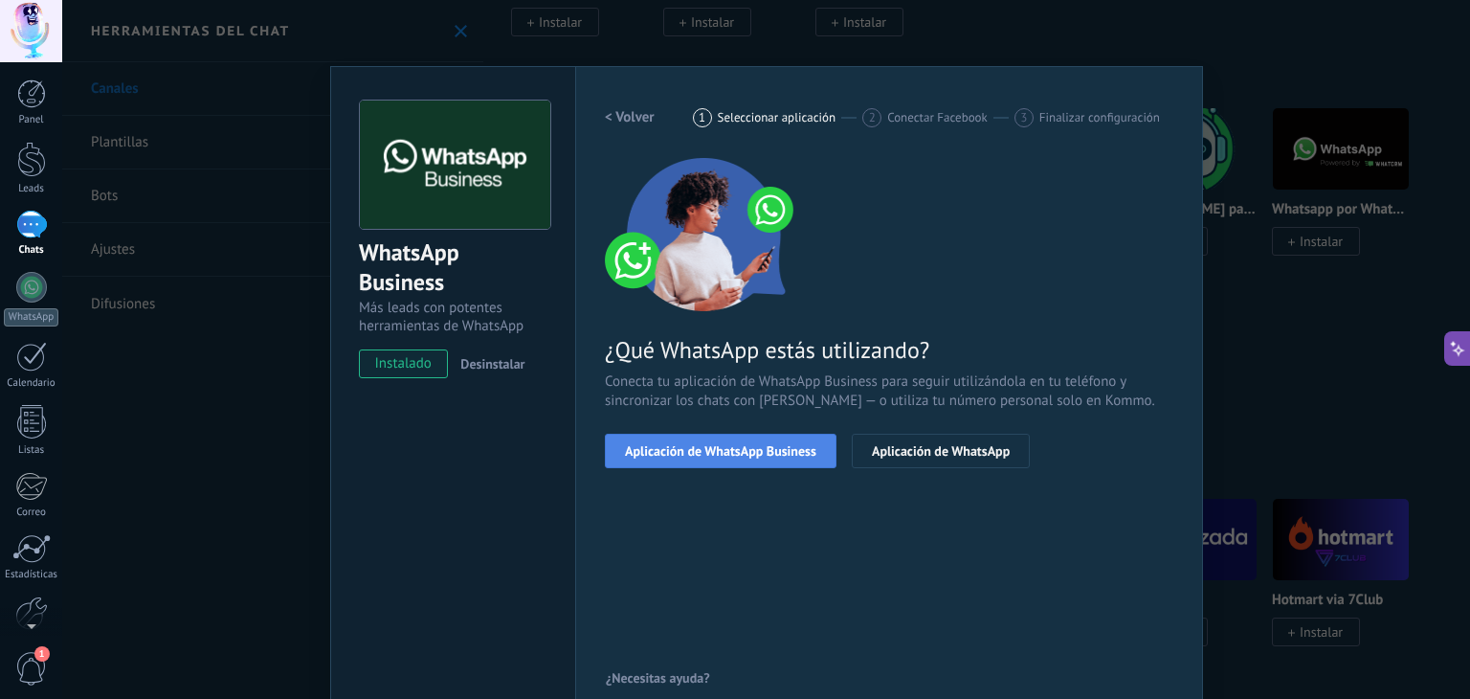
click at [716, 460] on button "Aplicación de WhatsApp Business" at bounding box center [721, 451] width 232 height 34
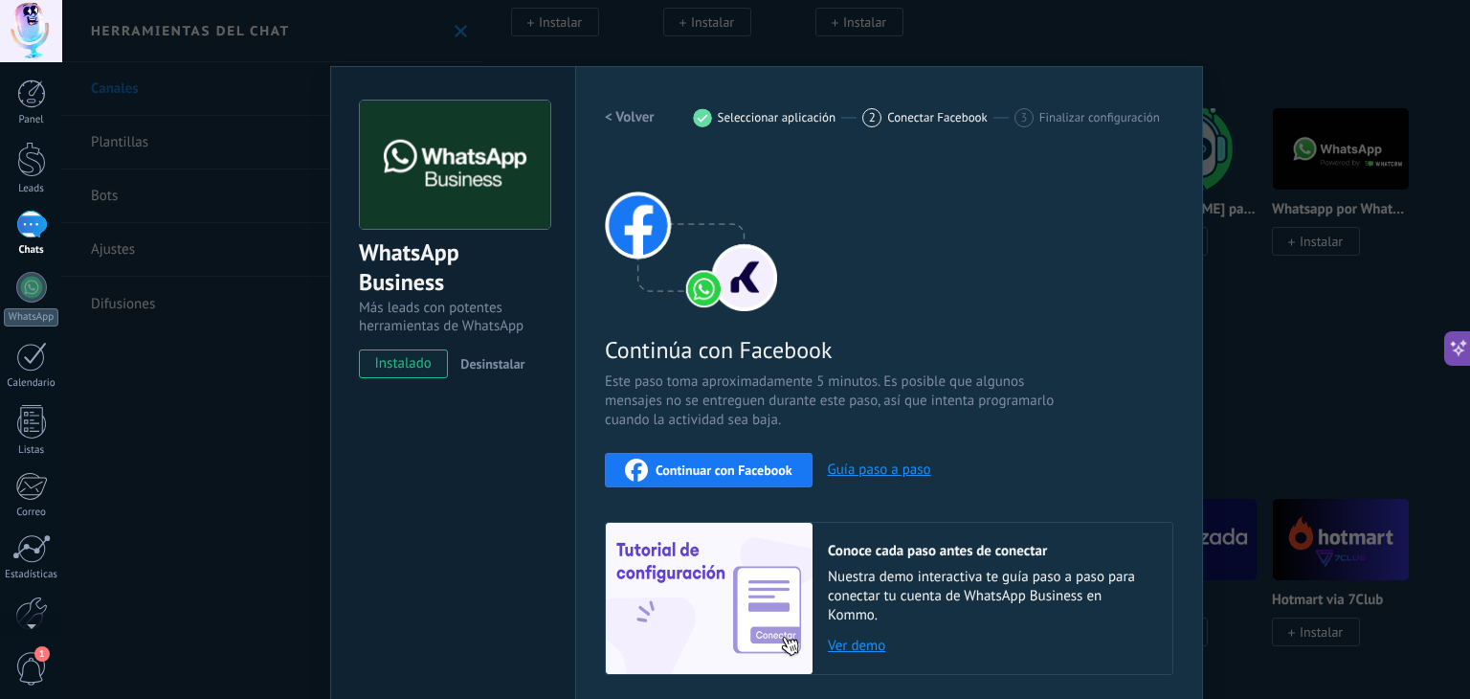
click at [735, 459] on div "Continuar con Facebook" at bounding box center [709, 470] width 168 height 23
click at [1290, 337] on div "WhatsApp Business Más leads con potentes herramientas de WhatsApp instalado Des…" at bounding box center [766, 349] width 1408 height 699
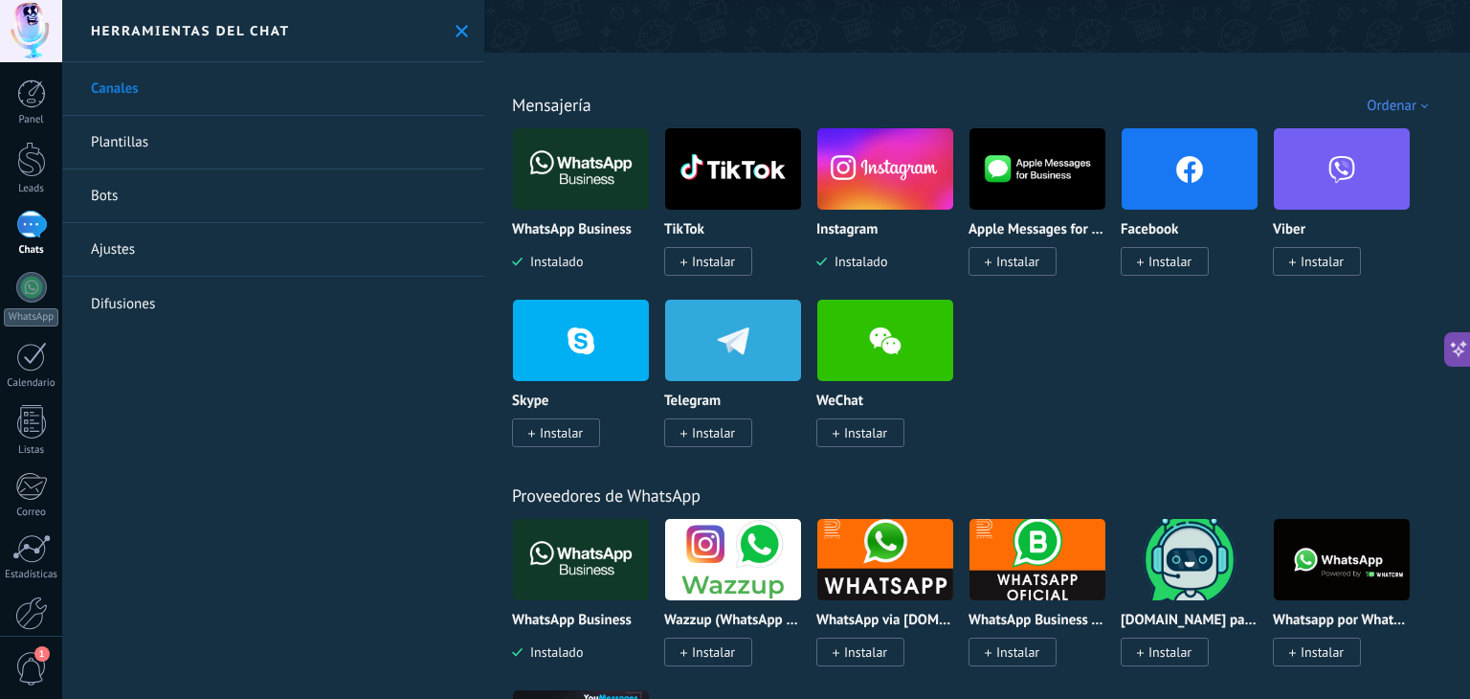
scroll to position [287, 0]
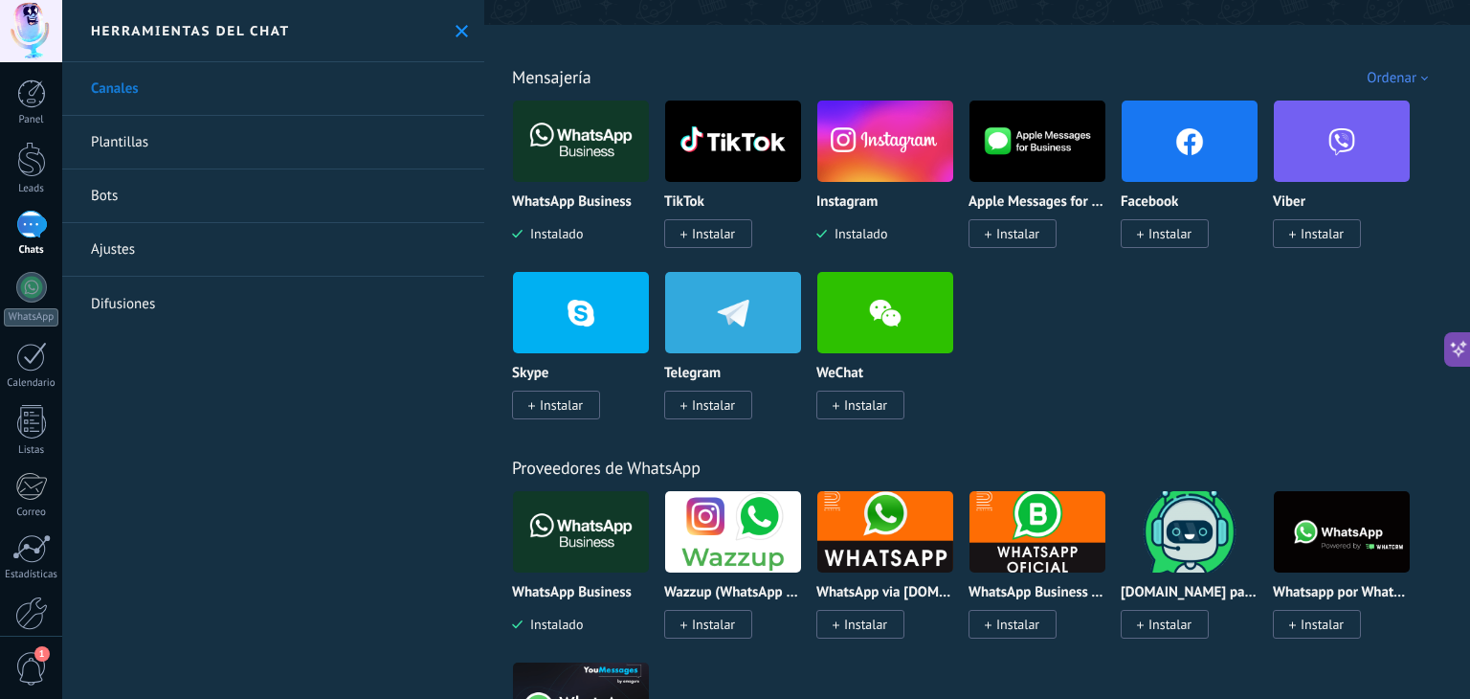
click at [1161, 227] on span "Instalar" at bounding box center [1170, 233] width 43 height 17
click at [1175, 242] on span "Instalar" at bounding box center [1170, 233] width 43 height 17
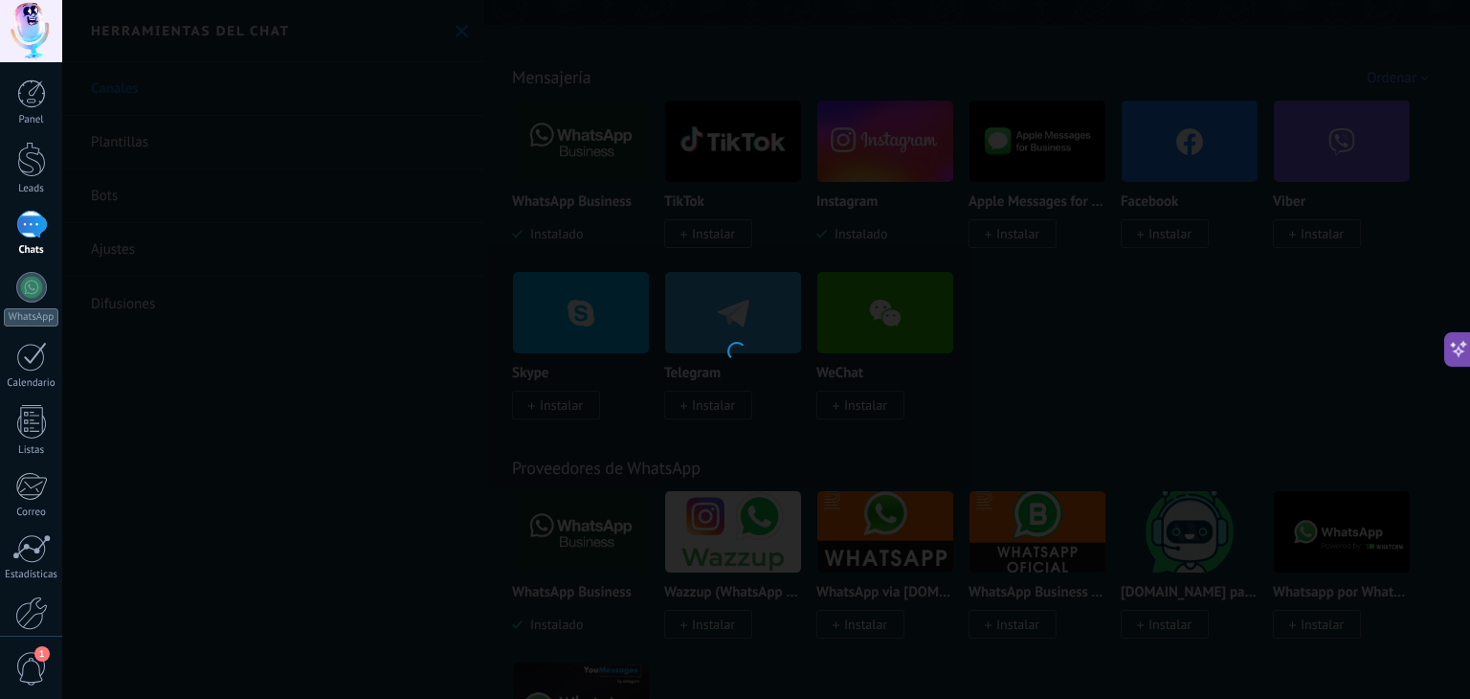
click at [1160, 230] on div at bounding box center [735, 349] width 1470 height 699
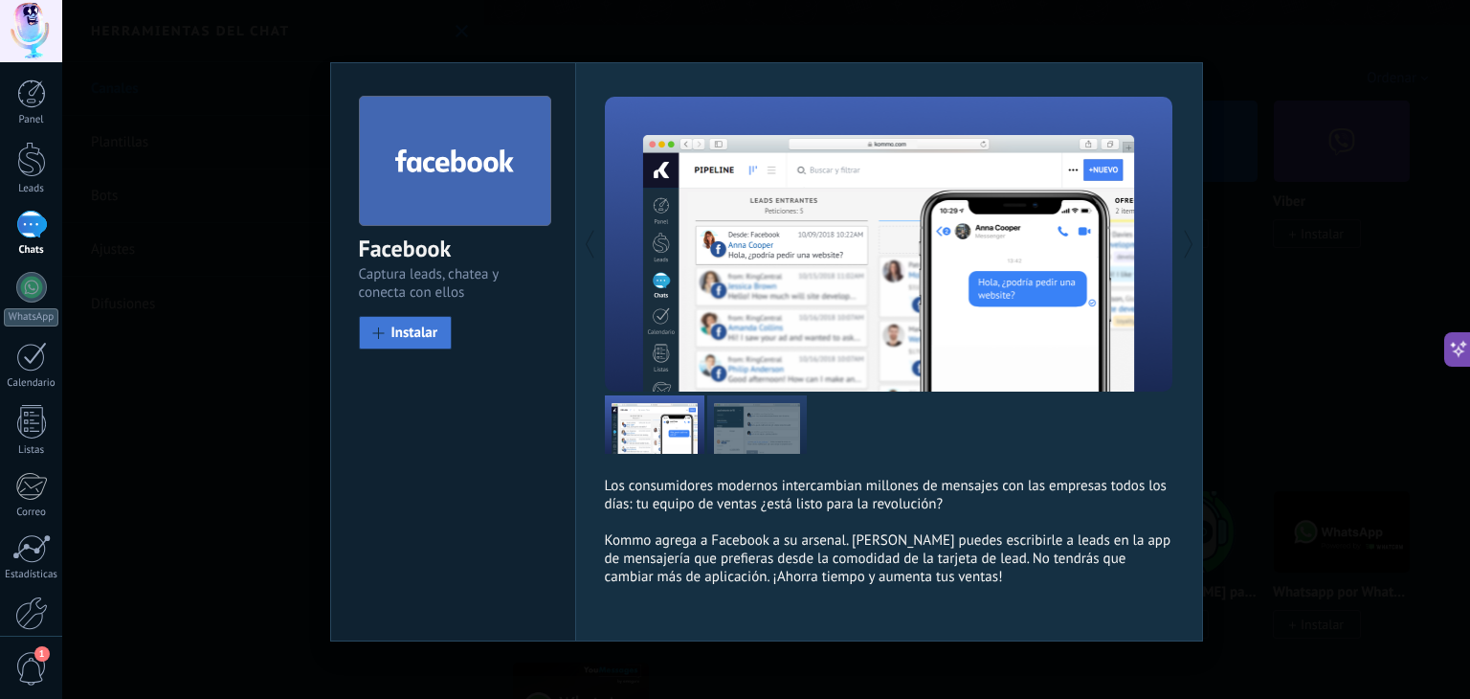
click at [409, 339] on span "Instalar" at bounding box center [415, 332] width 47 height 14
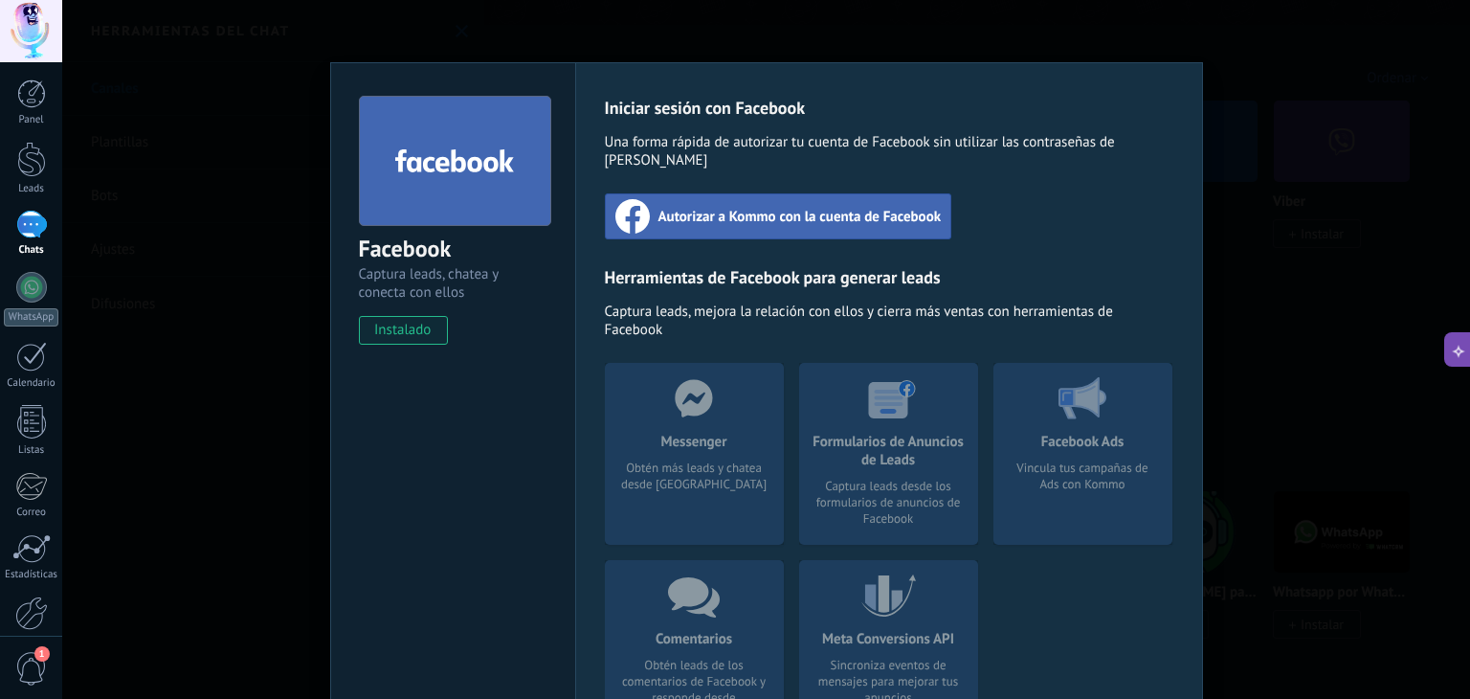
click at [767, 207] on span "Autorizar a Kommo con la cuenta de Facebook" at bounding box center [800, 216] width 283 height 19
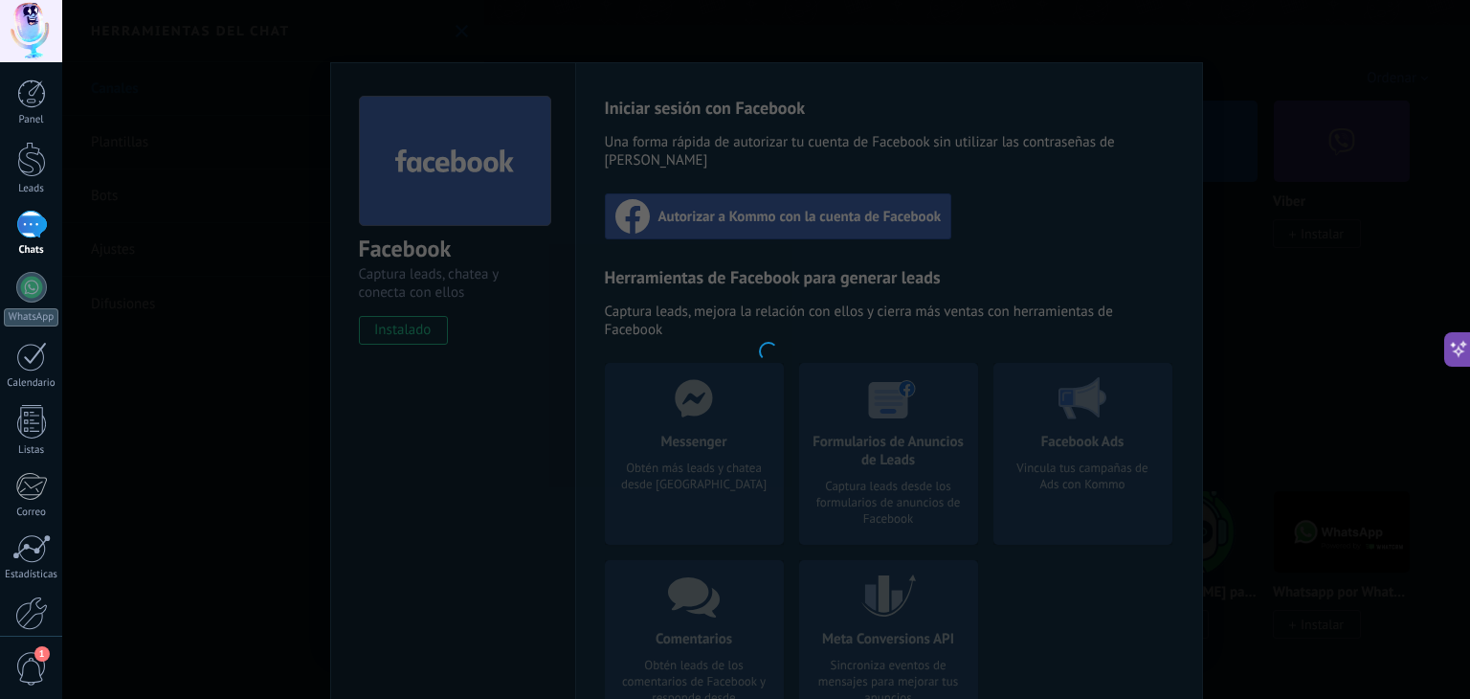
click at [1258, 192] on div at bounding box center [766, 349] width 1408 height 699
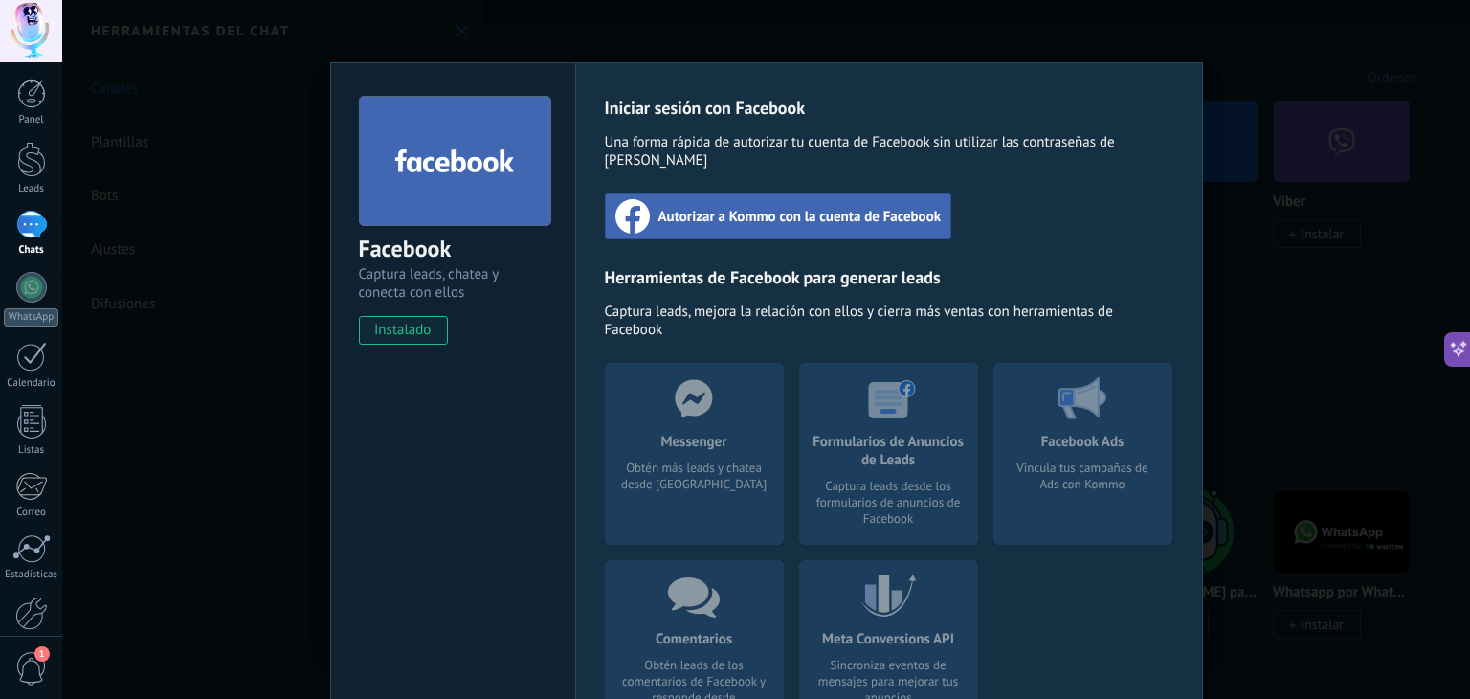
click at [1361, 126] on div "Facebook Captura leads, chatea y conecta con ellos instalado Desinstalar Inicia…" at bounding box center [766, 349] width 1408 height 699
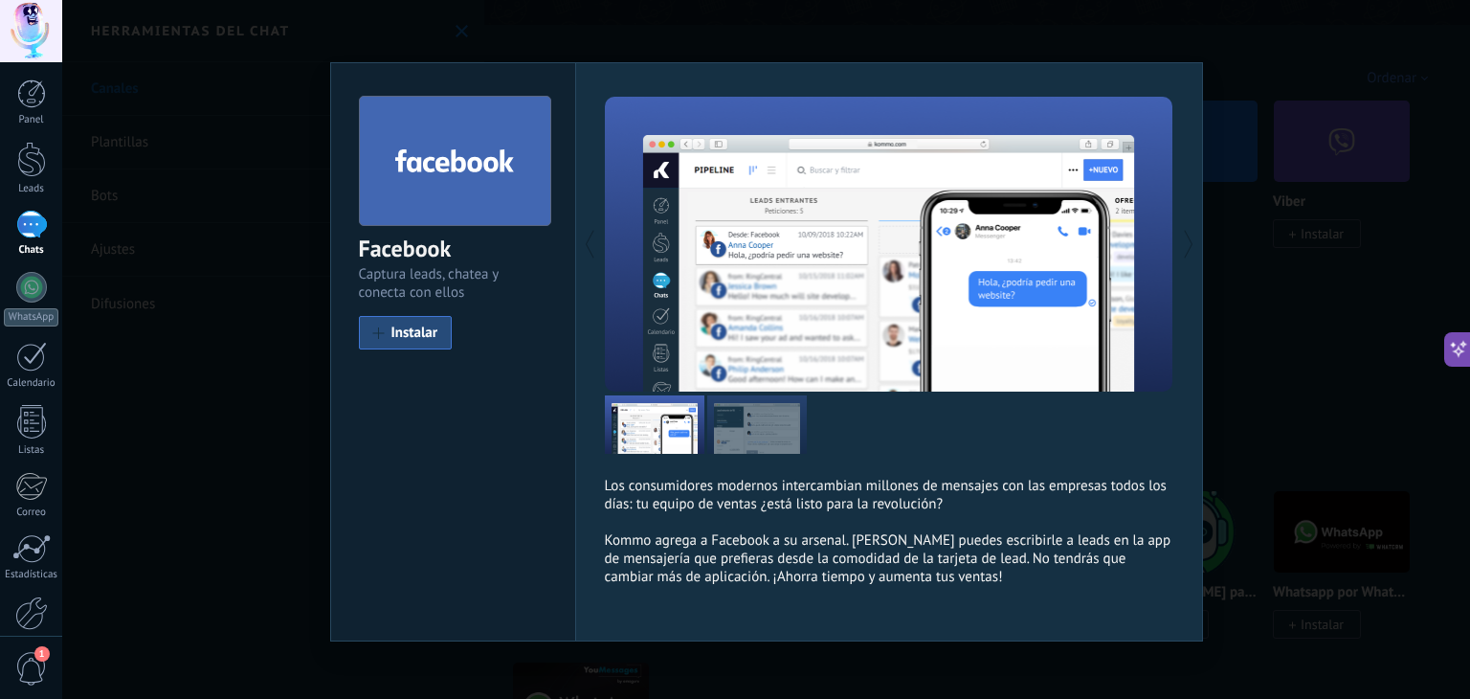
click at [1395, 301] on div "Facebook Captura leads, chatea y conecta con ellos install Instalar Los consumi…" at bounding box center [766, 349] width 1408 height 699
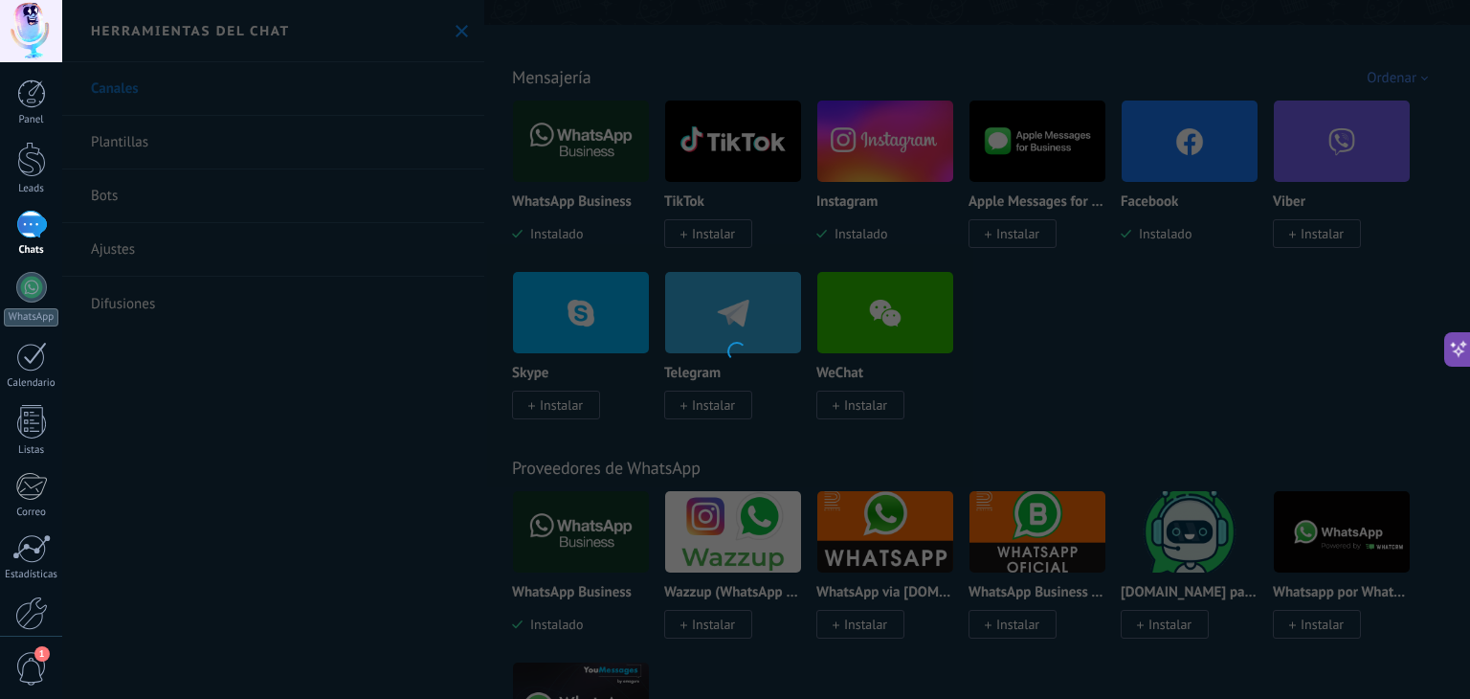
click at [1110, 342] on div at bounding box center [735, 349] width 1470 height 699
click at [223, 423] on div at bounding box center [735, 349] width 1470 height 699
click at [34, 227] on div at bounding box center [31, 225] width 31 height 28
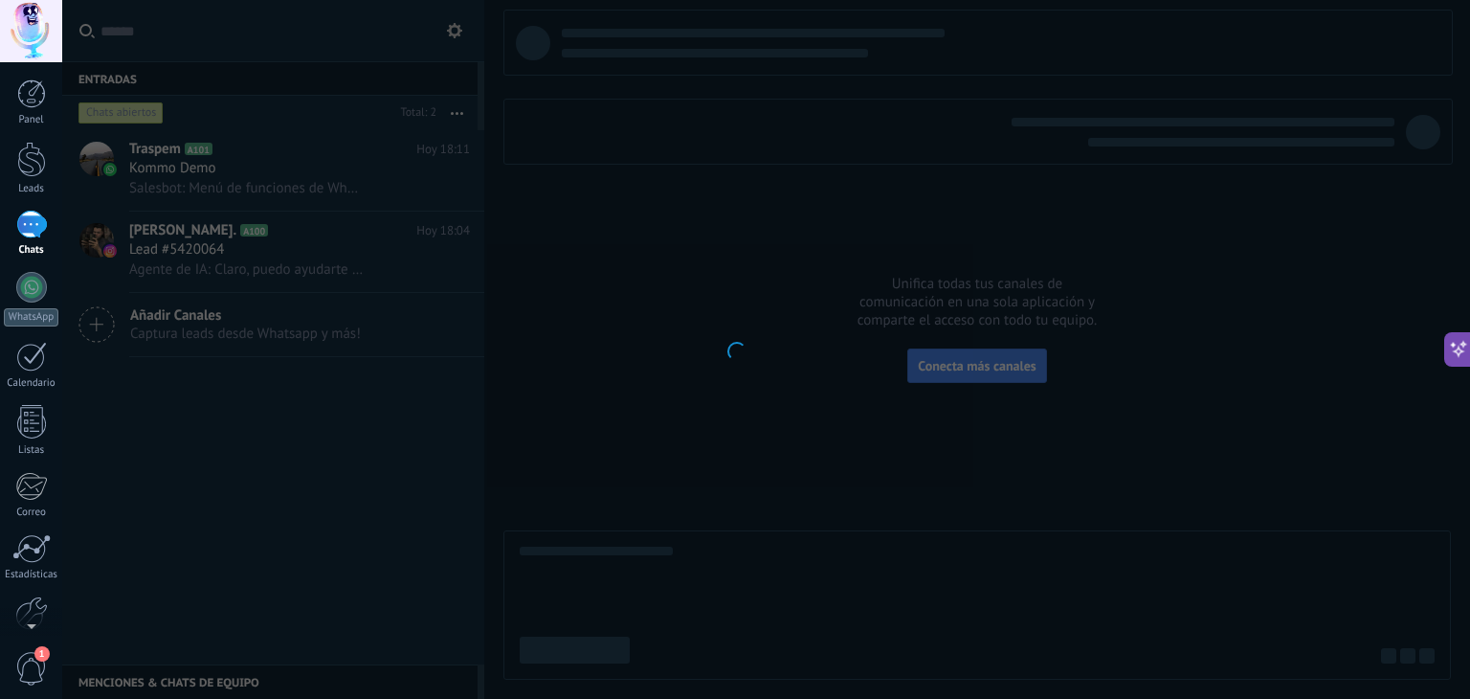
click at [324, 477] on div at bounding box center [735, 349] width 1470 height 699
click at [325, 513] on div at bounding box center [735, 349] width 1470 height 699
